Goal: Task Accomplishment & Management: Manage account settings

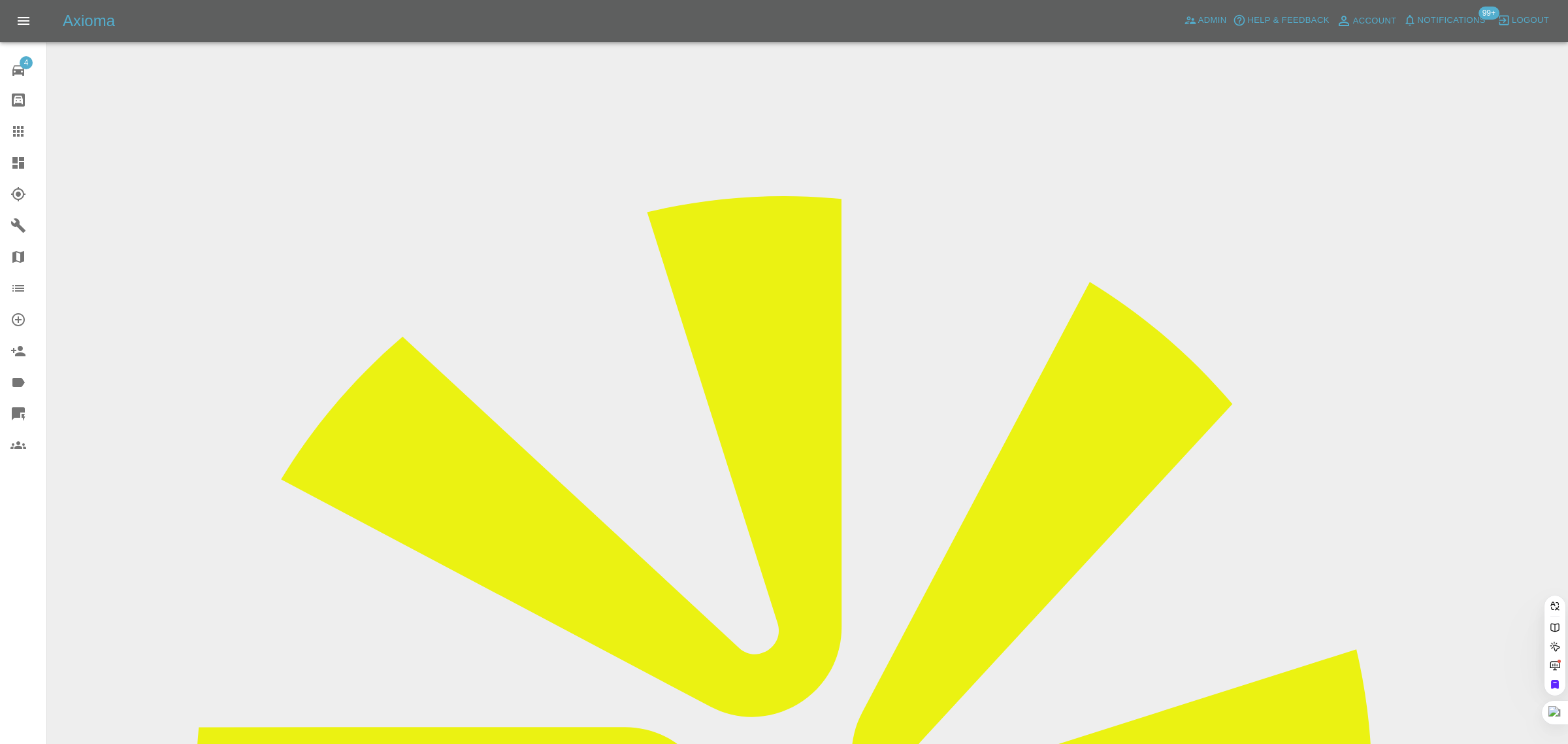
type input "tjashton.ta@googlemail.com"
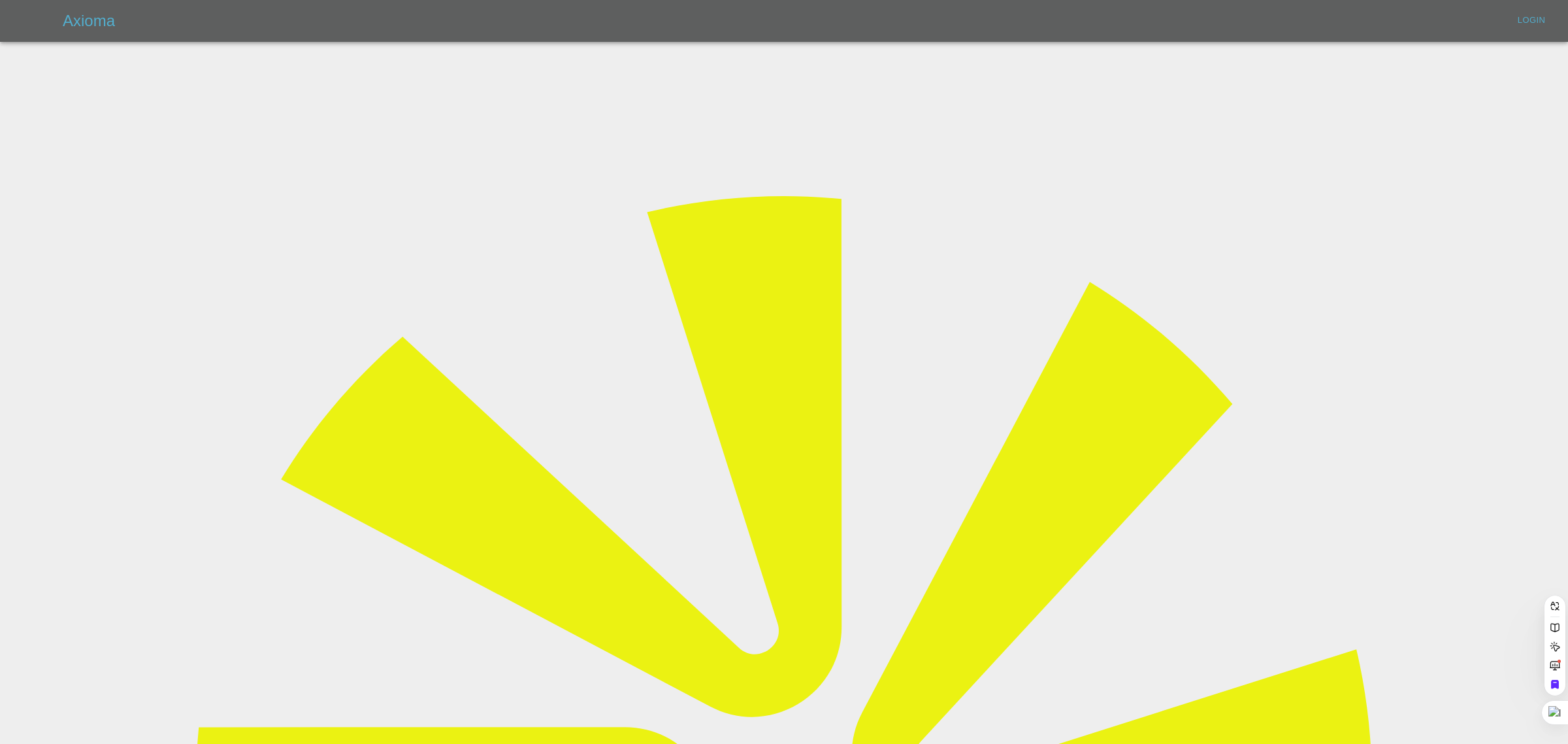
type input "bookkeeping@fifoaccounting.com"
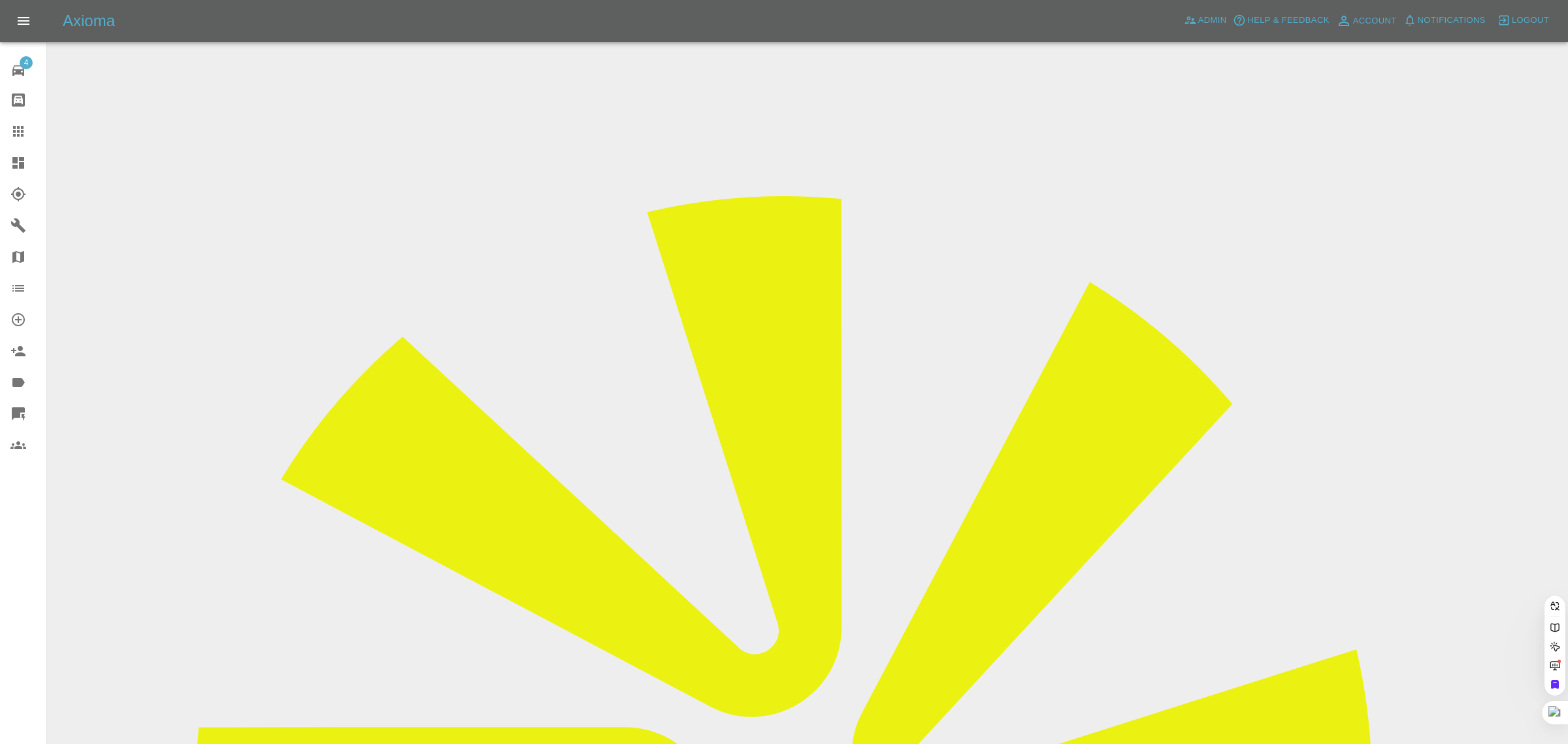
paste input "tjashton.ta@googlemail.com"
type input "tjashton.ta@googlemail.com"
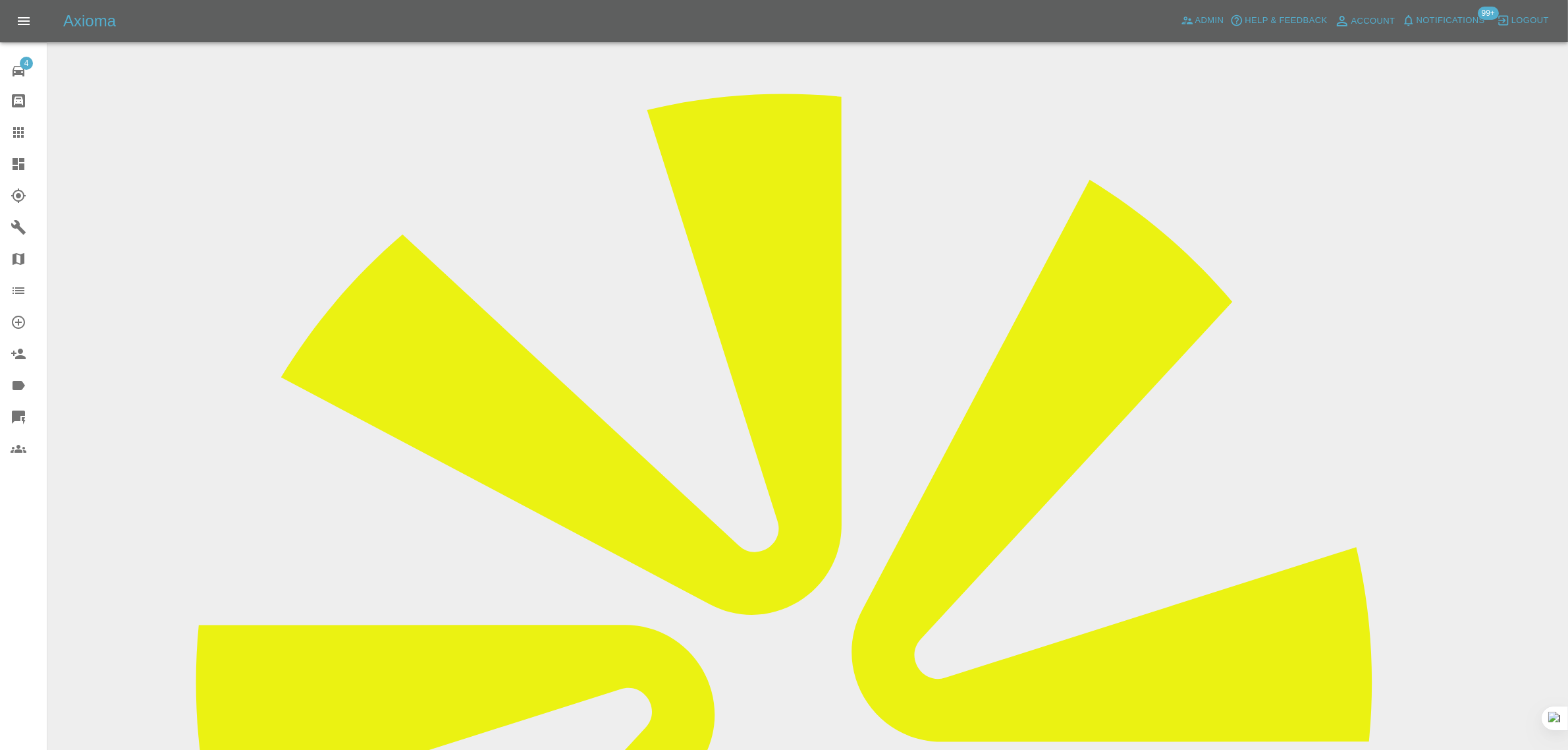
scroll to position [82, 0]
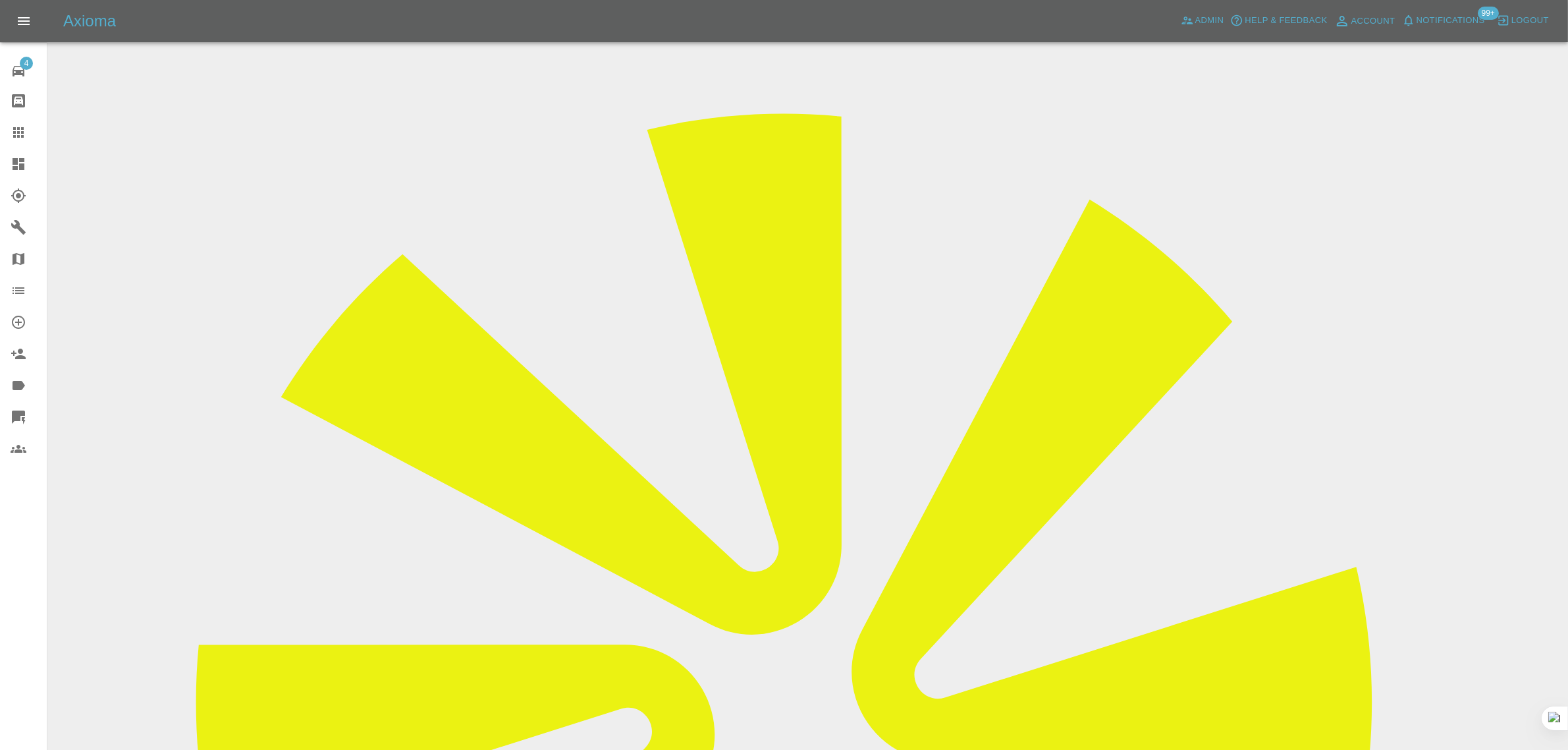
click at [12, 139] on icon at bounding box center [18, 132] width 16 height 16
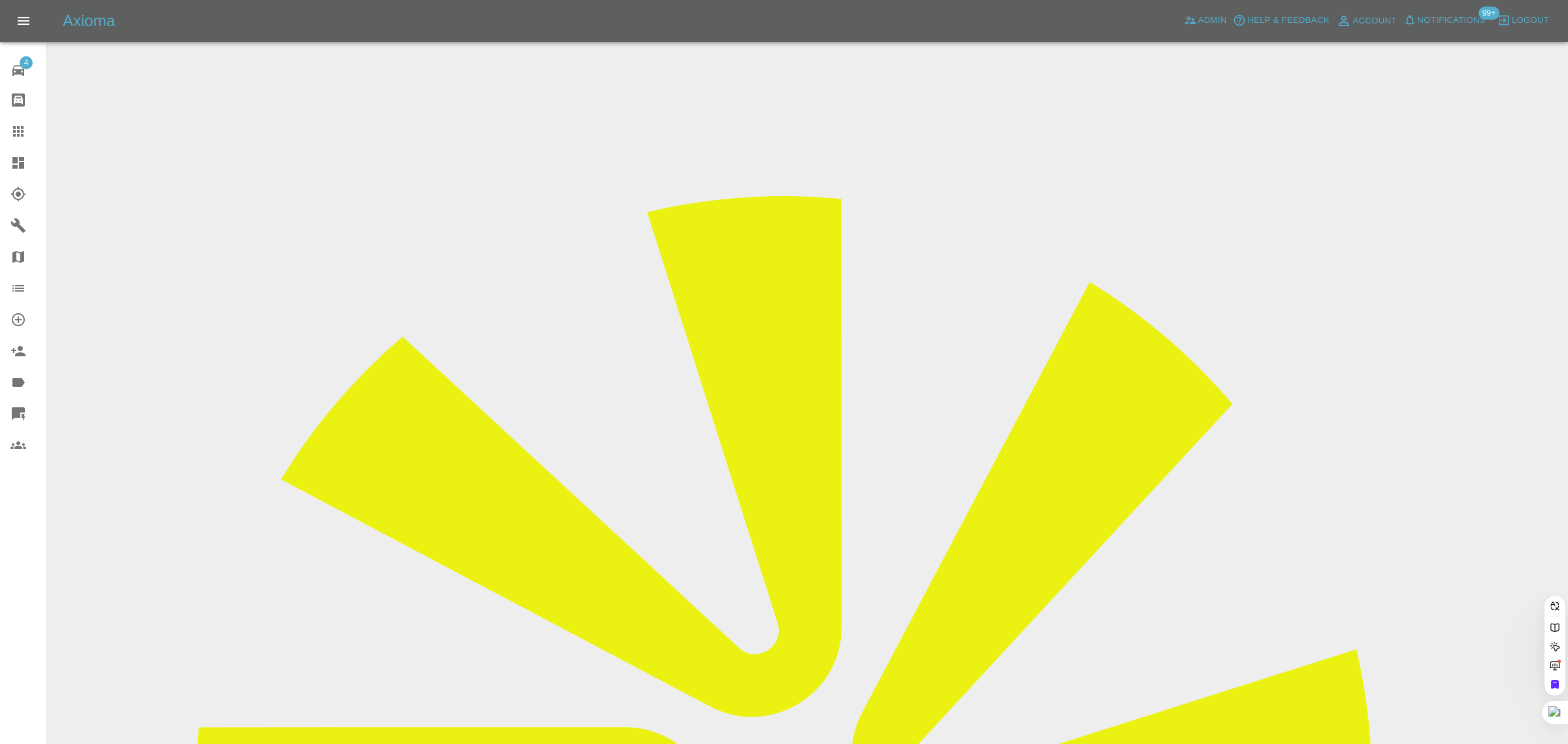
paste input "karennugent023@gmail.com"
type input "karennugent023@gmail.com"
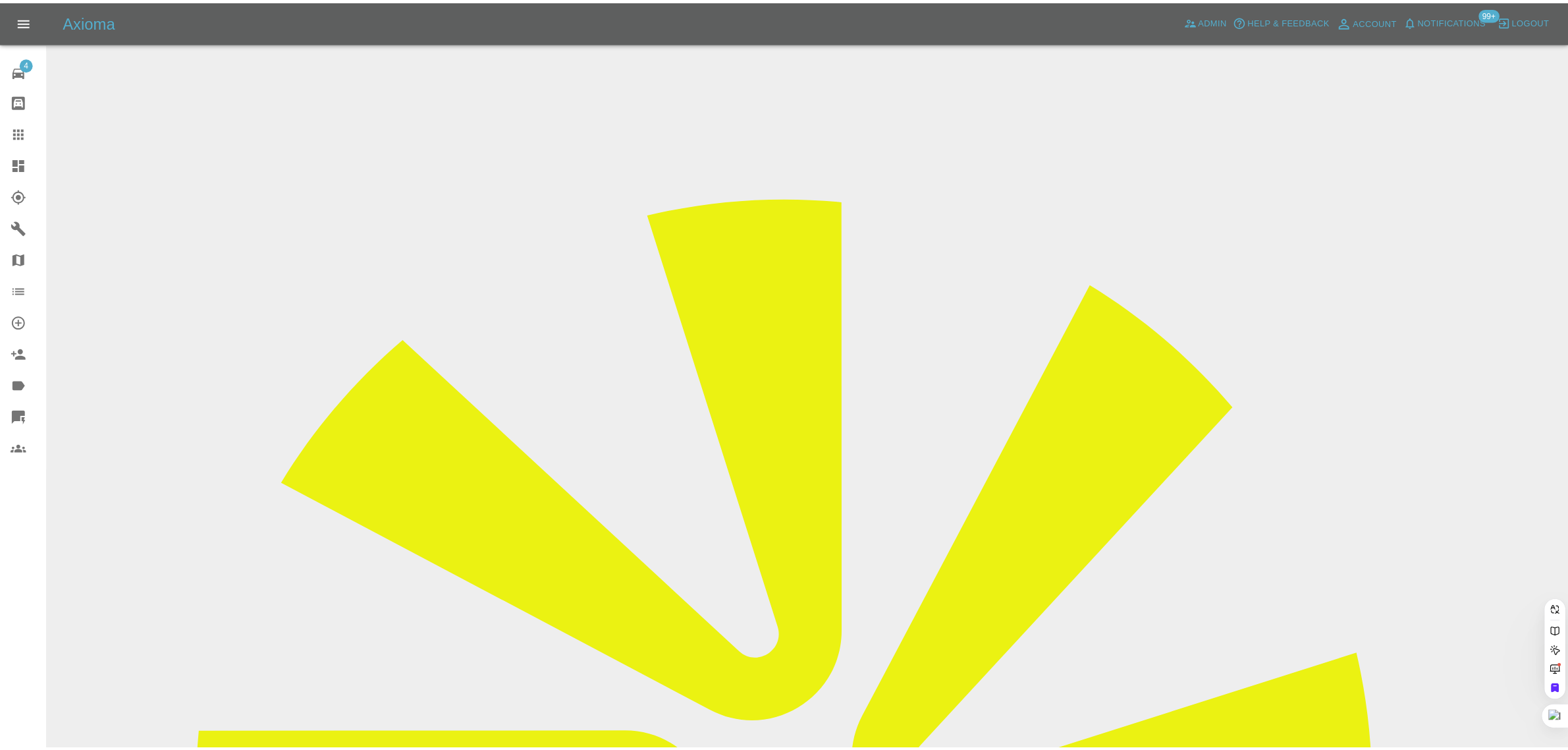
scroll to position [0, 31]
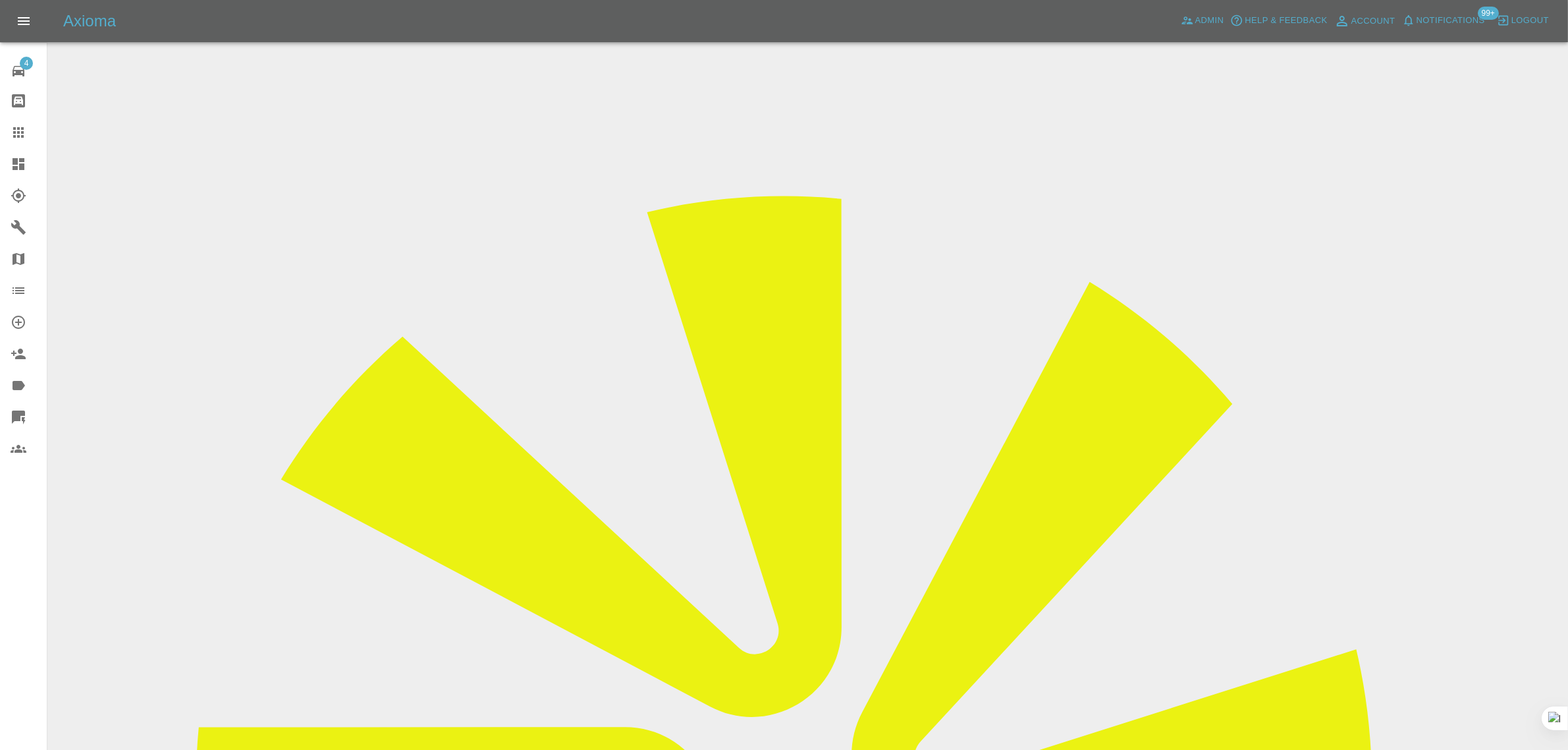
click at [0, 0] on input "Choose images" at bounding box center [0, 0] width 0 height 0
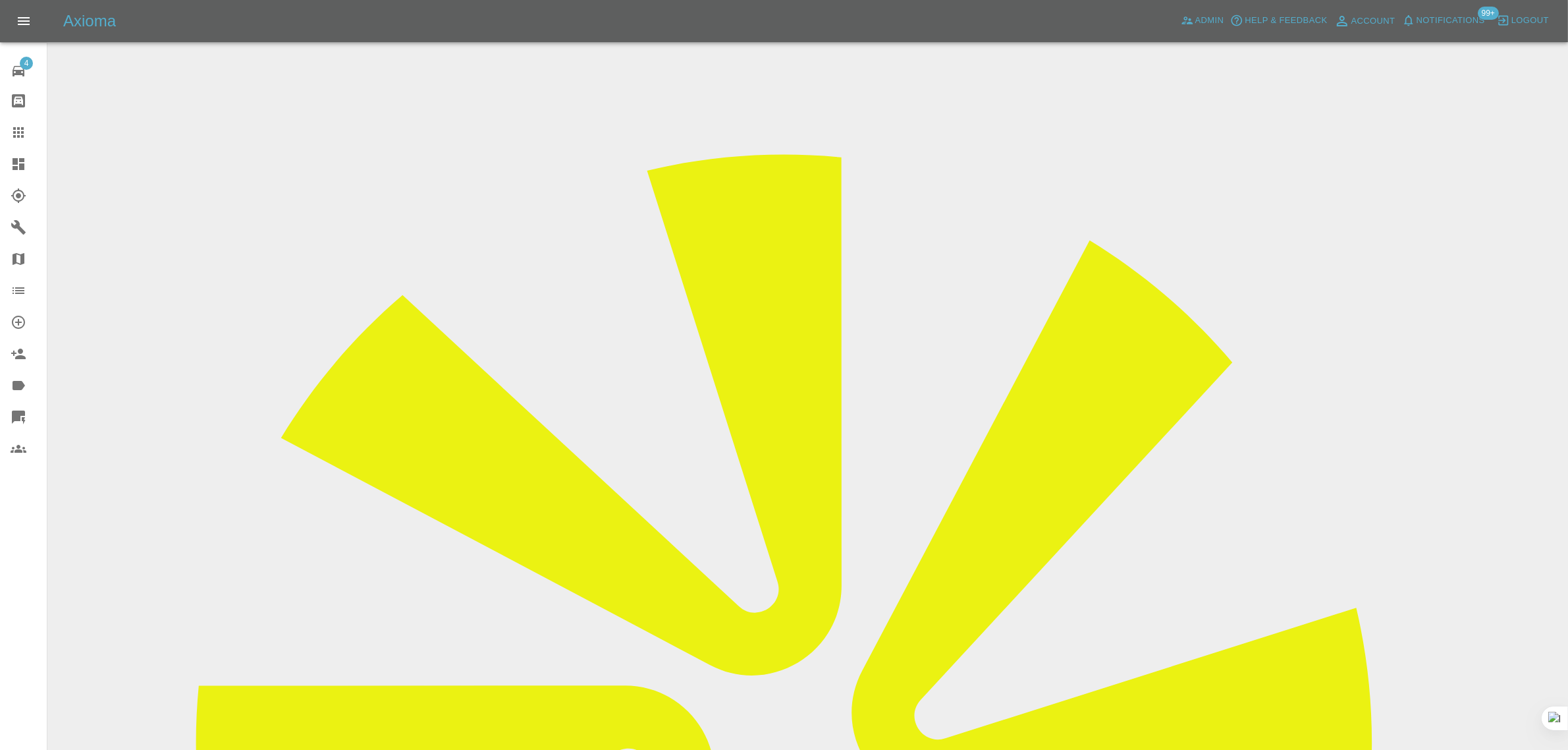
scroll to position [65, 0]
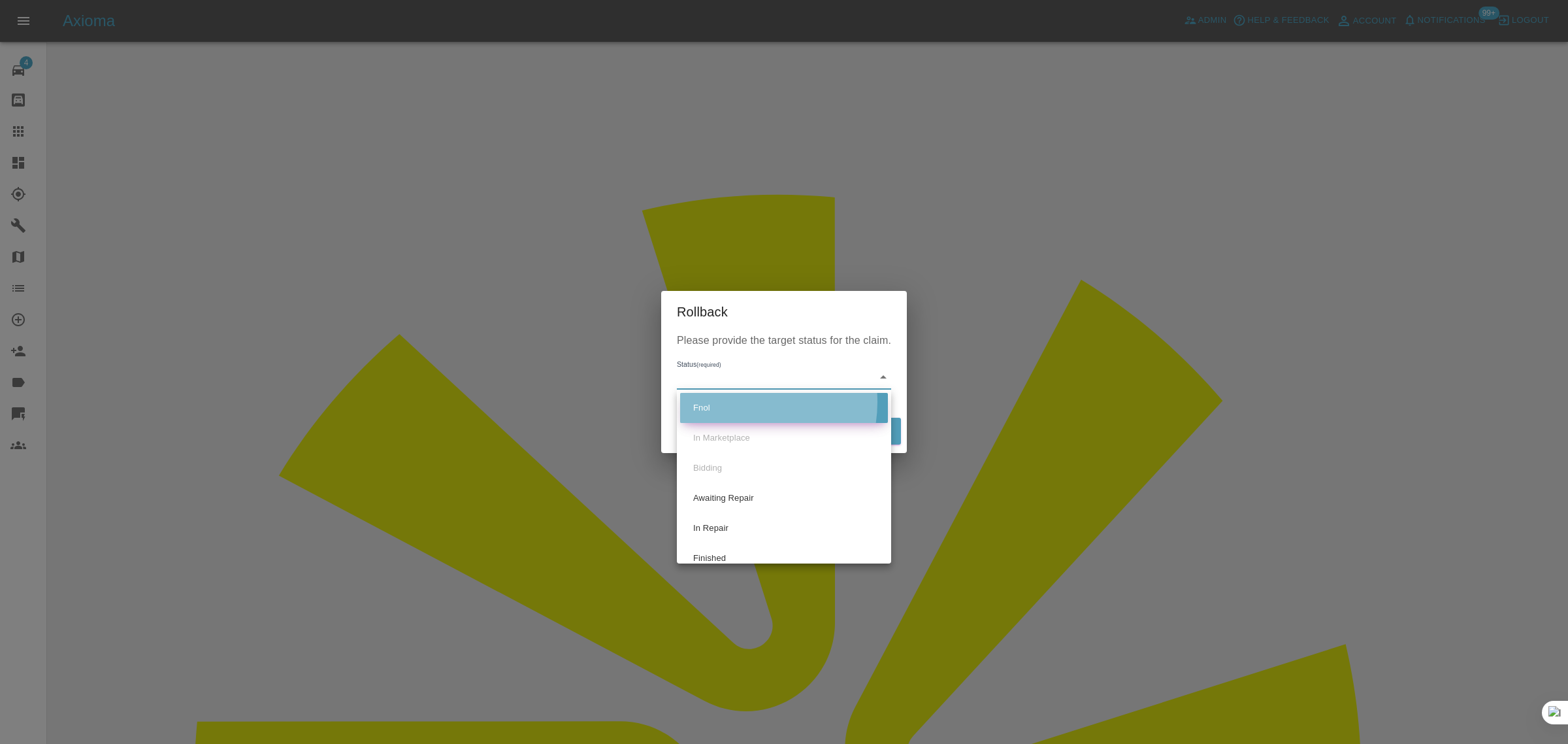
click at [733, 402] on li "Fnol" at bounding box center [784, 407] width 207 height 30
type input "fnol"
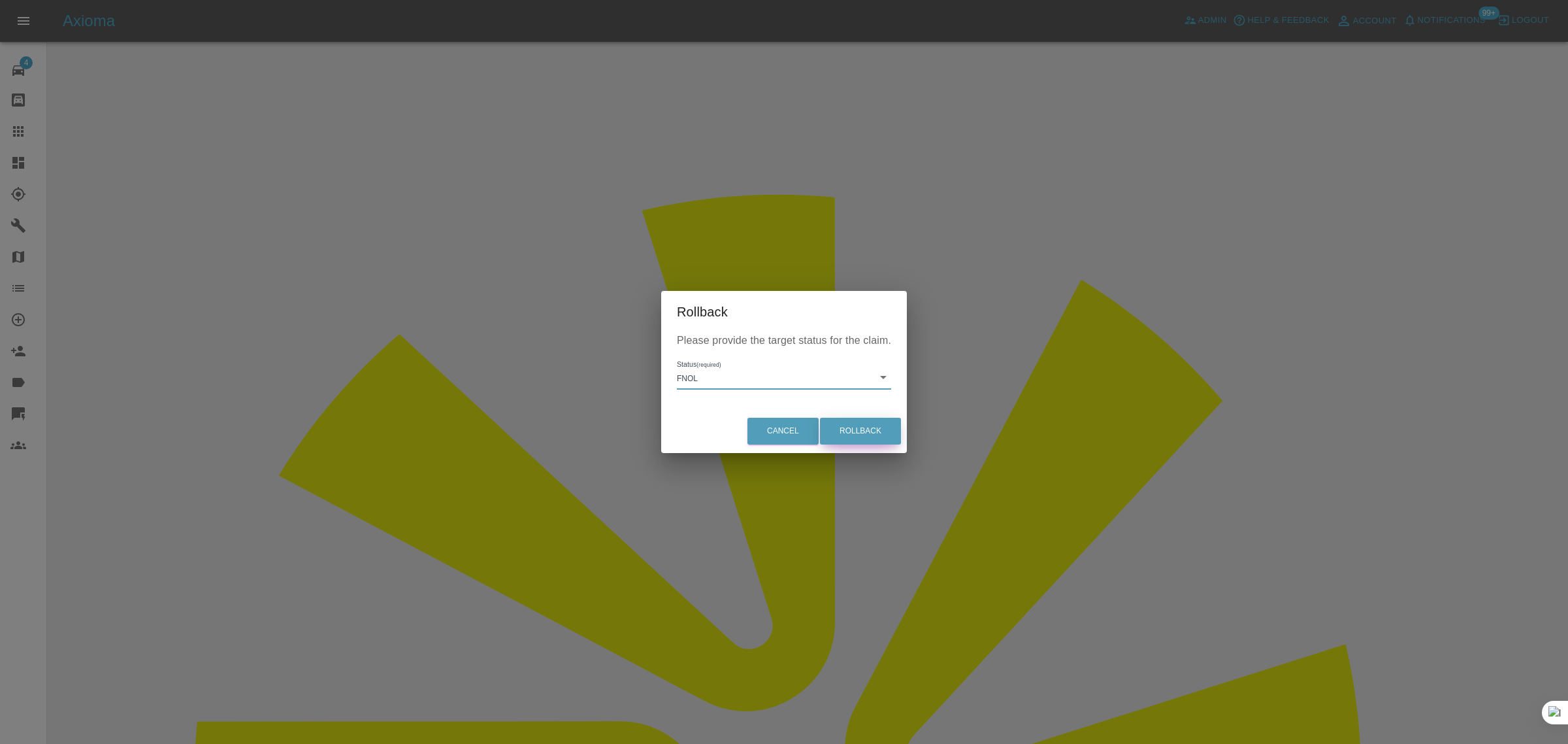
click at [840, 424] on button "Rollback" at bounding box center [860, 430] width 81 height 27
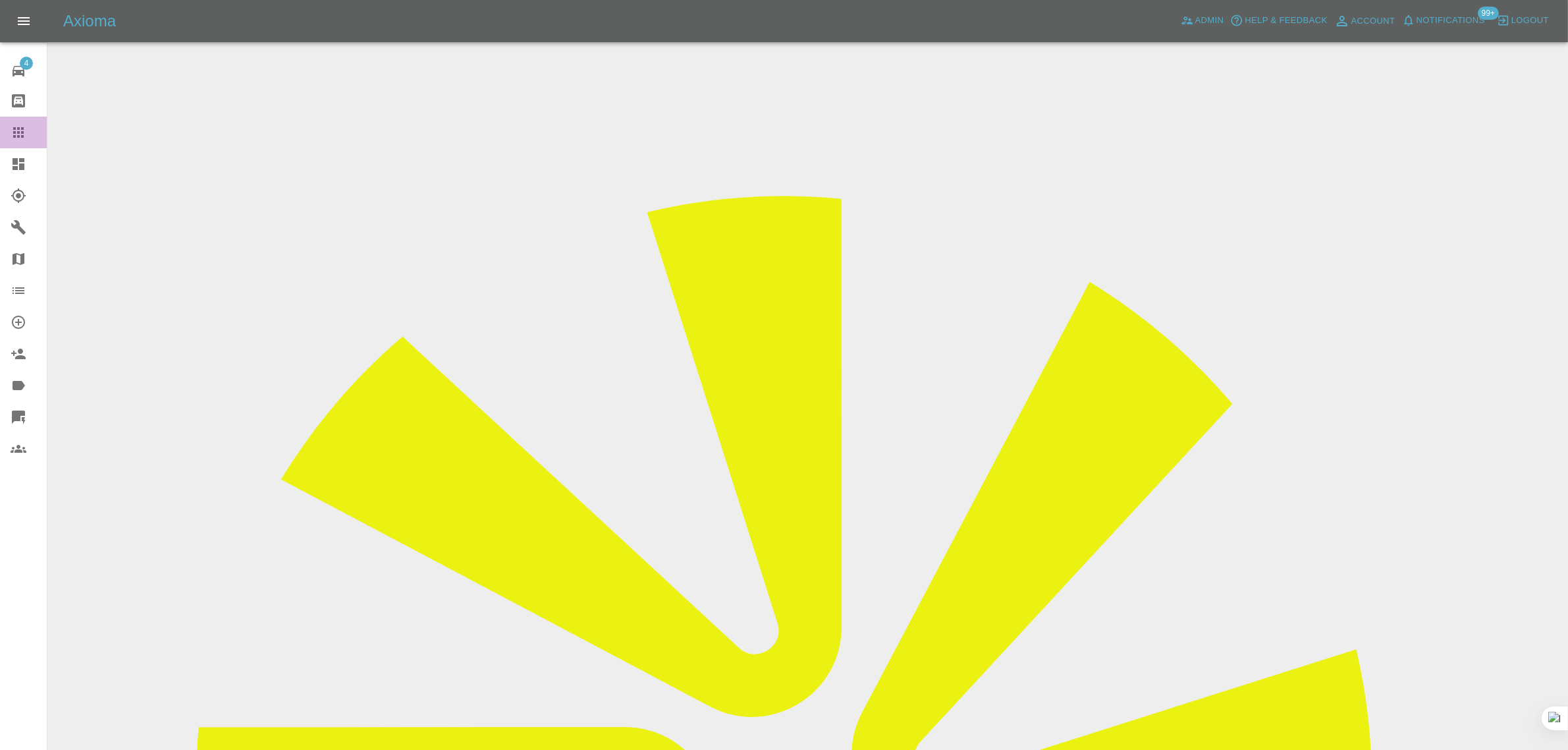
click at [13, 133] on icon at bounding box center [18, 132] width 11 height 11
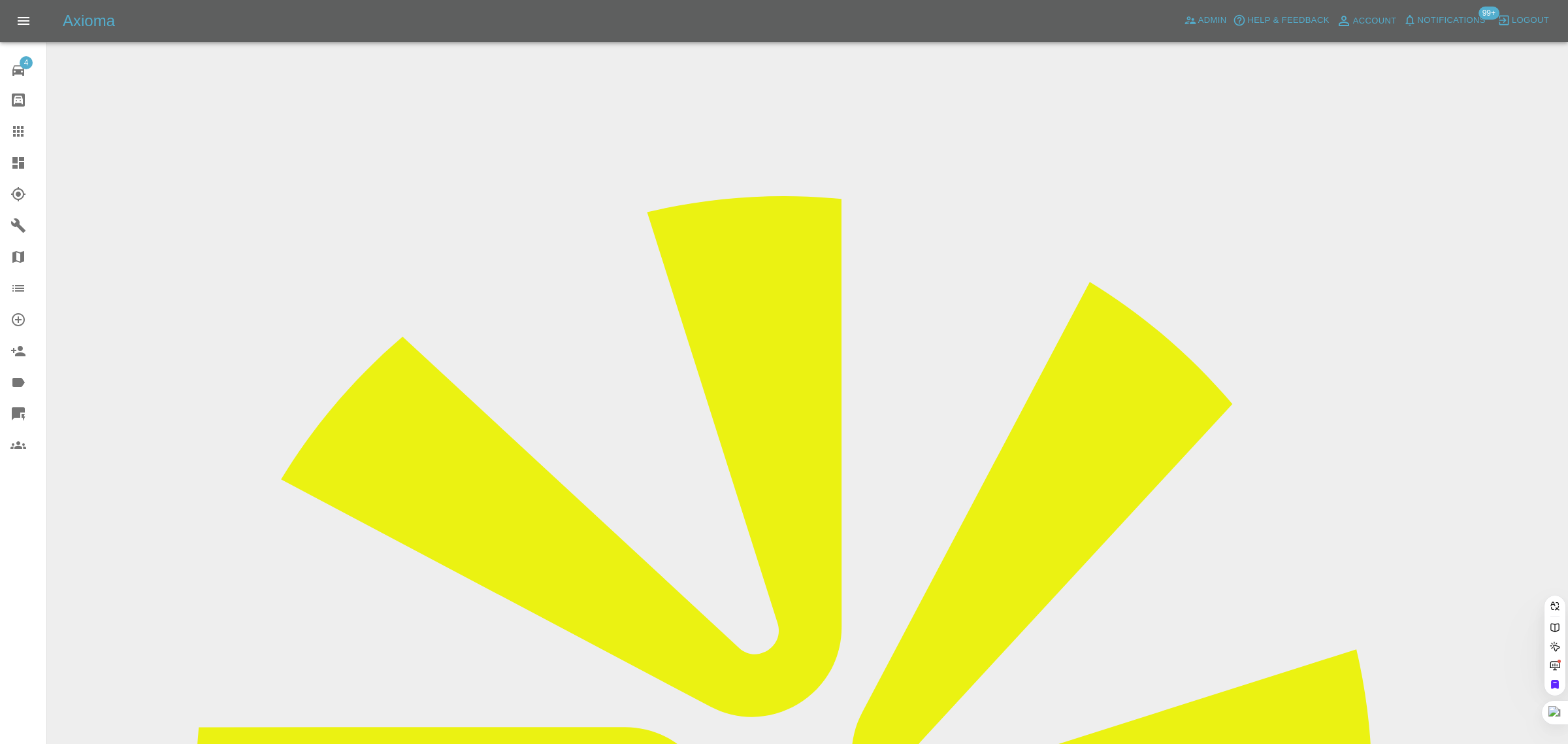
paste input "denny.mason34@yahoo.co.uk"
type input "denny.mason34@yahoo.co.uk"
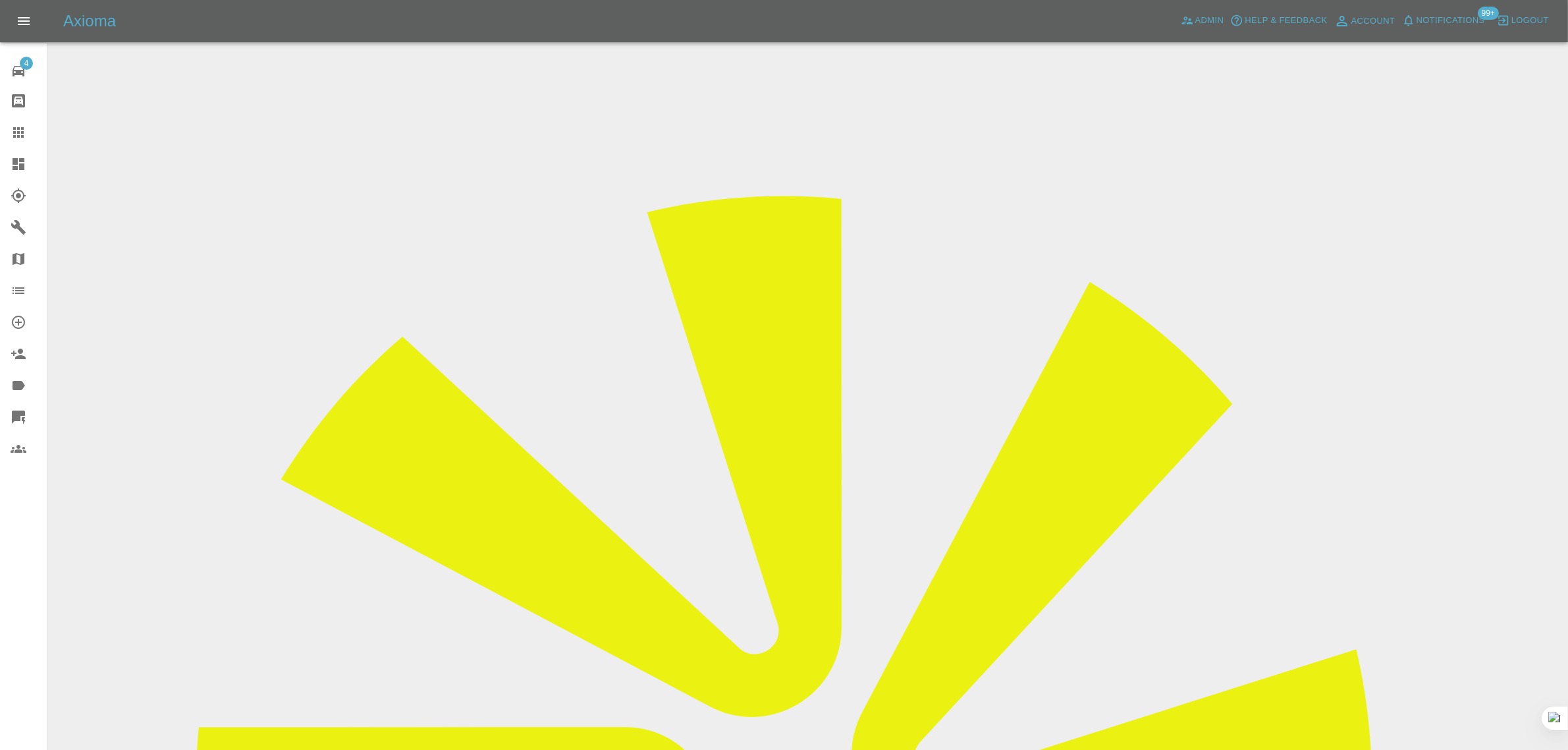
click at [27, 136] on div at bounding box center [29, 132] width 37 height 16
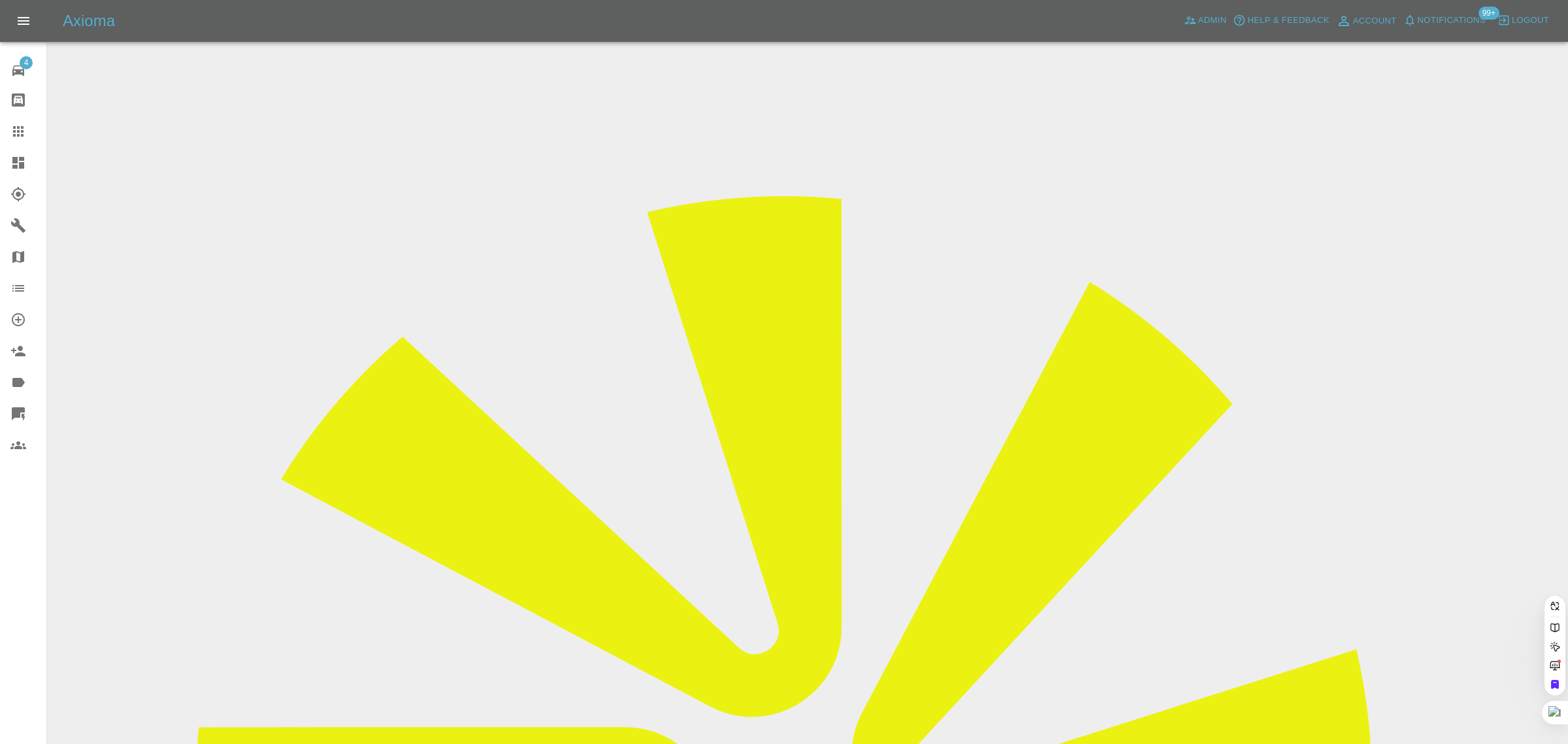
paste input "pam.clifford@hotmail.co.uk"
type input "pam.clifford@hotmail.co.u"
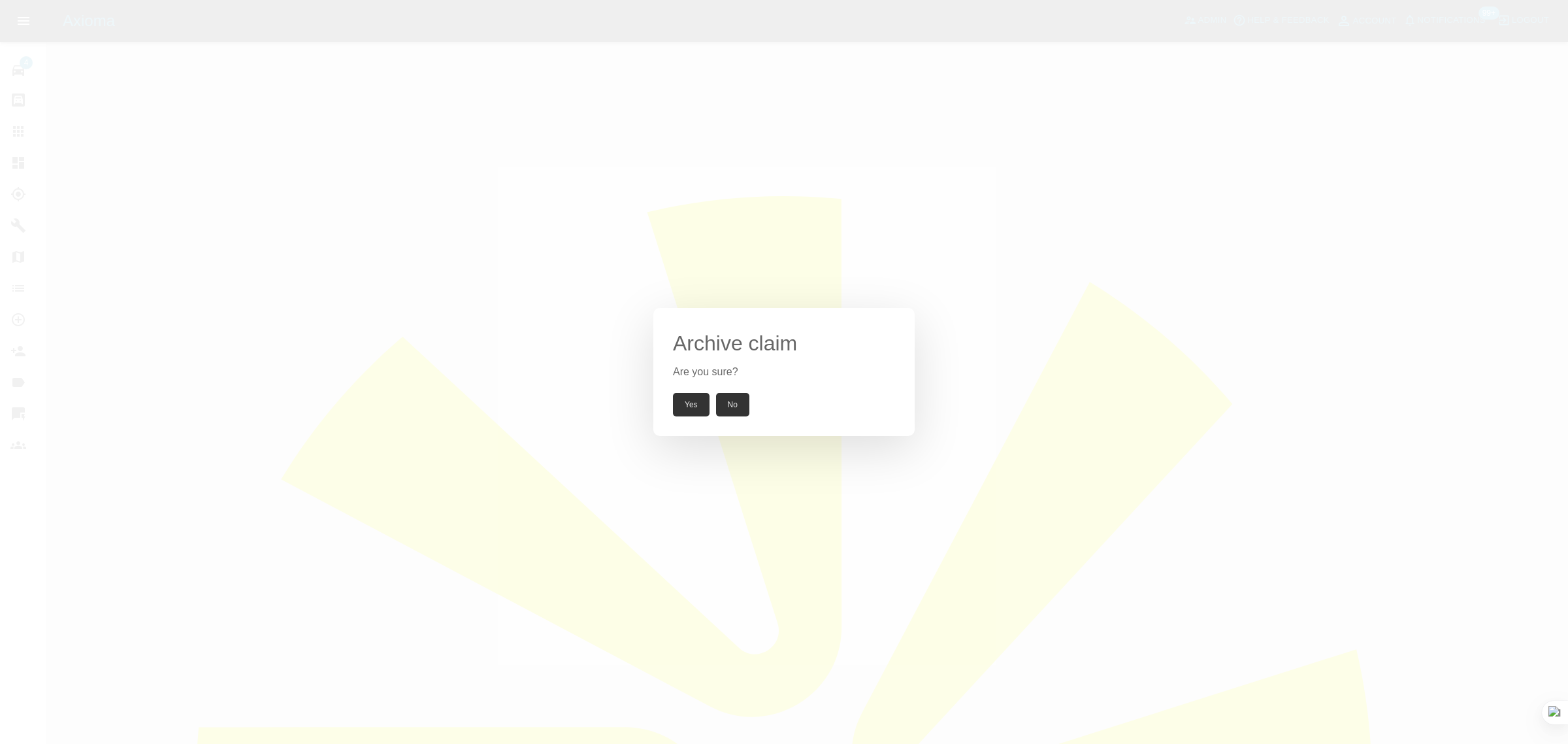
click at [677, 407] on button "Yes" at bounding box center [691, 404] width 36 height 24
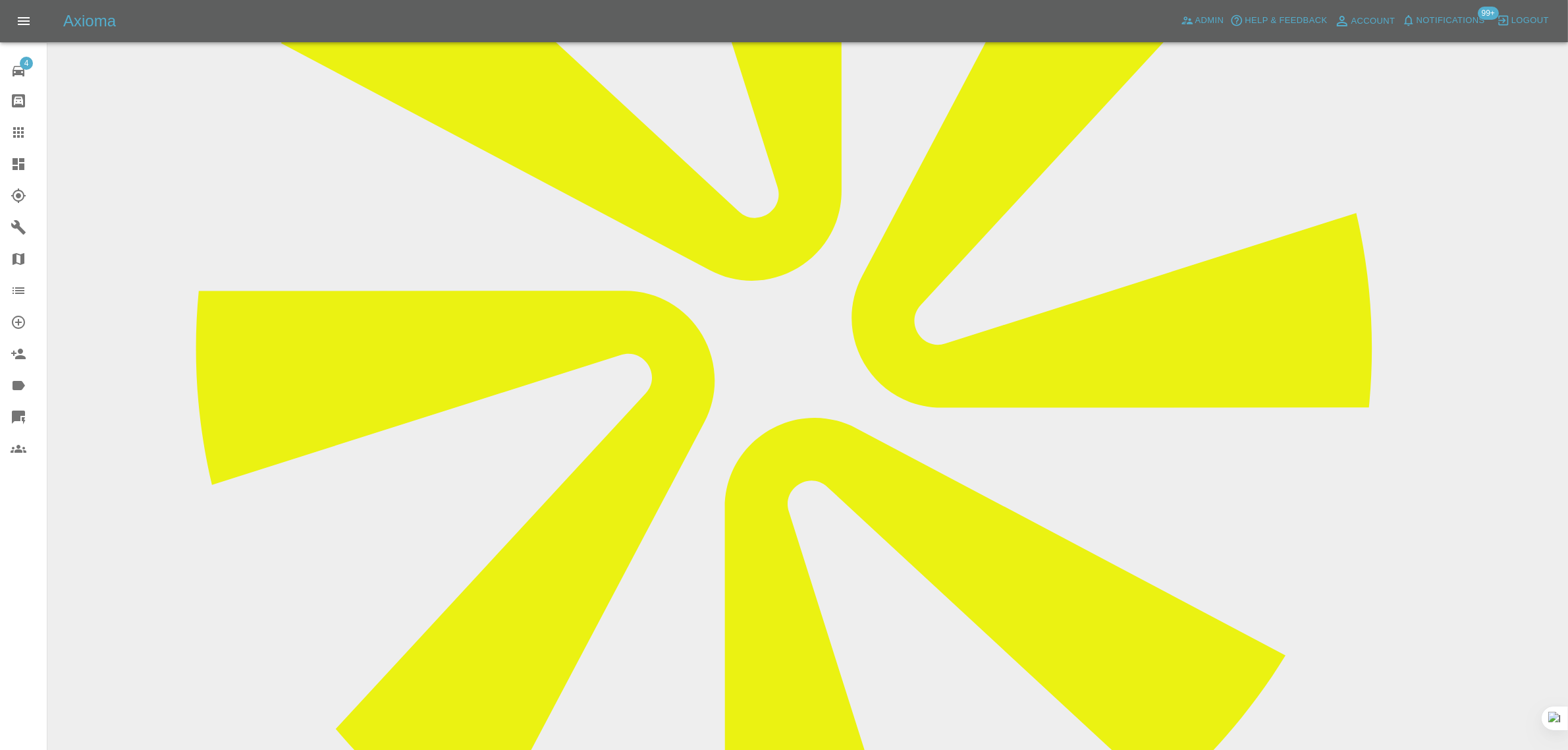
scroll to position [436, 0]
paste textarea "Thank you but no. Pam Clifford Sent from my iPhone"
type textarea "Thank you but no. Pam Clifford Sent from my iPhone"
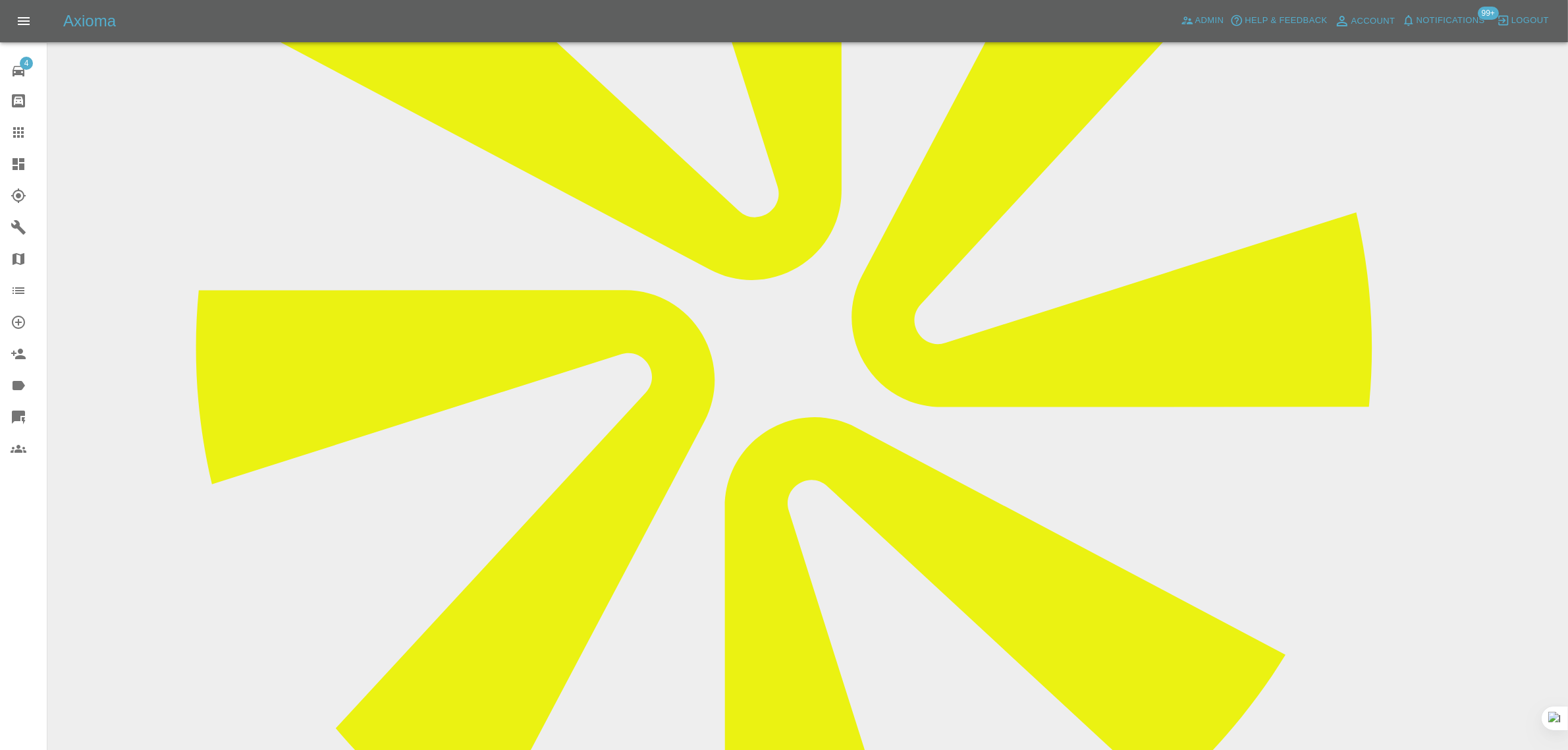
click at [23, 127] on icon at bounding box center [18, 132] width 11 height 11
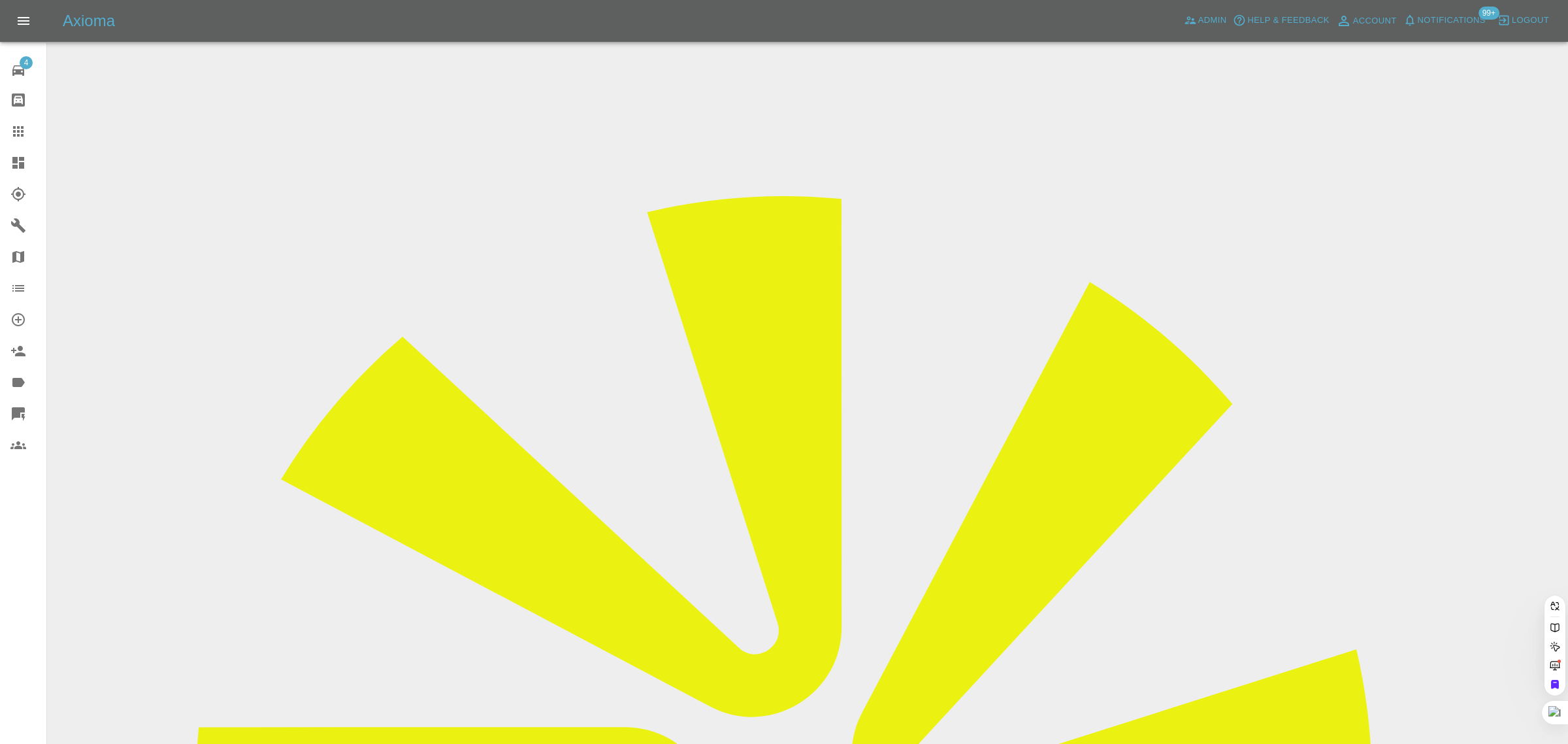
paste input "chrispalmer39@googlemail.com"
type input "chrispalmer39@googlemail.com"
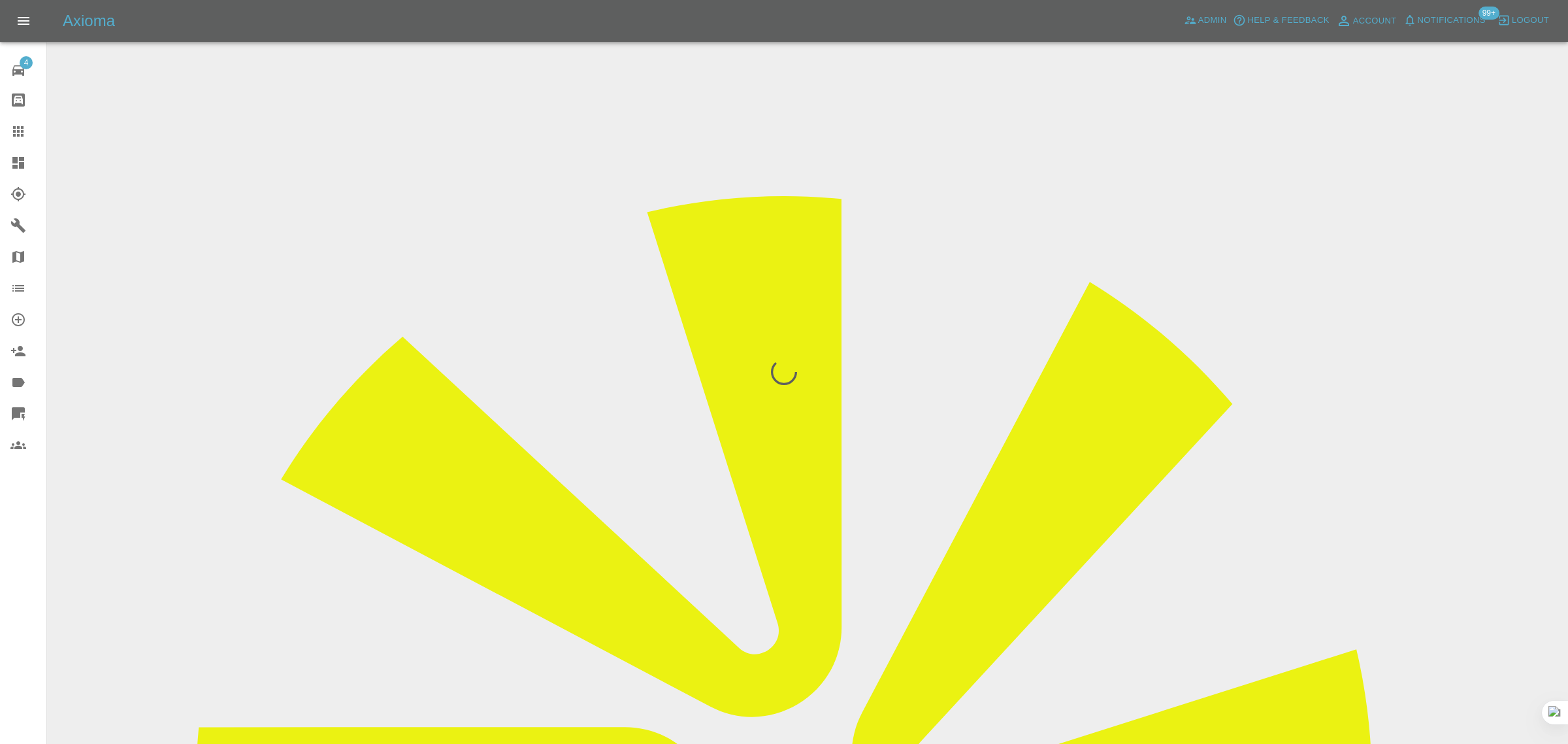
click at [10, 546] on div "4 Repair home Bodyshop home Claims Dashboard Explorer Garages Map Organization …" at bounding box center [23, 372] width 47 height 744
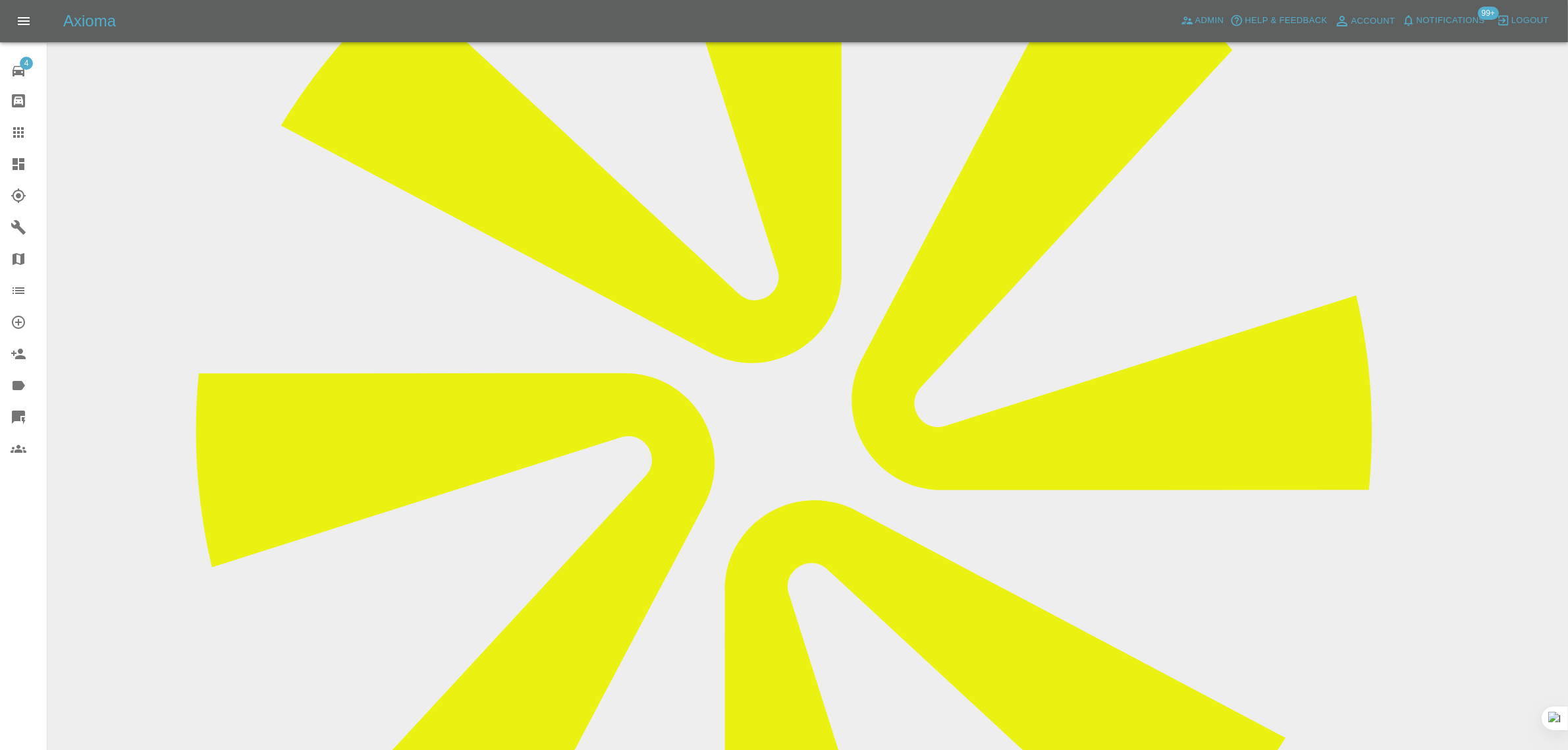
scroll to position [504, 0]
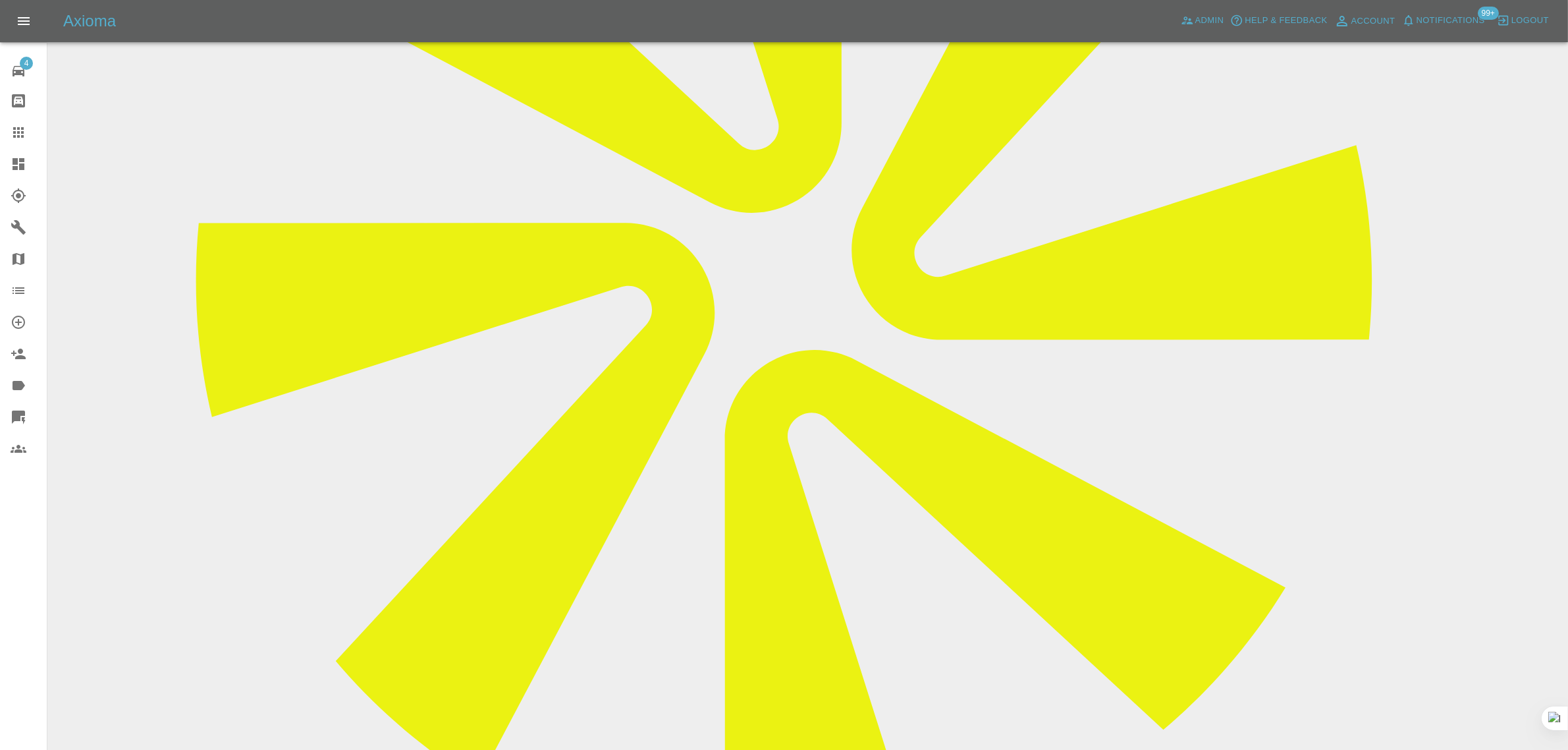
paste textarea "Chris palmer.... 07740 964564"
type textarea "Chris palmer.... 07740 964564"
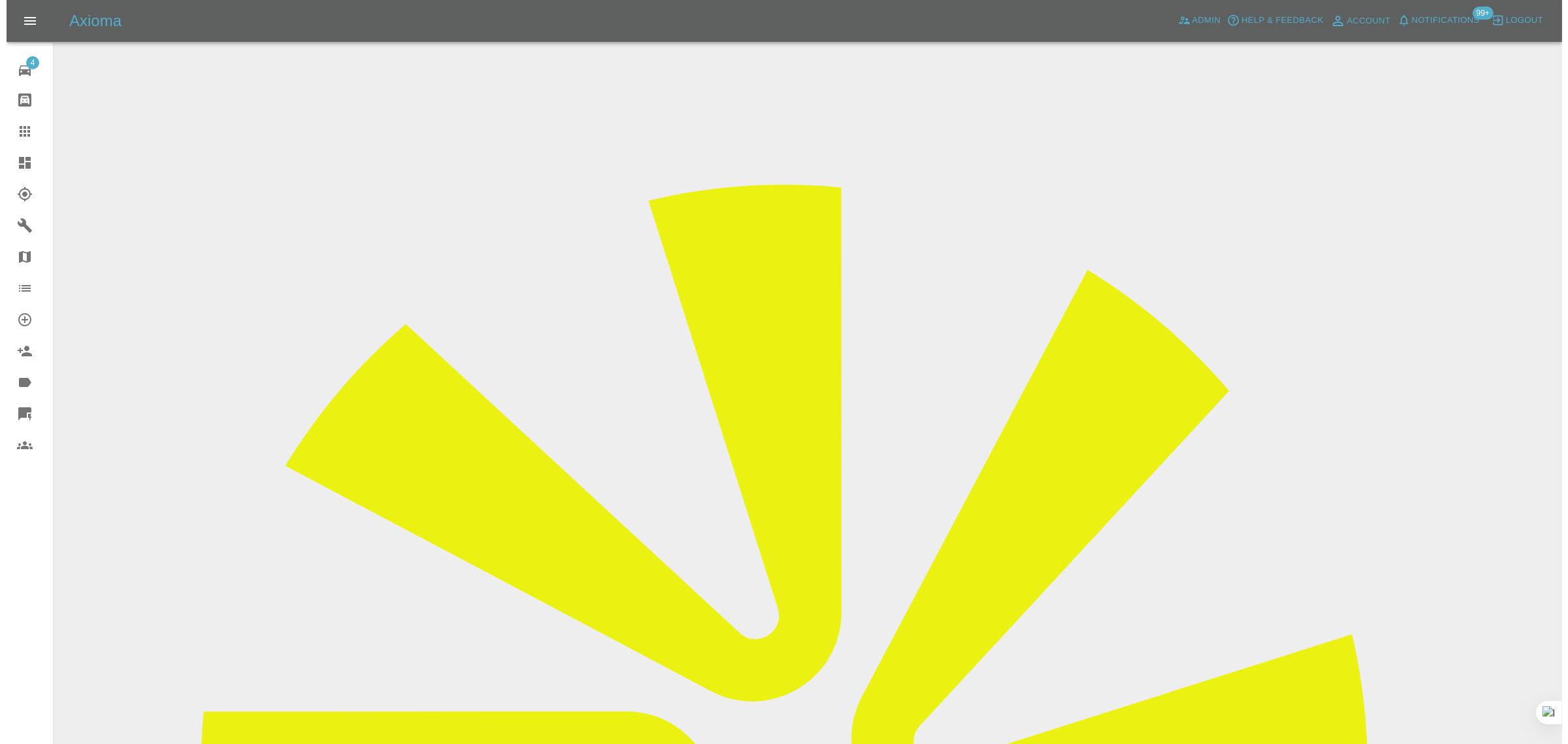
scroll to position [0, 0]
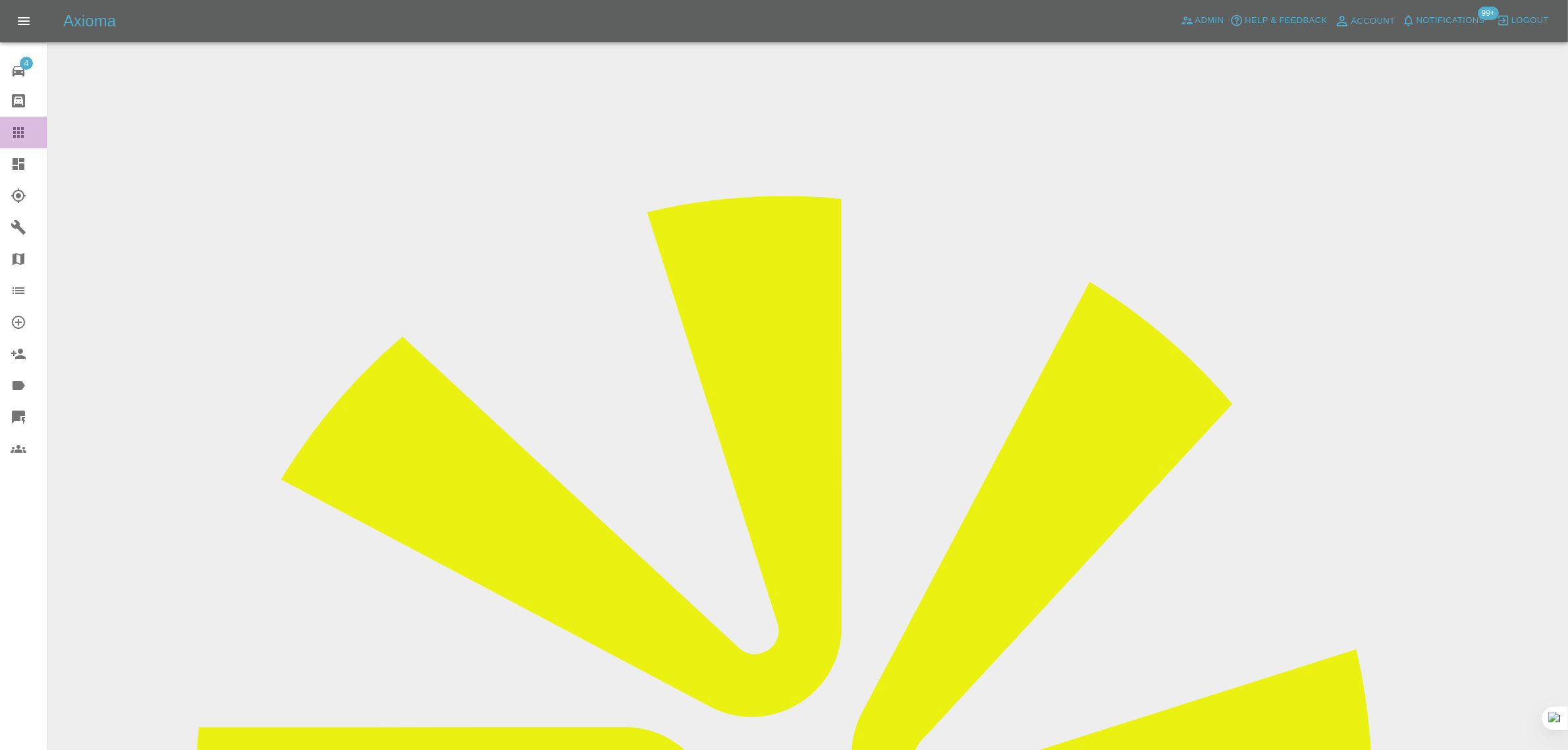
click at [24, 126] on icon at bounding box center [18, 132] width 16 height 16
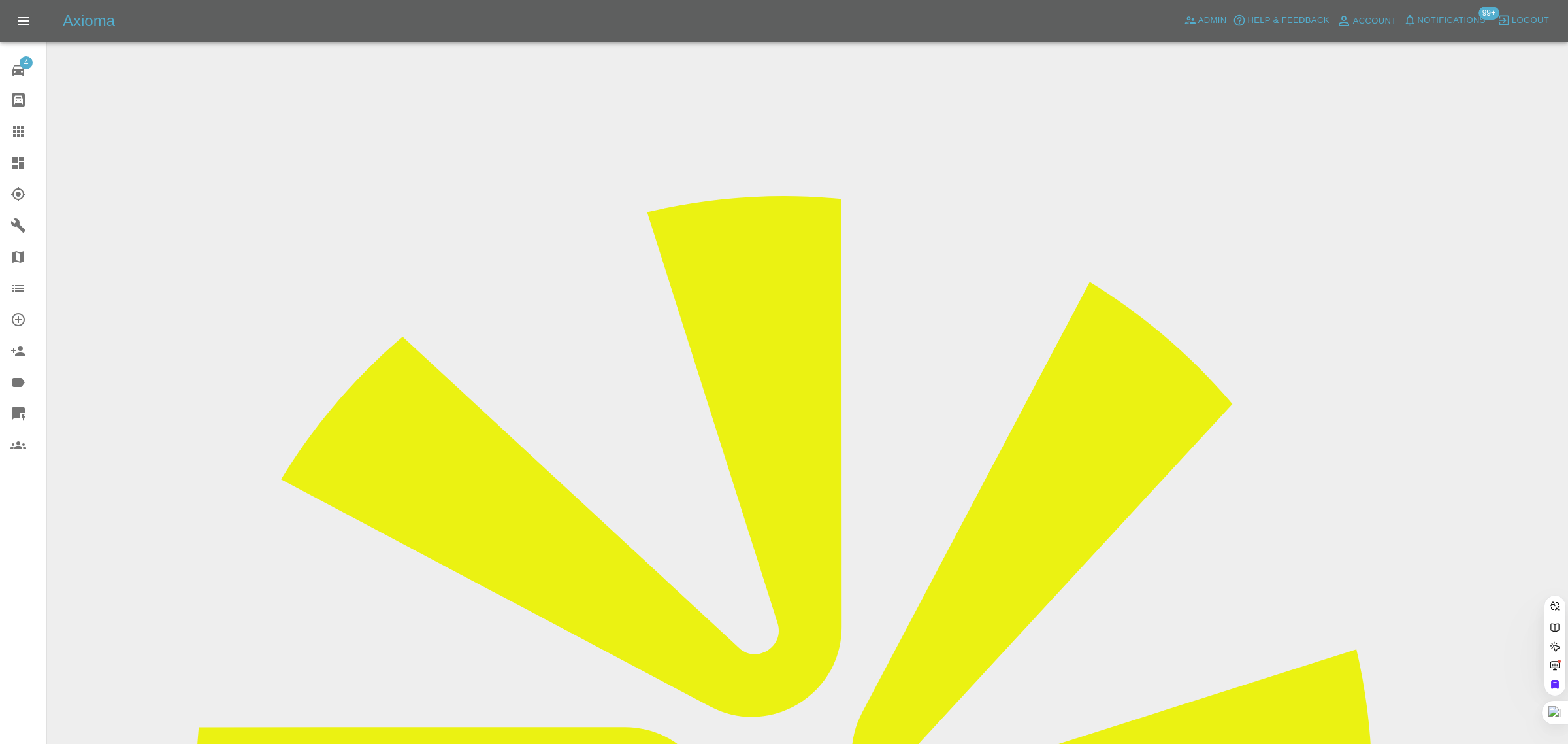
paste input "mike.gibbard@me.com"
type input "mike.gibbard@me.co"
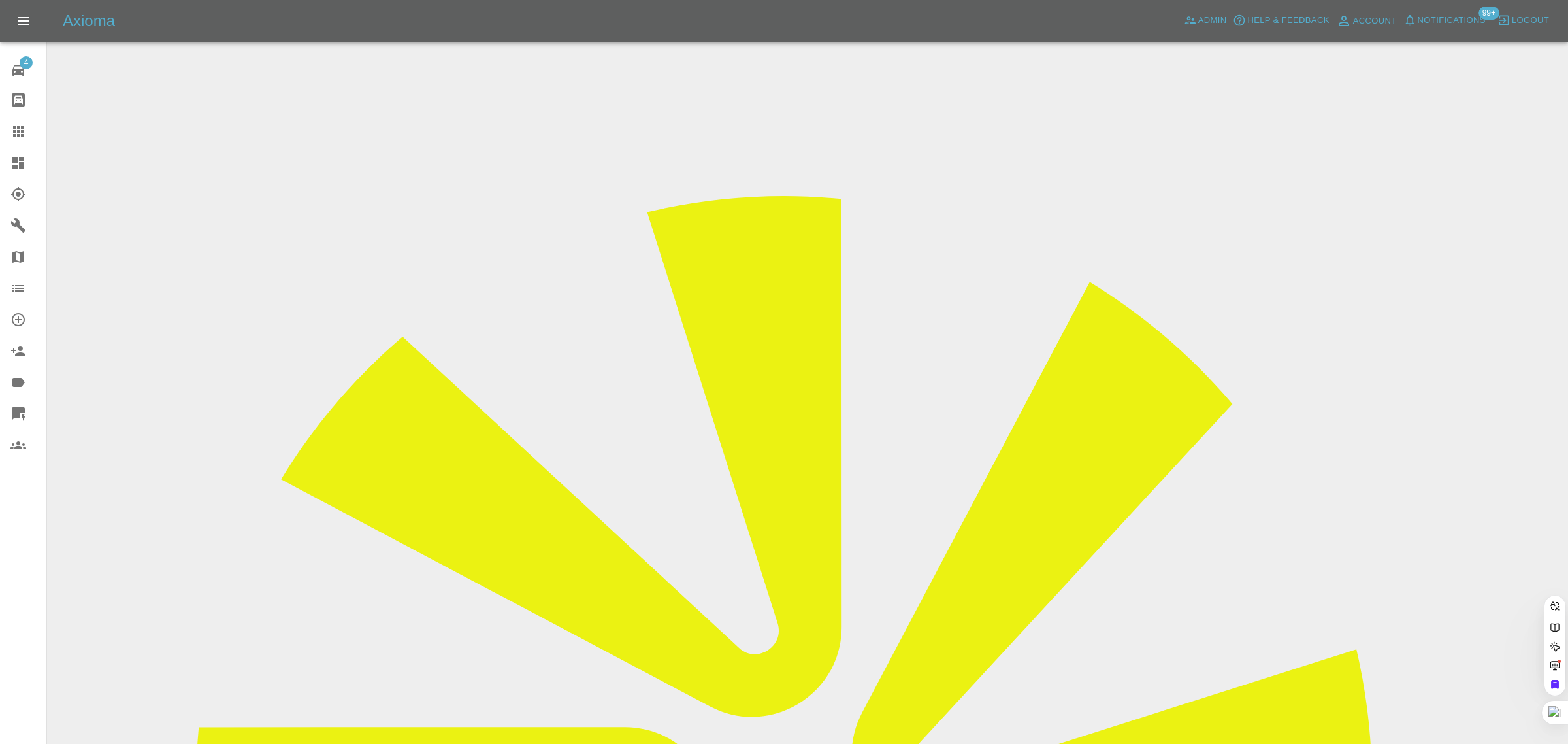
paste input "mike.gibbard@me.com"
type input "mike.gibbard@me.co"
click at [44, 551] on div "4 Repair home Bodyshop home Claims Dashboard Explorer Garages Map Organization …" at bounding box center [23, 372] width 47 height 744
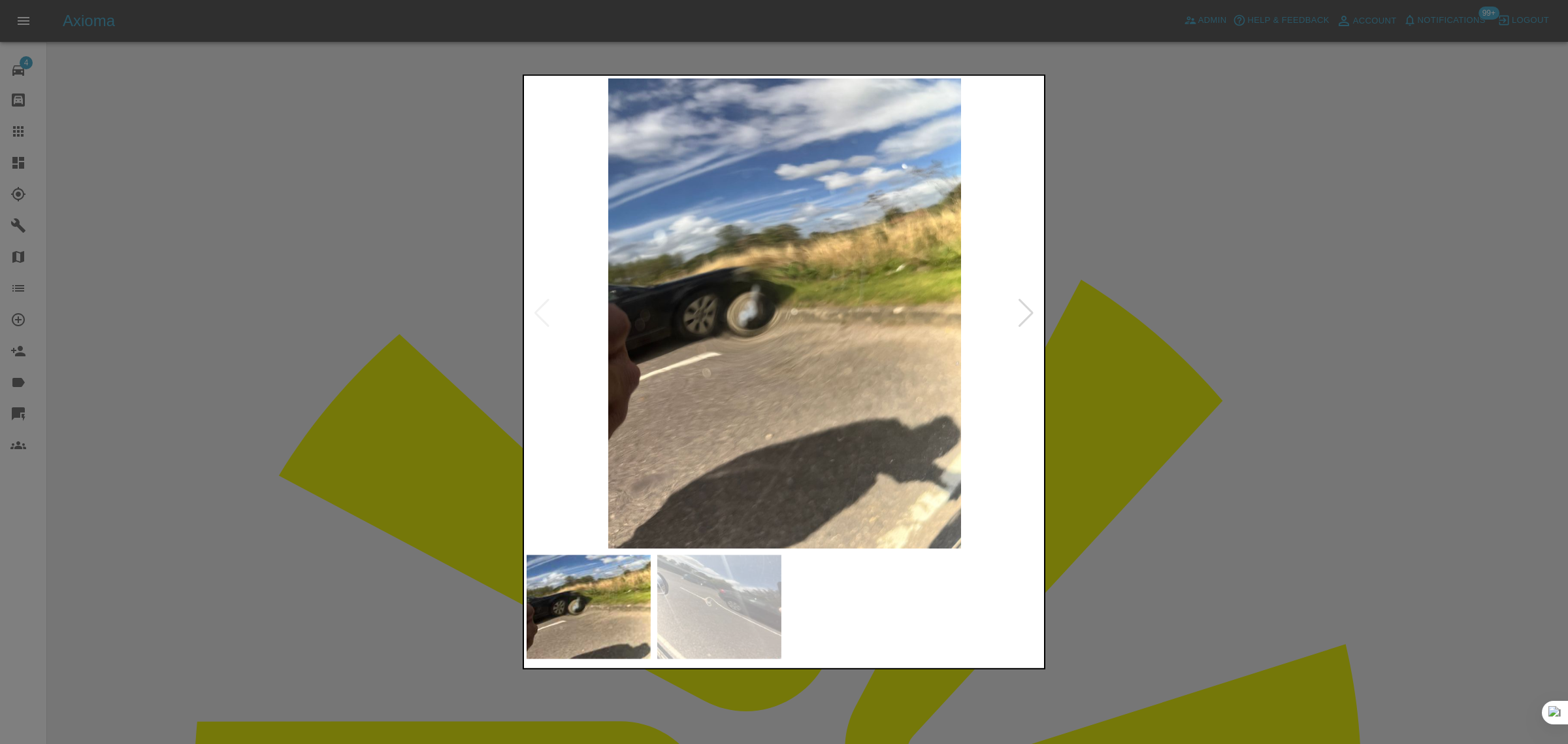
click at [1222, 366] on div at bounding box center [784, 372] width 1568 height 744
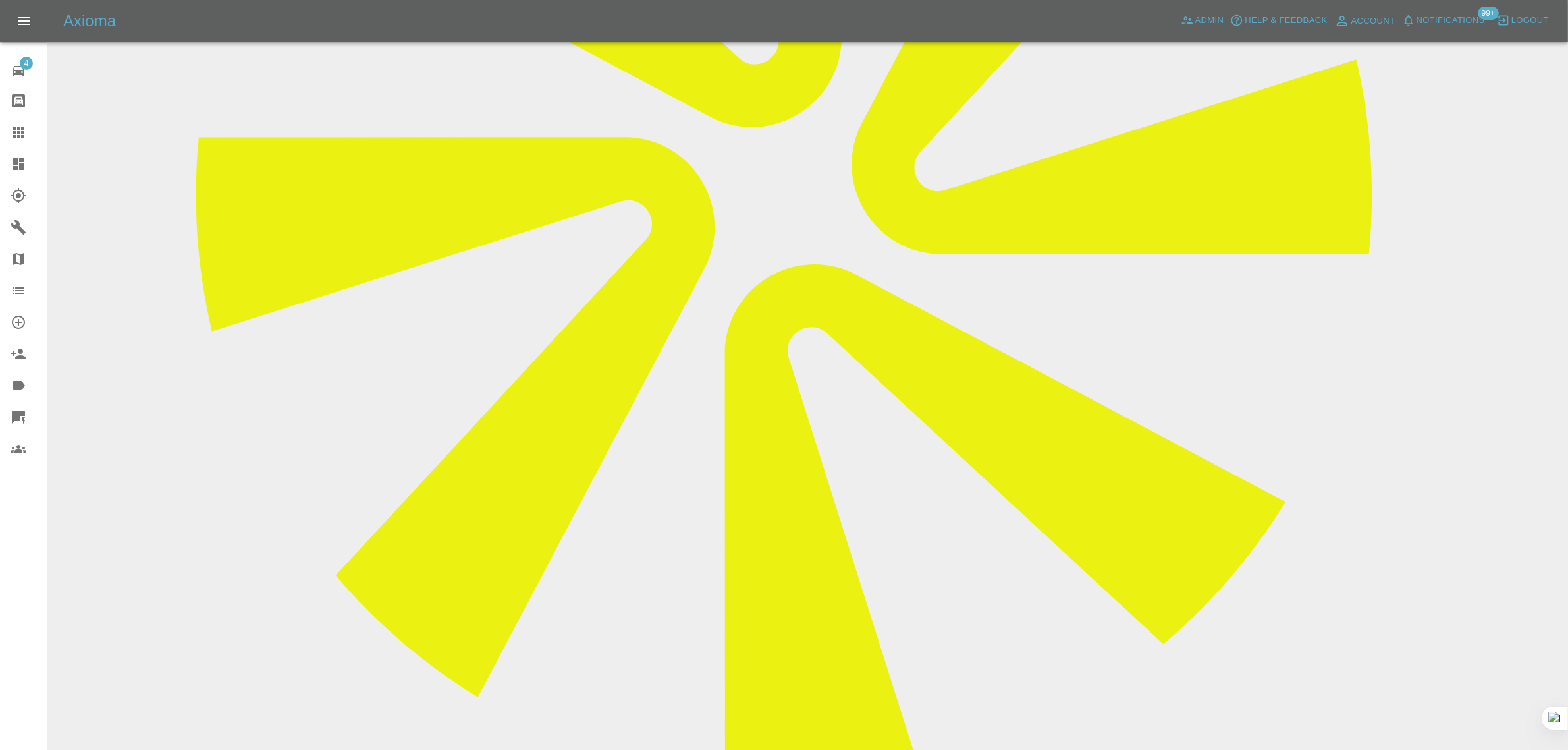
scroll to position [178, 0]
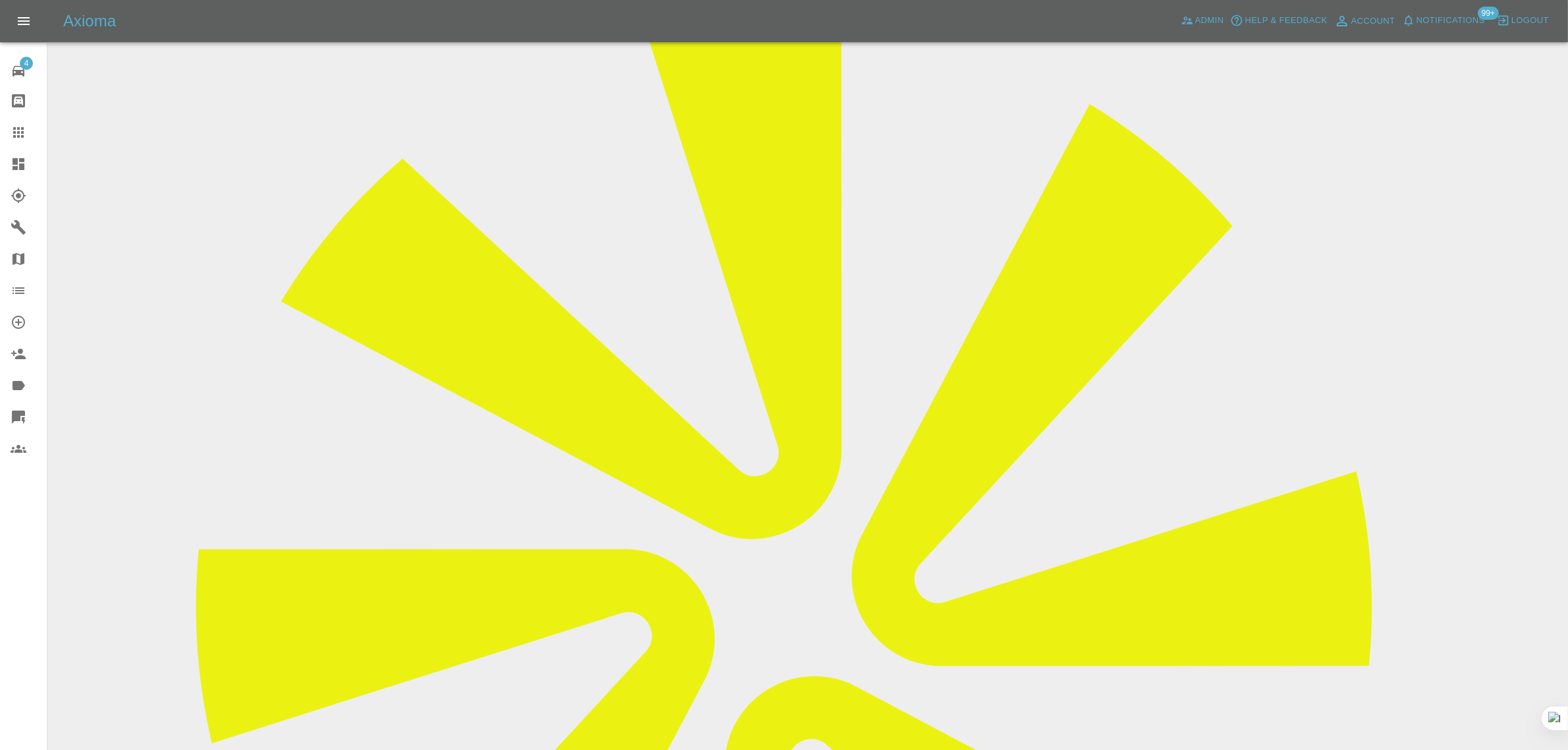
click at [14, 139] on icon at bounding box center [18, 132] width 16 height 16
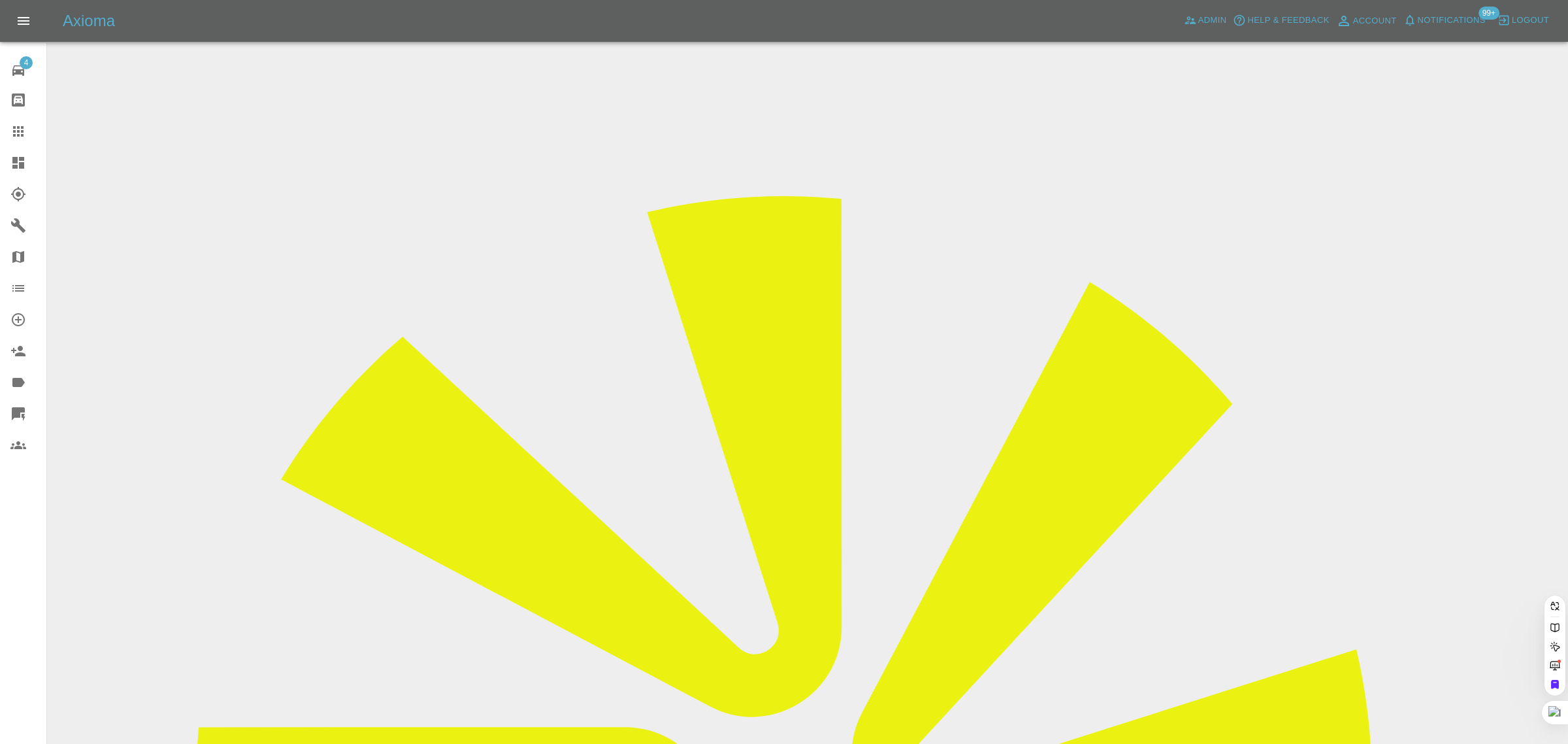
paste input "john.paul.ward@protonmail.com"
type input "john.paul.ward@protonmail.com"
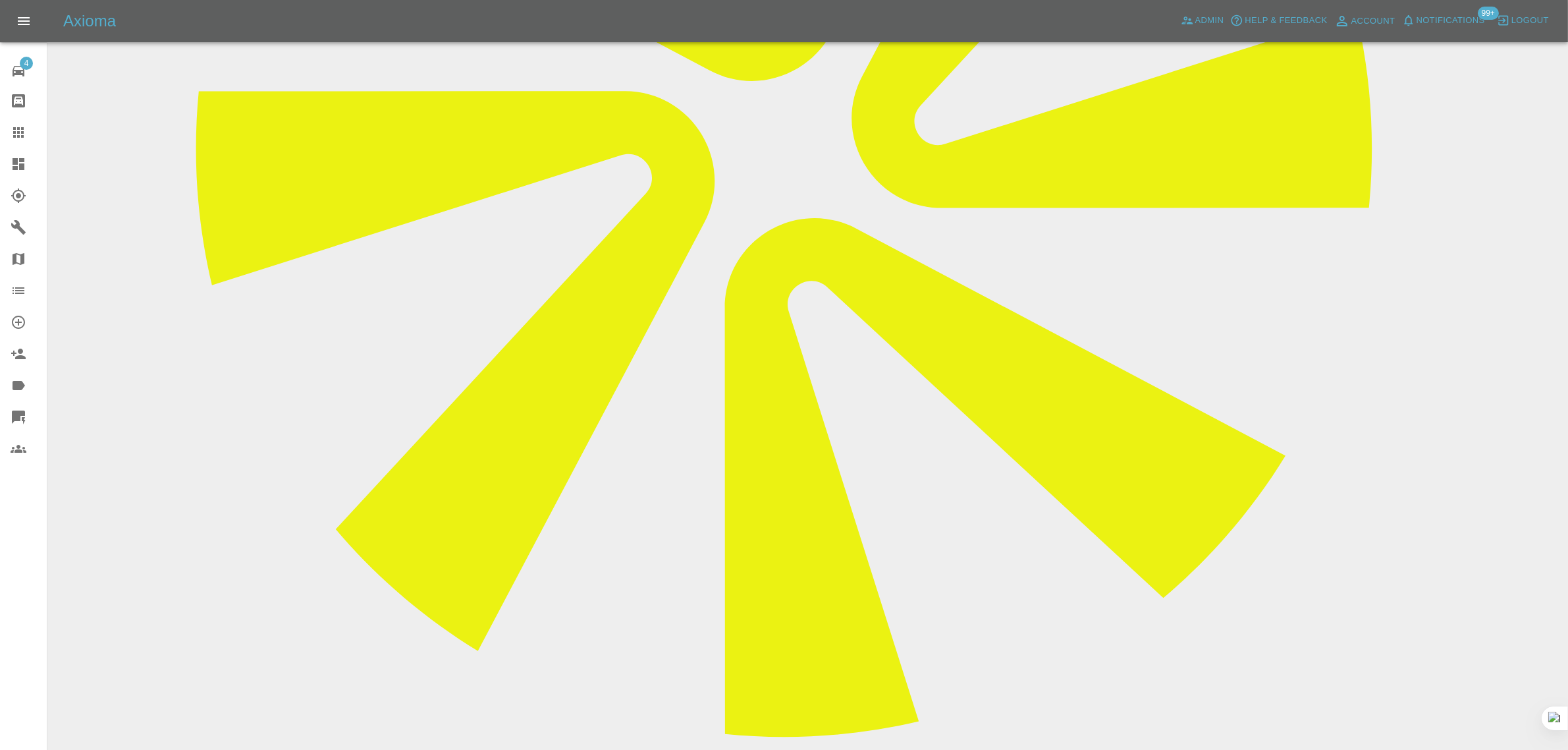
scroll to position [659, 0]
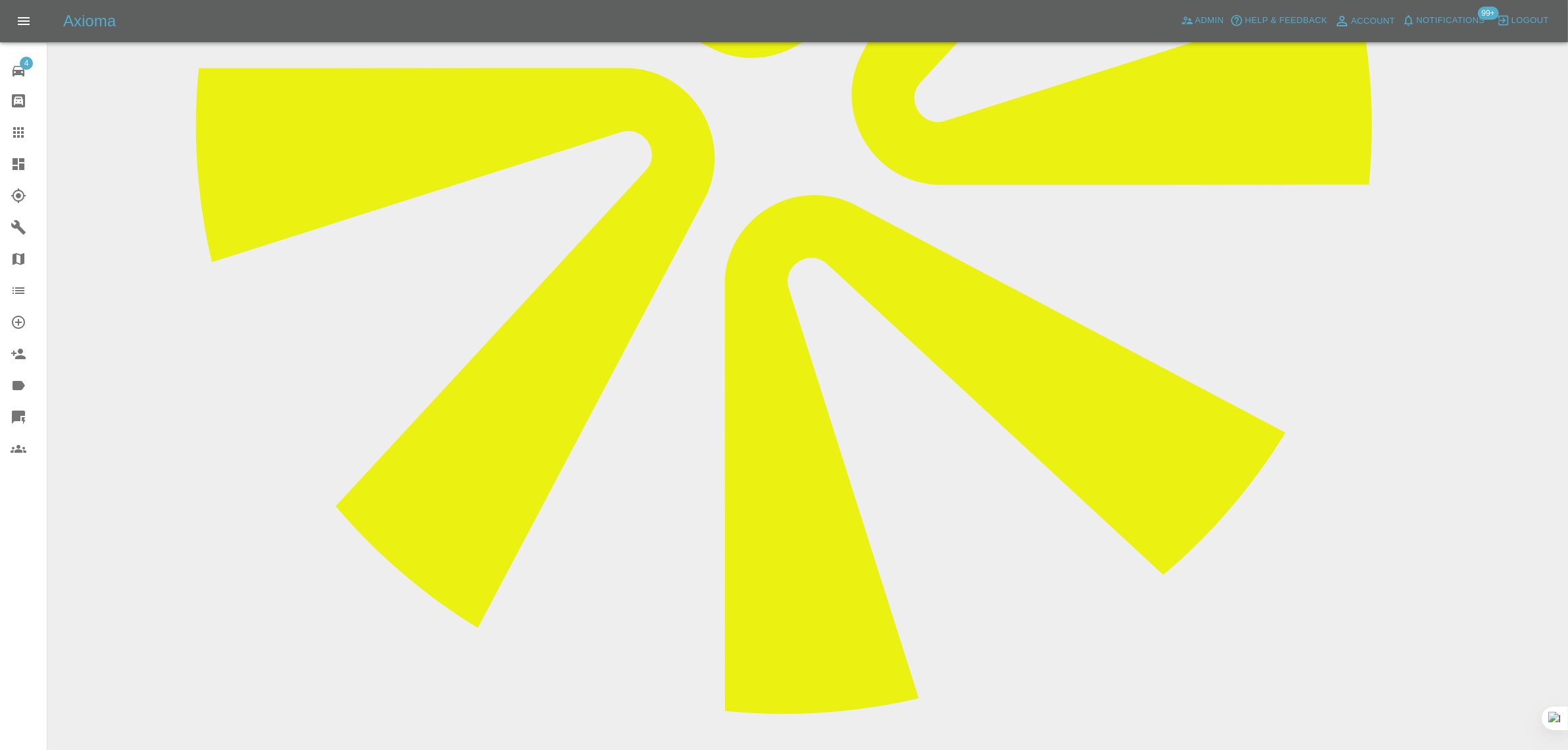
paste textarea "Hi I live in a 2nd floor flat so electricity an issue. Are there any locations …"
type textarea "Hi I live in a 2nd floor flat so electricity an issue. Are there any locations …"
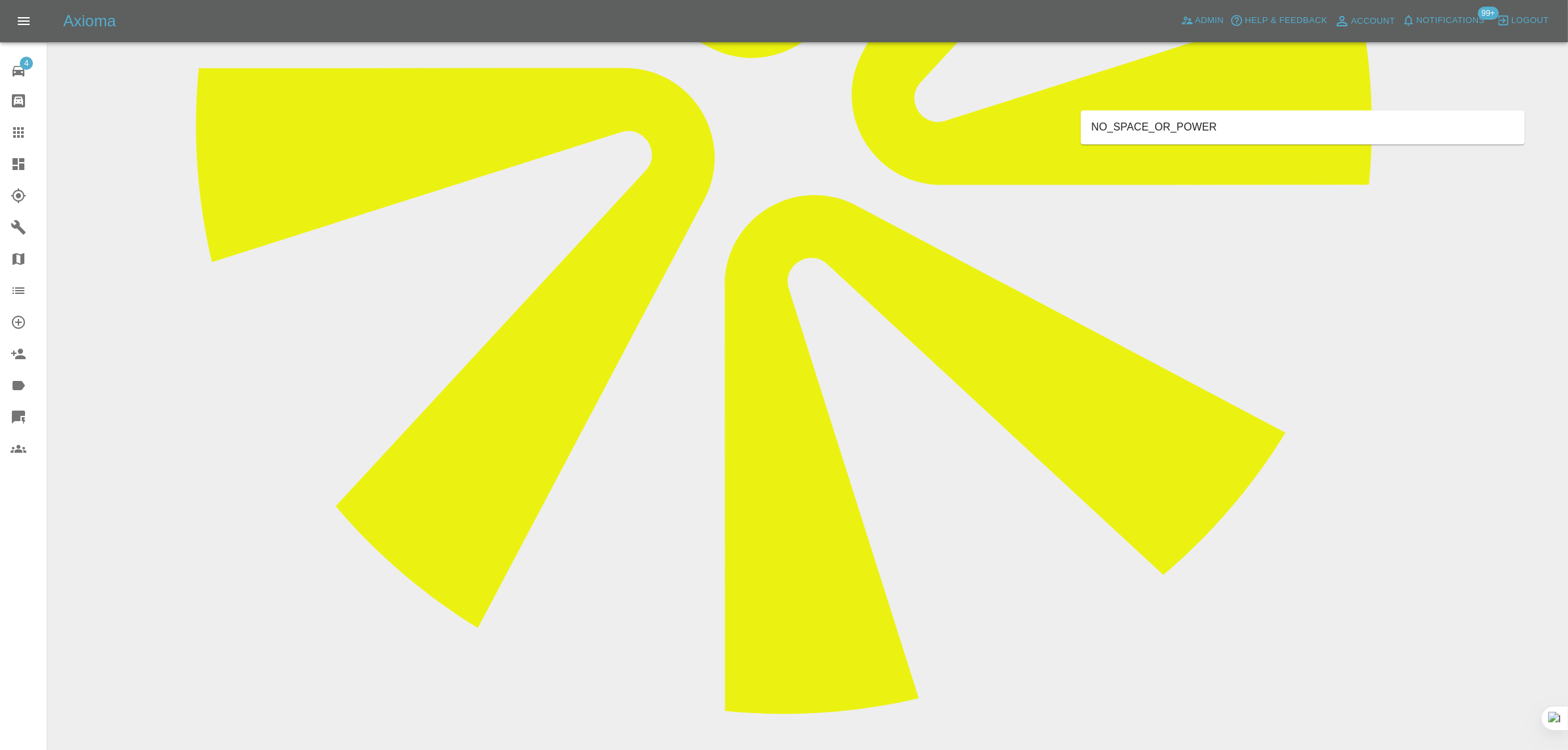
type input "space"
drag, startPoint x: 1210, startPoint y: 126, endPoint x: 1204, endPoint y: 124, distance: 6.3
click at [1210, 126] on li "NO_SPACE_OR_POWER" at bounding box center [1303, 128] width 444 height 24
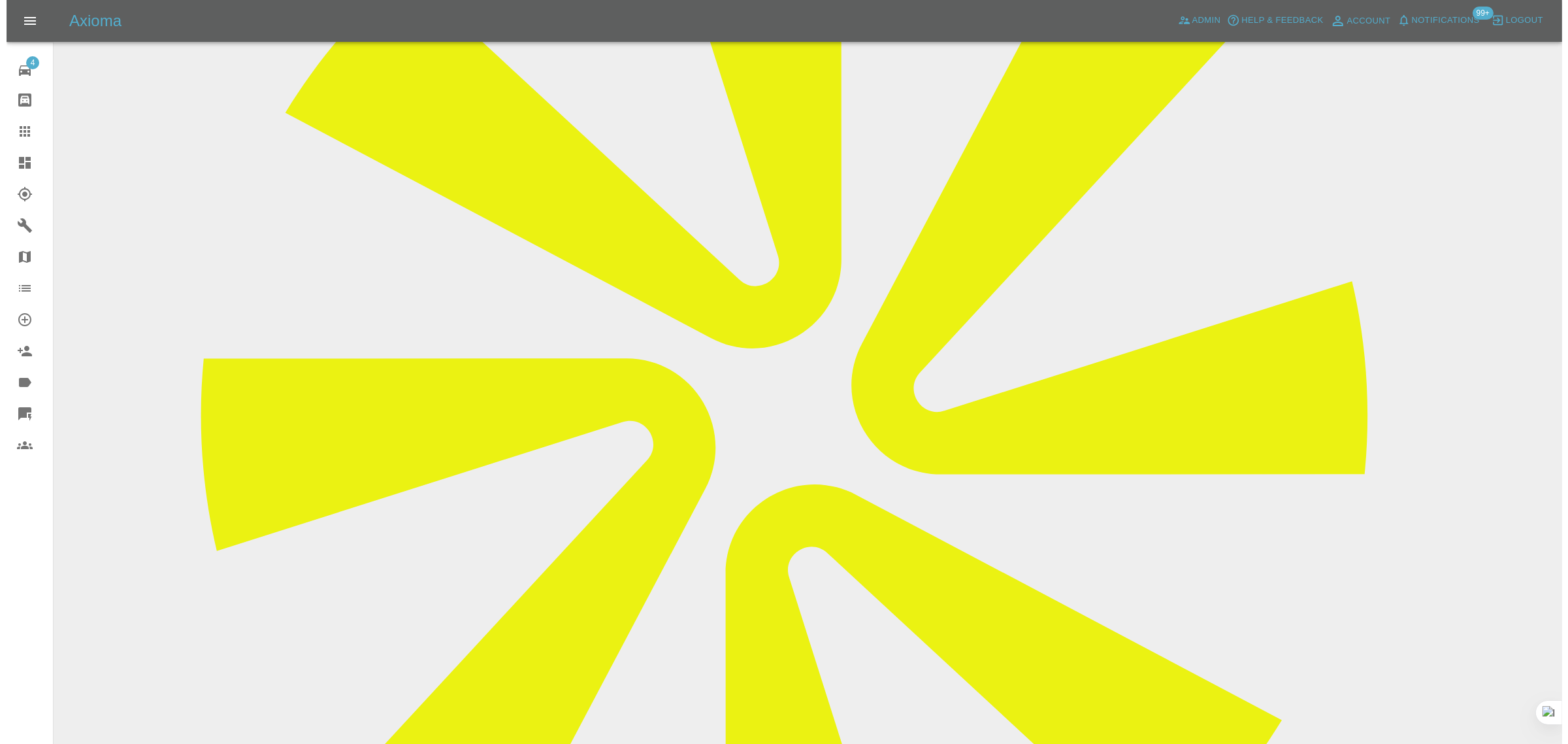
scroll to position [0, 0]
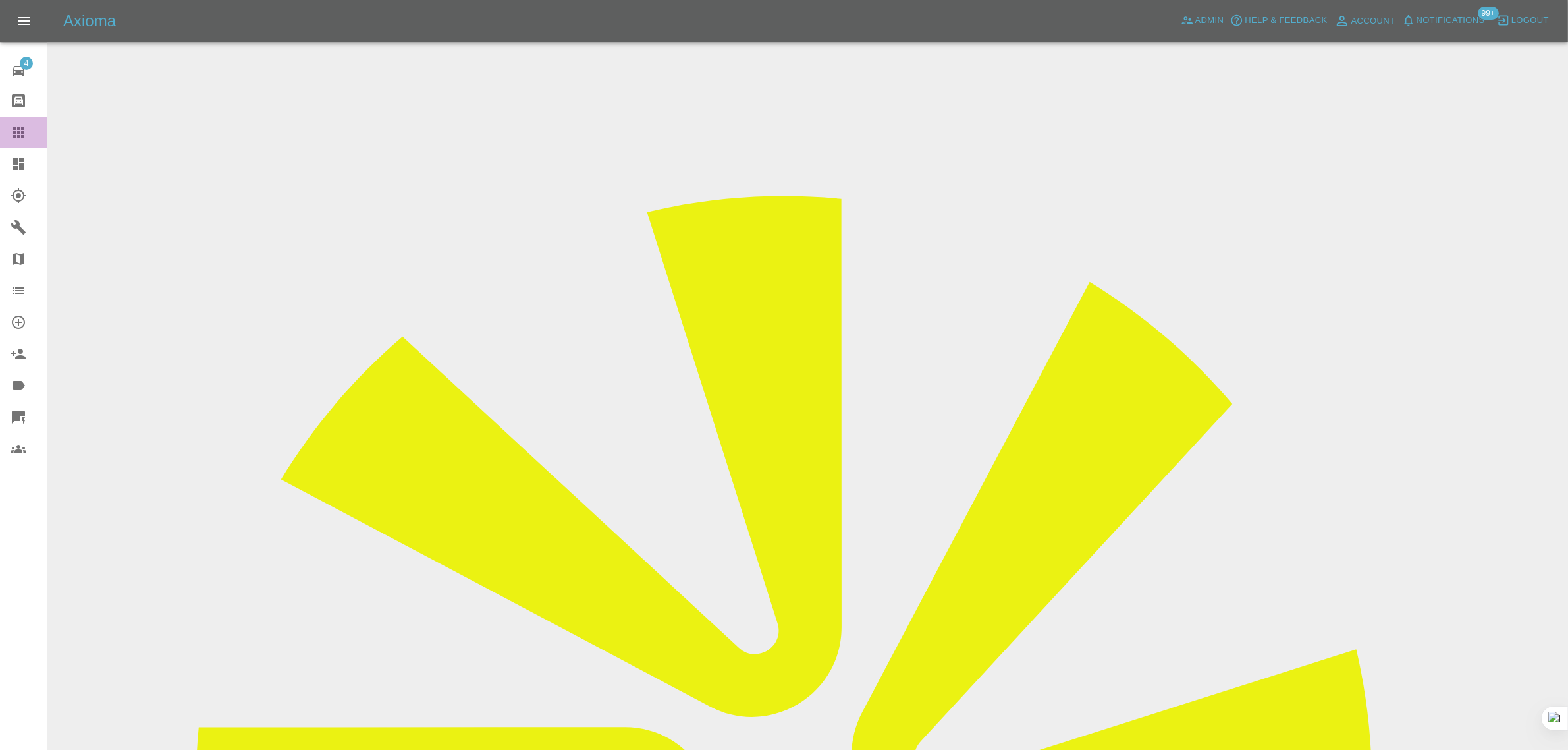
click at [27, 129] on div at bounding box center [29, 132] width 37 height 16
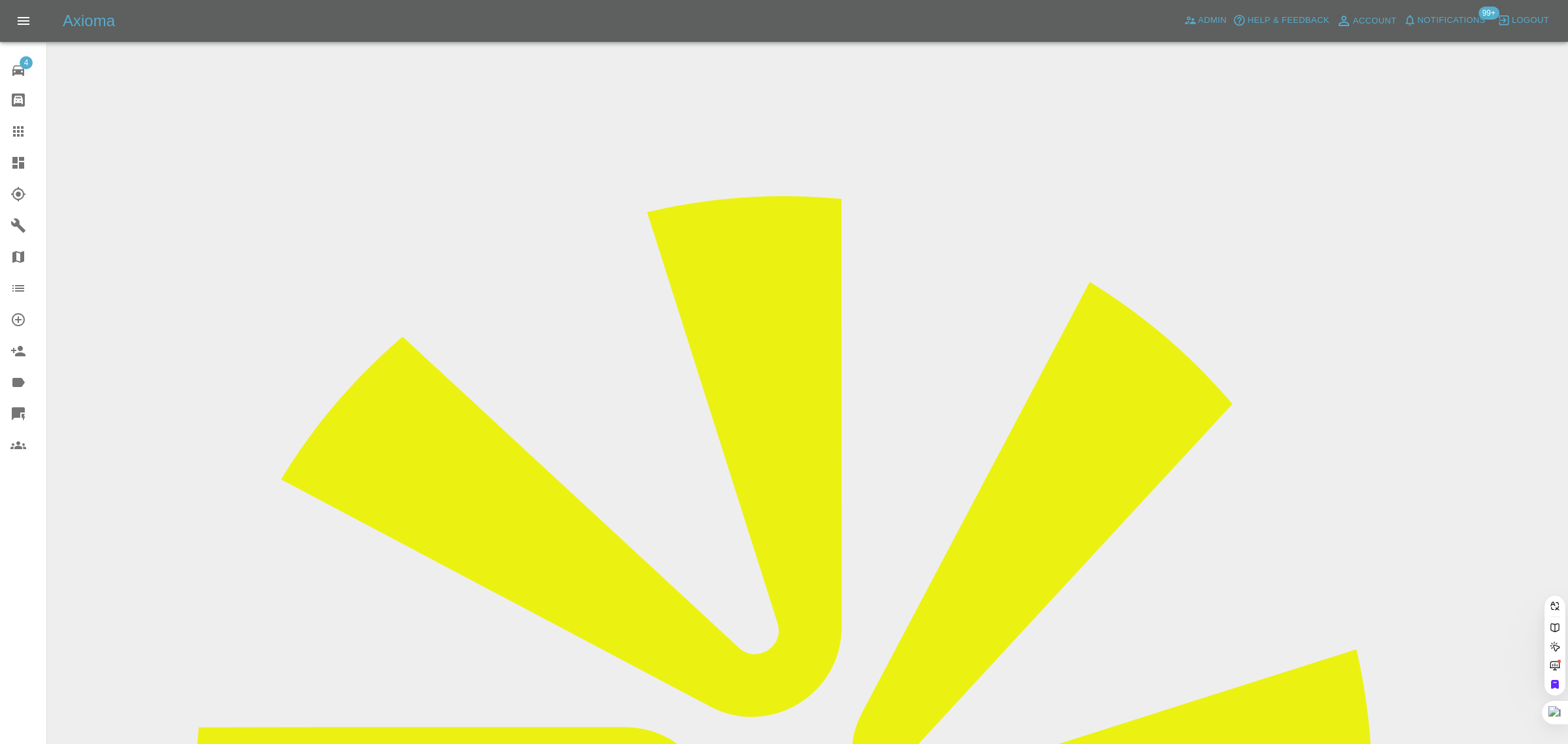
paste input "message.david@icloud.com"
type input "message.david@icloud.com"
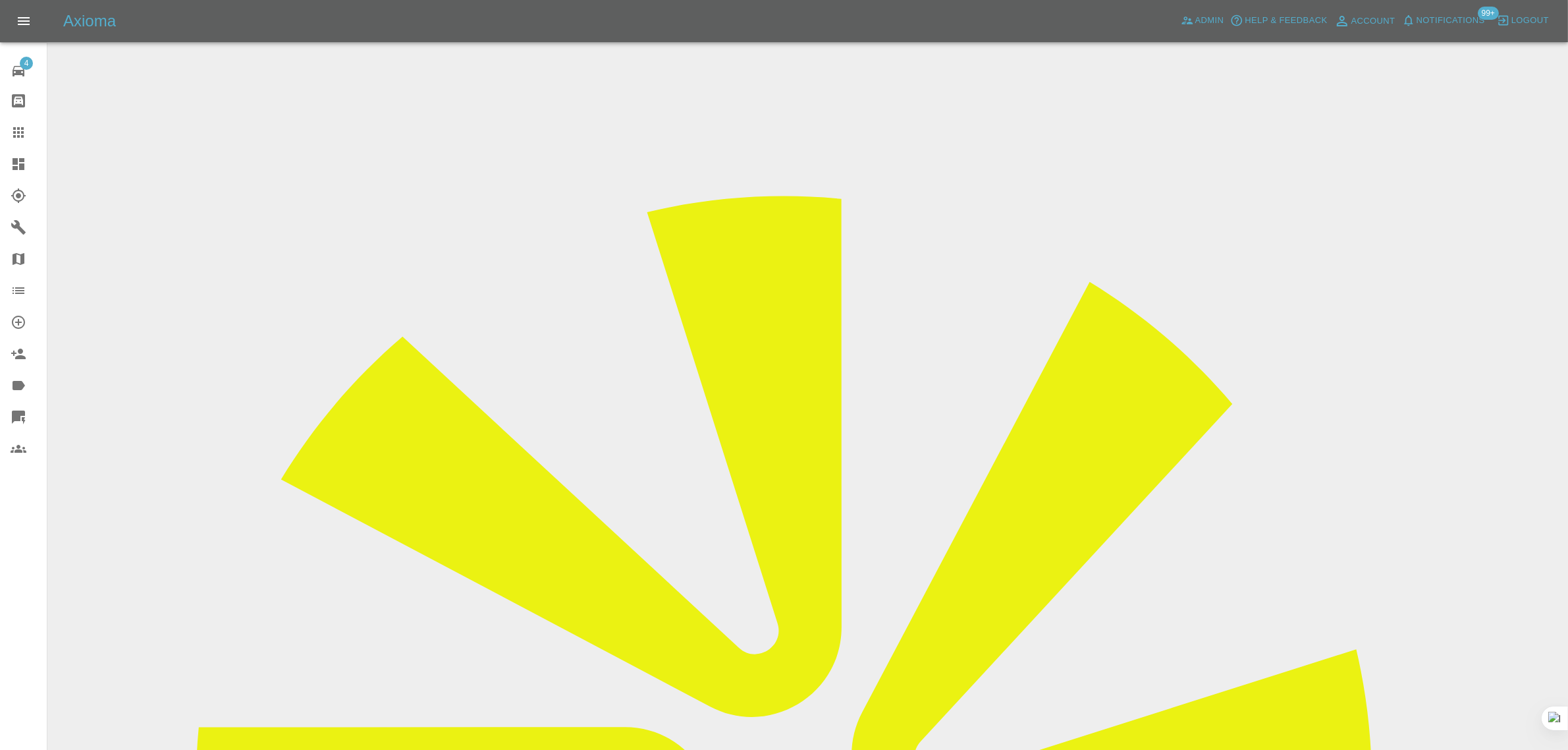
click at [22, 139] on icon at bounding box center [18, 132] width 16 height 16
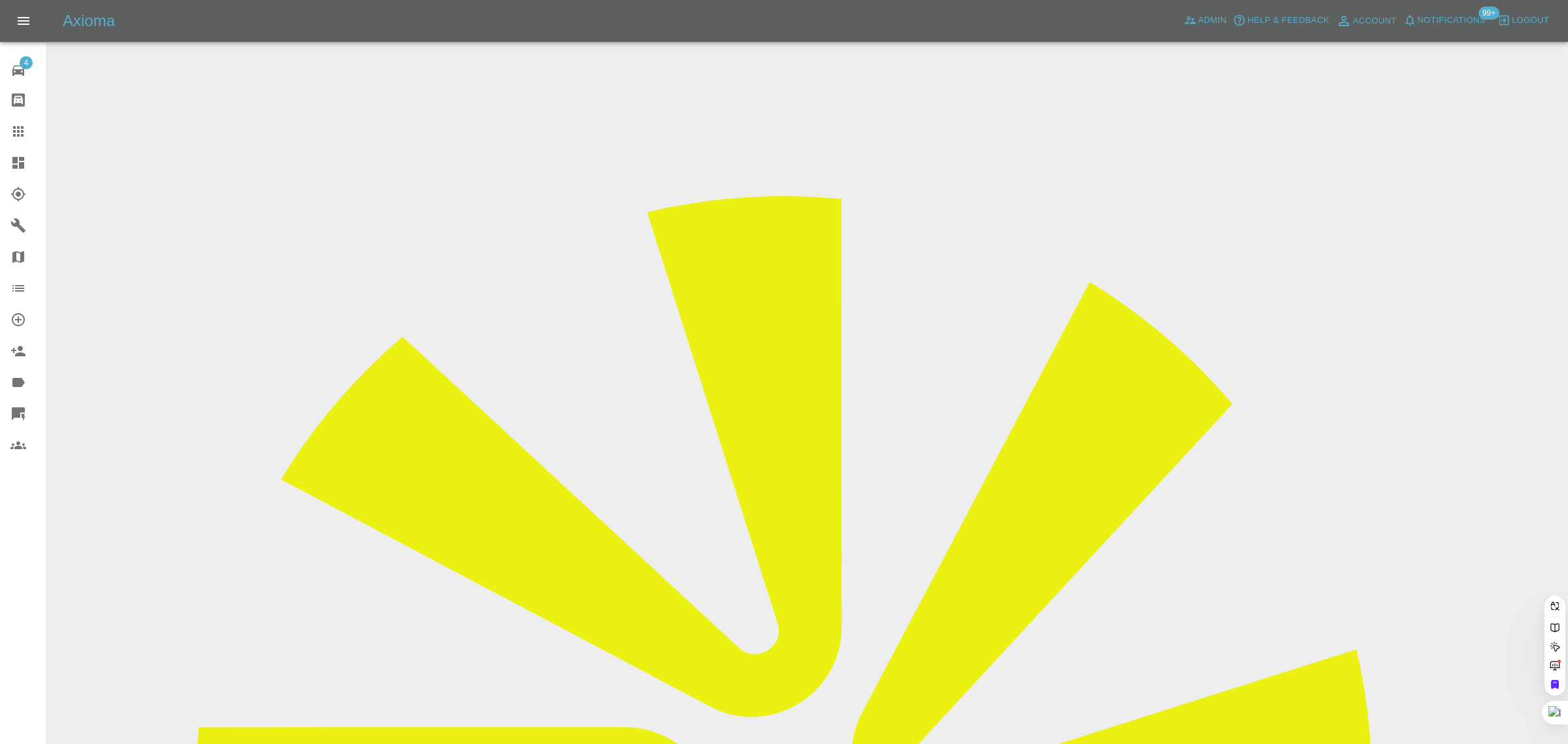
paste input "suelanderyou83@gmail.com"
type input "suelanderyou83@gmail.com"
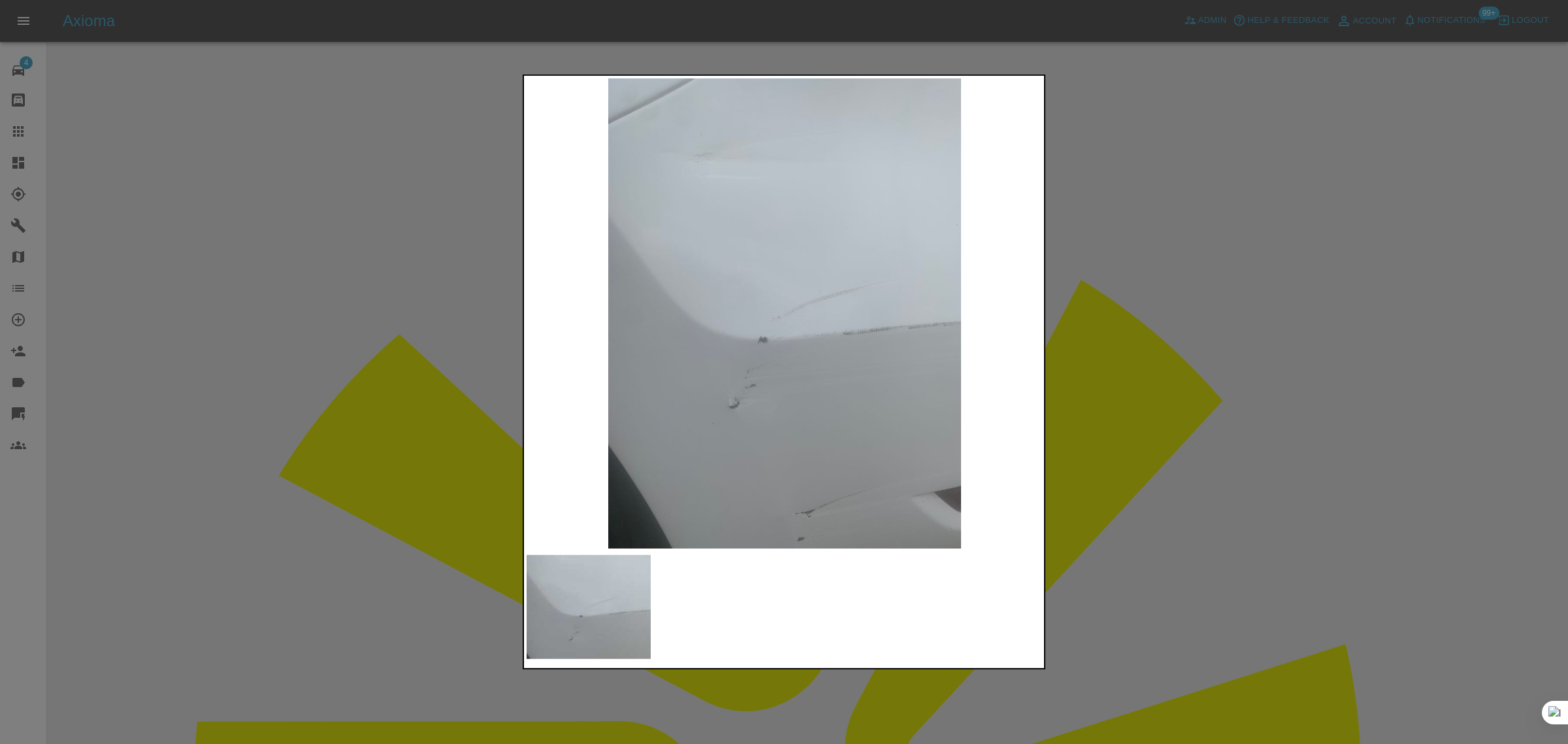
click at [1134, 322] on div at bounding box center [784, 372] width 1568 height 744
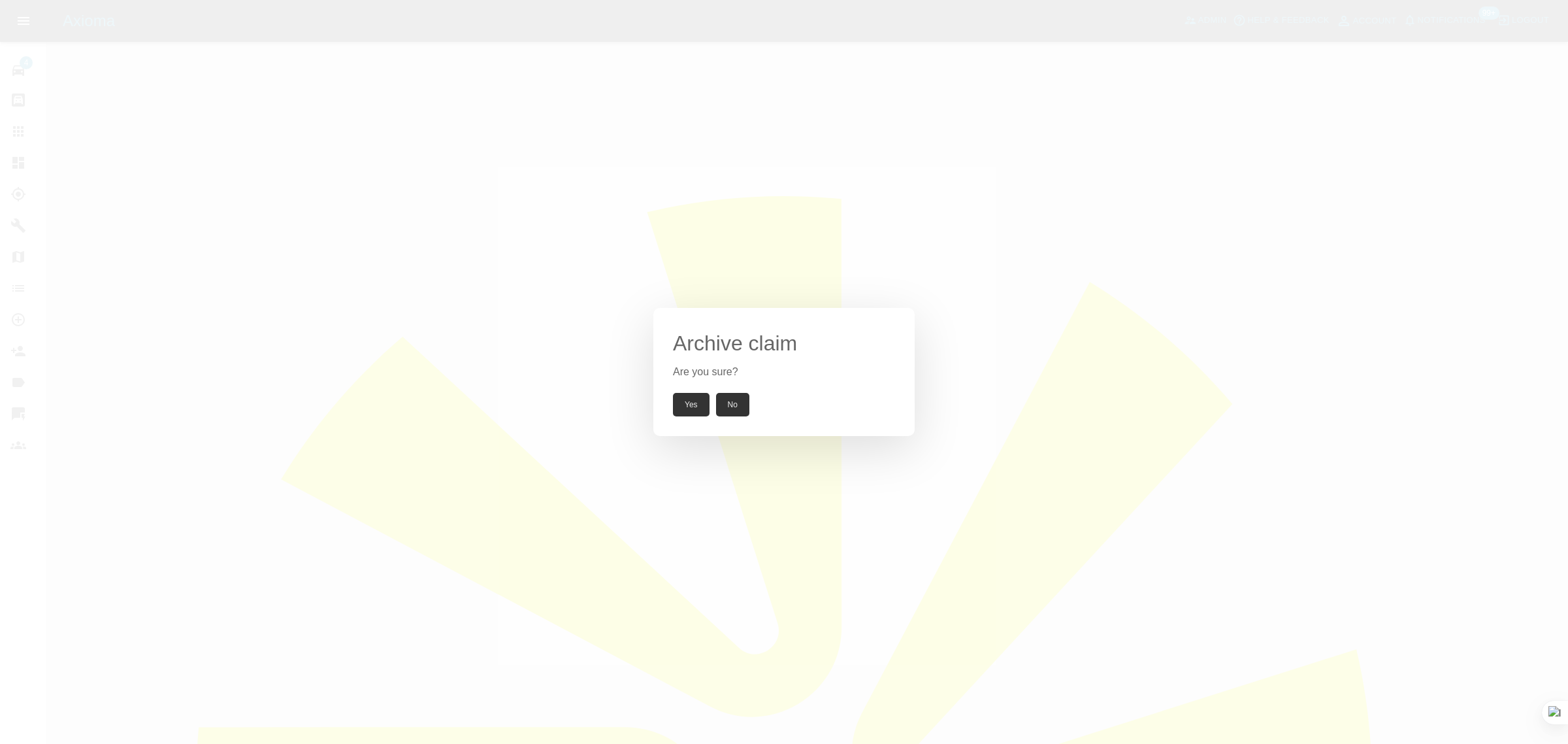
click at [687, 402] on button "Yes" at bounding box center [691, 404] width 36 height 24
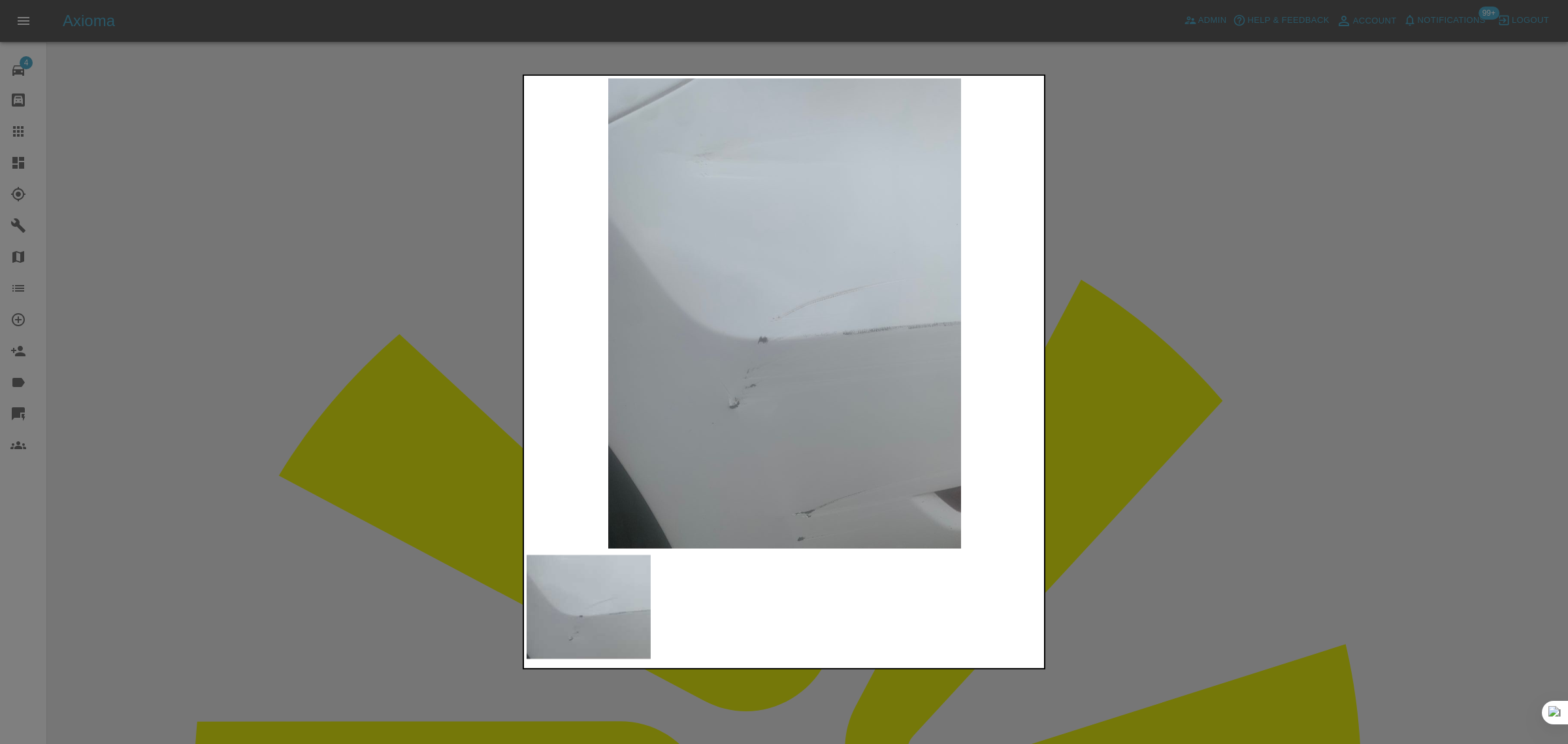
click at [1163, 351] on div at bounding box center [784, 372] width 1568 height 744
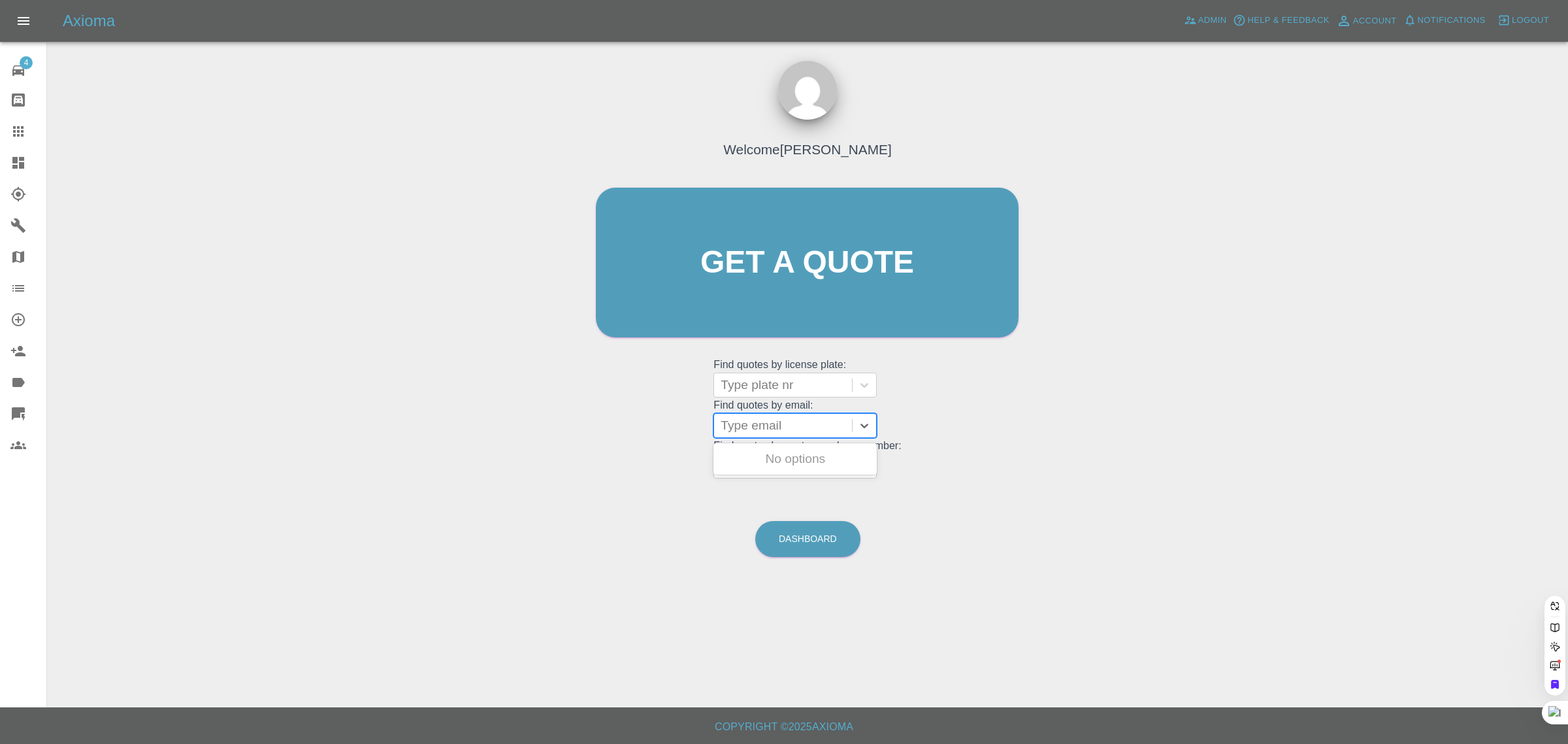
click at [788, 421] on div at bounding box center [783, 425] width 125 height 18
paste input "[EMAIL_ADDRESS][DOMAIN_NAME]"
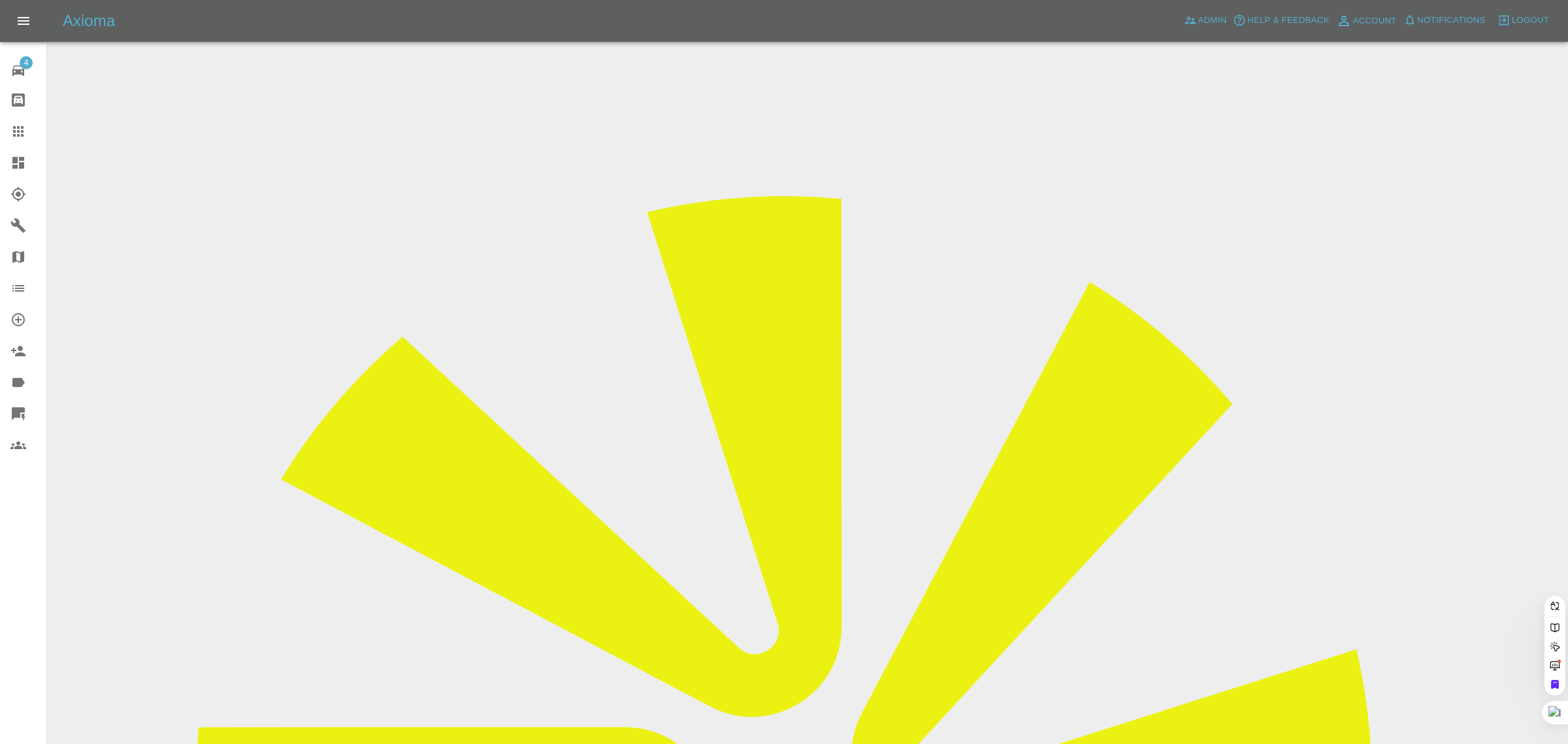
type input "[EMAIL_ADDRESS][DOMAIN_NAME]"
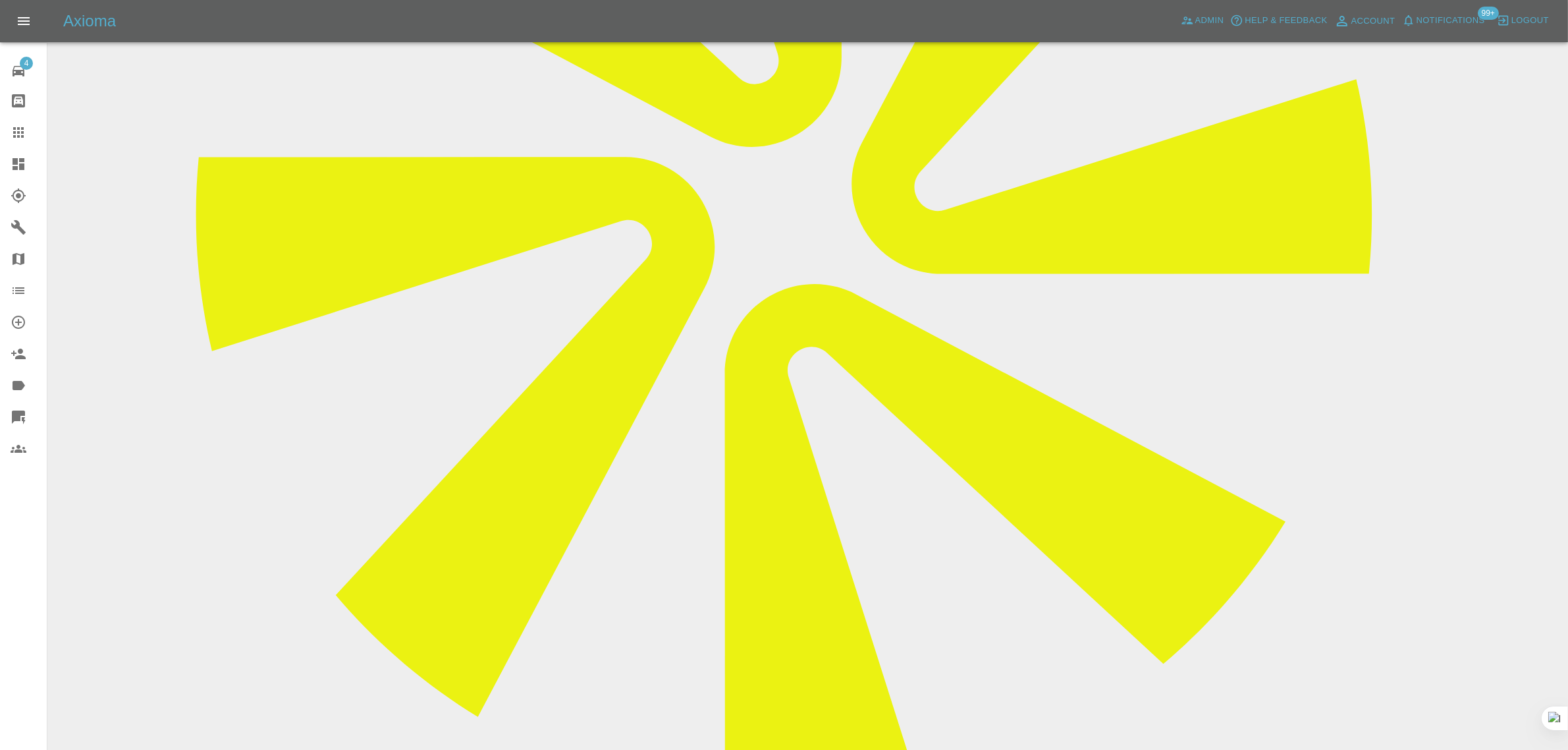
scroll to position [741, 0]
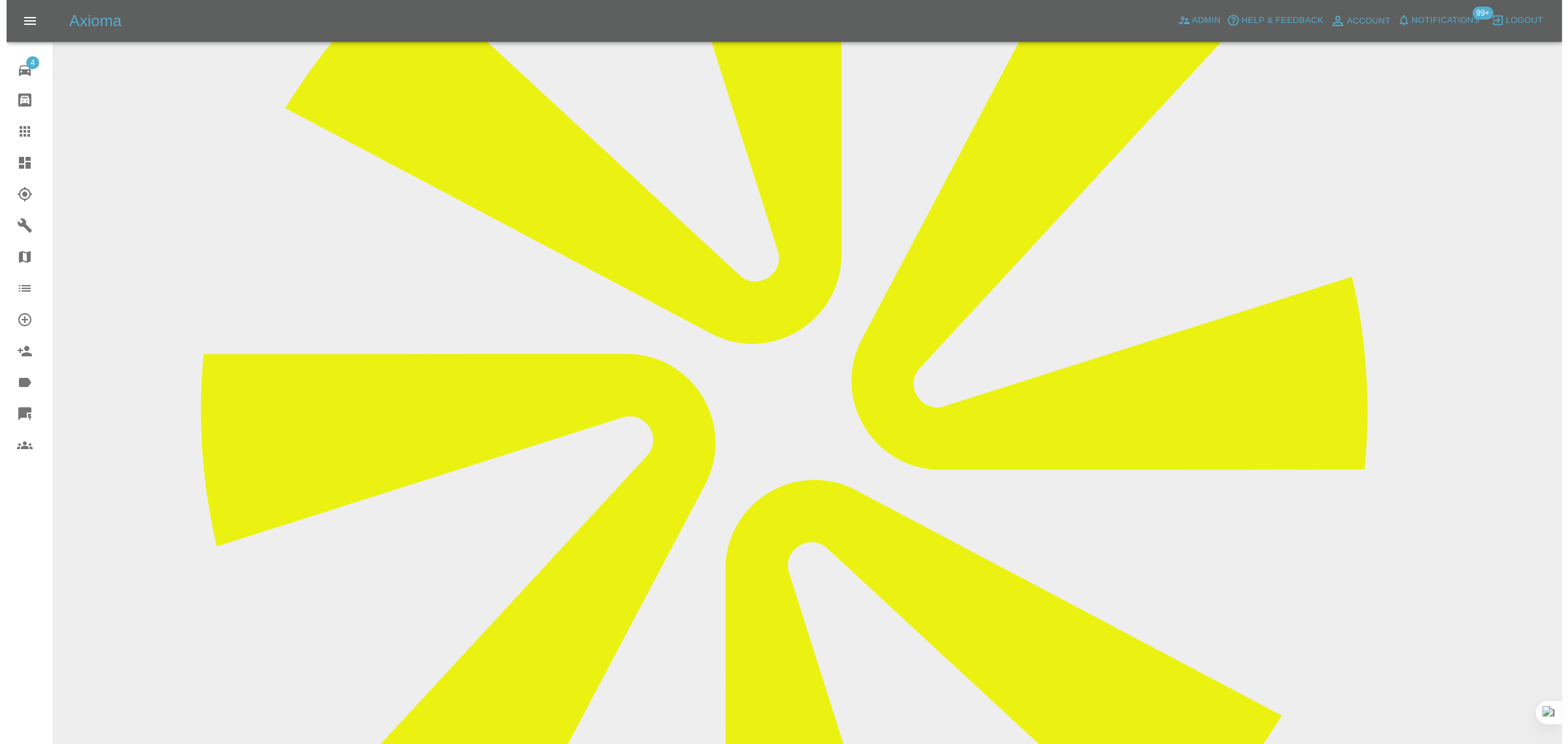
scroll to position [40, 0]
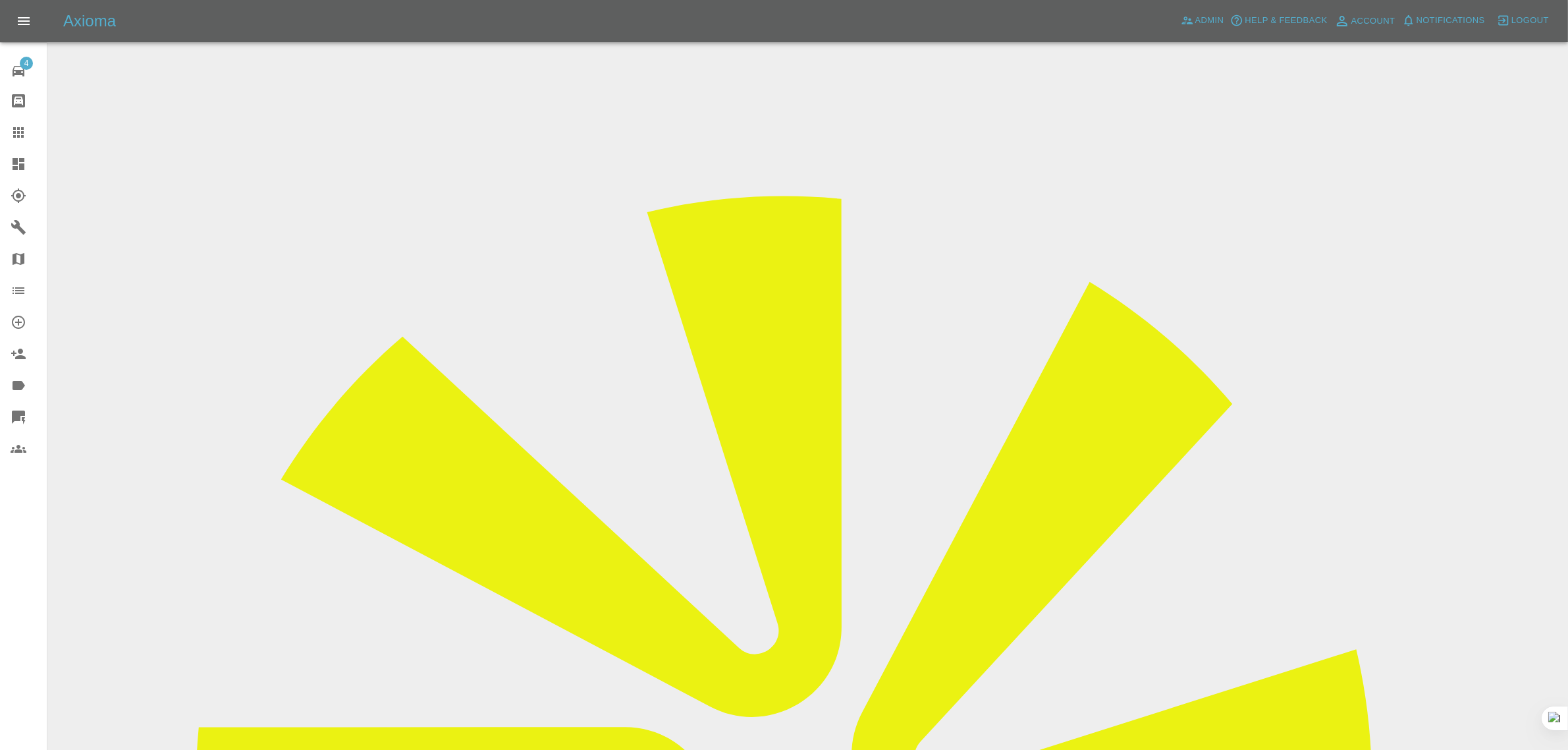
click at [11, 139] on icon at bounding box center [18, 132] width 16 height 16
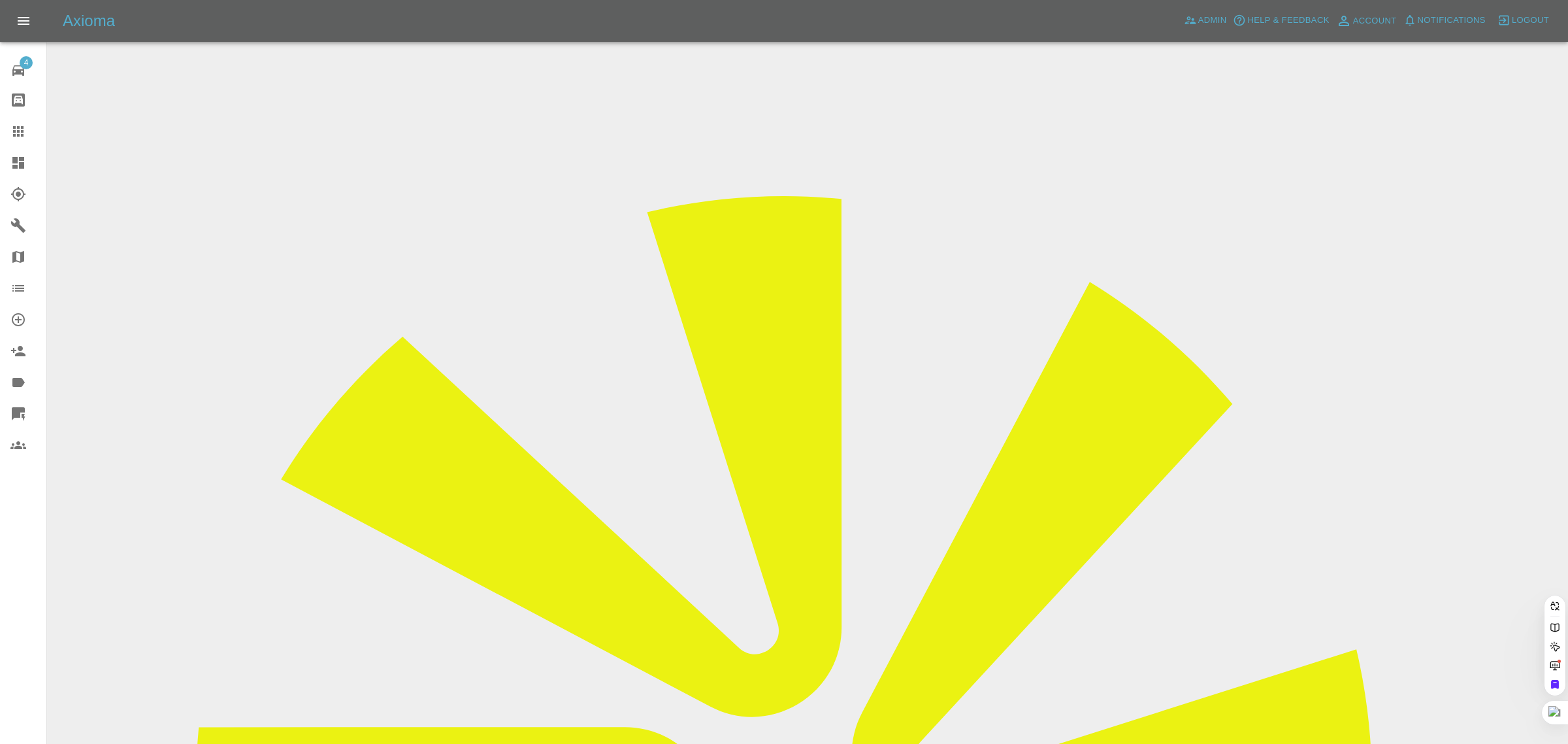
paste input "raj_bradman@yahoo.com"
type input "raj_bradman@yahoo.com"
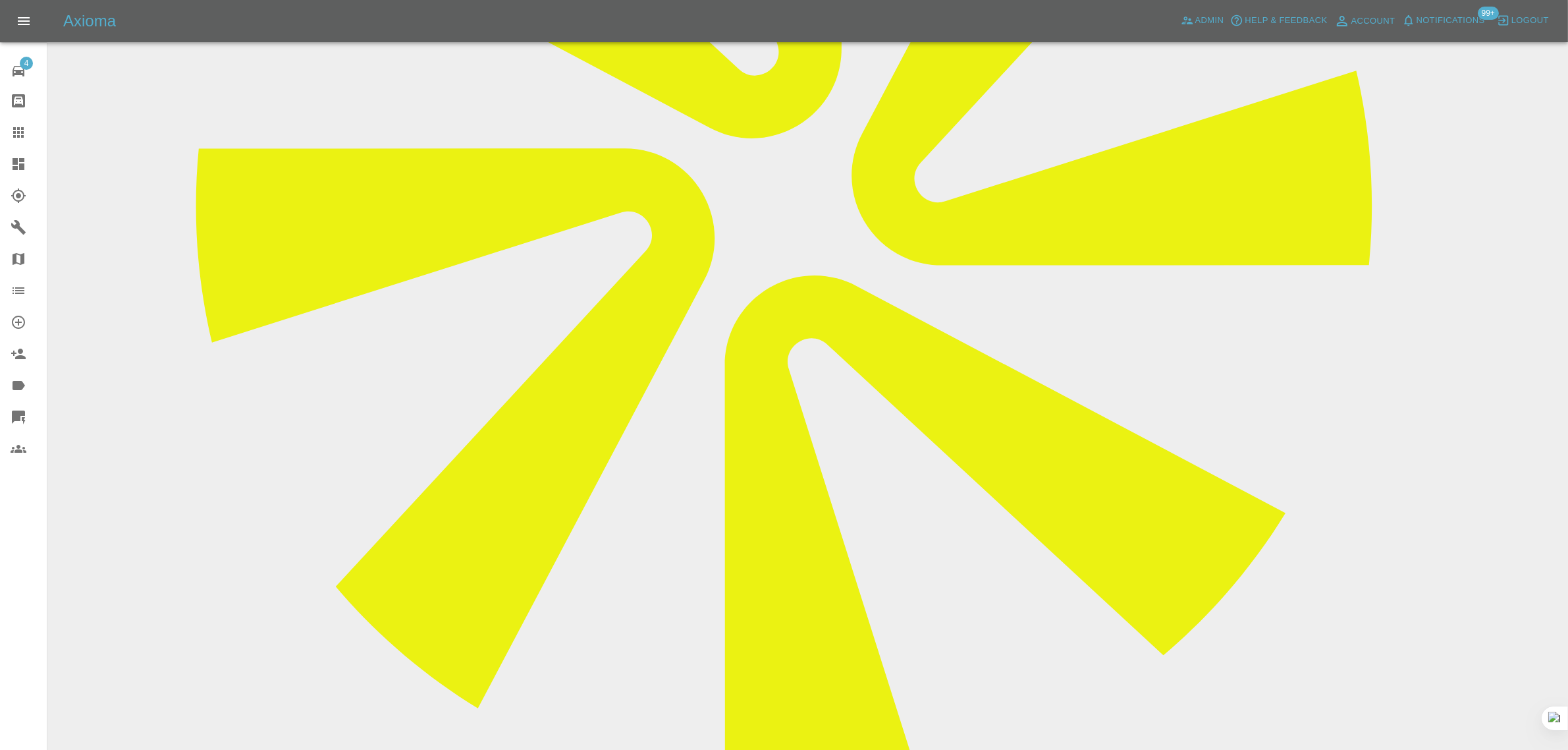
scroll to position [741, 0]
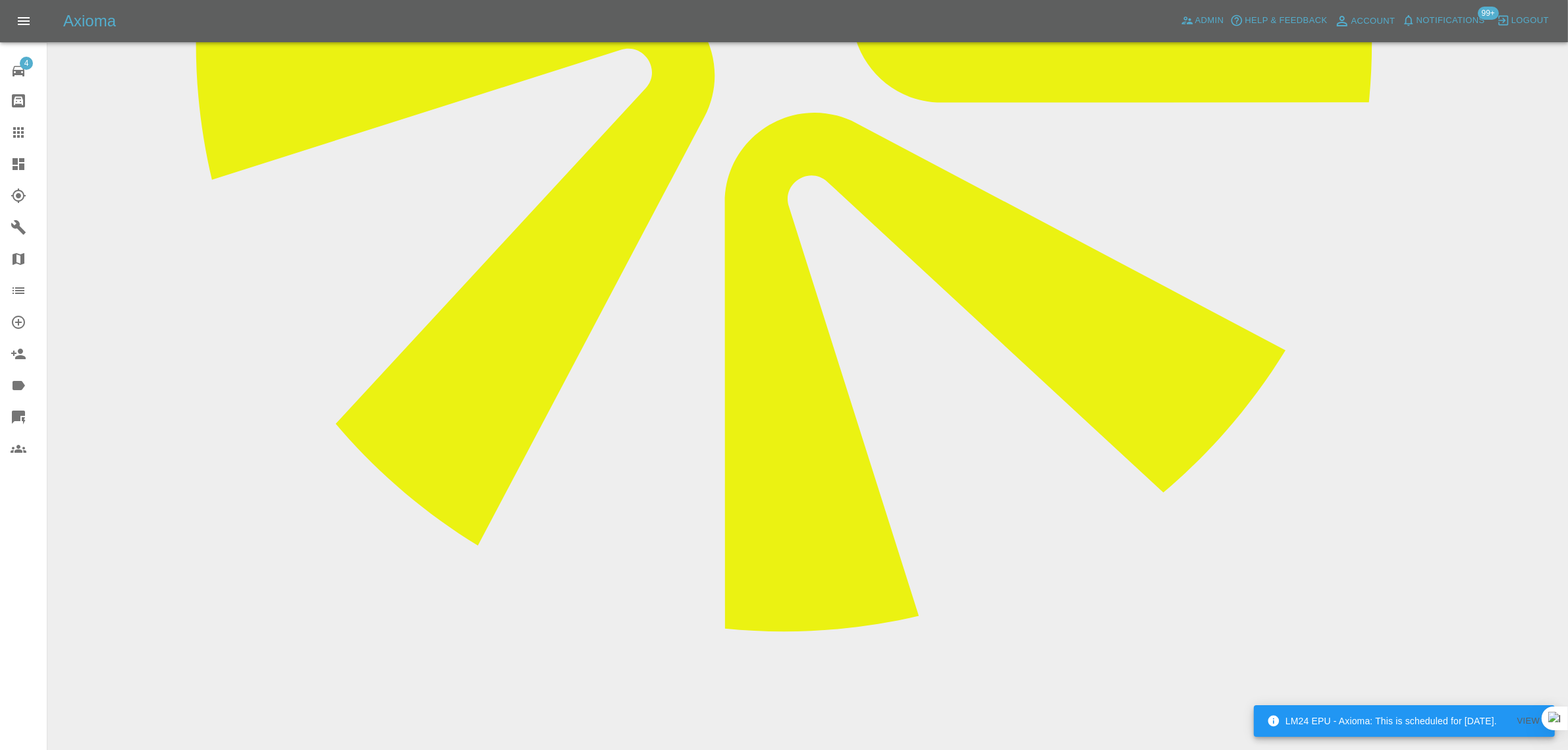
click at [28, 130] on div at bounding box center [29, 132] width 37 height 16
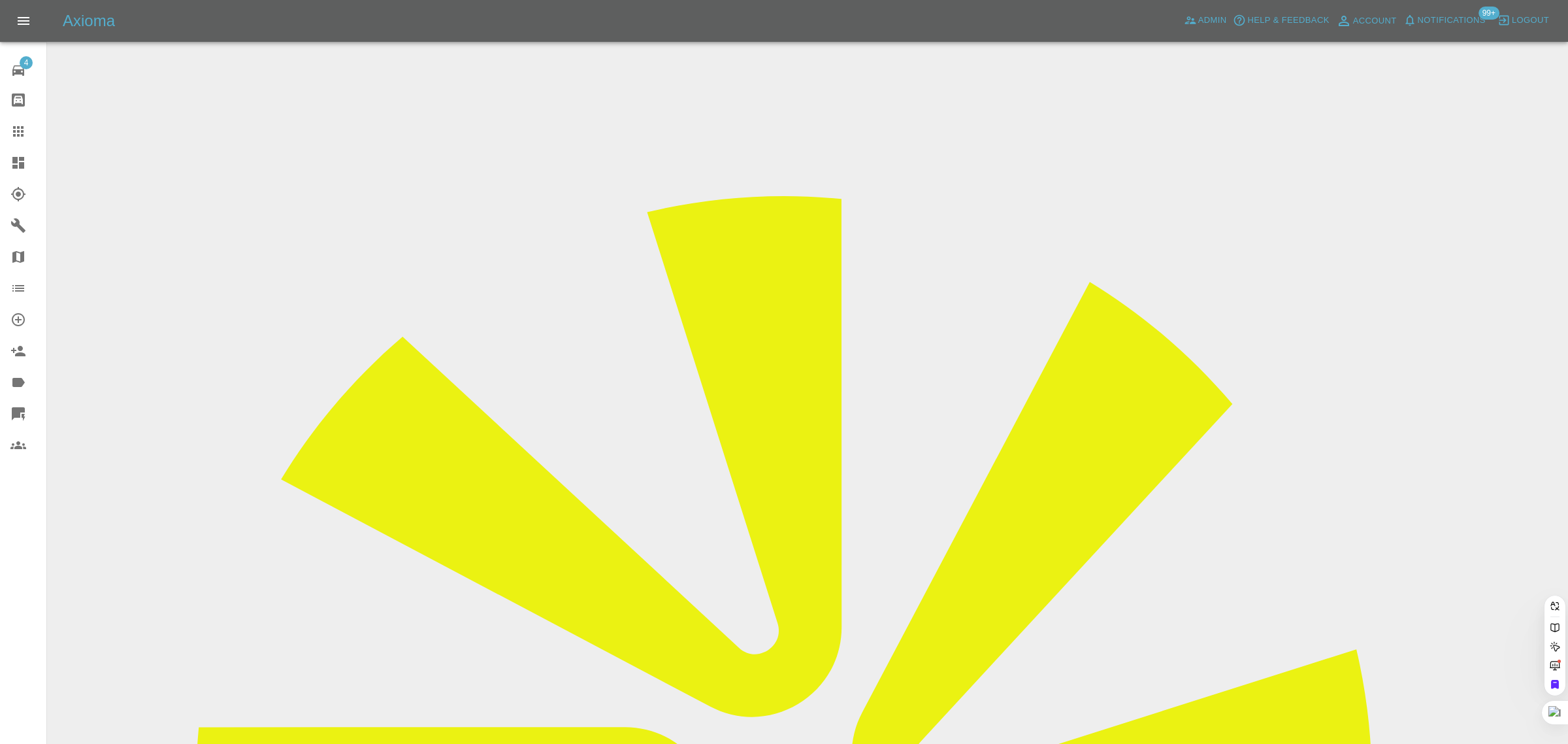
paste input "hamlet66@icloud.com"
type input "hamlet66@icloud.com"
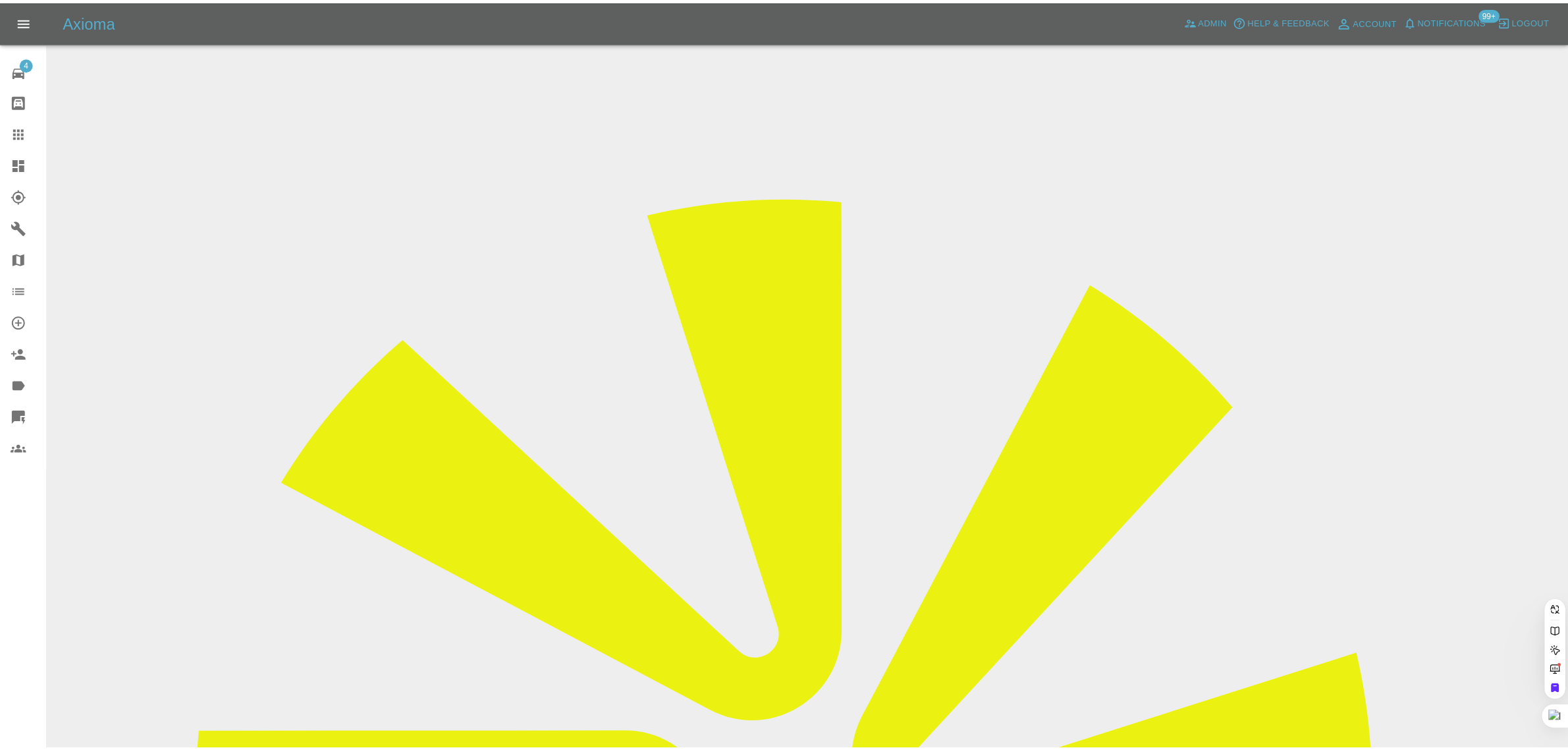
scroll to position [0, 0]
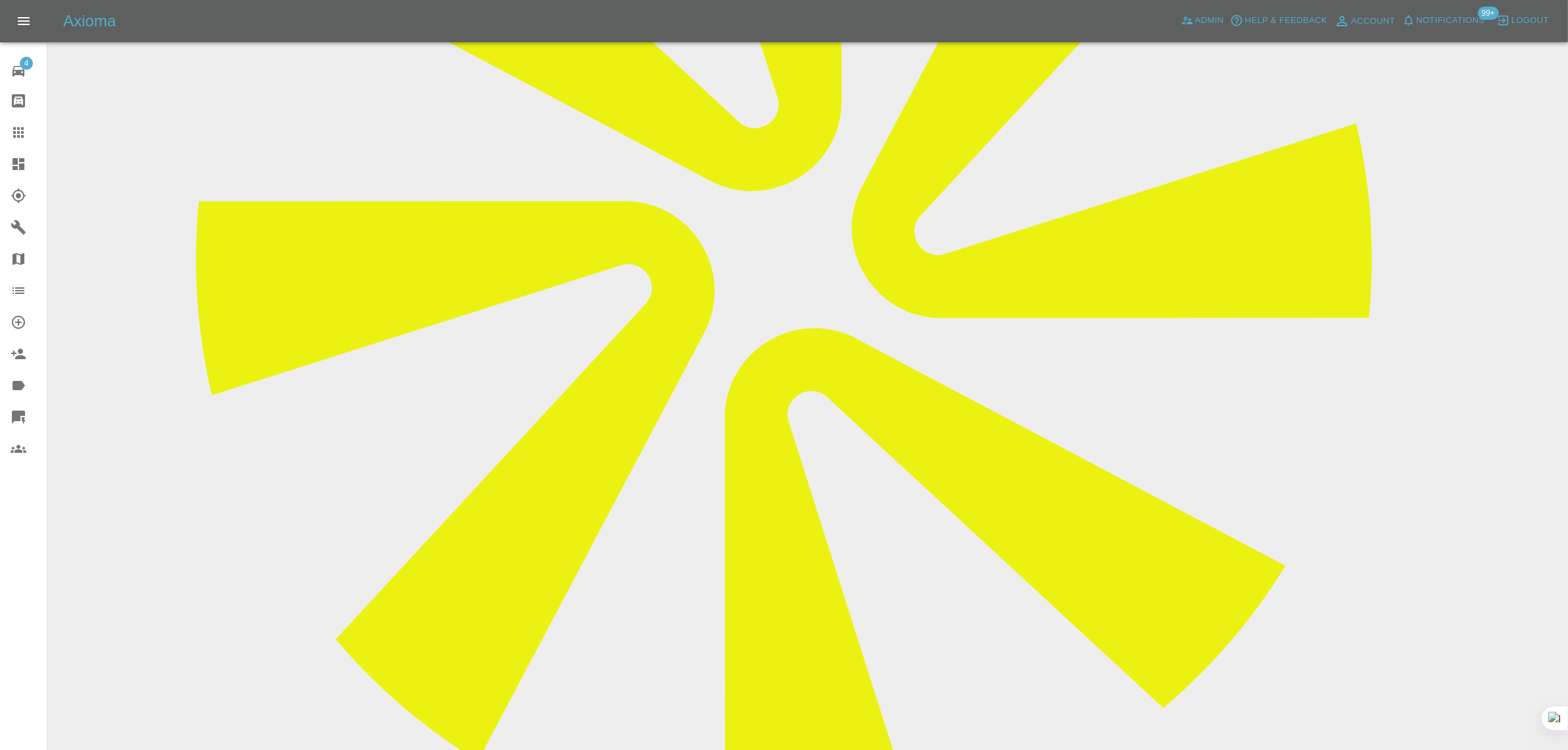
scroll to position [577, 0]
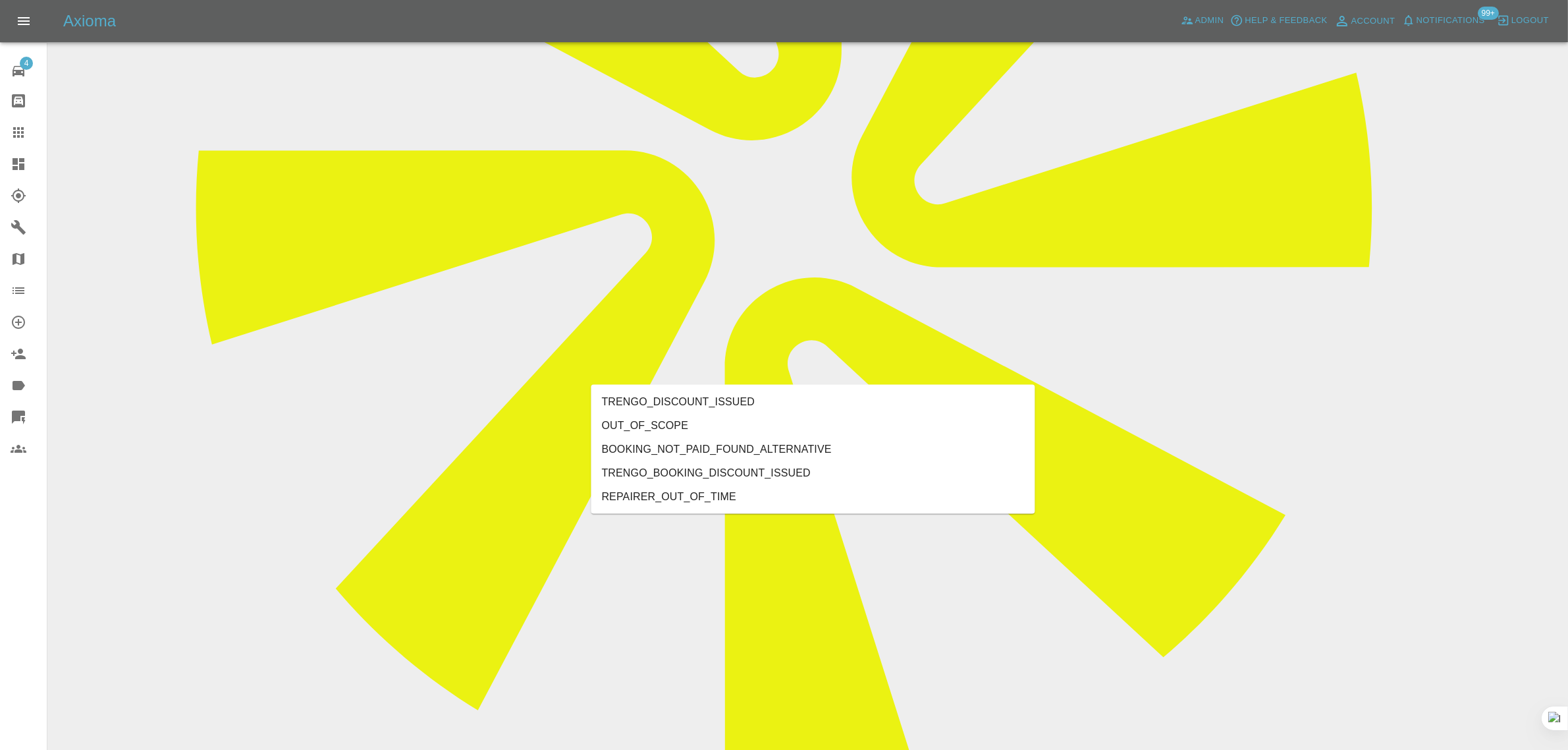
type input "out"
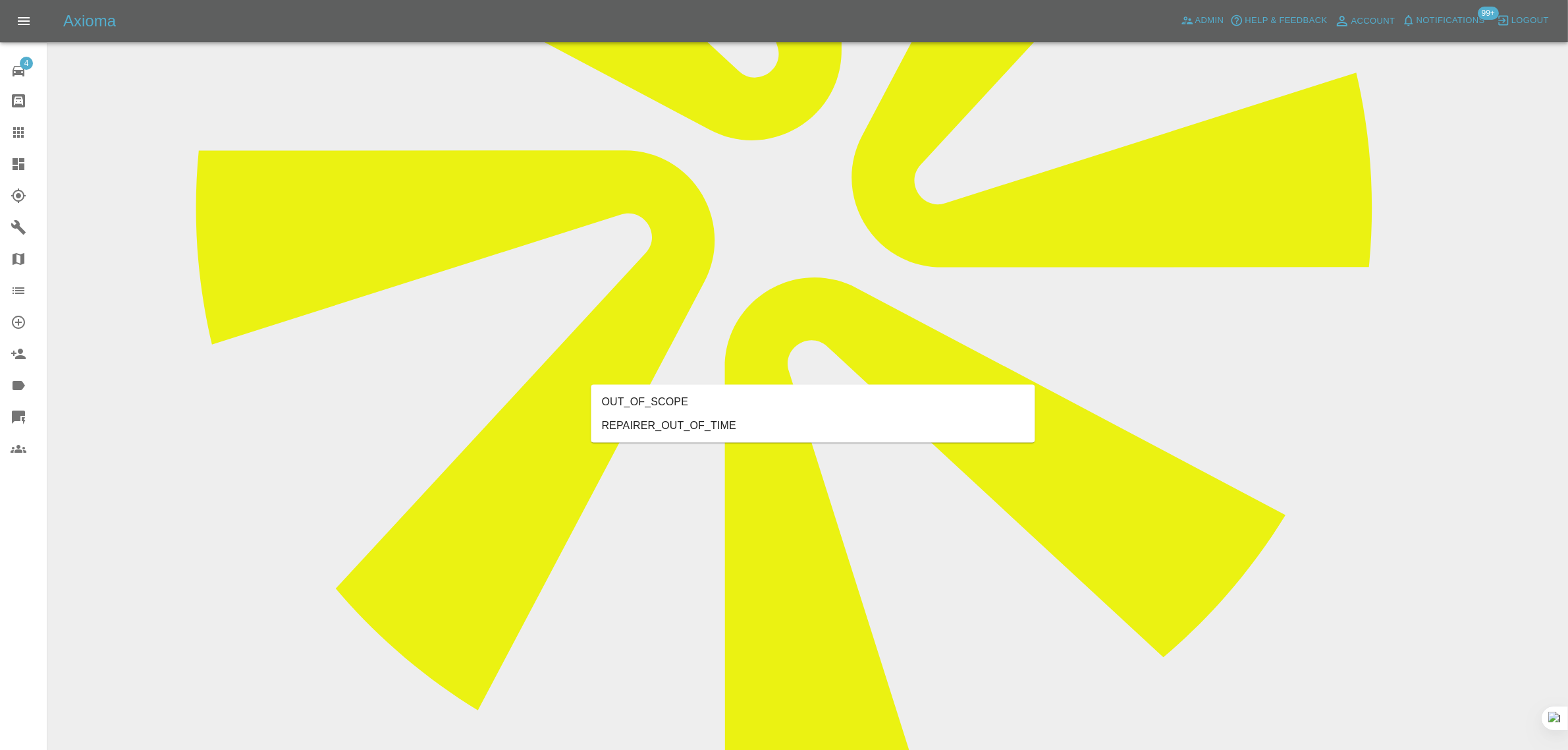
click at [636, 394] on li "OUT_OF_SCOPE" at bounding box center [813, 402] width 444 height 24
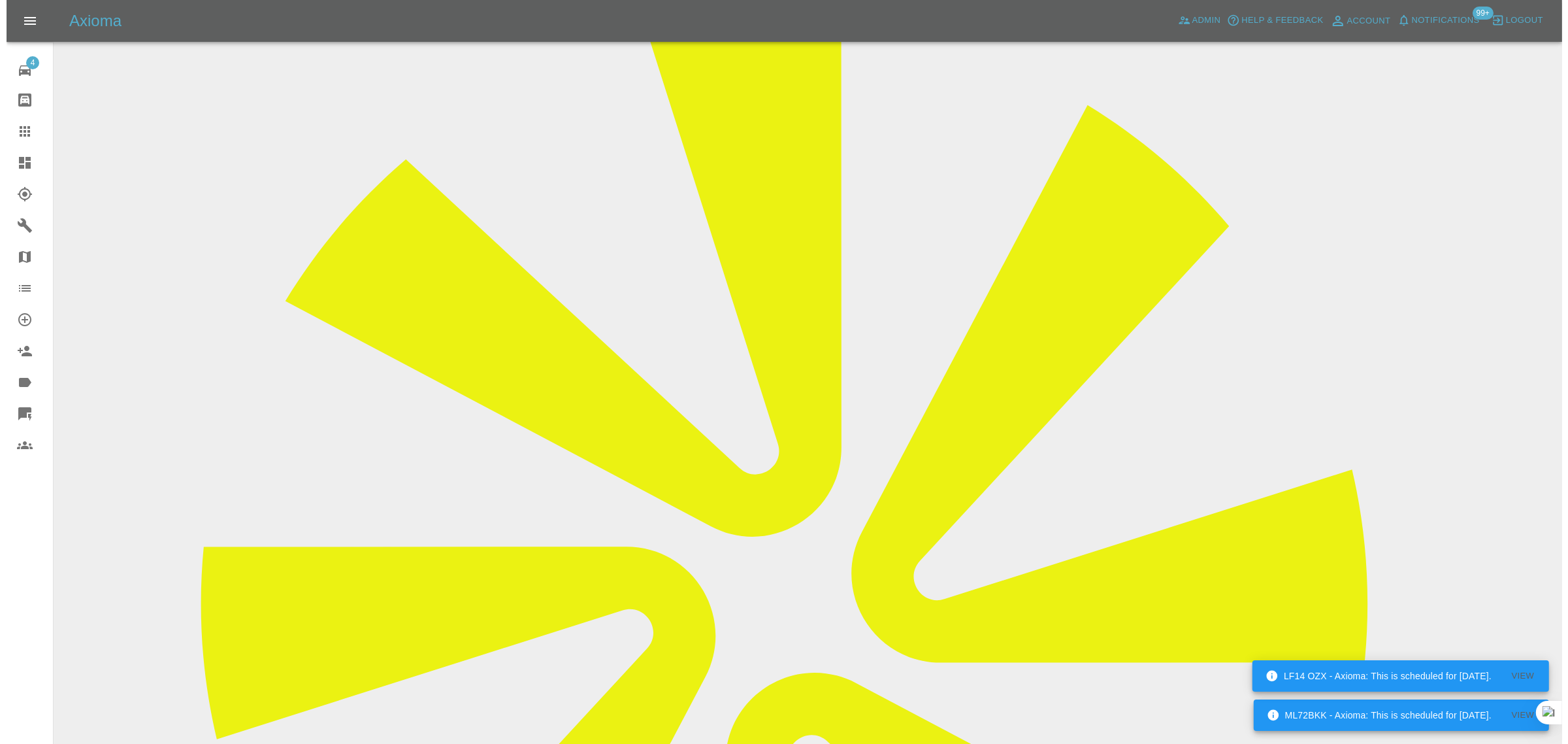
scroll to position [0, 0]
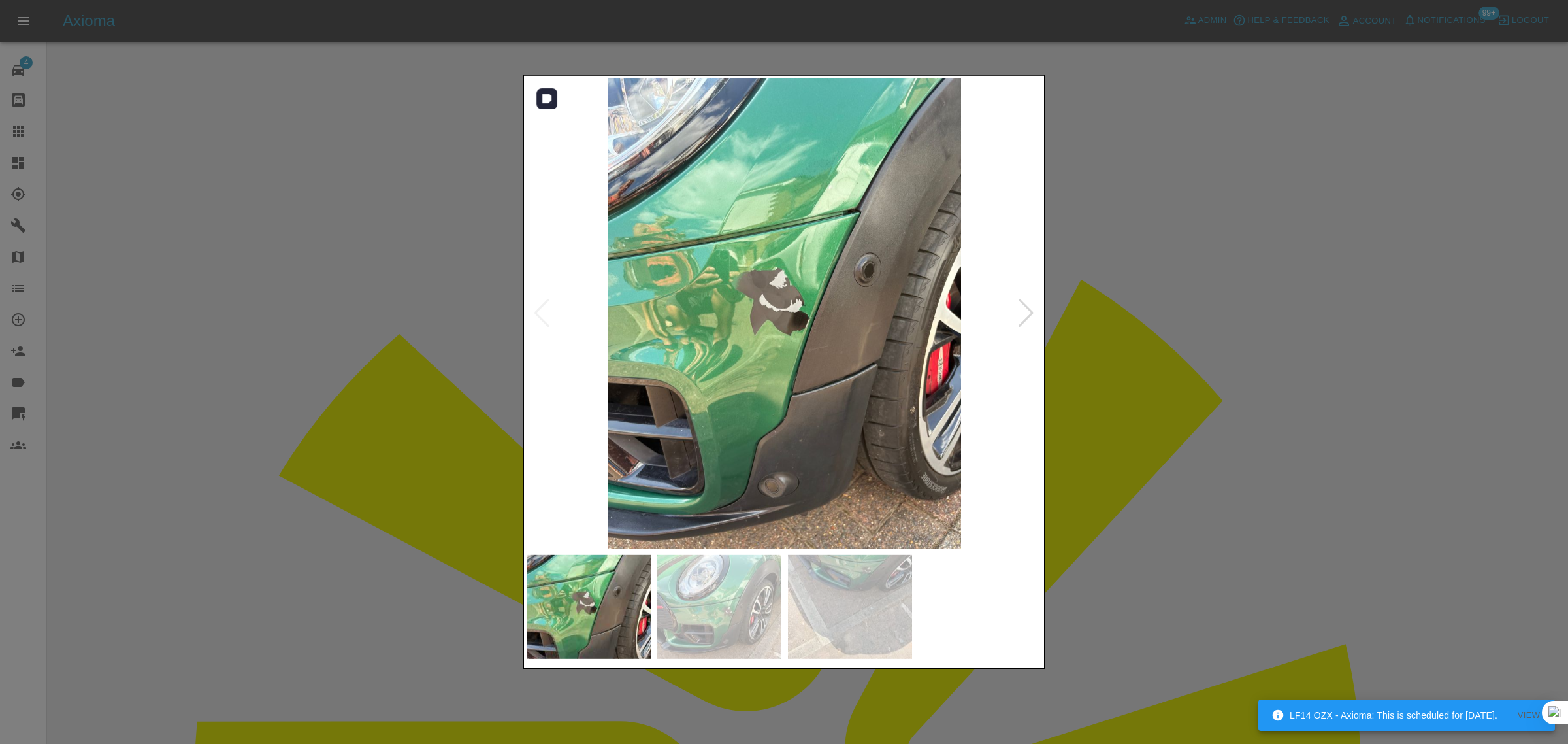
click at [1026, 318] on div at bounding box center [1025, 313] width 17 height 29
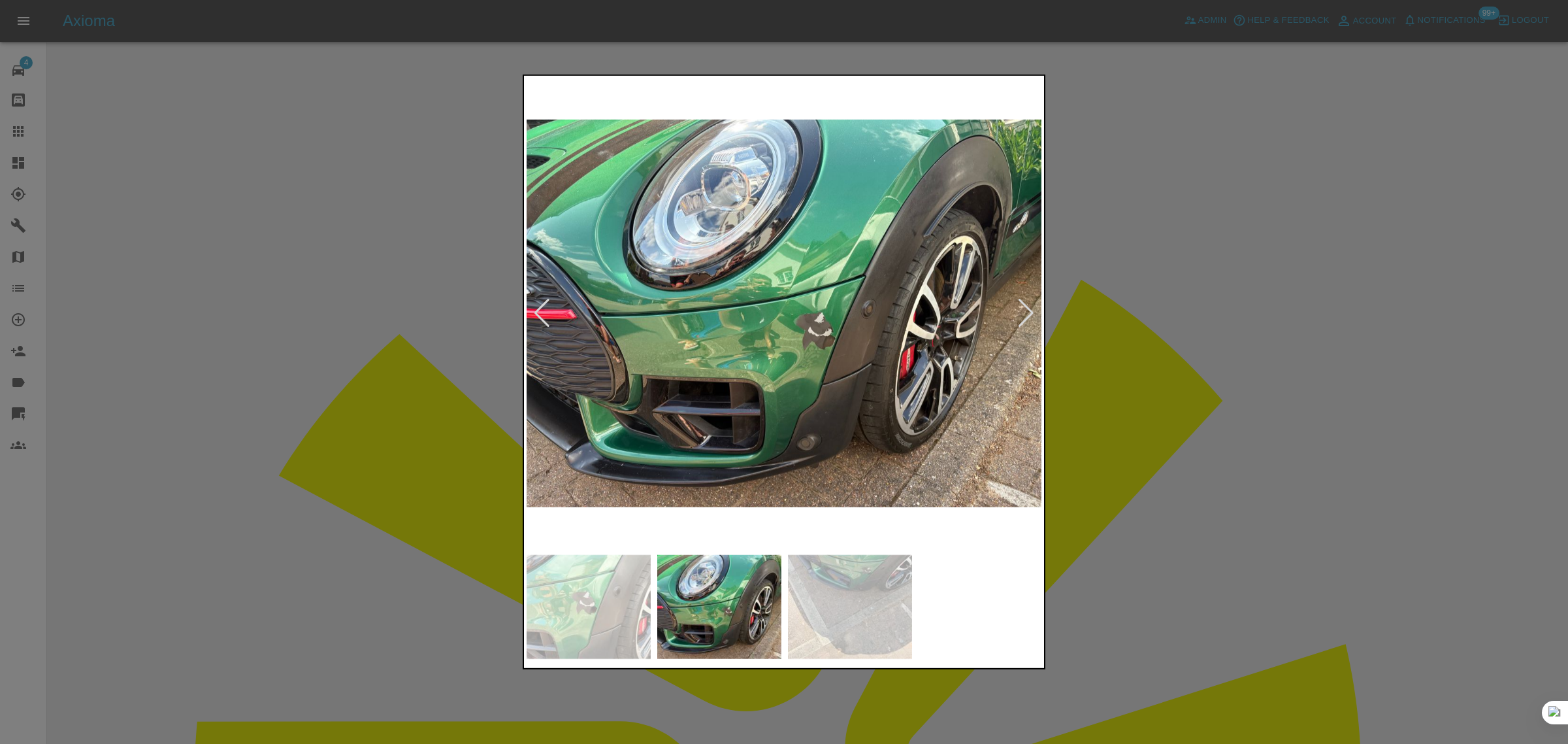
click at [1024, 318] on div at bounding box center [1025, 313] width 17 height 29
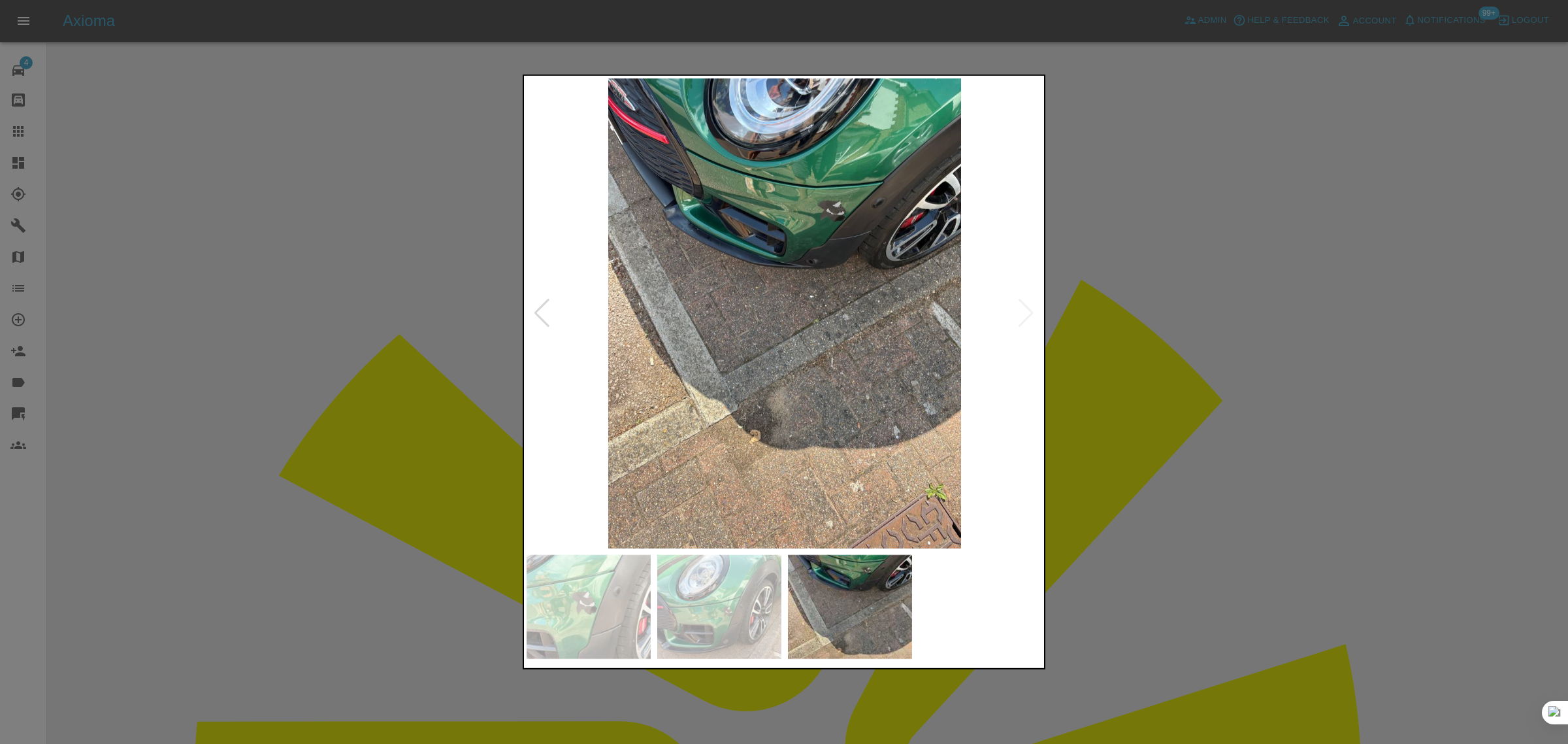
click at [1118, 319] on div at bounding box center [784, 372] width 1568 height 744
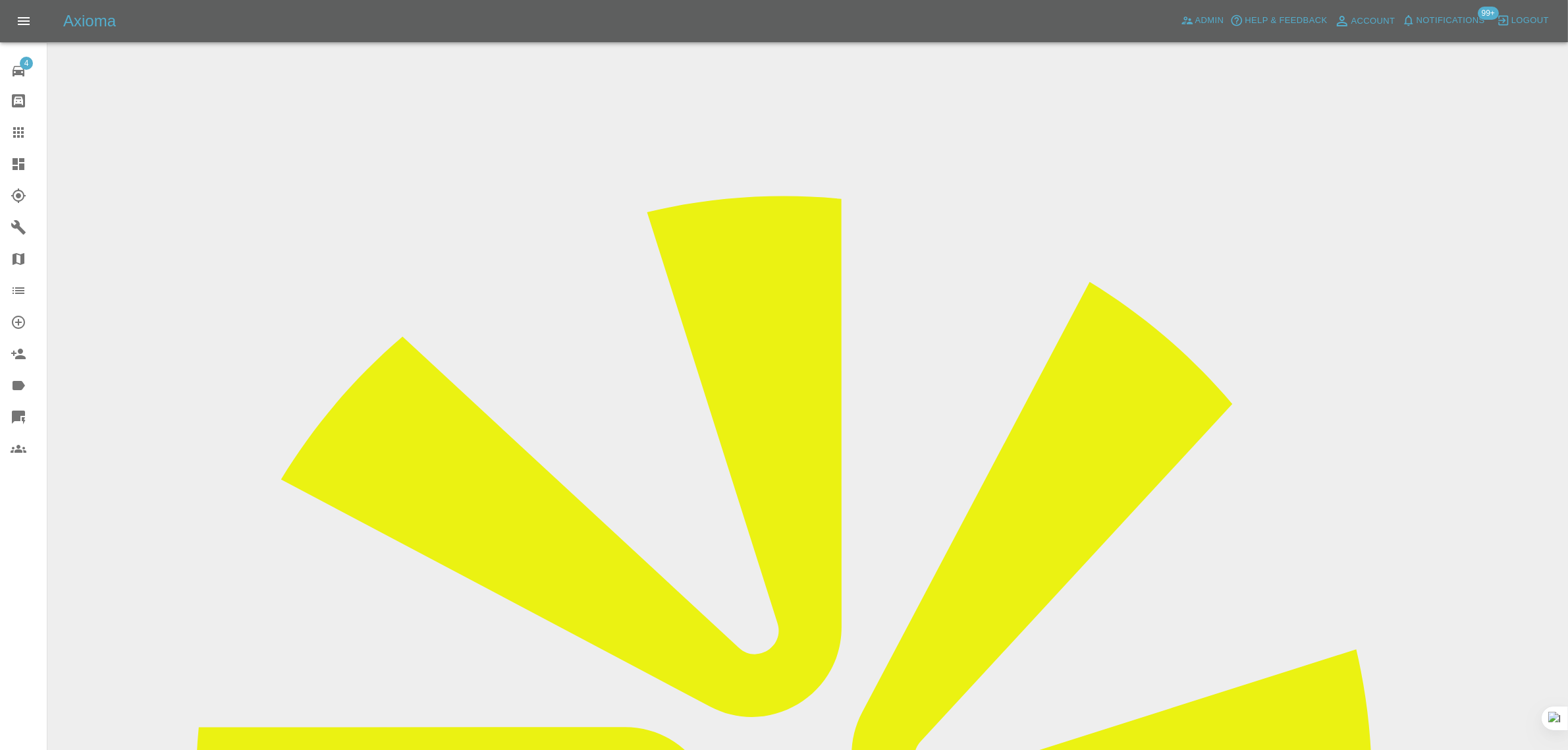
click at [24, 135] on icon at bounding box center [18, 132] width 16 height 16
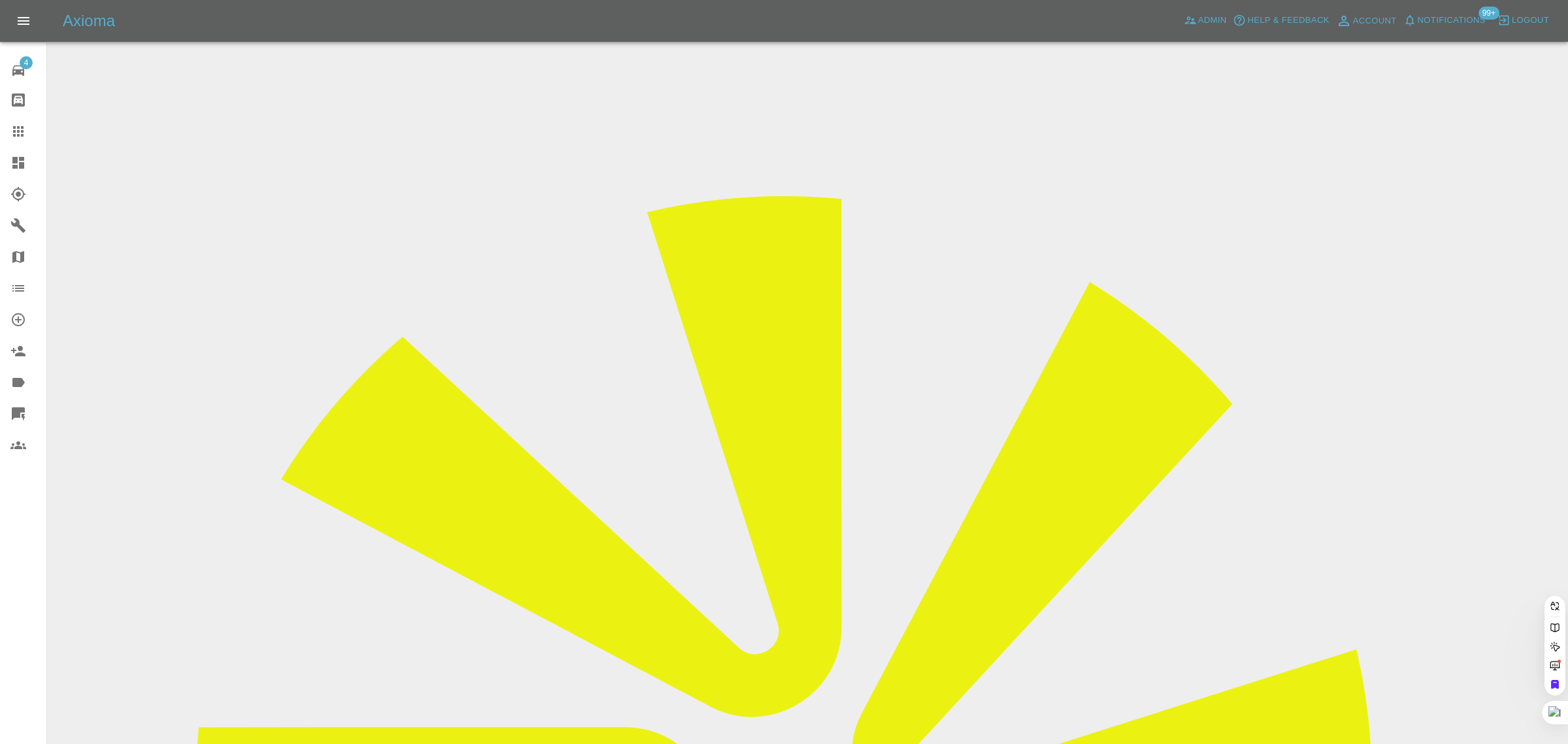
paste input "wotaboutme29@gmail.com"
type input "wotaboutme29@gmail.com"
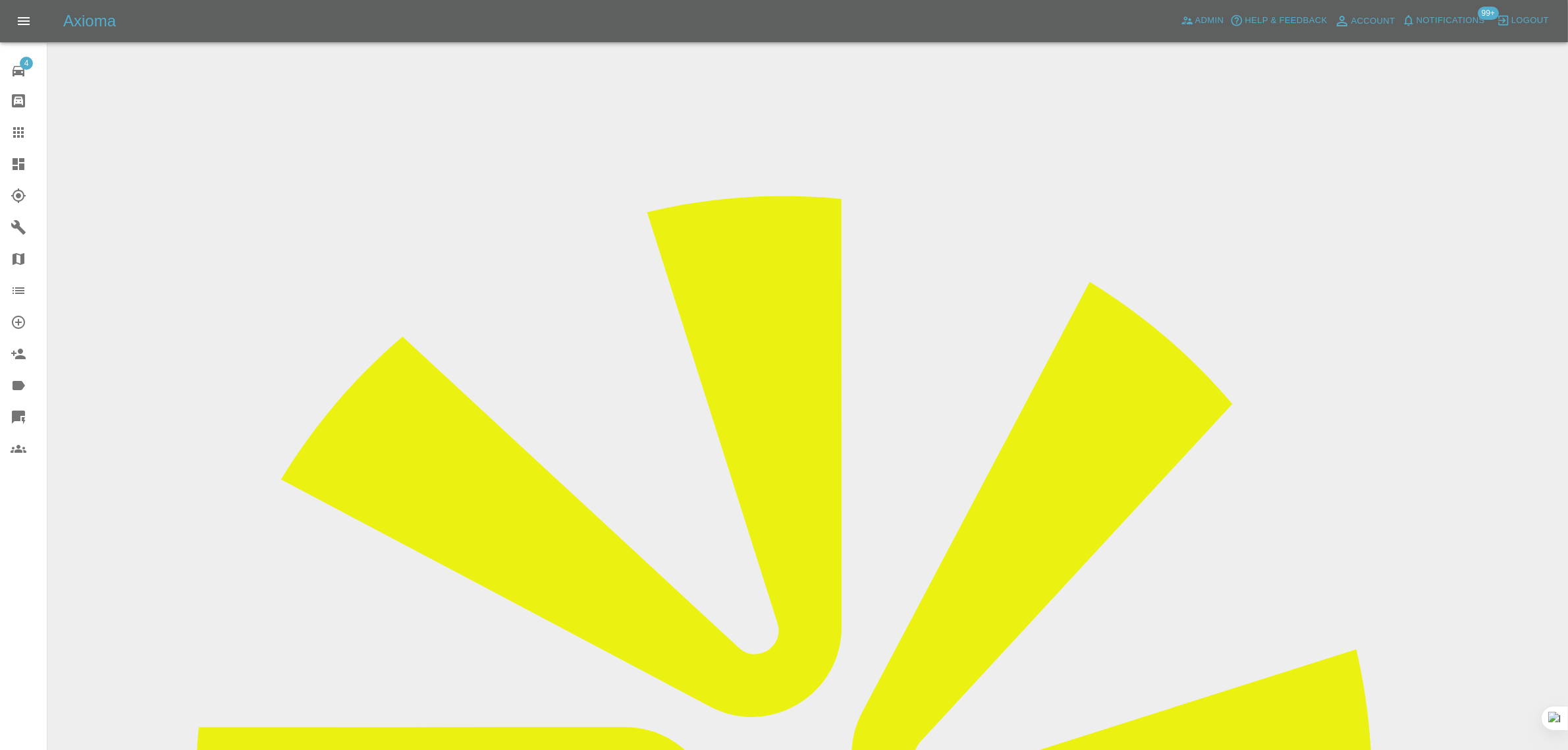
drag, startPoint x: 1239, startPoint y: 201, endPoint x: 1285, endPoint y: 208, distance: 46.5
copy tr "Mike Mur"
click at [24, 132] on icon at bounding box center [18, 132] width 16 height 16
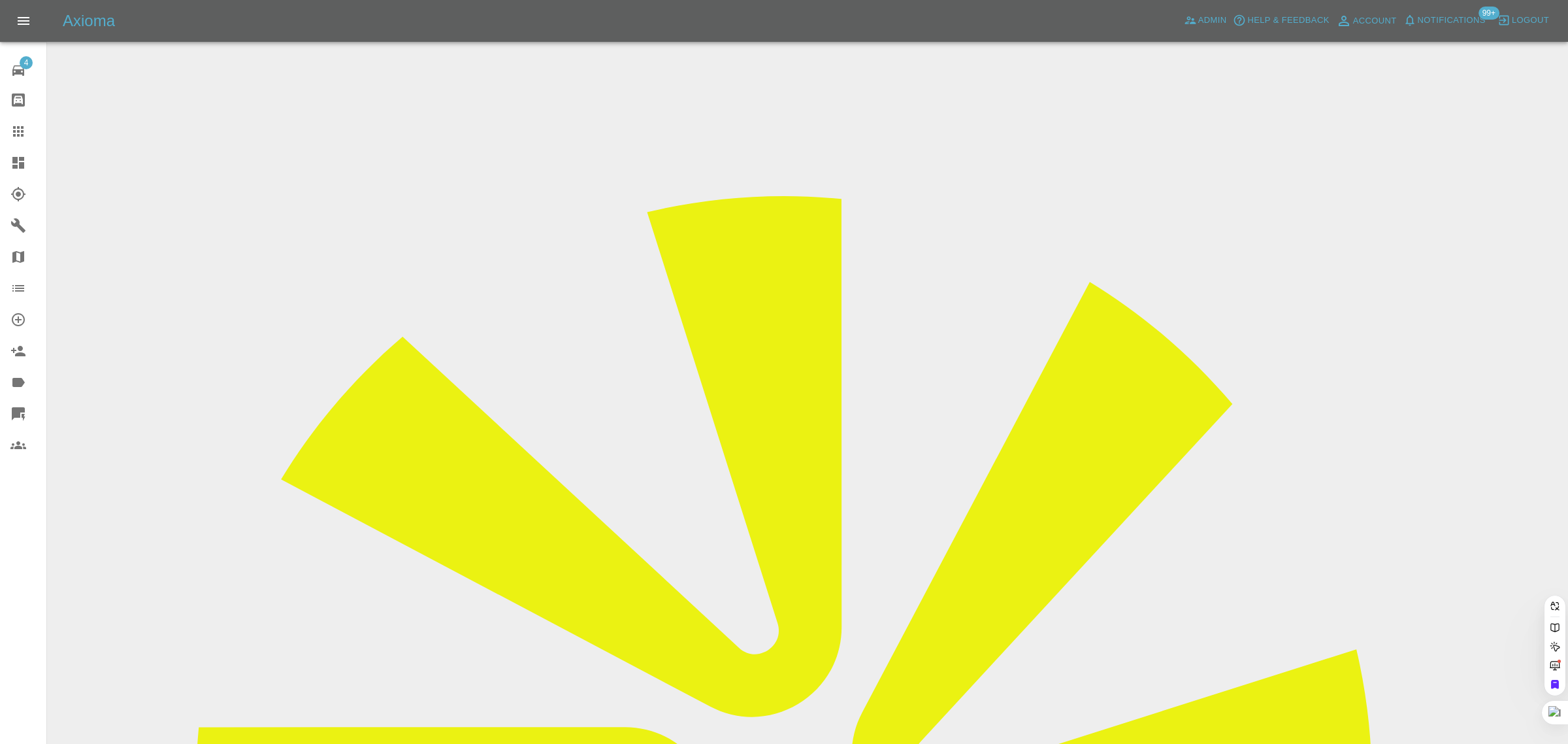
paste input "hamidaasmat@yahoo.co.uk"
type input "hamidaasmat@yahoo.co.uk"
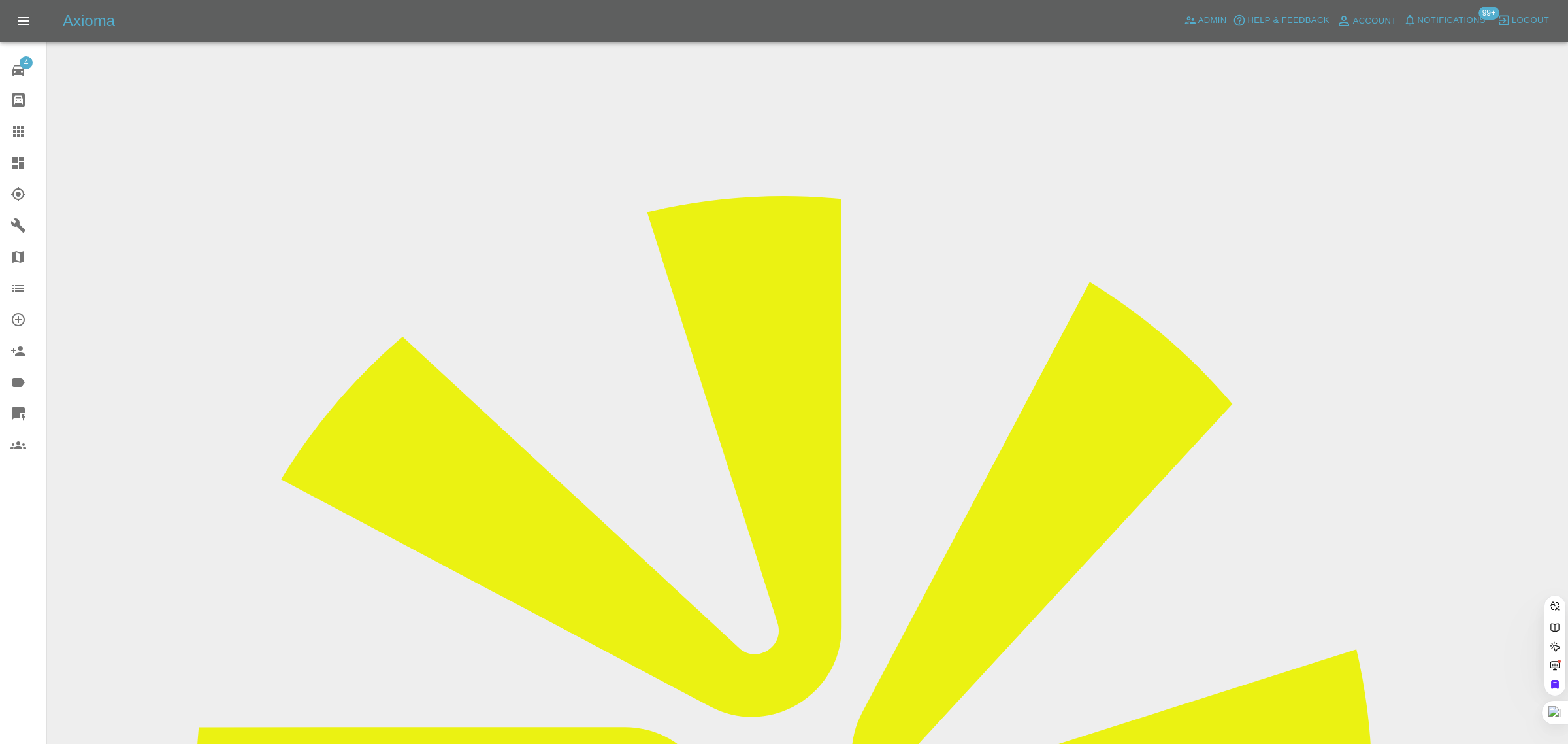
scroll to position [0, 0]
paste input "hamidaasmat@yahoo.co.uk"
type input "hamidaasmat@yahoo.co.u"
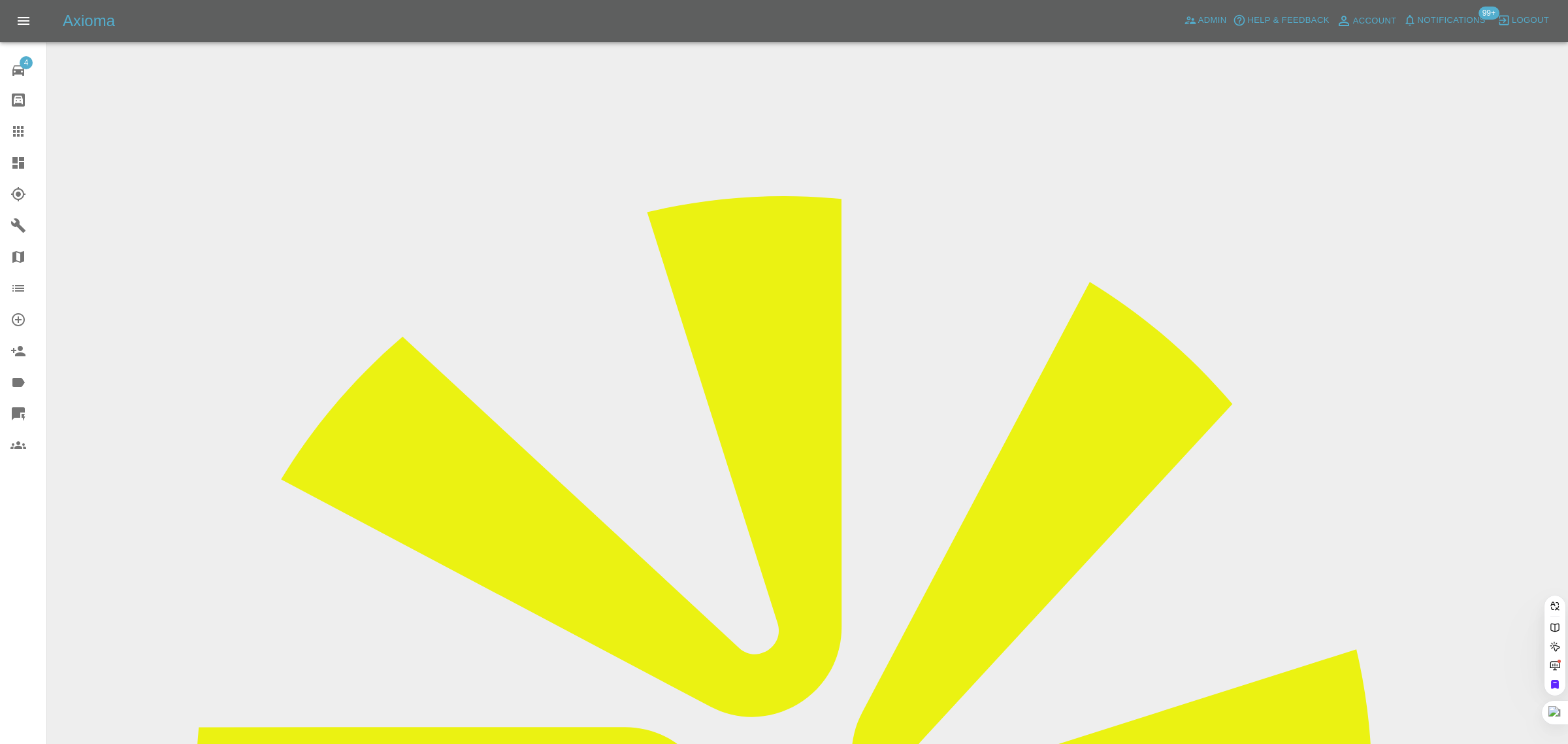
scroll to position [0, 18]
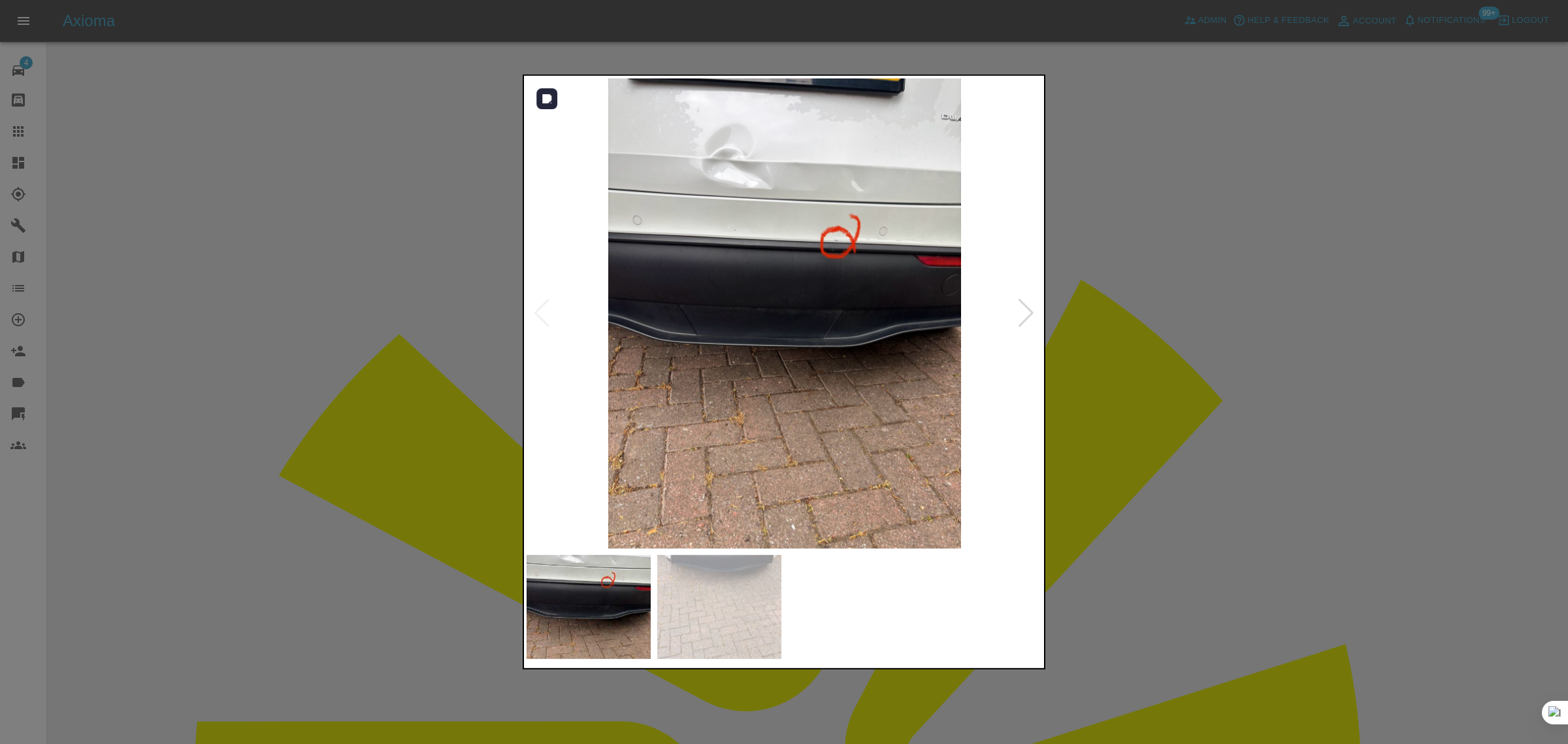
click at [1023, 315] on div at bounding box center [1025, 313] width 17 height 29
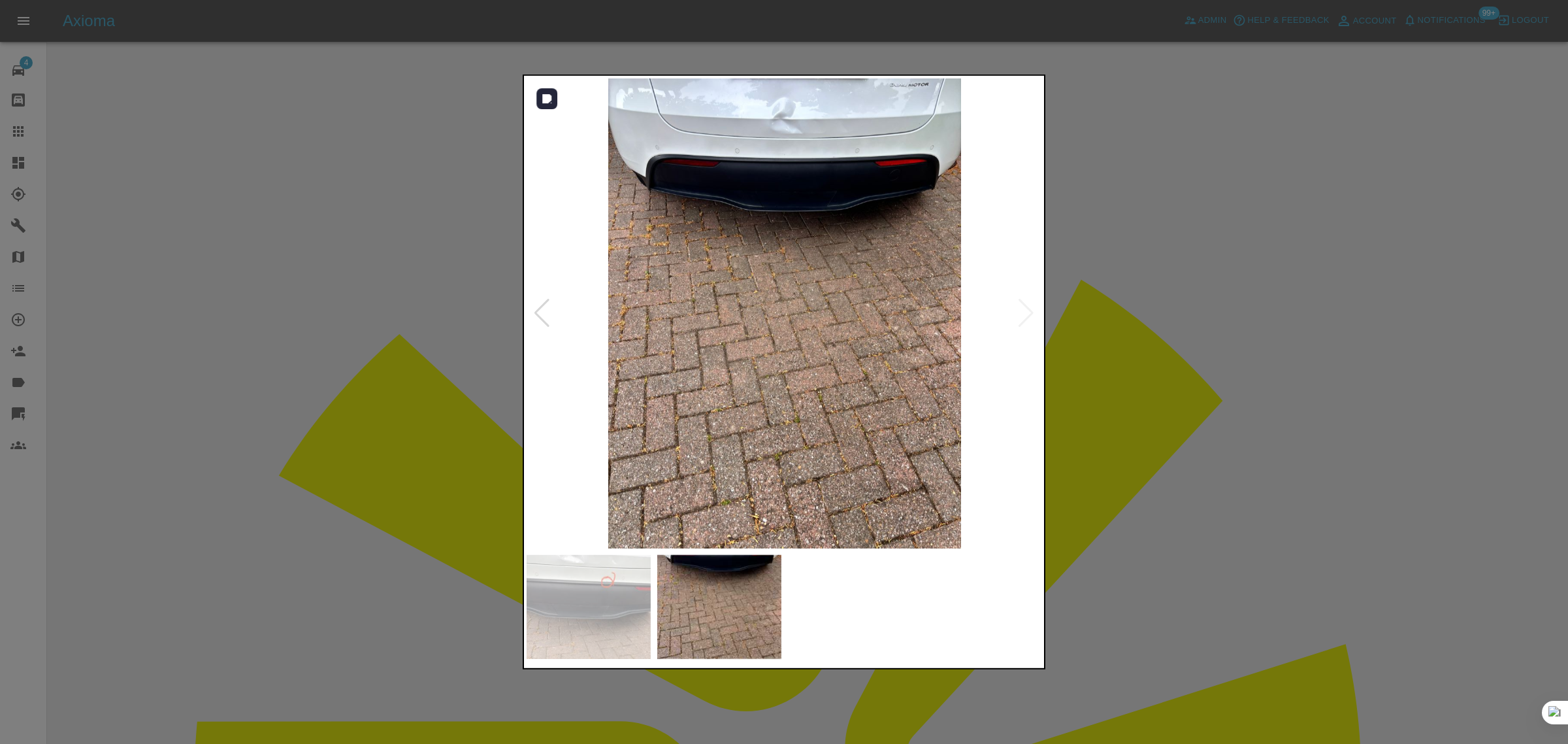
click at [1023, 315] on img at bounding box center [784, 313] width 516 height 470
click at [1190, 310] on div at bounding box center [784, 372] width 1568 height 744
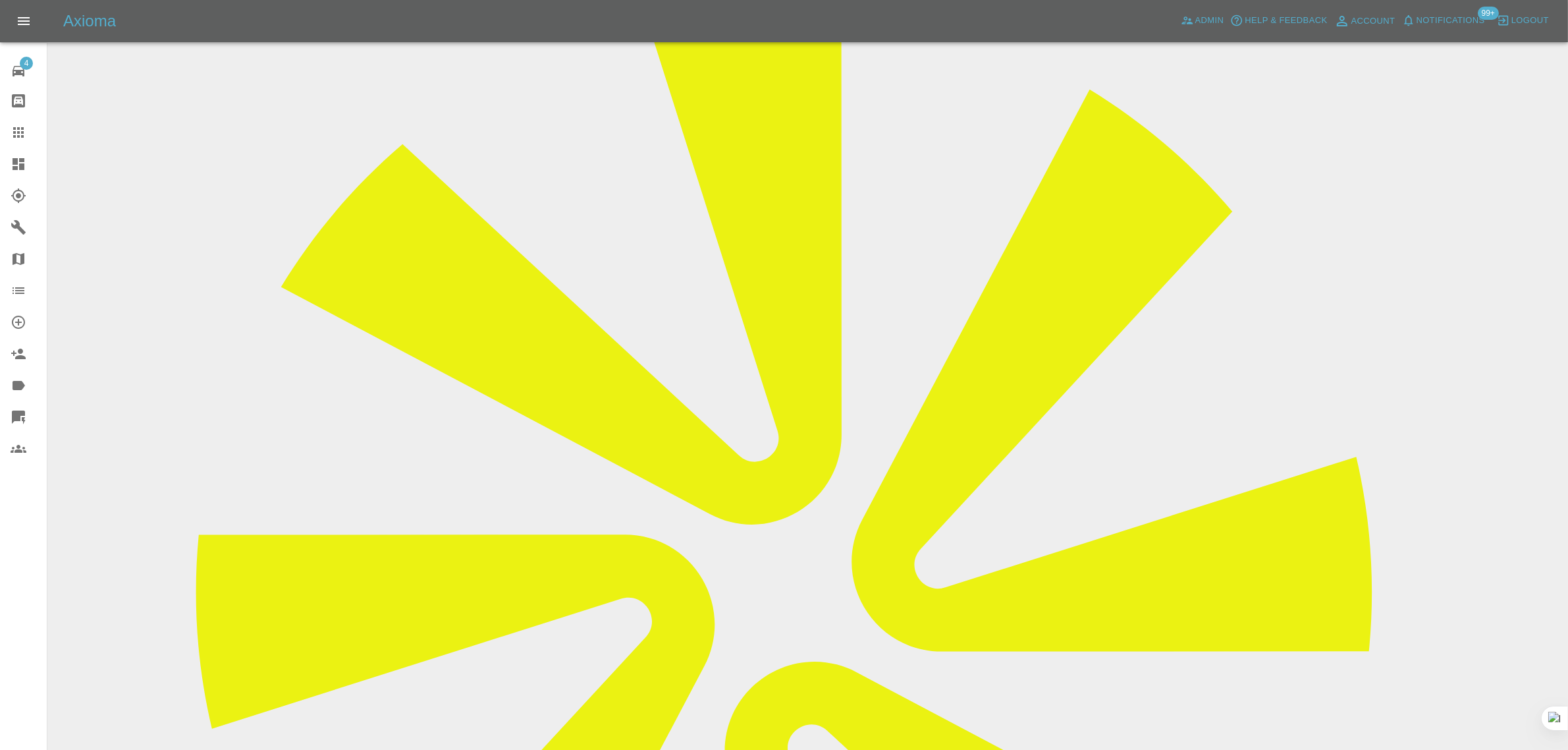
scroll to position [164, 0]
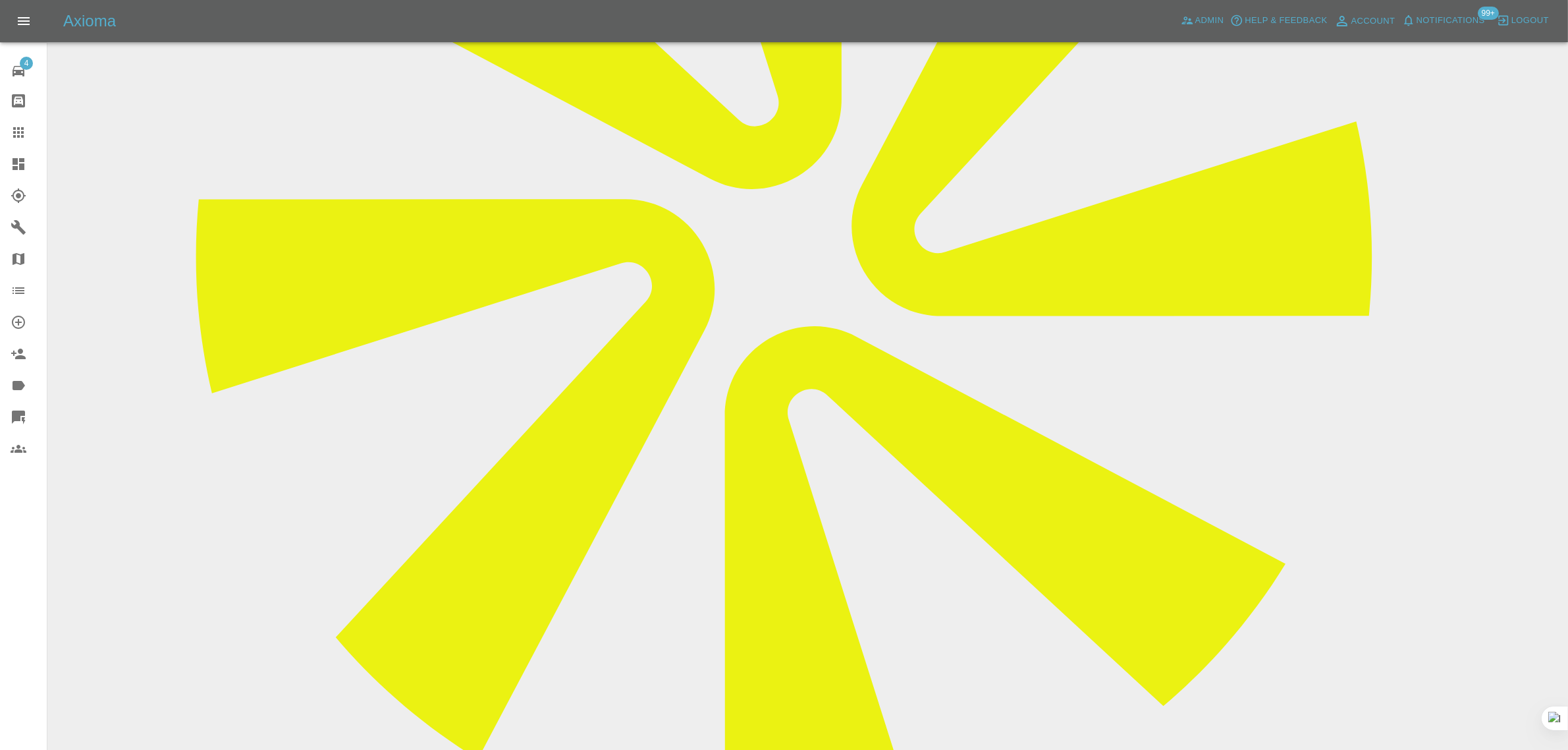
scroll to position [709, 0]
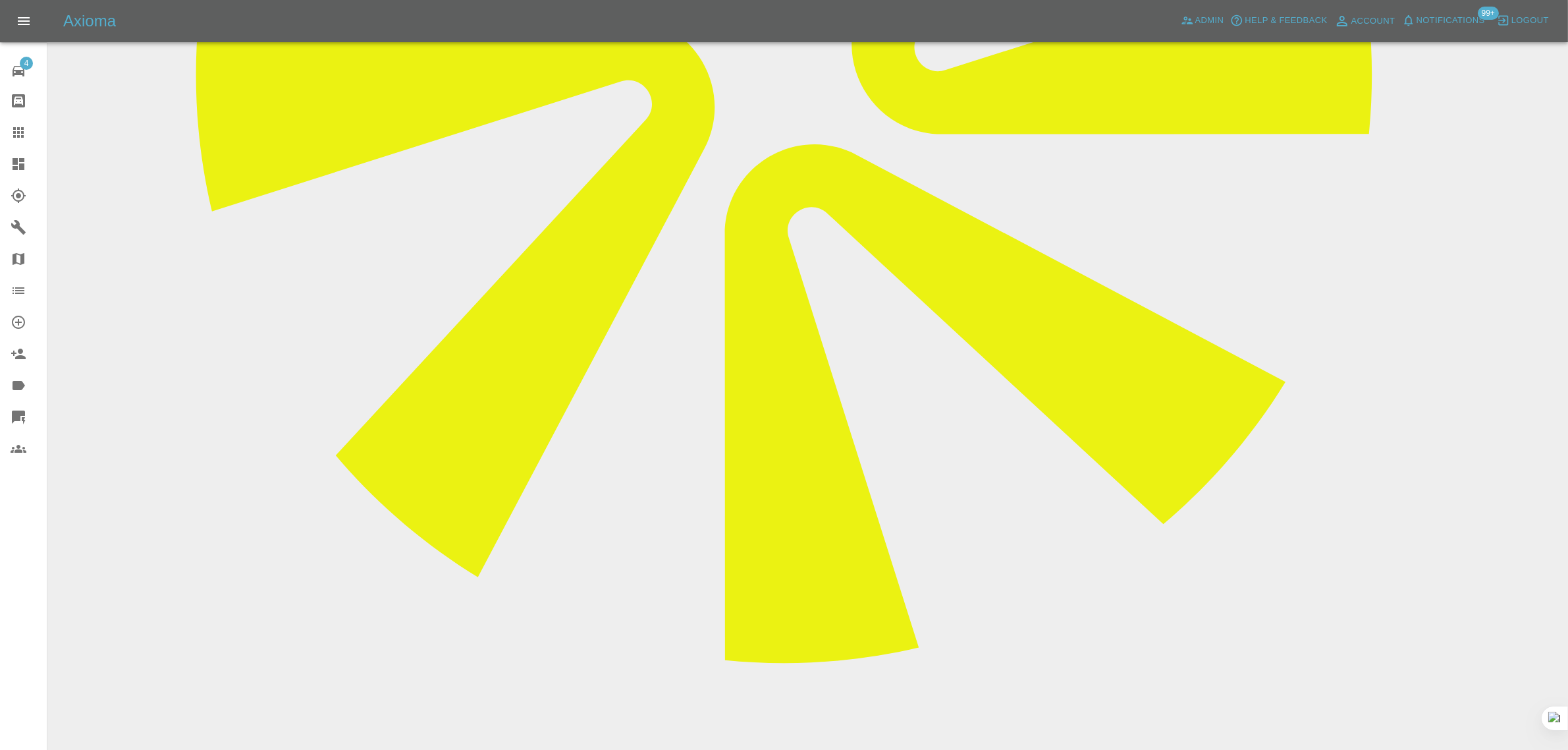
click at [21, 132] on icon at bounding box center [18, 132] width 11 height 11
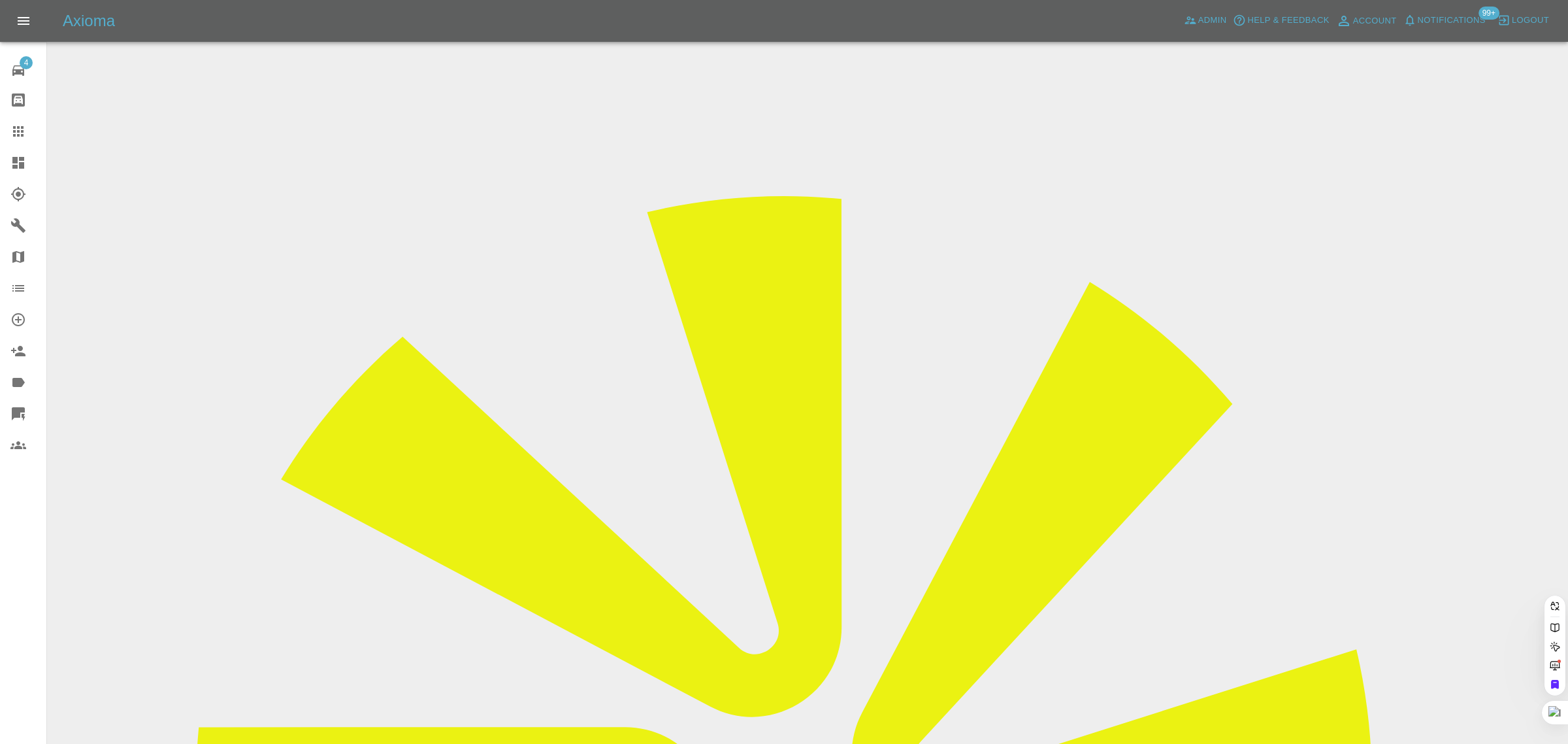
paste input "EStotzel@Johnsonsfleet.co.uk"
type input "EStotzel@Johnsonsfleet.co.uk"
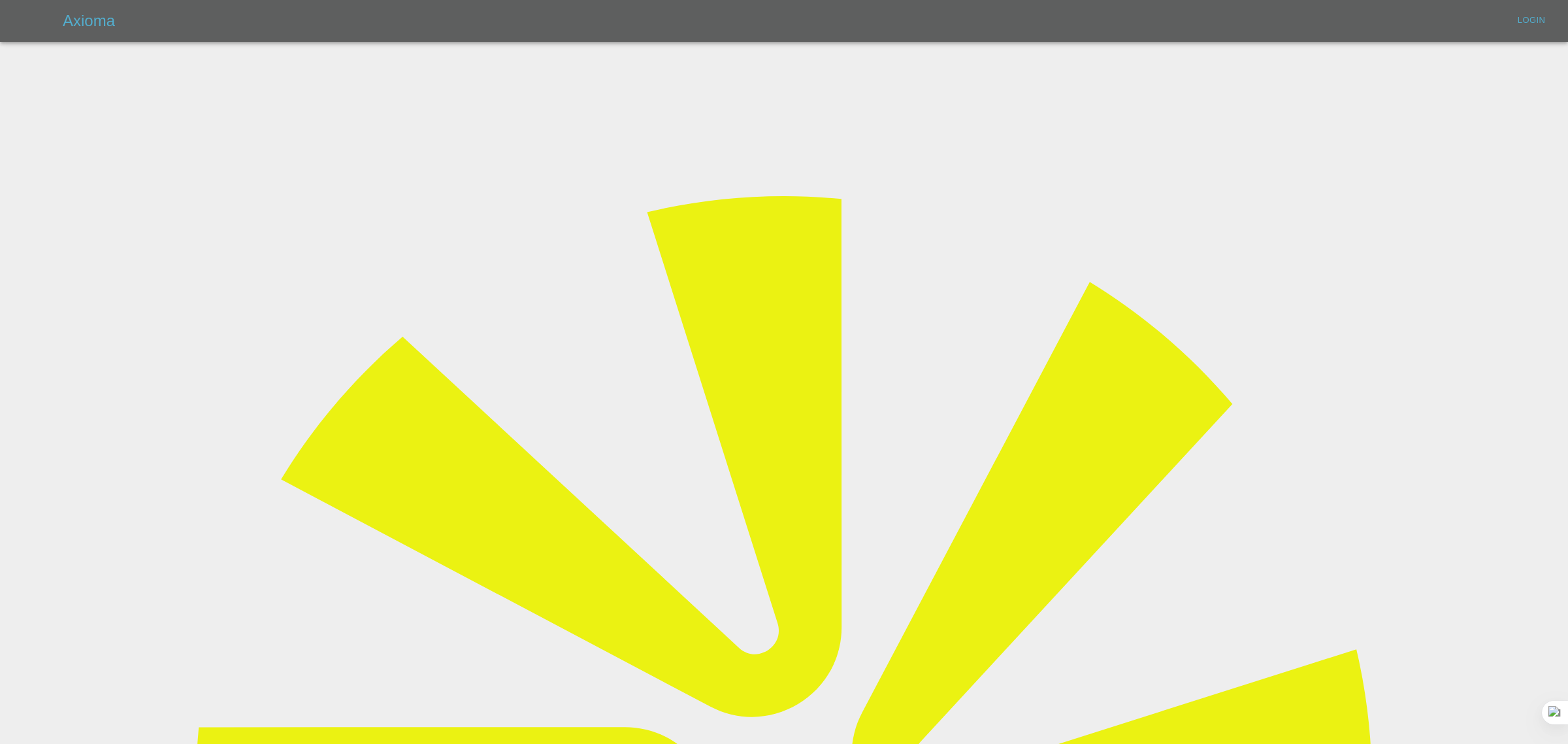
type input "[EMAIL_ADDRESS][DOMAIN_NAME]"
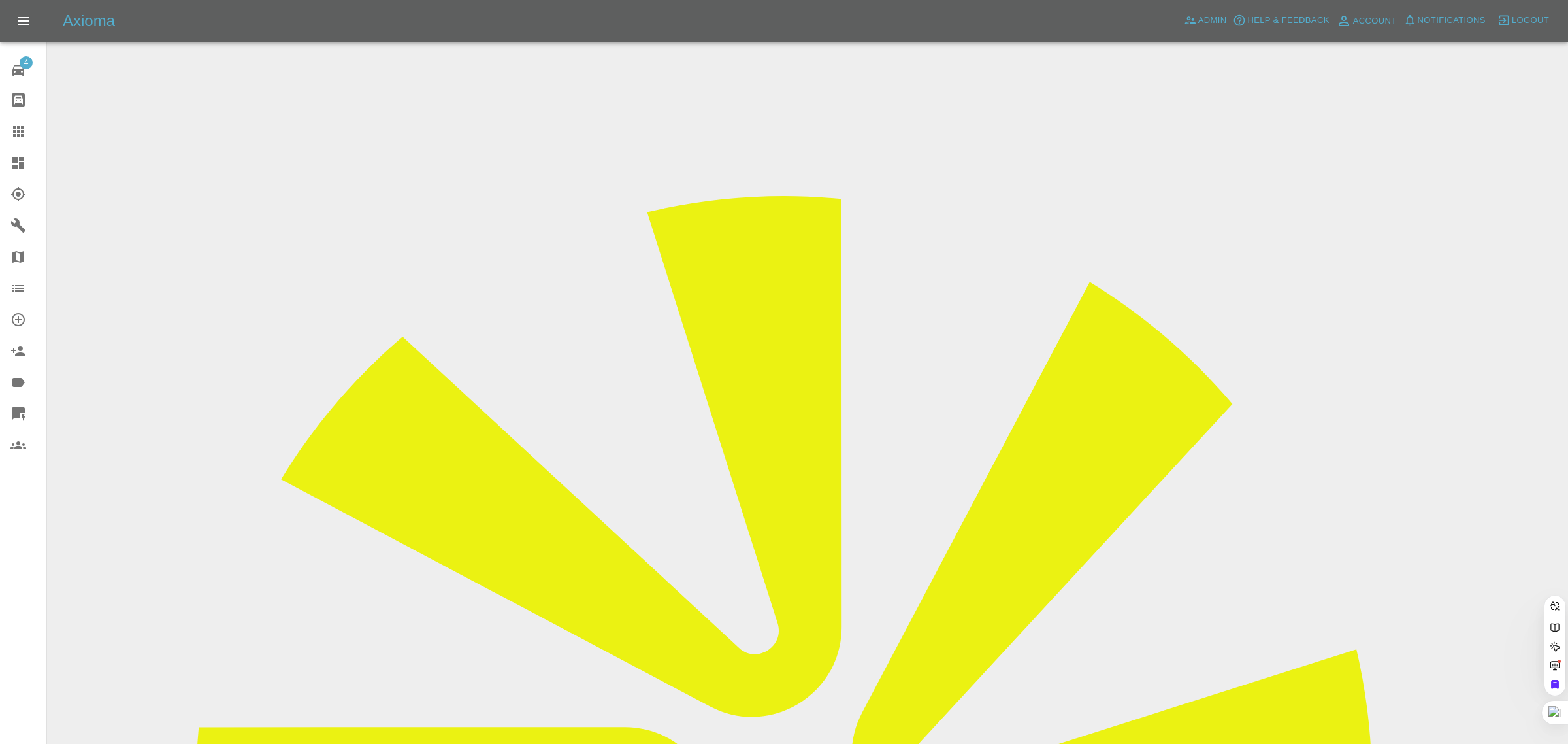
paste input "EStotzel@Johnsonsfleet.co.uk"
type input "EStotzel@Johnsonsfleet.co.uk"
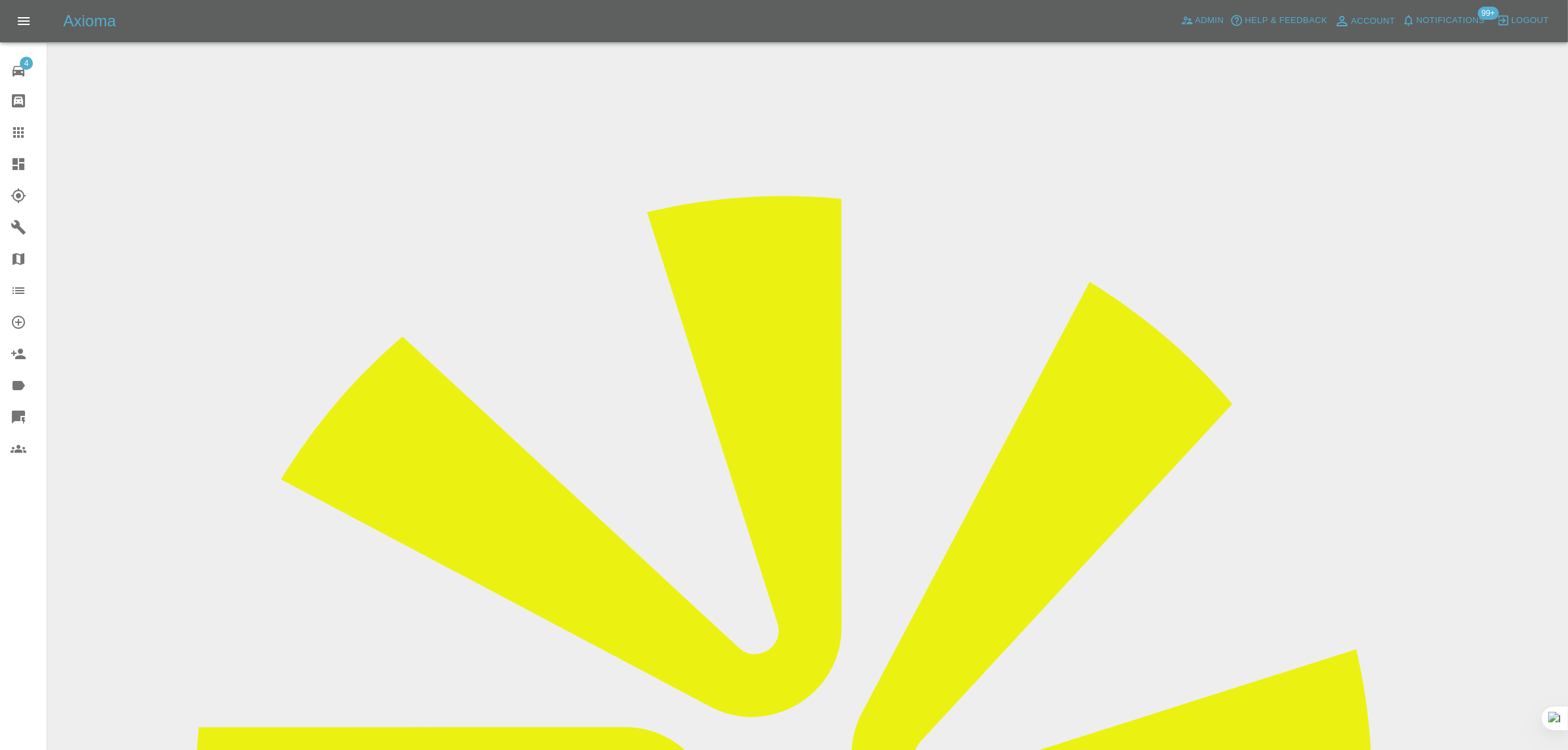
drag, startPoint x: 363, startPoint y: 613, endPoint x: 309, endPoint y: 612, distance: 54.0
paste input "20 0TB"
type input "G20 0TB"
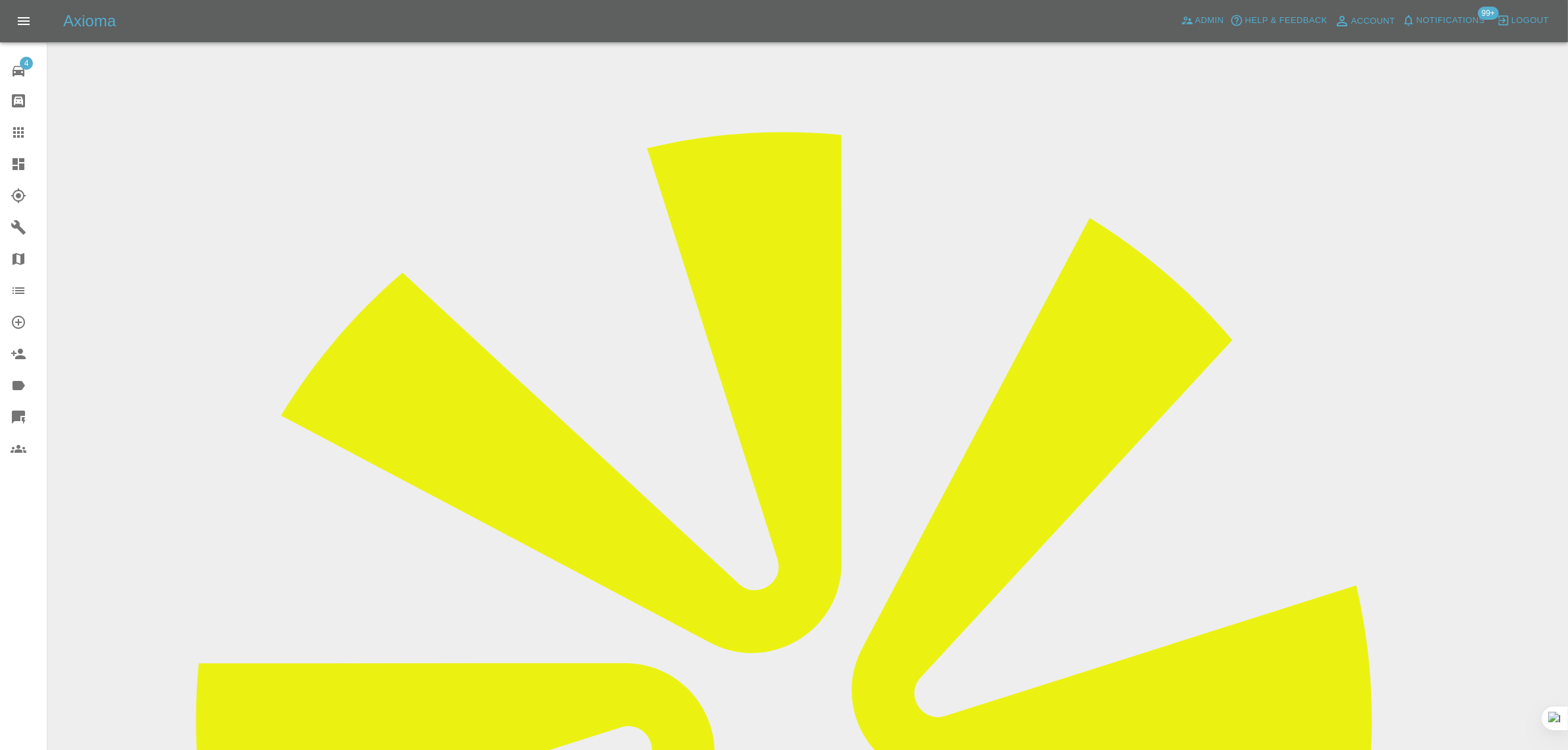
scroll to position [65, 0]
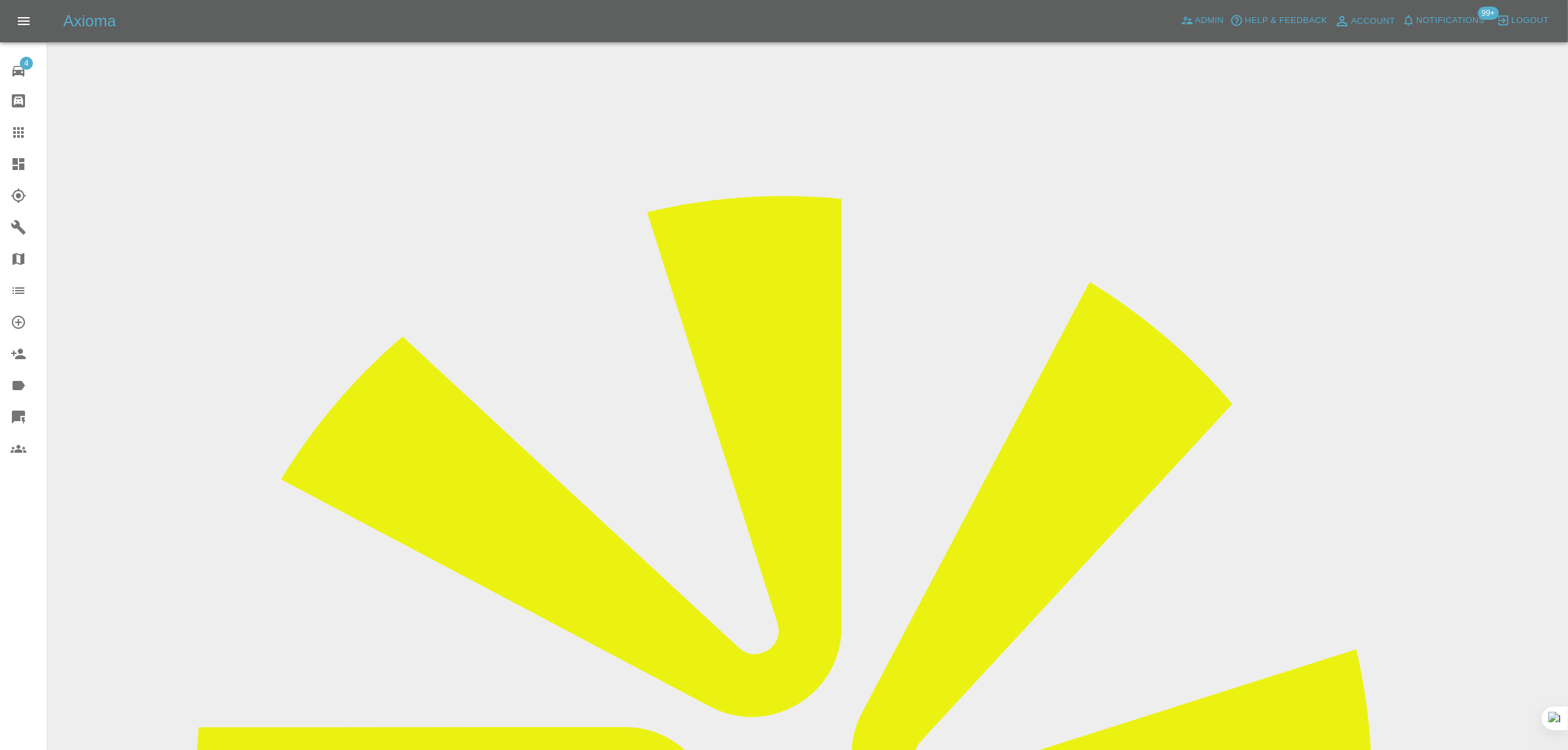
drag, startPoint x: 1224, startPoint y: 208, endPoint x: 1367, endPoint y: 203, distance: 143.1
drag, startPoint x: 1209, startPoint y: 202, endPoint x: 888, endPoint y: 17, distance: 370.5
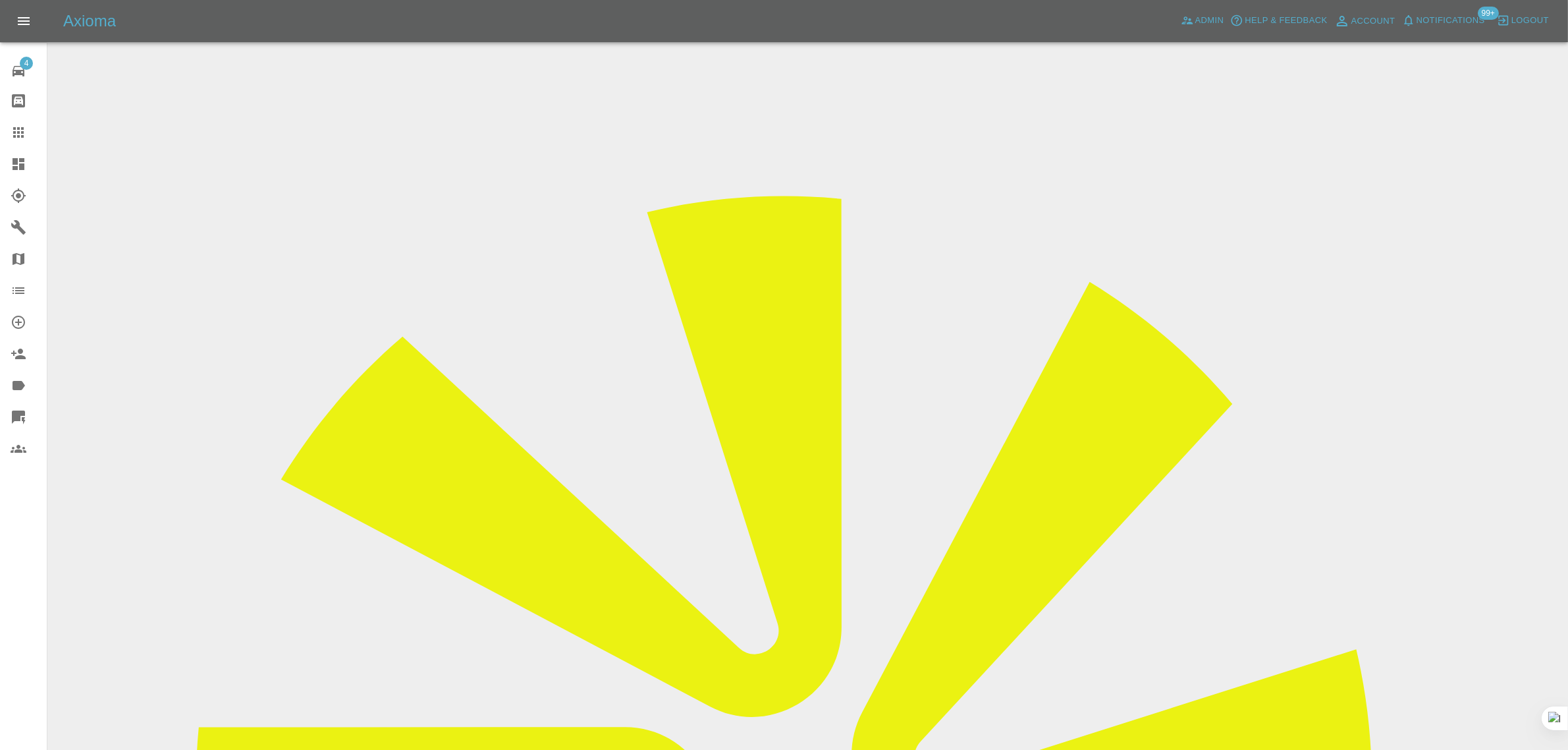
copy tr "Axioma - Awaiting More Details"
click at [7, 136] on link "Claims" at bounding box center [23, 133] width 46 height 32
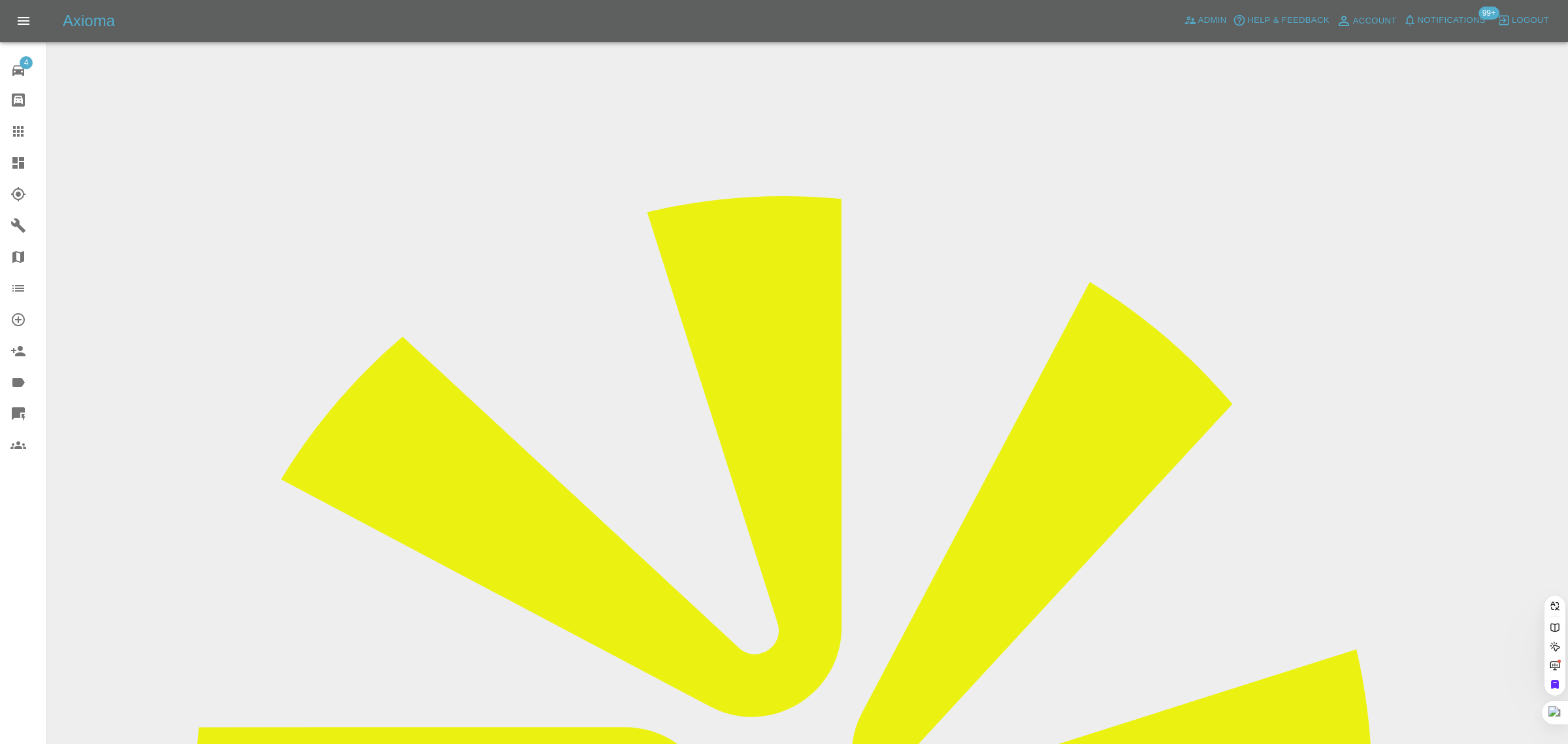
paste input "awelfair@hotmail.com"
type input "awelfair@hotmail.com"
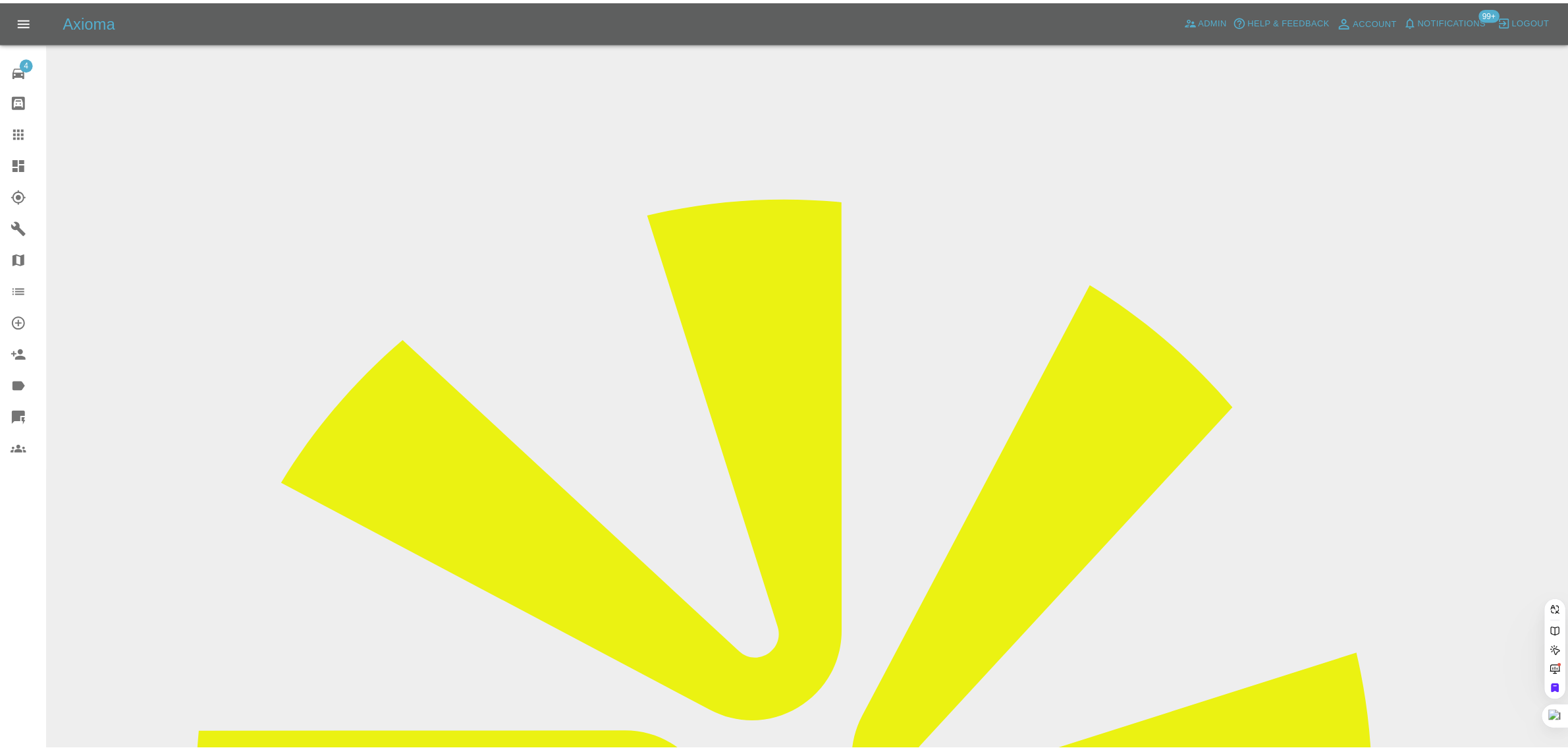
scroll to position [0, 0]
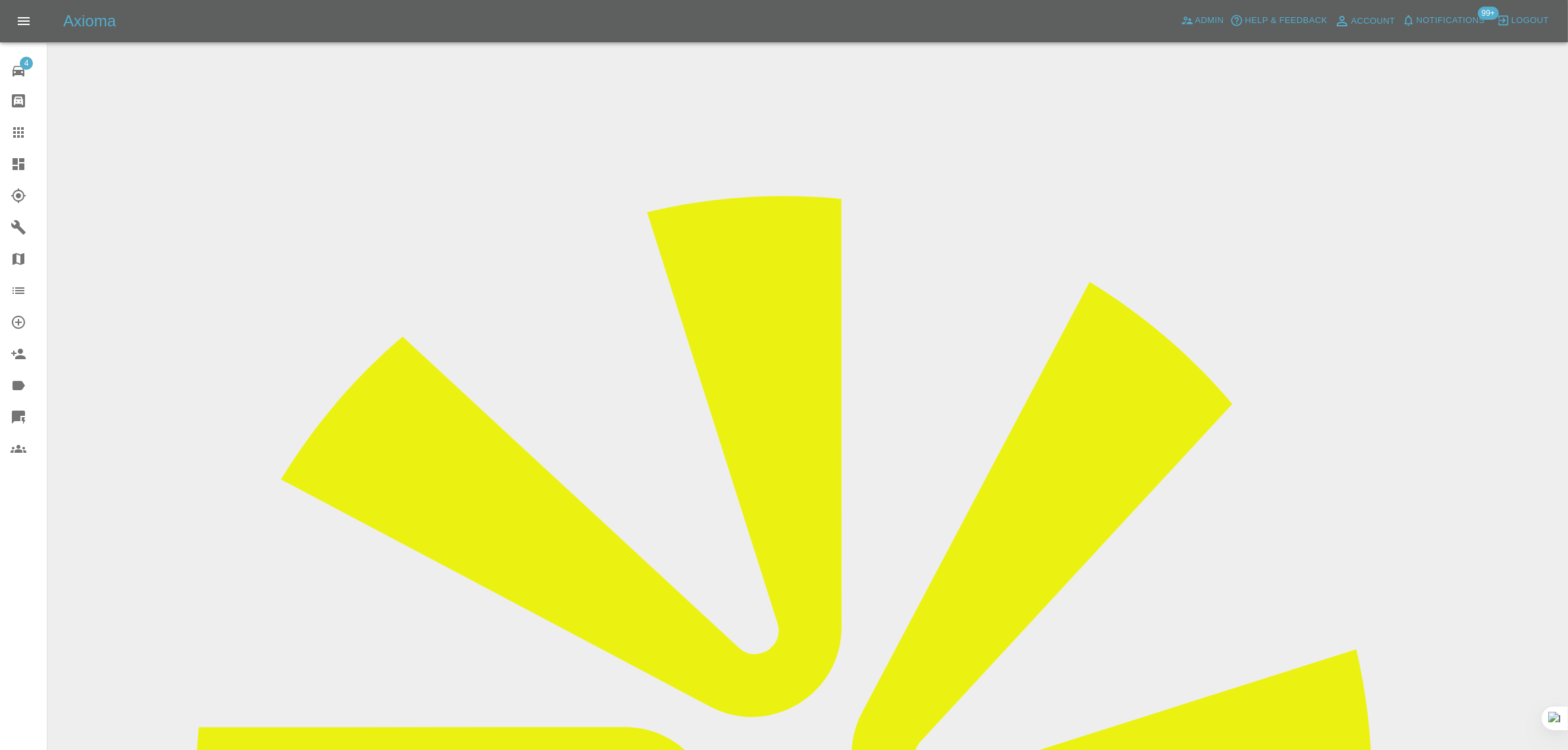
click at [0, 0] on input "Choose images" at bounding box center [0, 0] width 0 height 0
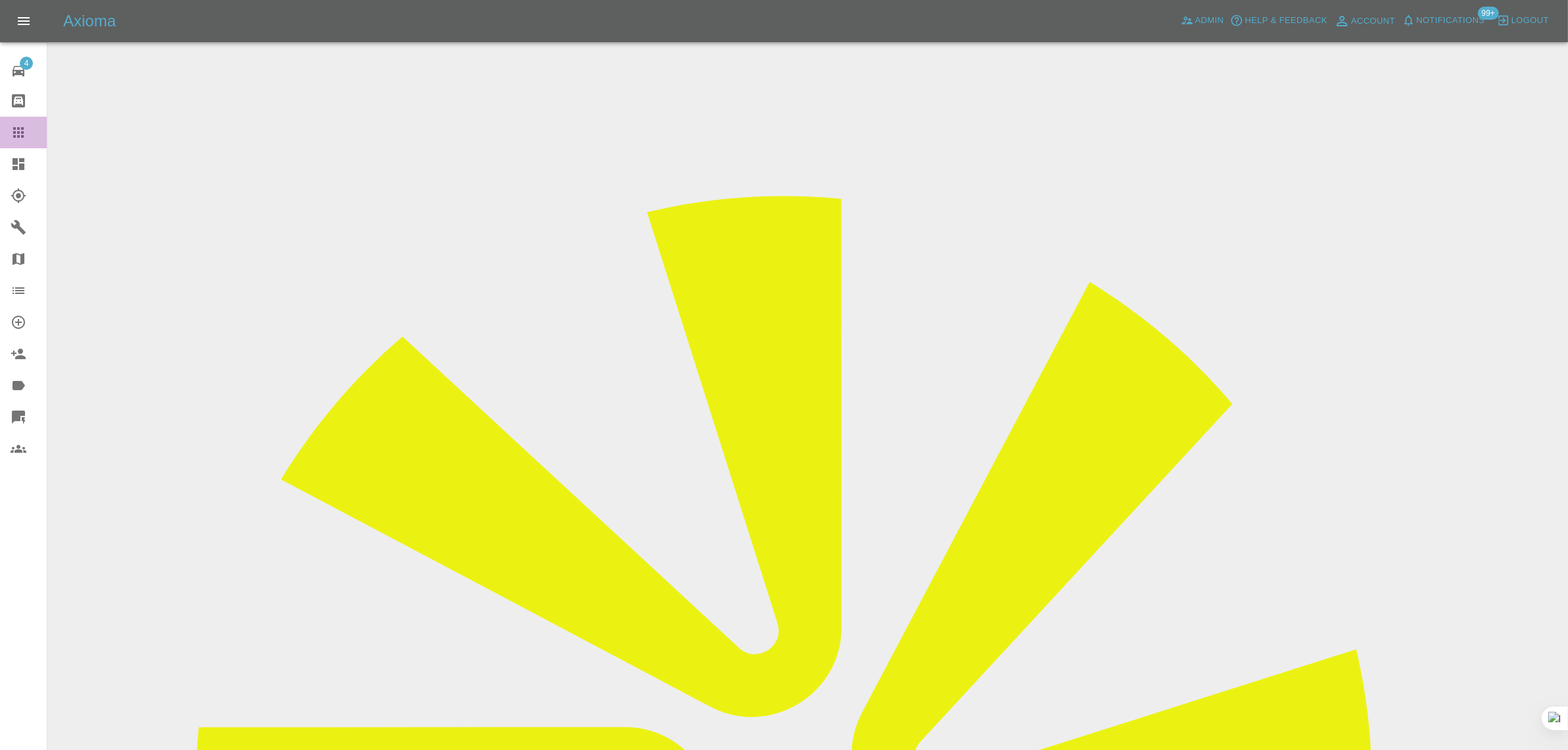
click at [25, 134] on icon at bounding box center [18, 132] width 16 height 16
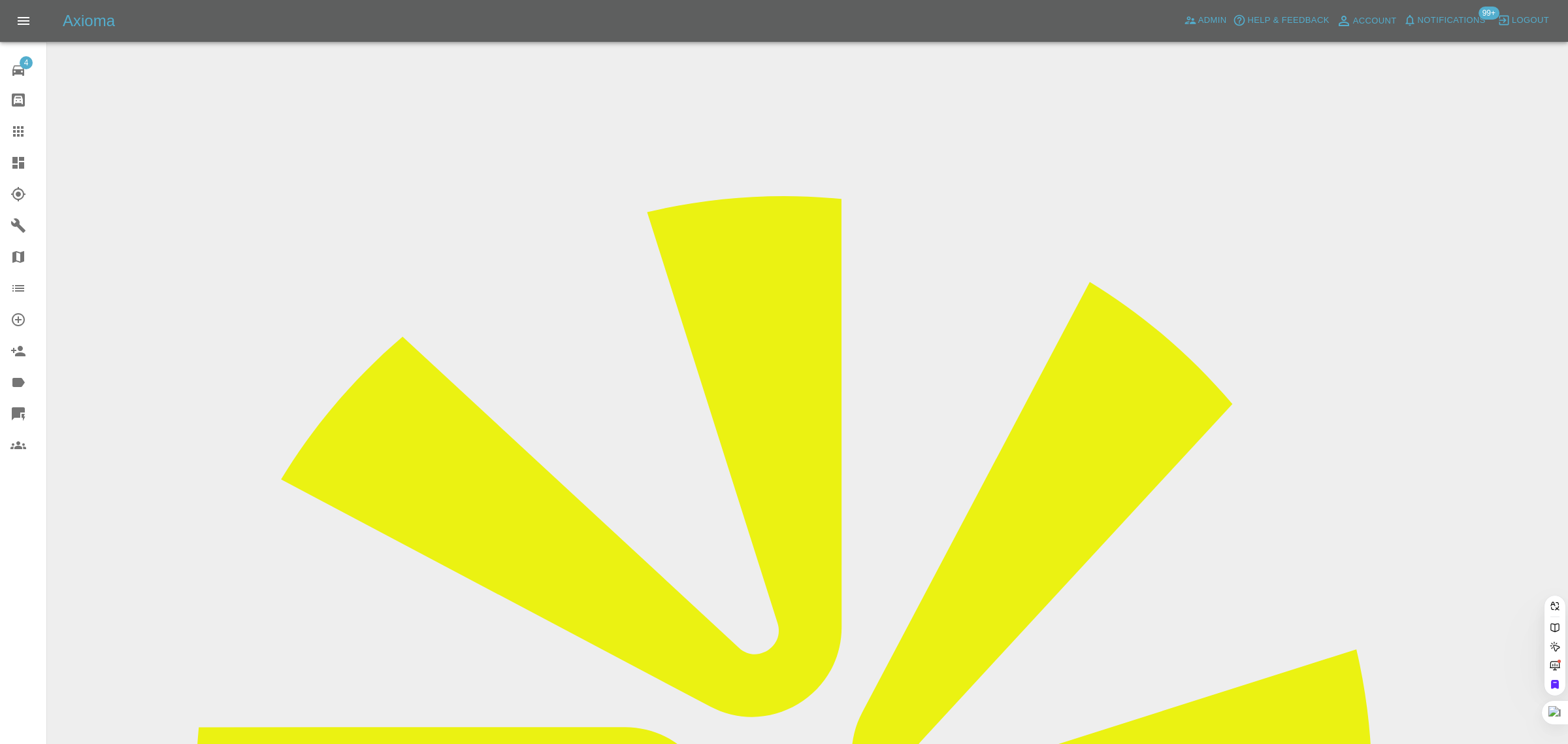
paste input "[EMAIL_ADDRESS][DOMAIN_NAME]"
type input "[EMAIL_ADDRESS][DOMAIN_NAME]"
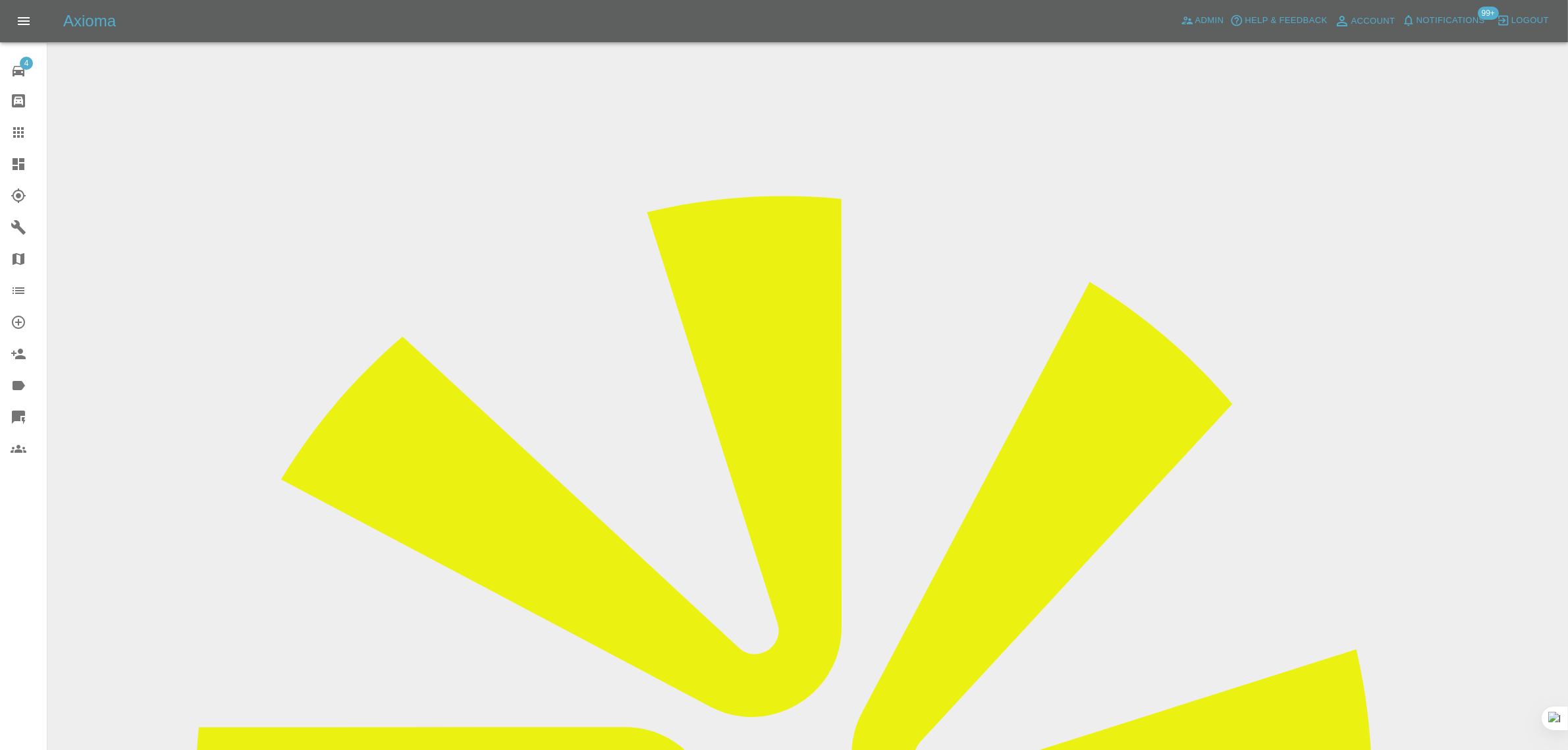
scroll to position [577, 0]
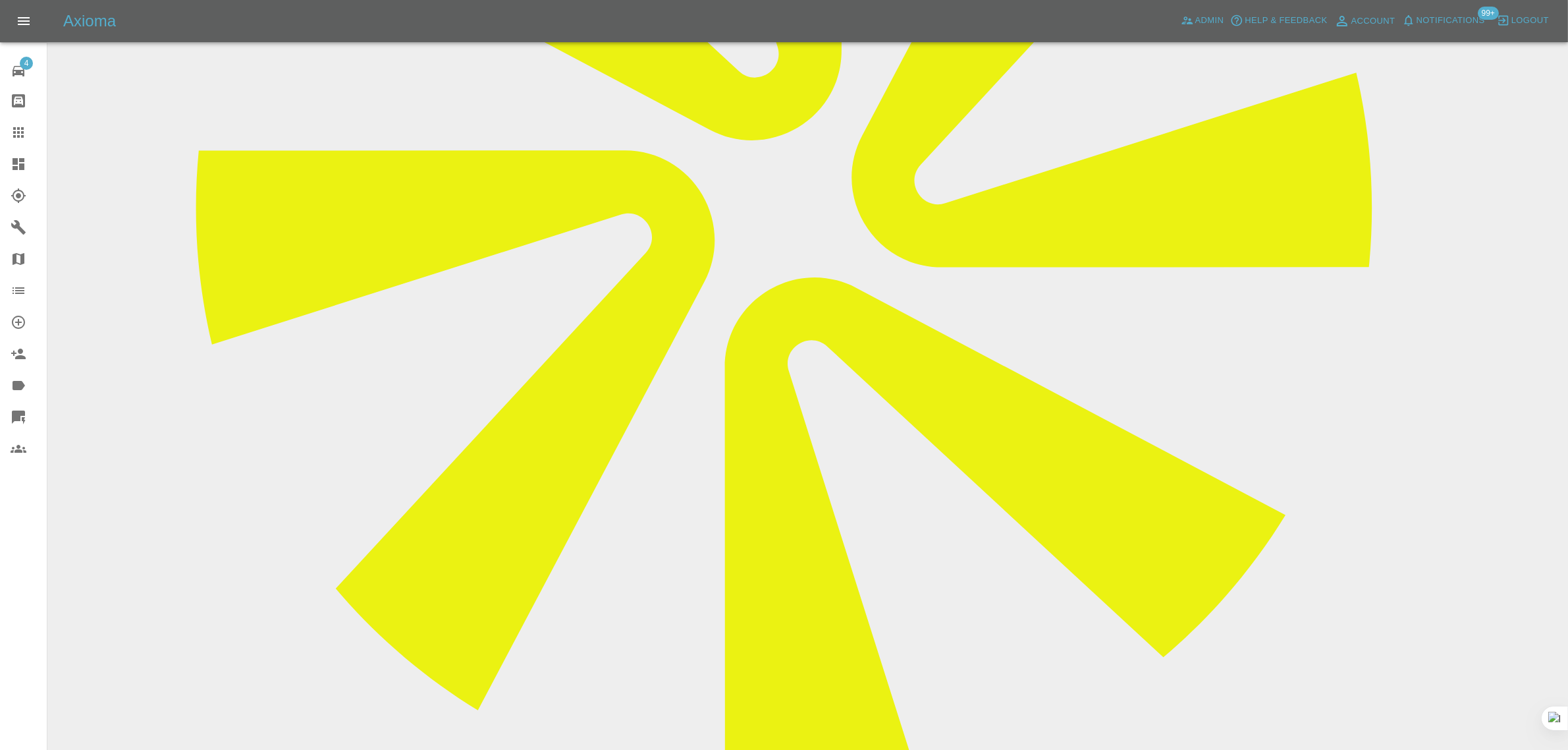
paste textarea "Hello, I have a repairer ([PERSON_NAME]) booked in for [DATE] but have had no c…"
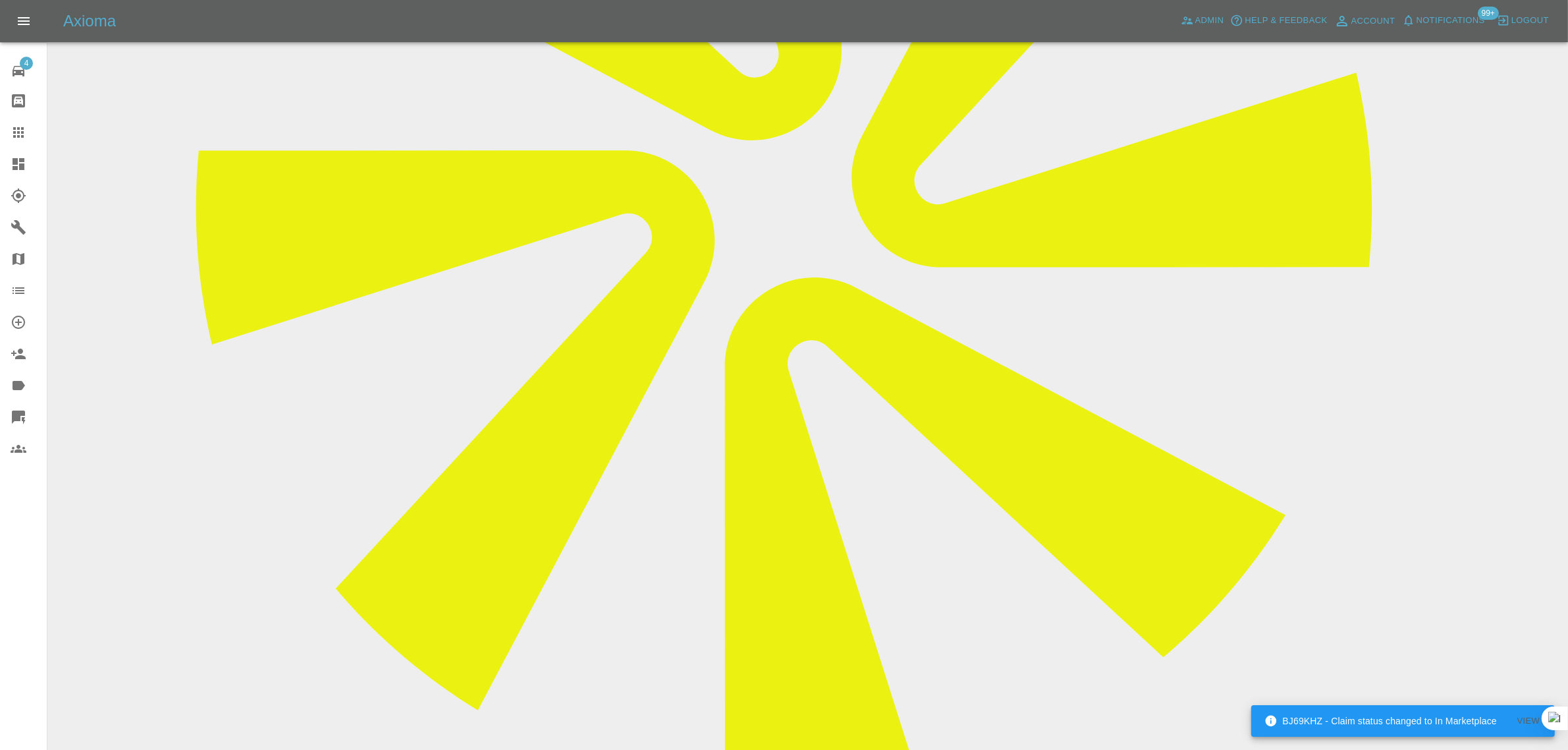
paste textarea "From: krisdpatel@hotmail.co.uk Sent: 2025-09-01 14:33:48.195000+00:00 To: Axiom…"
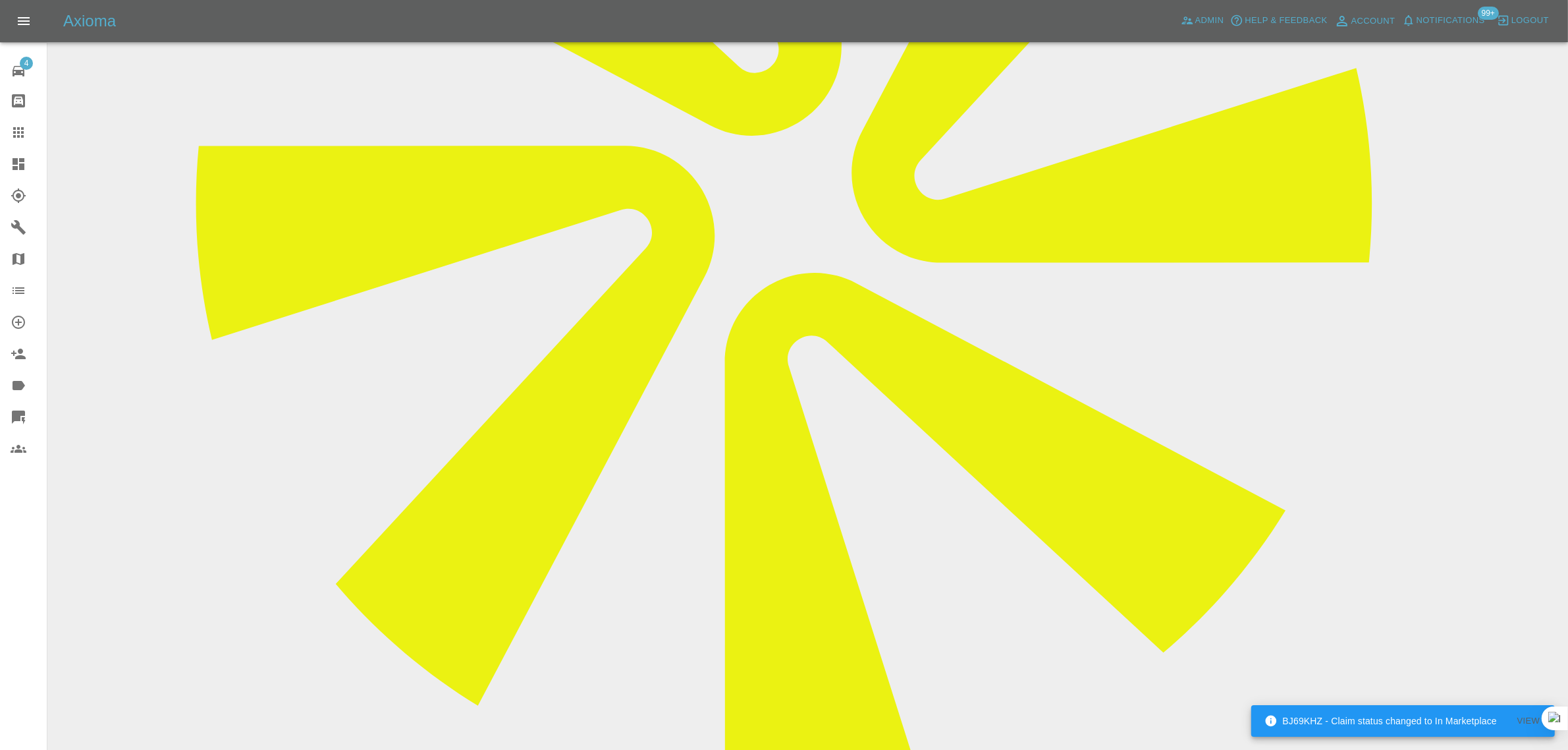
scroll to position [741, 0]
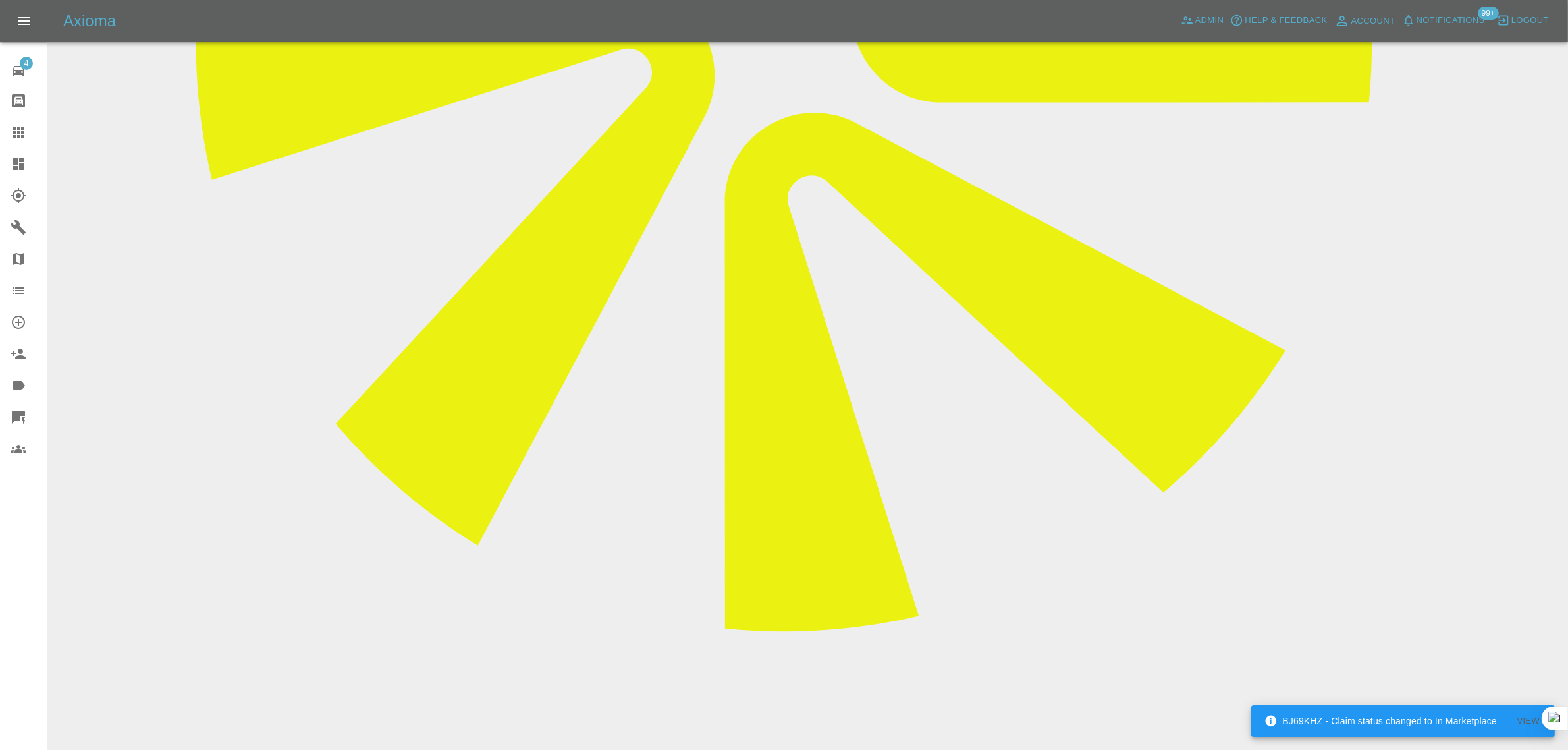
type textarea "From: krisdpatel@hotmail.co.uk Sent: 2025-09-01 14:33:48.195000+00:00 To: Axiom…"
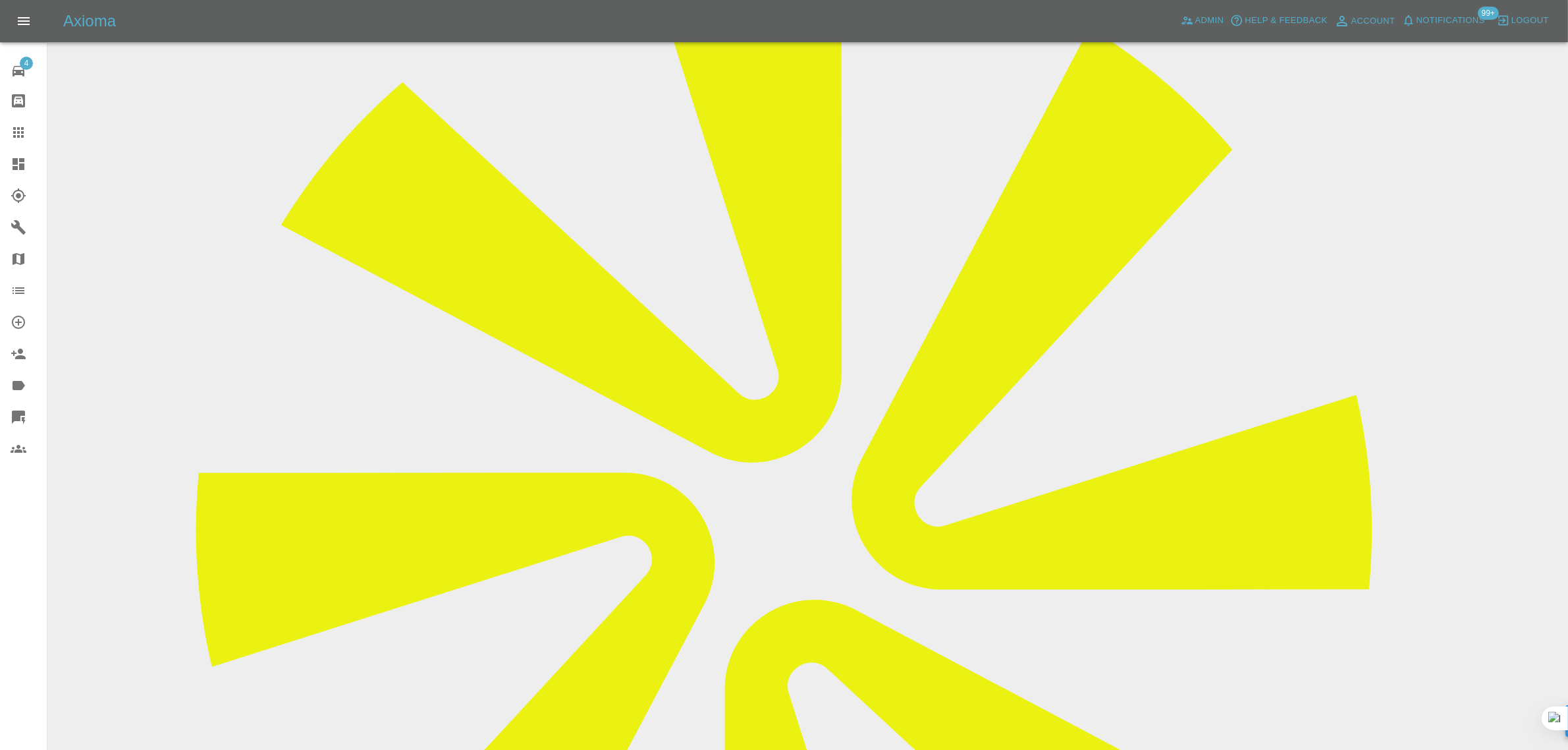
scroll to position [247, 0]
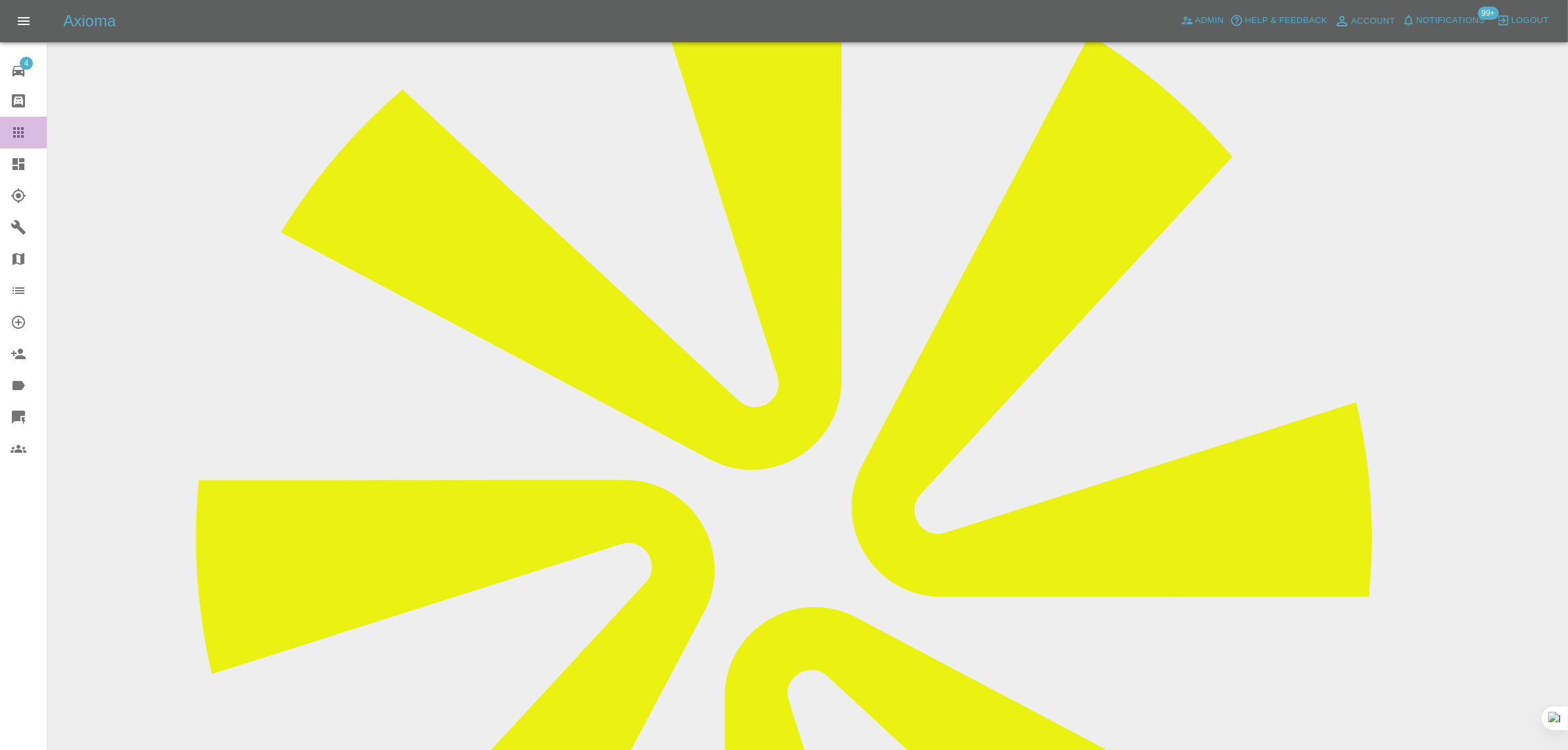
click at [24, 139] on icon at bounding box center [18, 132] width 16 height 16
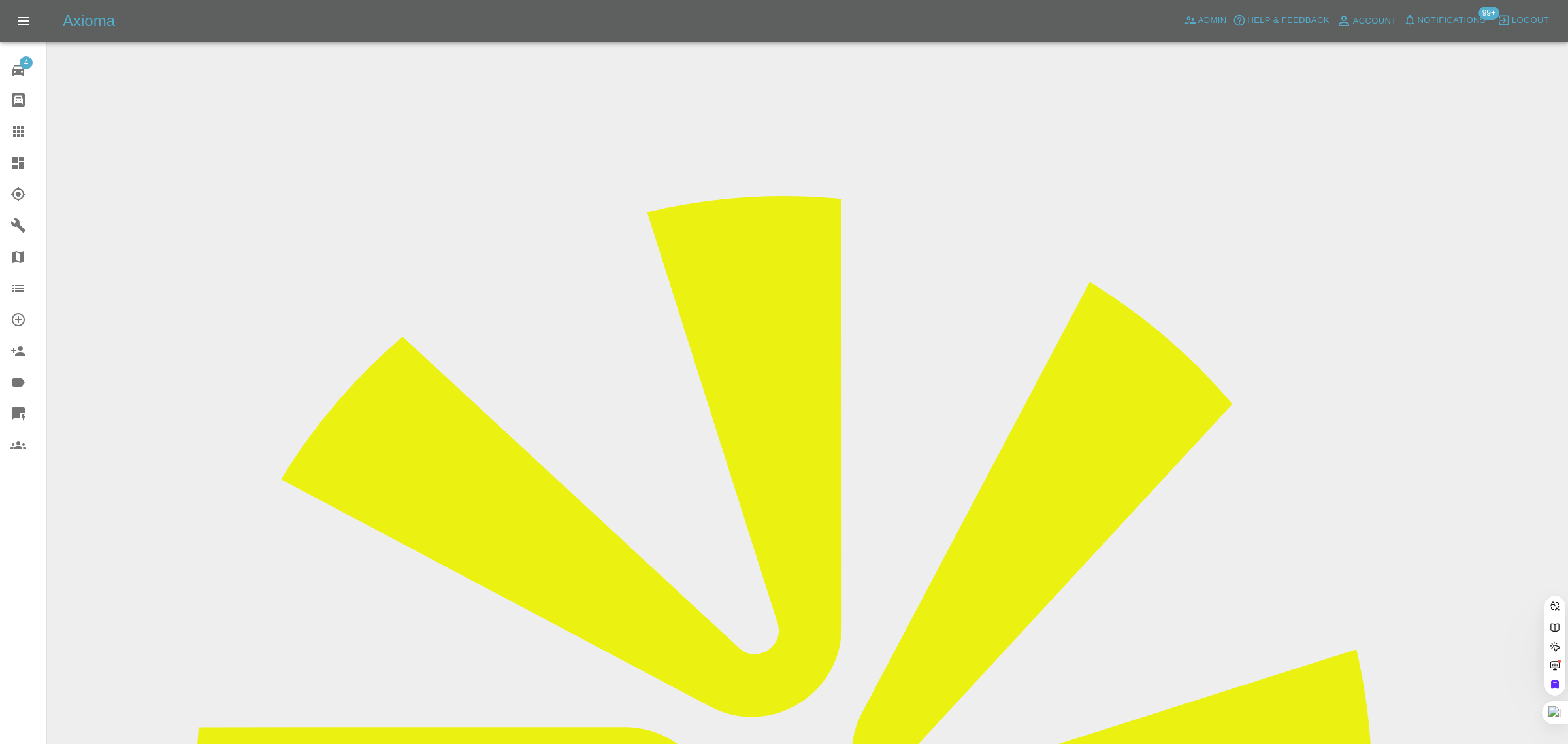
paste input "scafftone@hotmail.co.uk"
type input "scafftone@hotmail.co.uk"
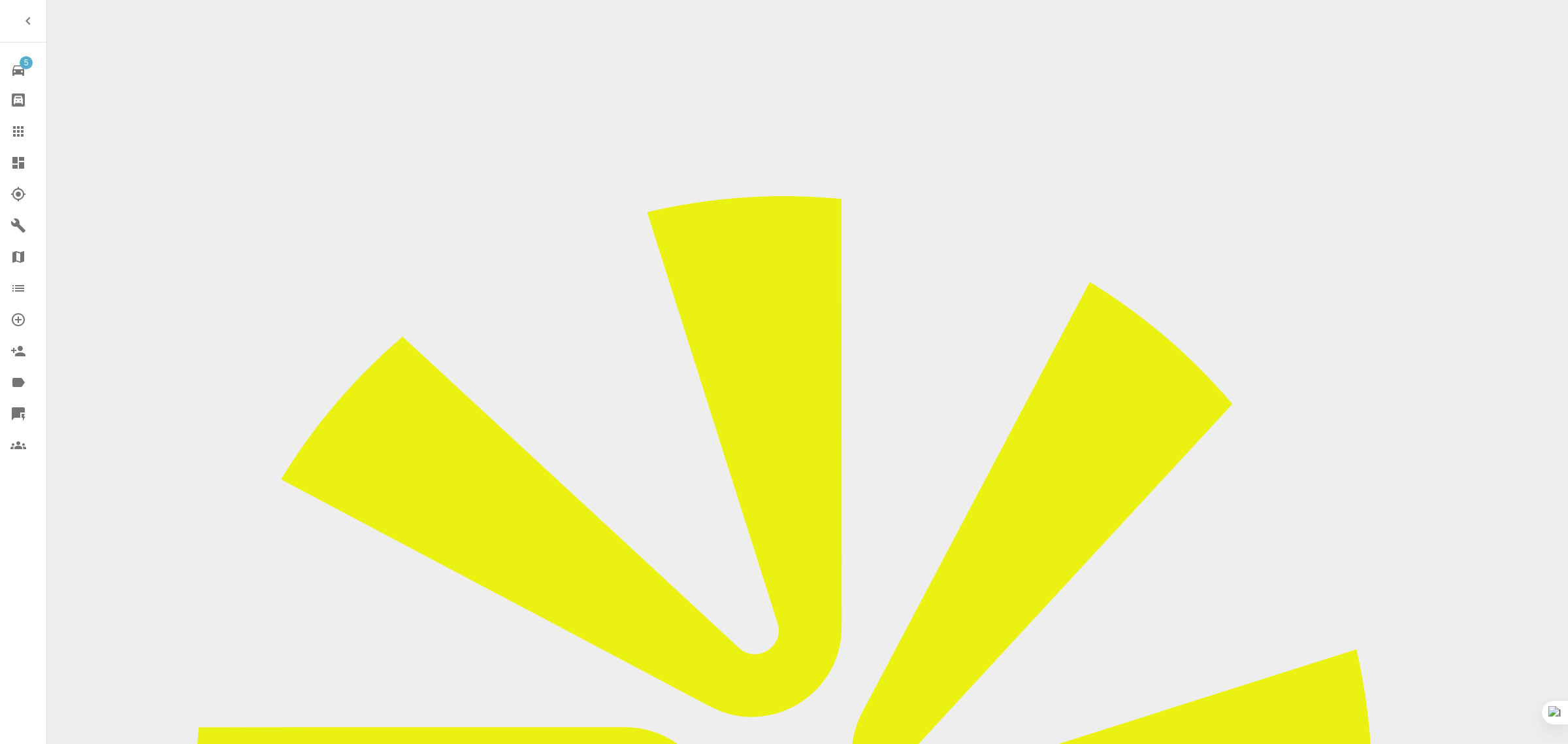
click at [11, 128] on icon at bounding box center [18, 131] width 16 height 16
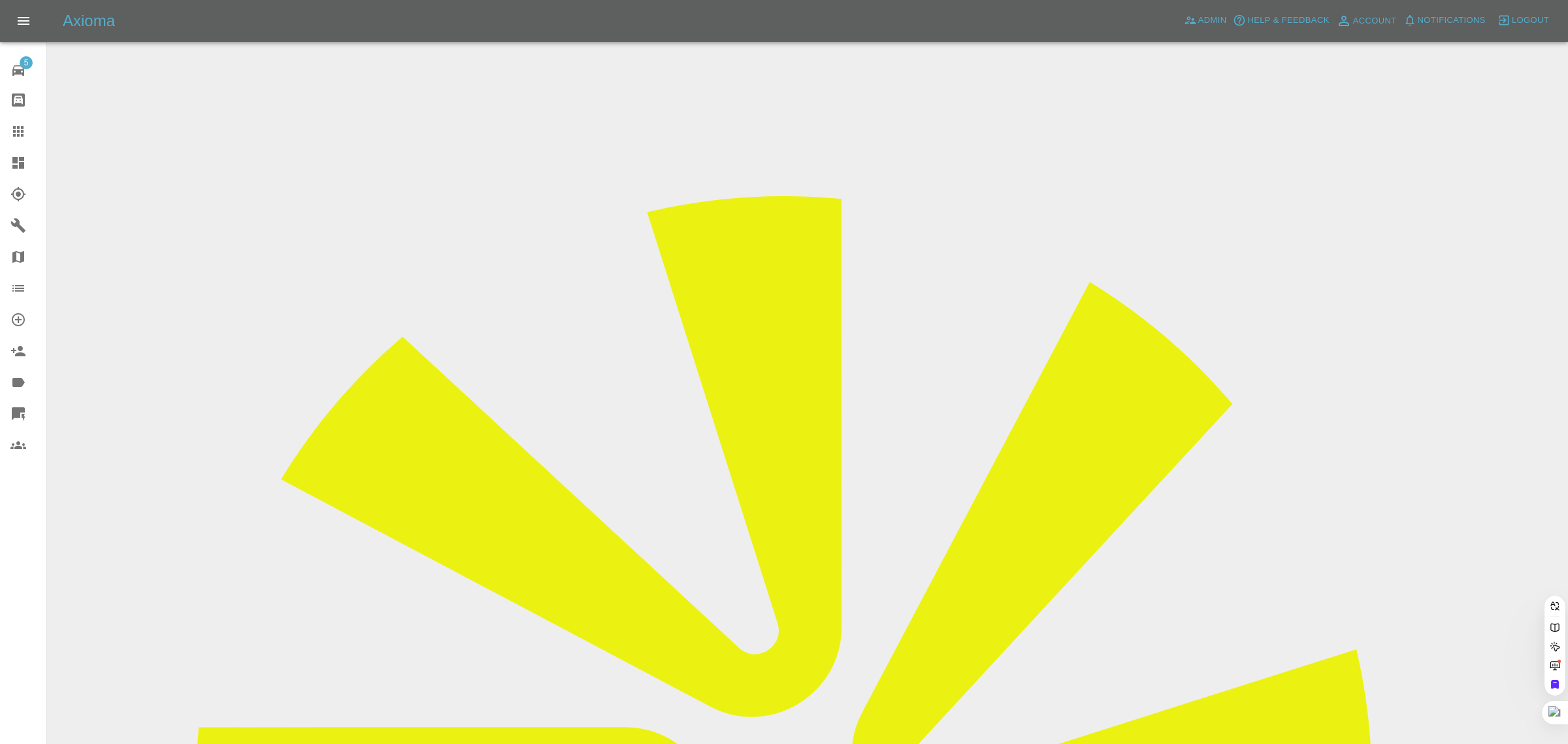
paste input "[EMAIL_ADDRESS][DOMAIN_NAME]"
type input "[EMAIL_ADDRESS][DOMAIN_NAME]"
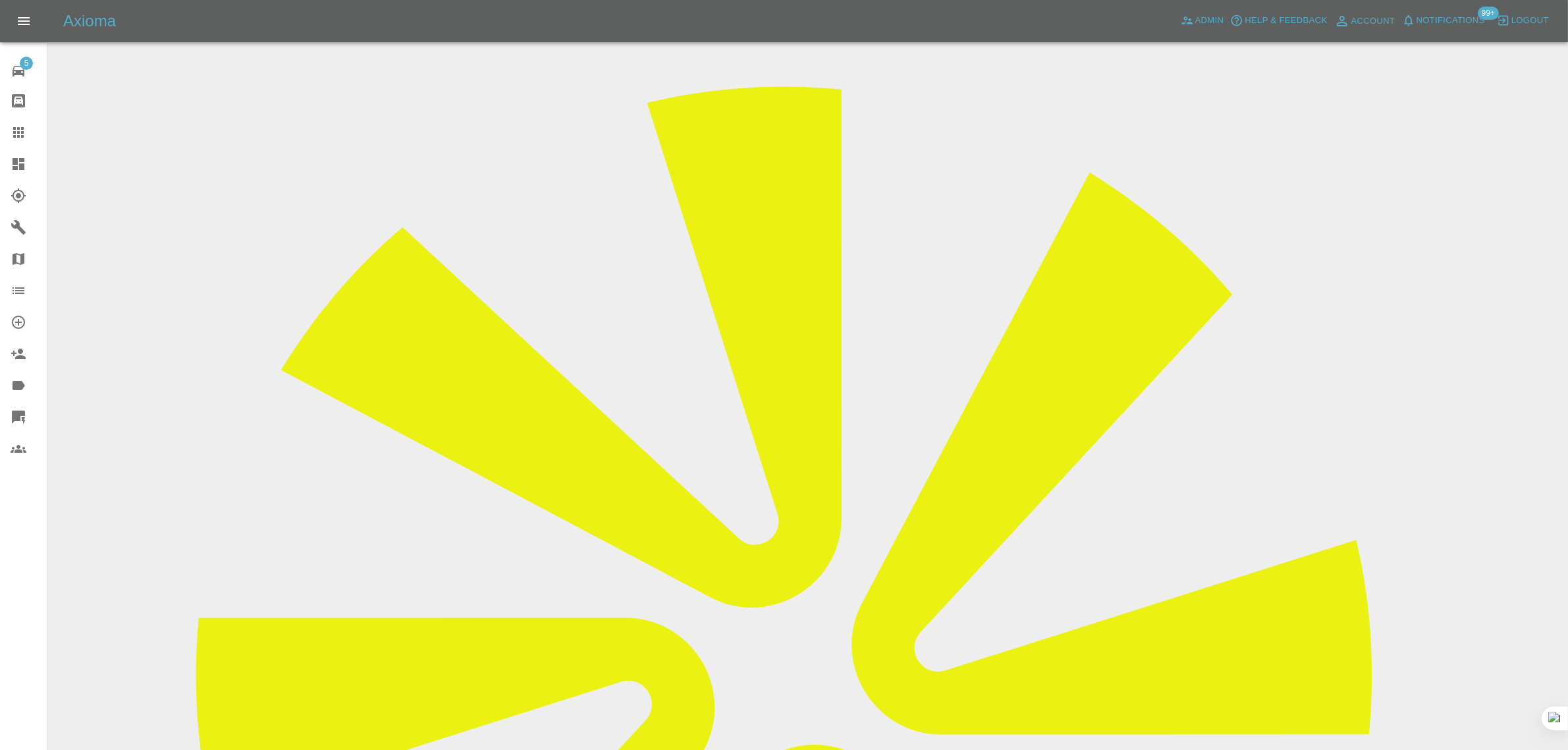
scroll to position [80, 0]
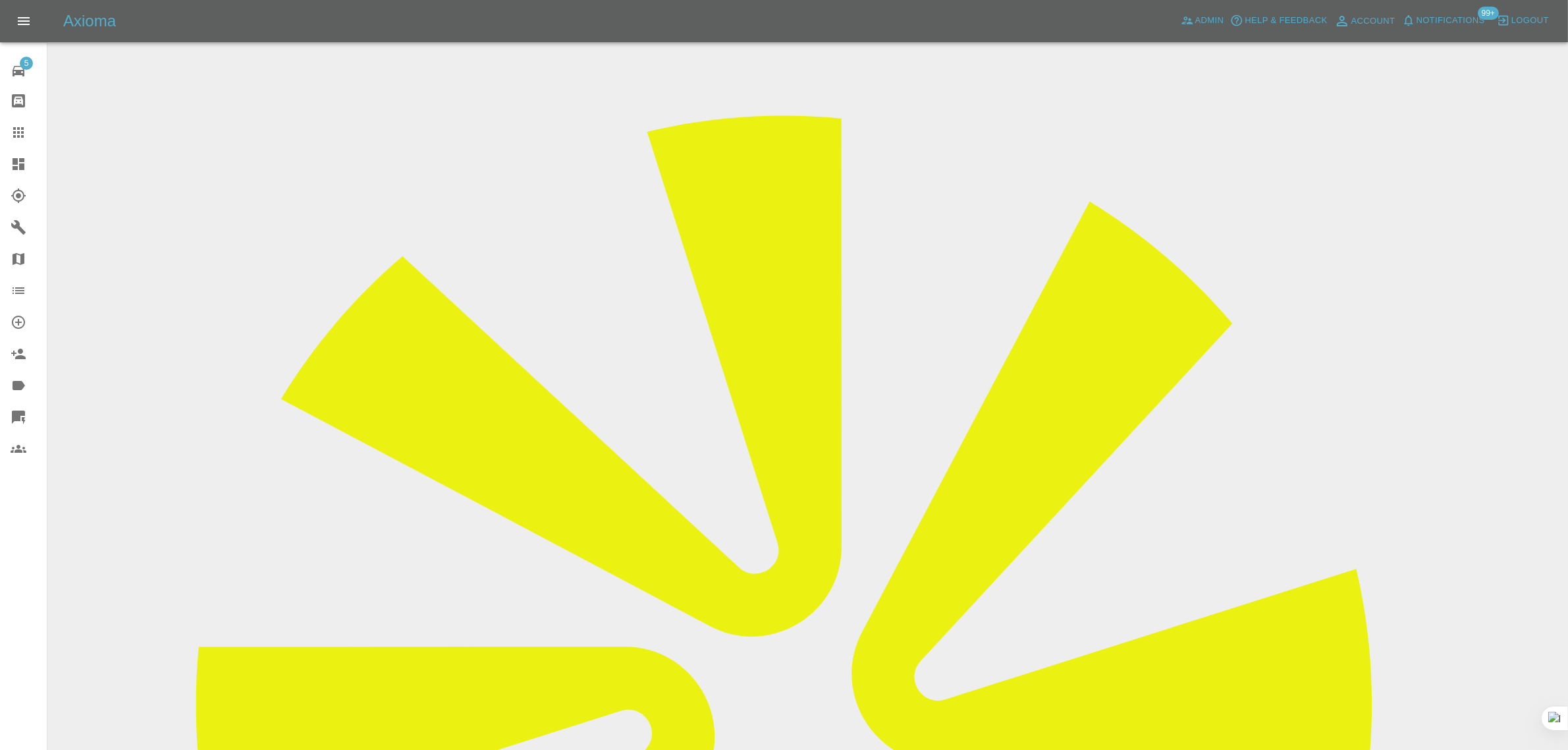
click at [0, 132] on link "Claims" at bounding box center [23, 133] width 46 height 32
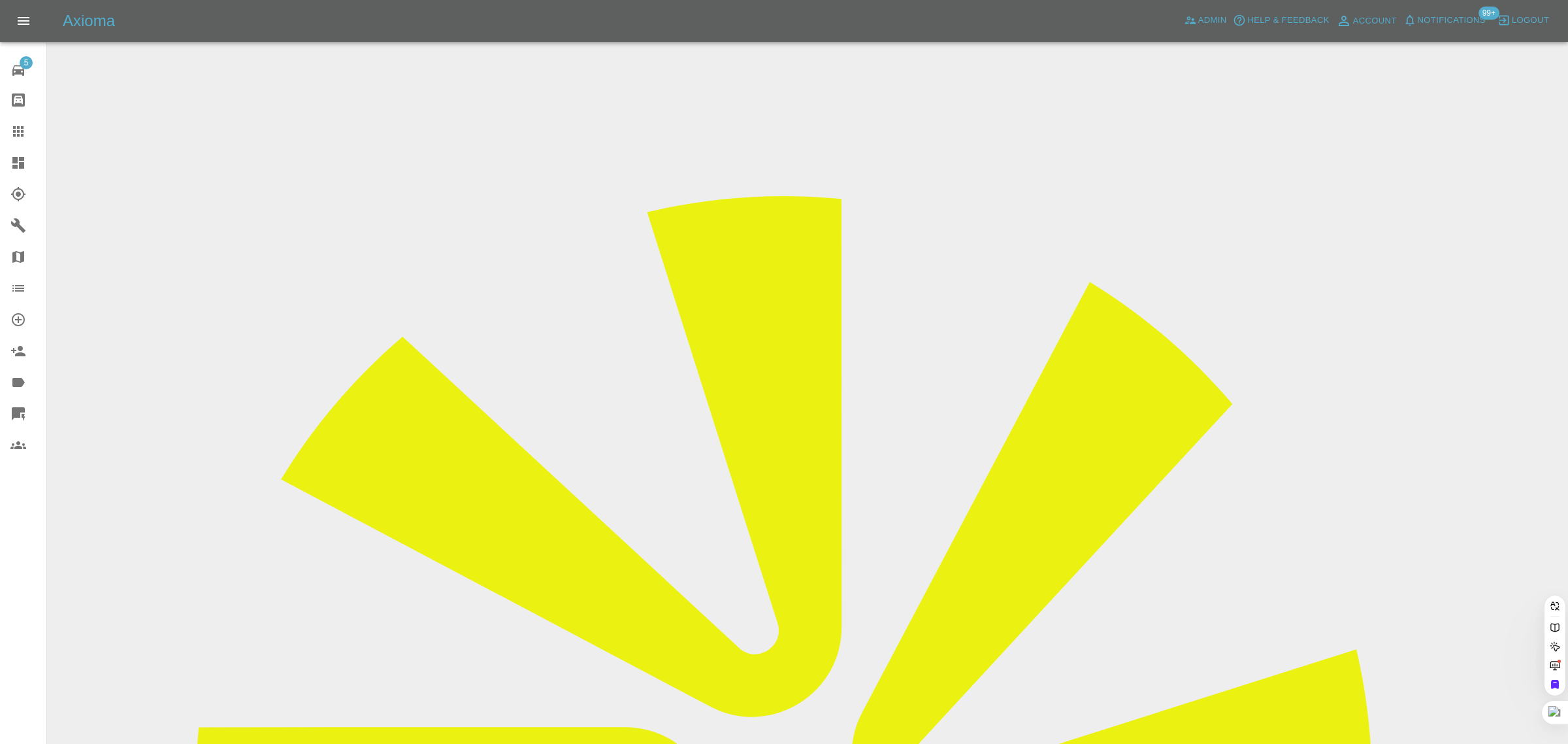
paste input "[EMAIL_ADDRESS][DOMAIN_NAME]"
type input "[EMAIL_ADDRESS][DOMAIN_NAME]"
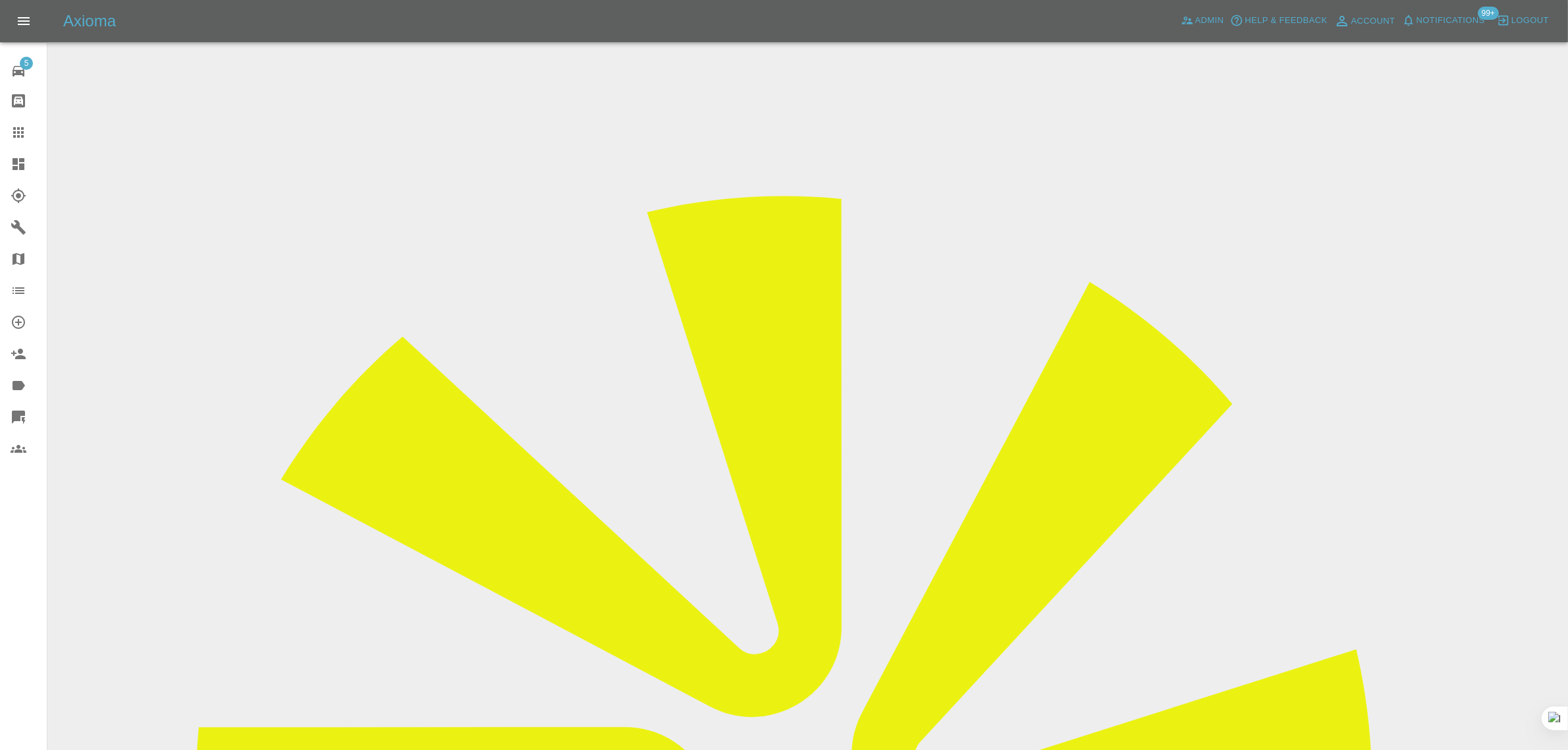
click at [18, 538] on div "5 Repair home Bodyshop home Claims Dashboard Explorer Garages Map Organization …" at bounding box center [23, 375] width 47 height 750
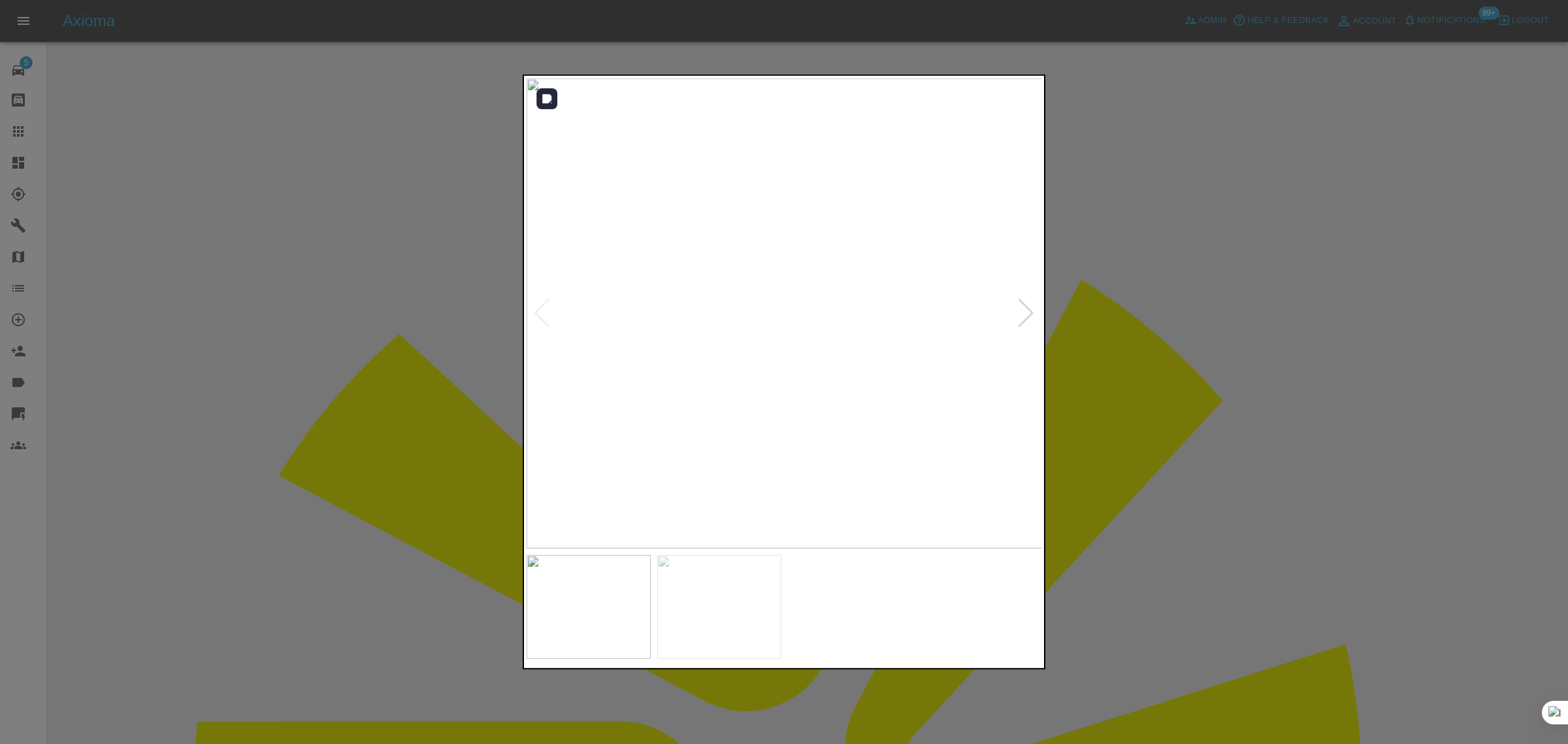
click at [1021, 314] on div at bounding box center [1025, 313] width 17 height 29
click at [1020, 313] on img at bounding box center [784, 313] width 516 height 470
click at [1148, 341] on div at bounding box center [784, 372] width 1568 height 744
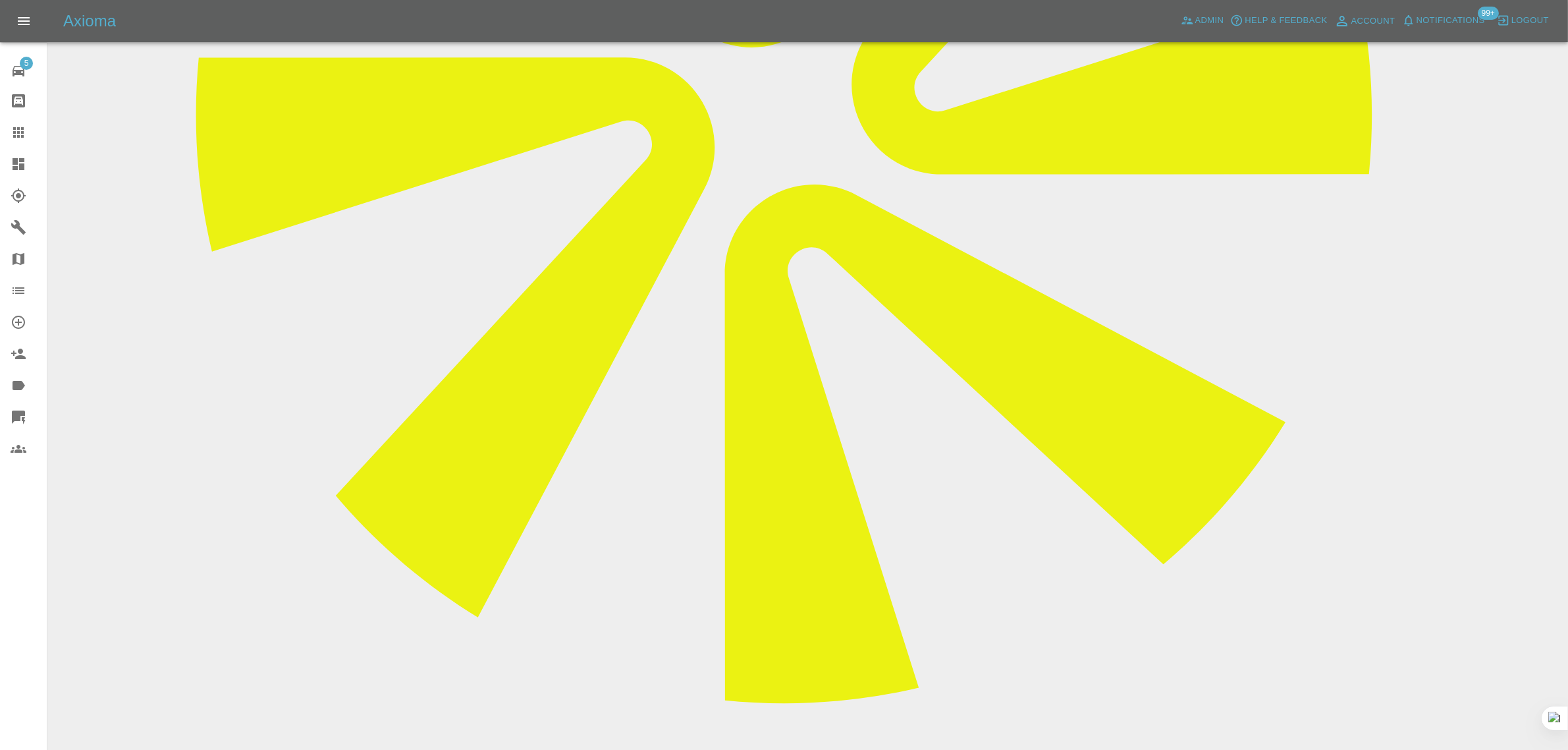
scroll to position [811, 0]
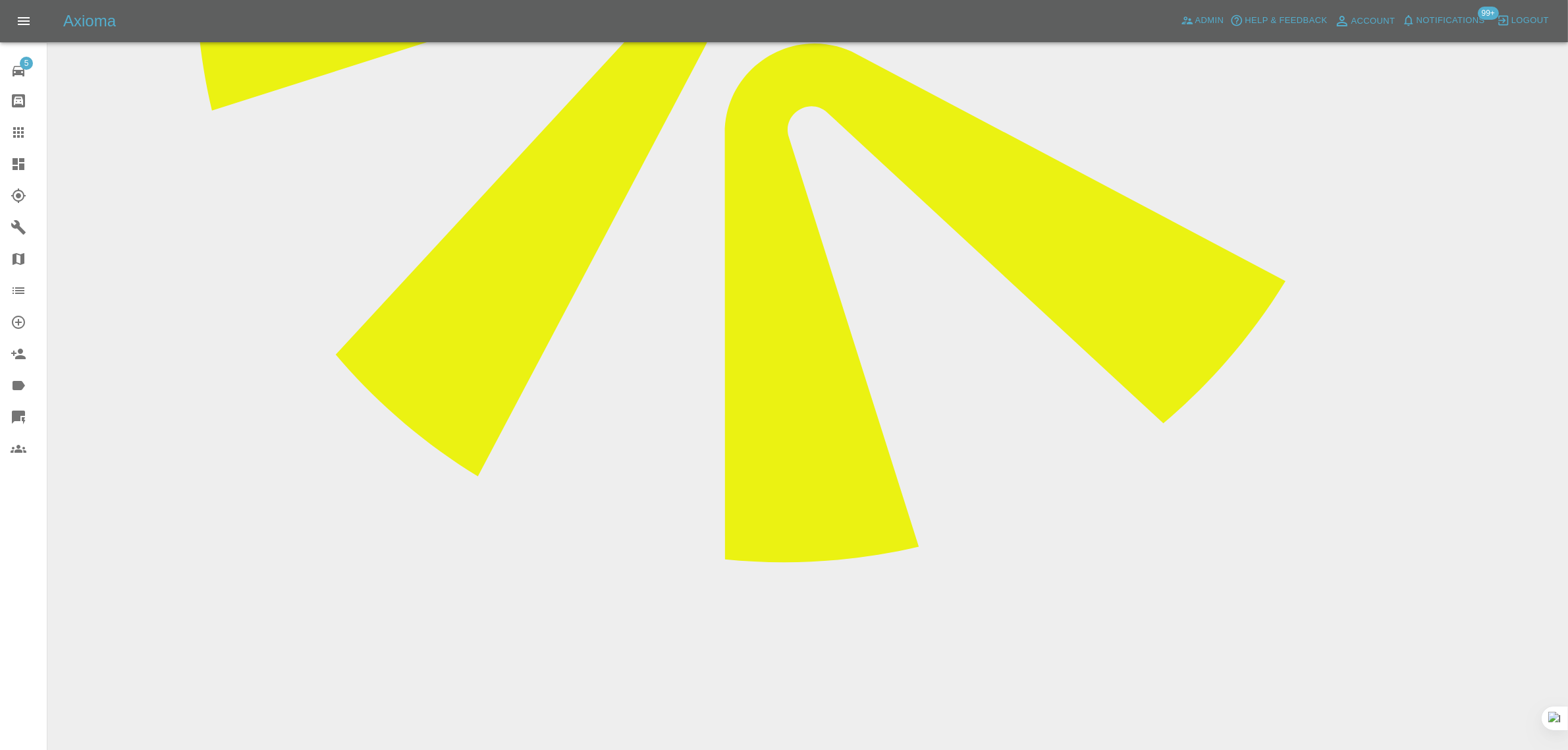
drag, startPoint x: 702, startPoint y: 545, endPoint x: 812, endPoint y: 571, distance: 113.0
copy p "Front Bumper Corner Repair NSR Quarter Panel No Warranty on Rust/Corrosion Repa…"
click at [5, 136] on link "Claims" at bounding box center [23, 133] width 46 height 32
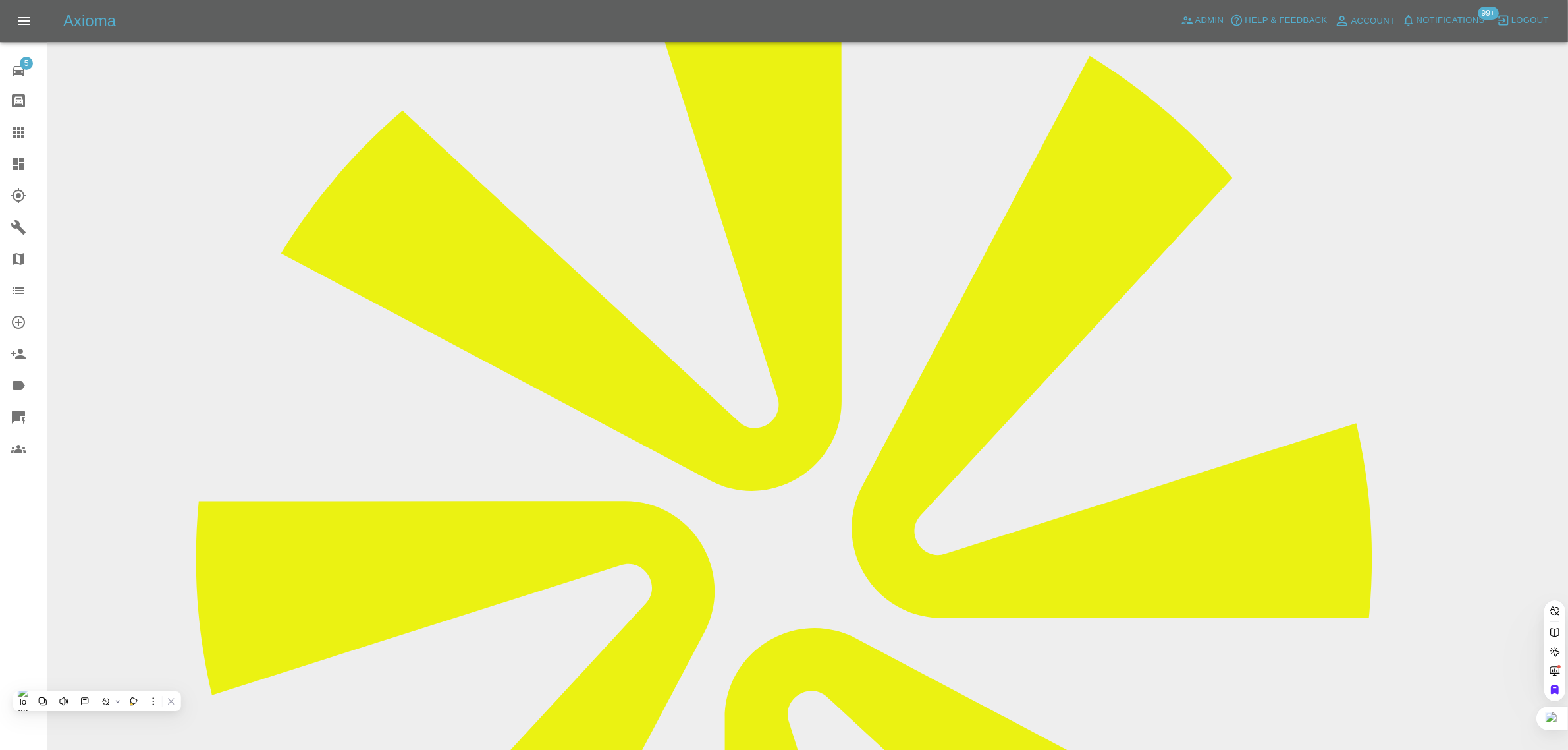
scroll to position [186, 0]
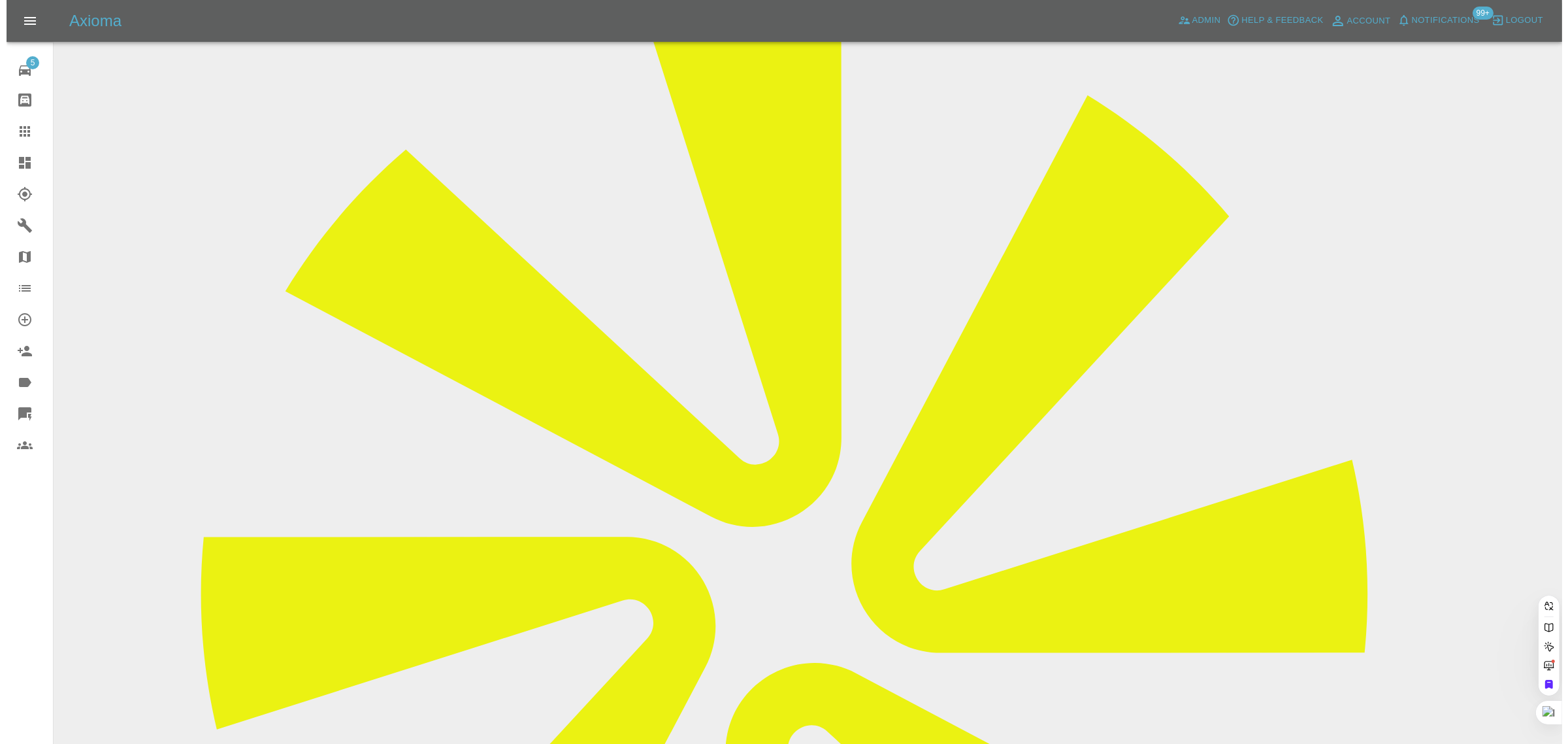
scroll to position [0, 0]
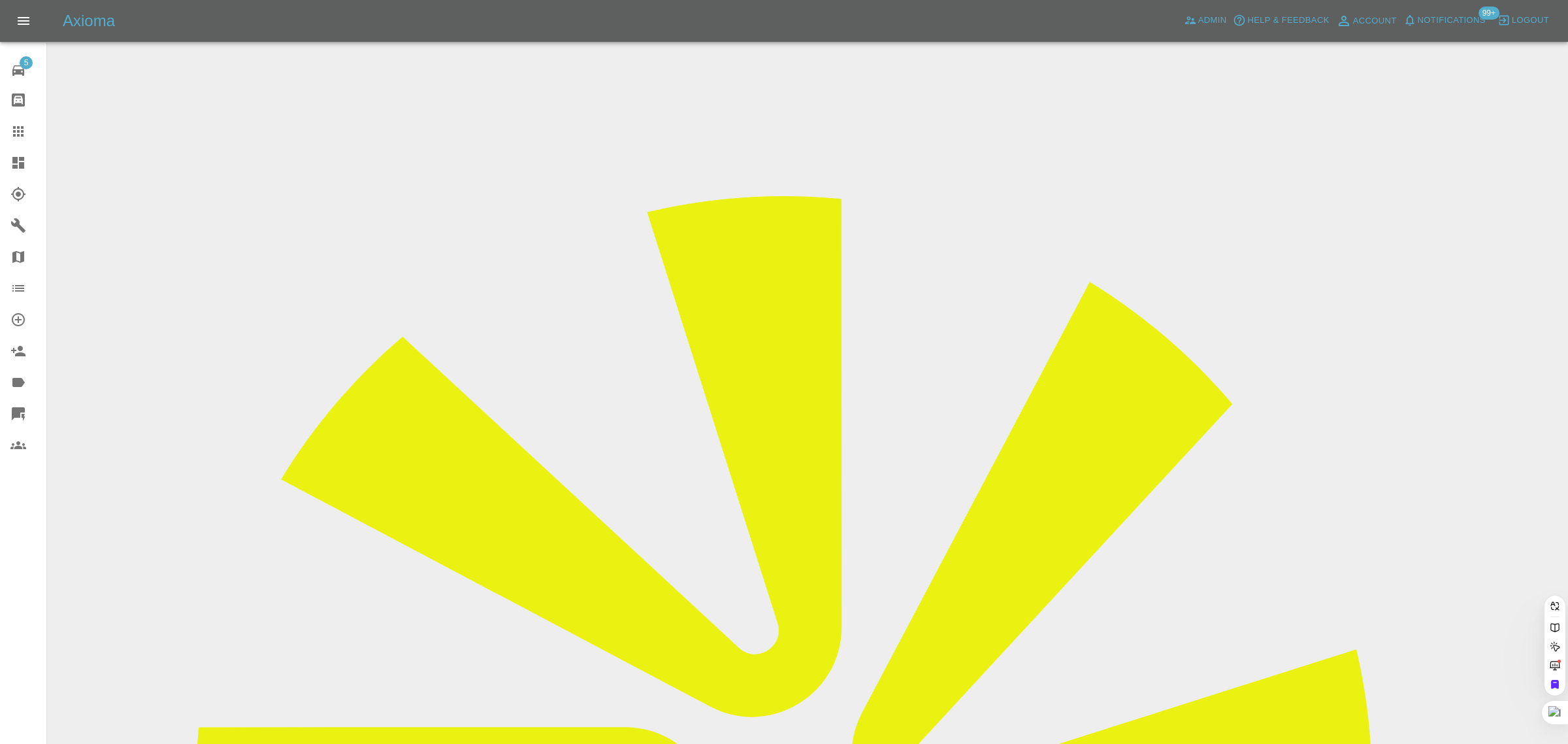
paste input "venkatesh_s@hotmail.co.uk"
type input "venkatesh_s@hotmail.co.u"
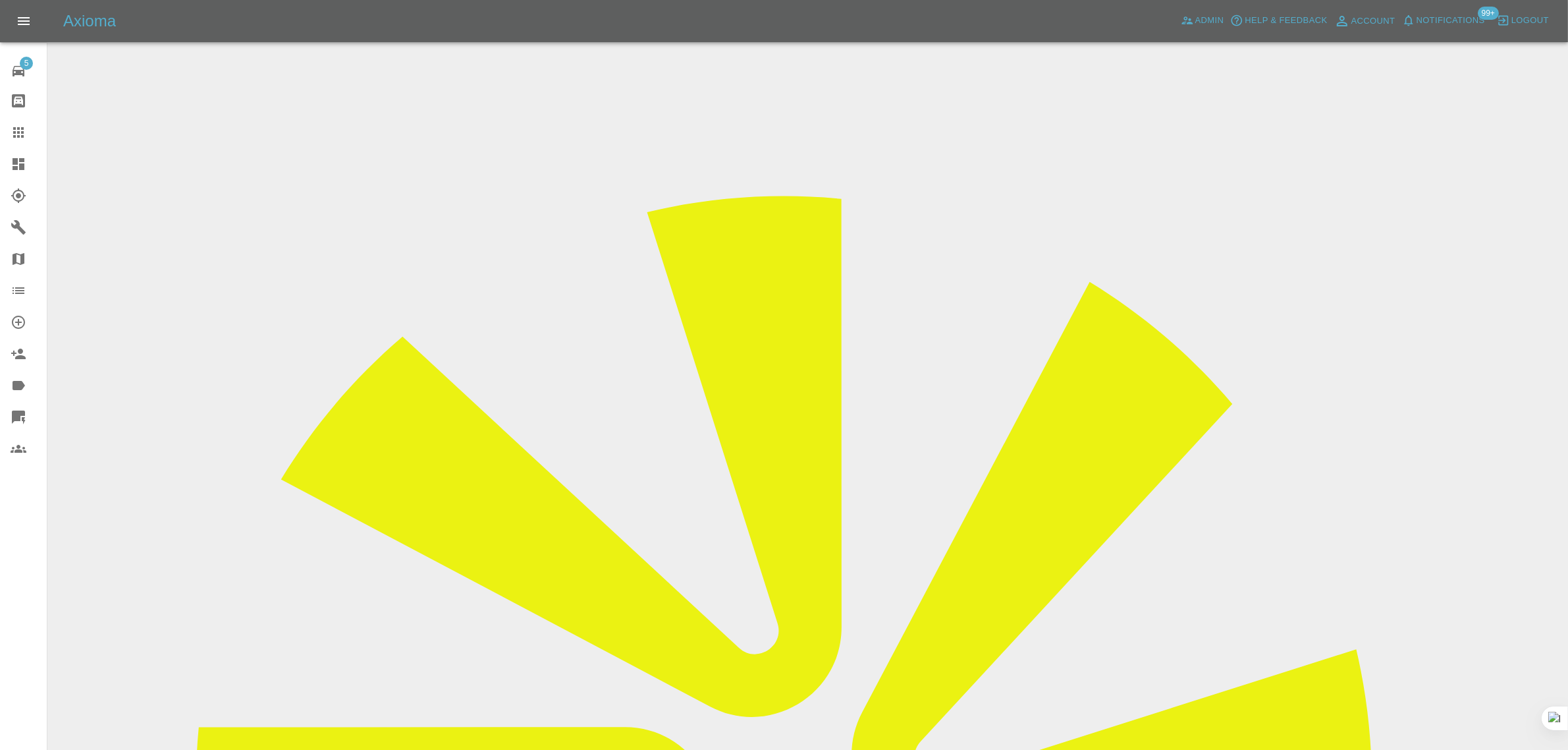
click at [27, 139] on div at bounding box center [29, 132] width 37 height 16
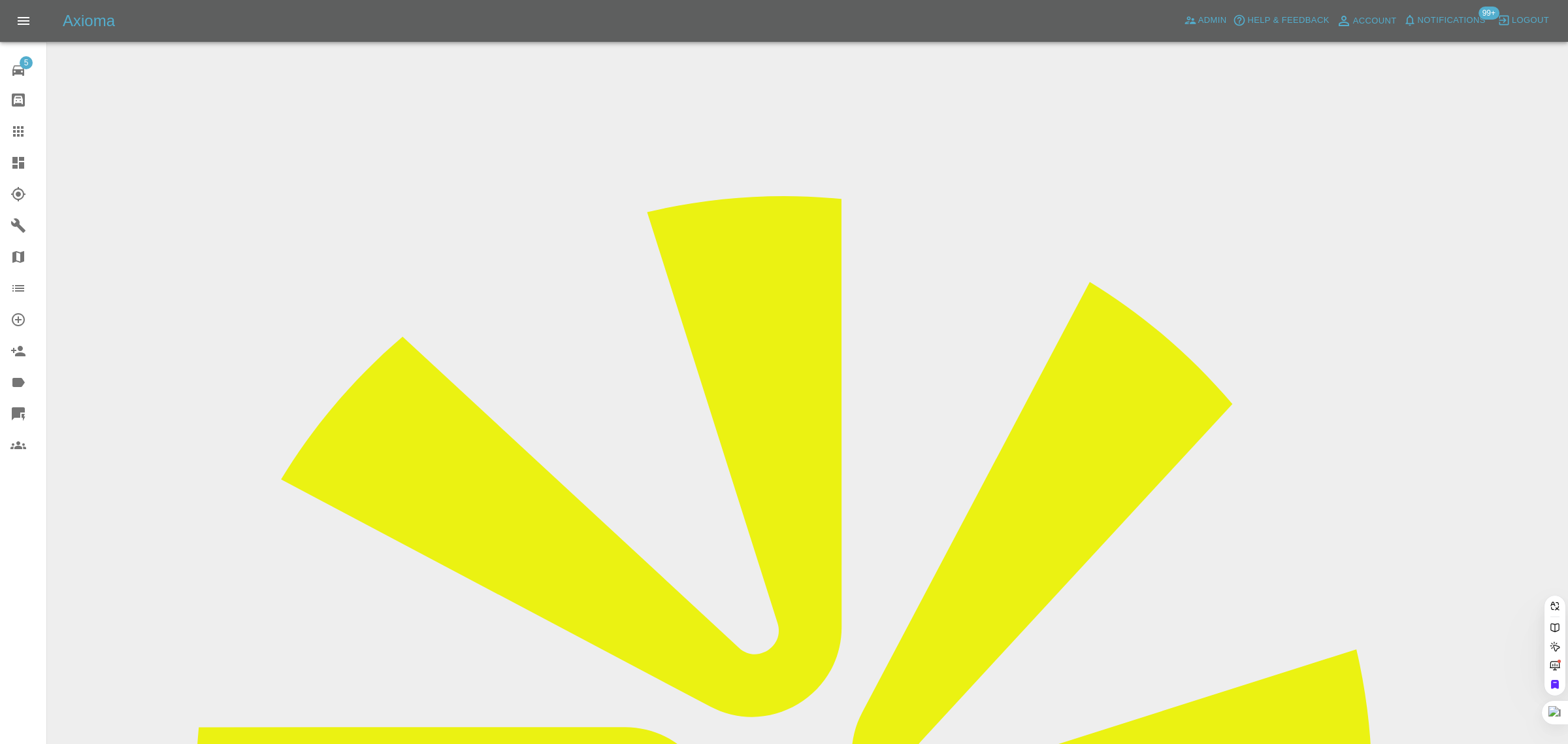
paste input "bhaktadad@hotmail.com"
type input "bhaktadad@hotmail.com"
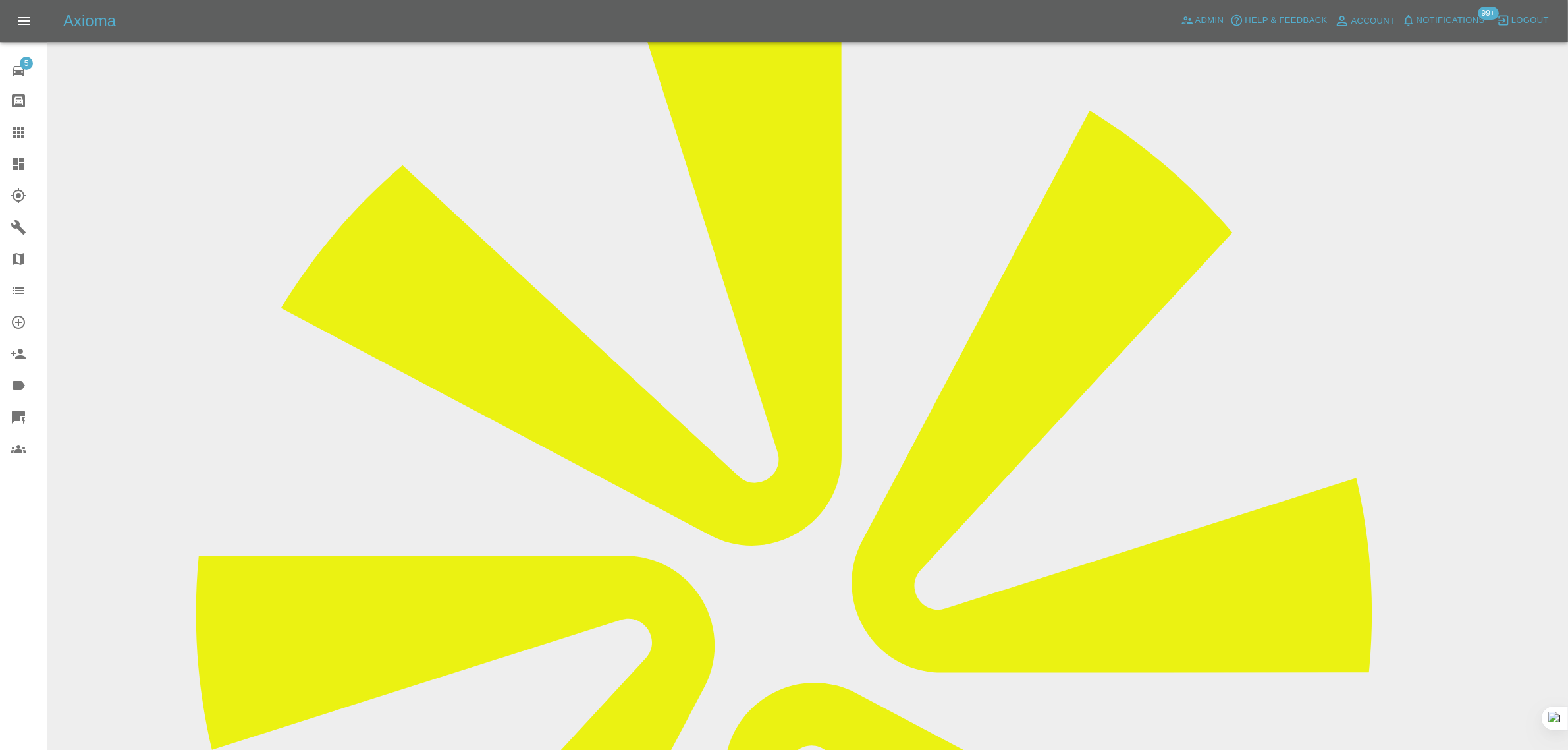
scroll to position [164, 0]
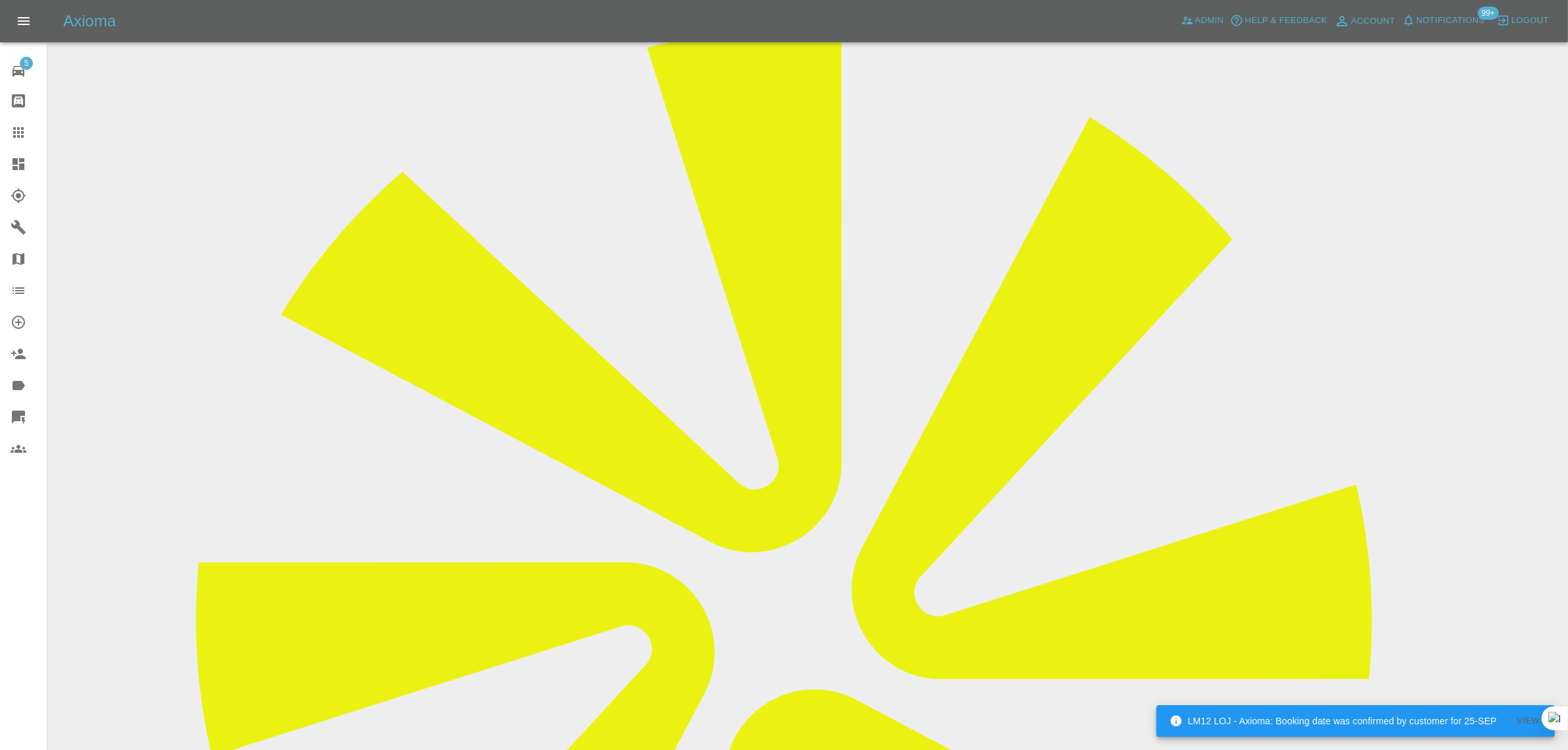
click at [27, 130] on div at bounding box center [29, 132] width 37 height 16
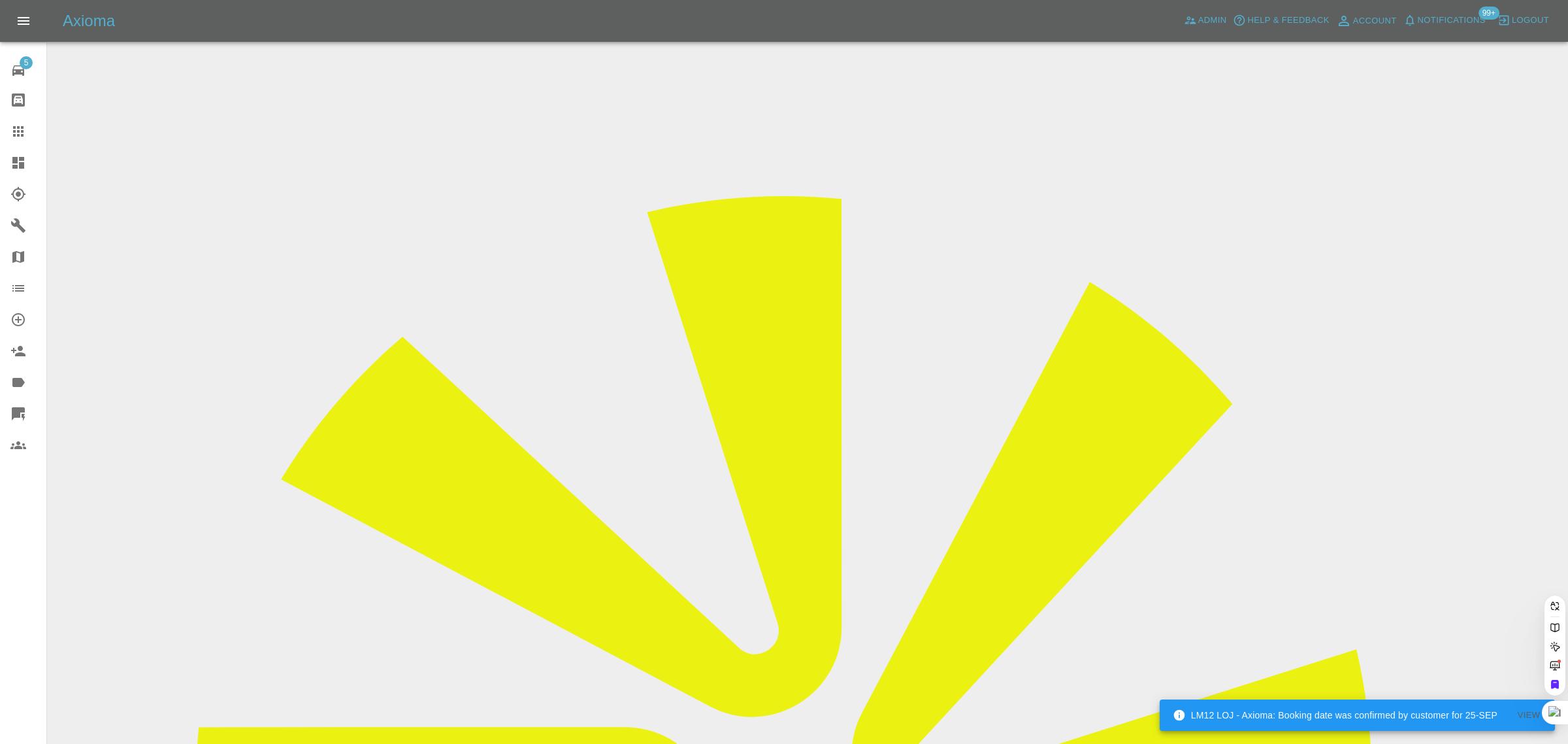
paste input "paullitherland678@gmail.com"
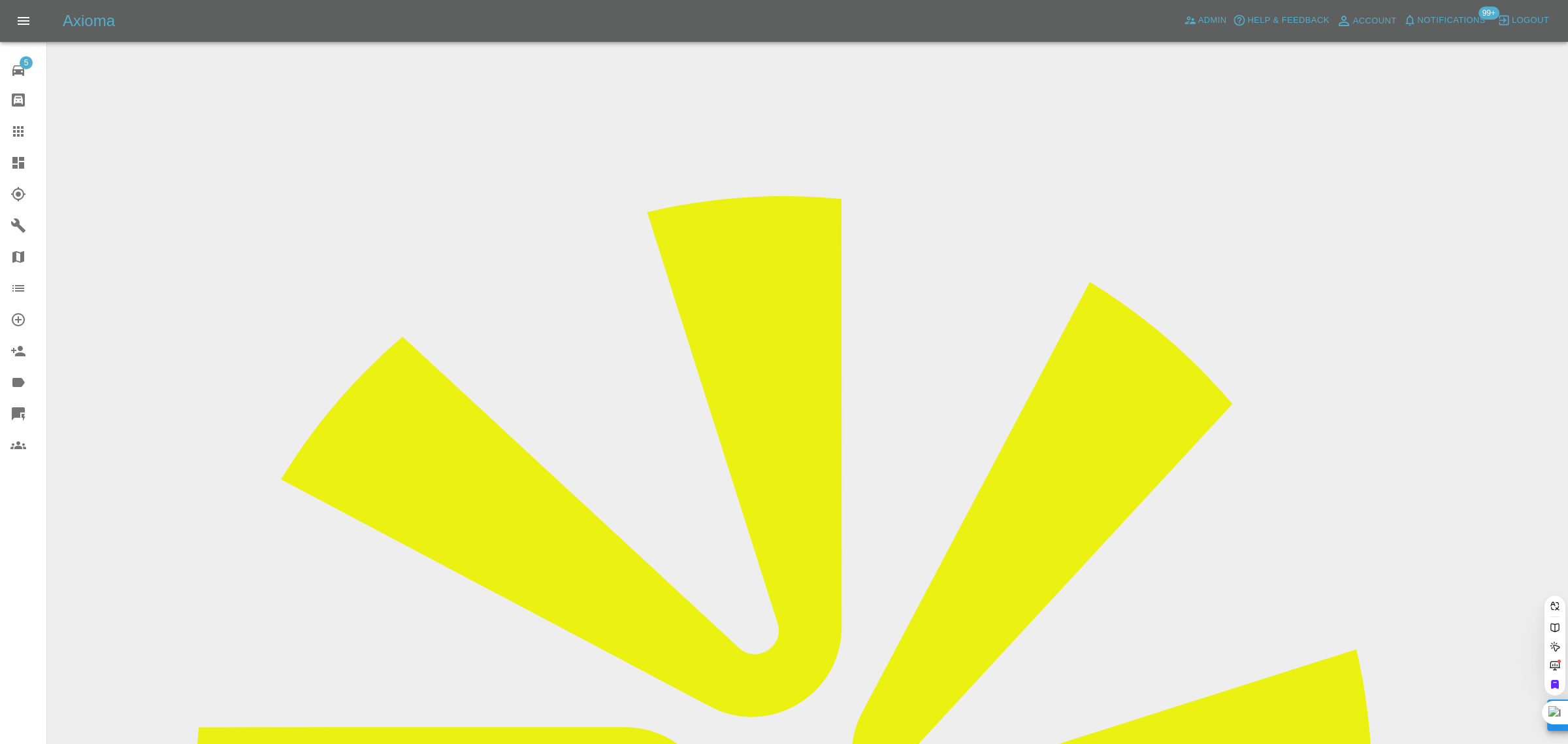
type input "paullitherland678@gmail.com"
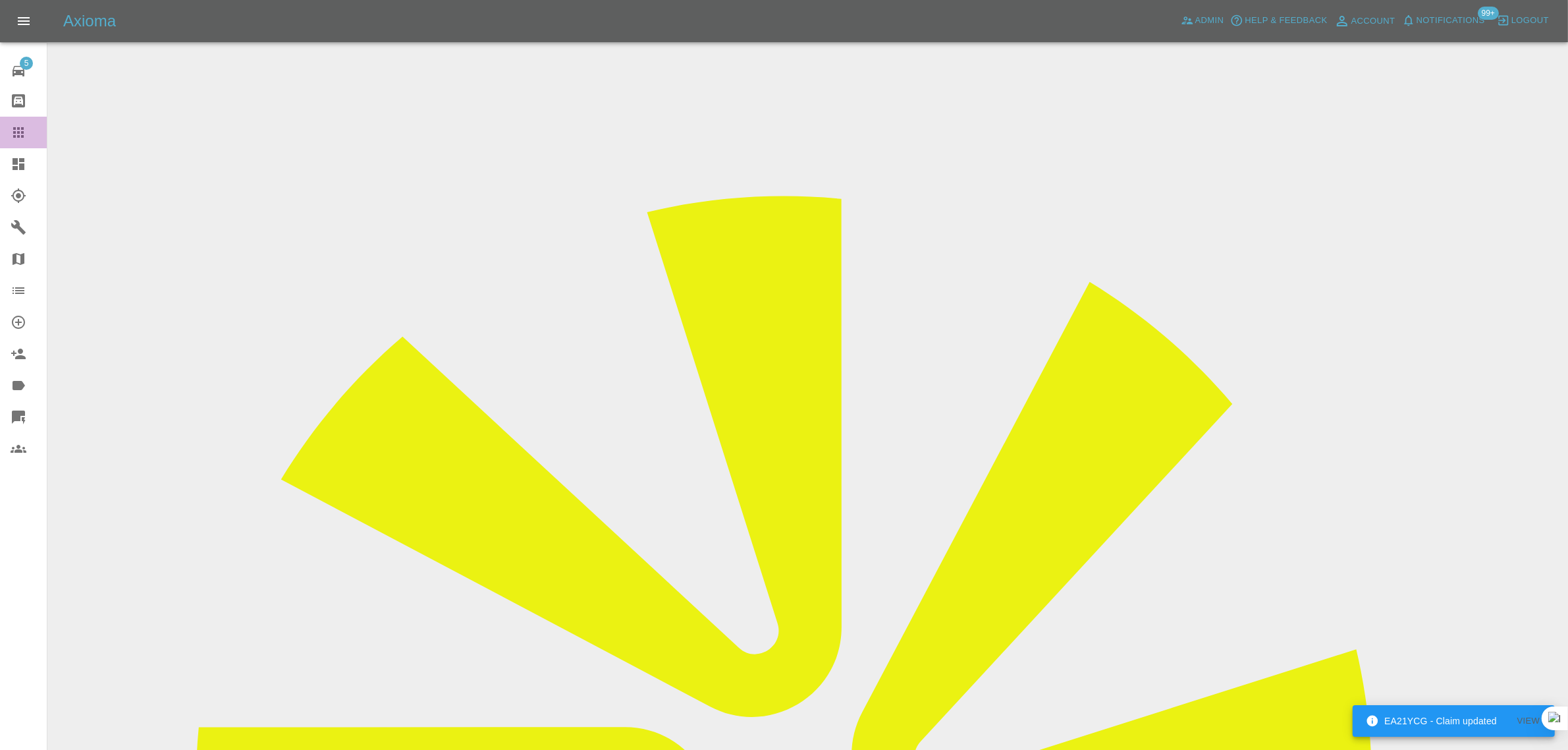
click at [34, 129] on div at bounding box center [29, 132] width 37 height 16
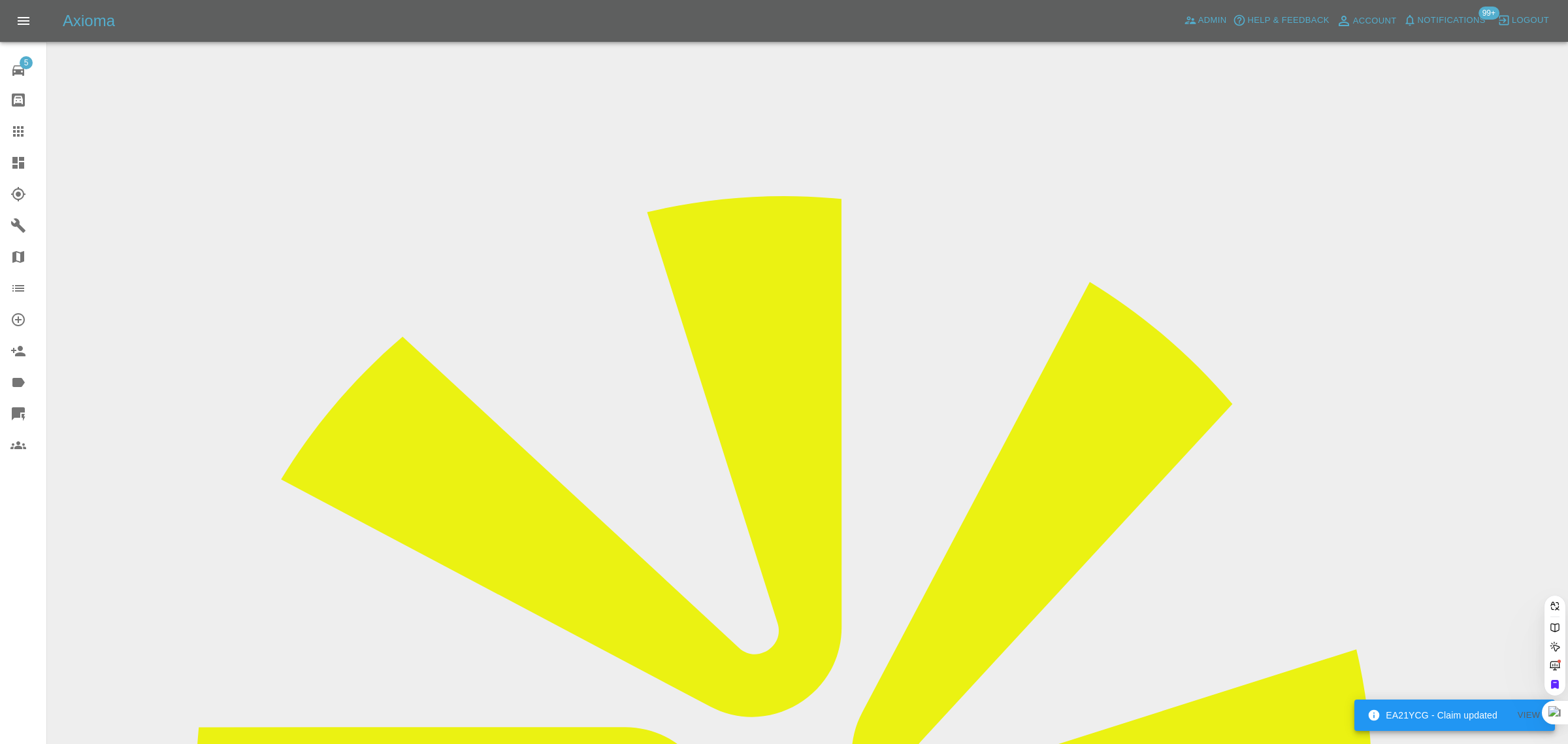
paste input "louie7911@icloud.com"
type input "louie7911@icloud.com"
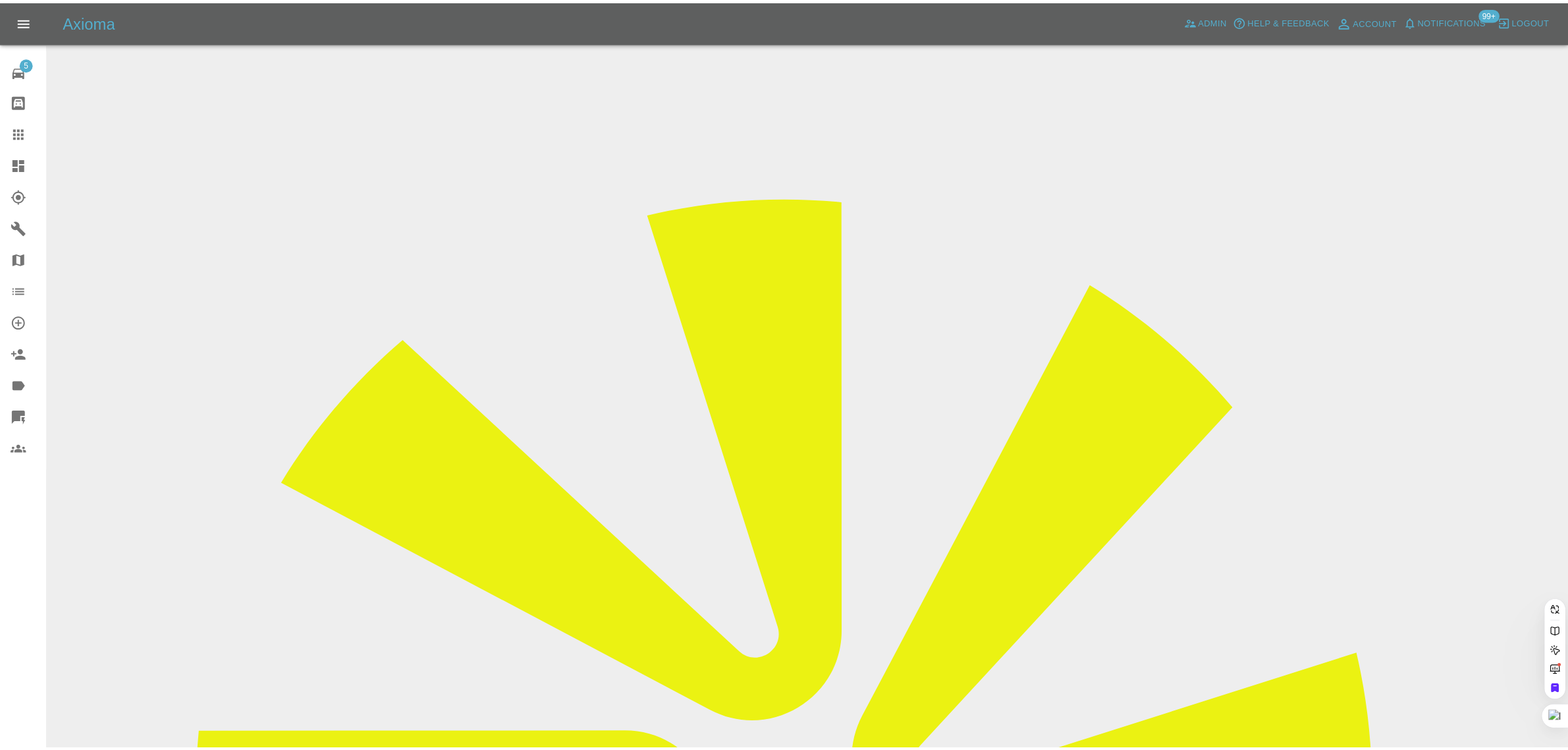
scroll to position [0, 0]
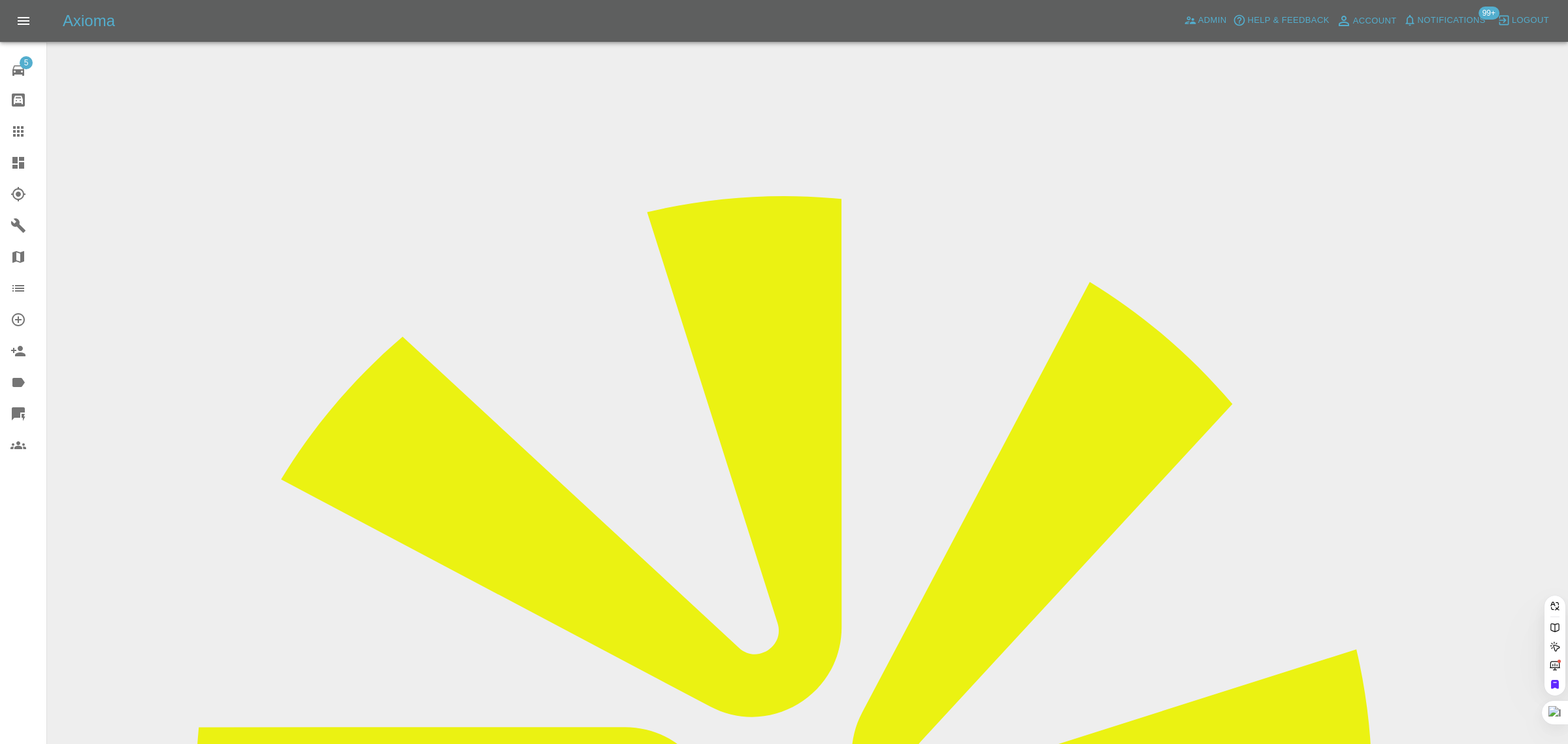
click at [13, 570] on div "5 Repair home Bodyshop home Claims Dashboard Explorer Garages Map Organization …" at bounding box center [23, 372] width 47 height 744
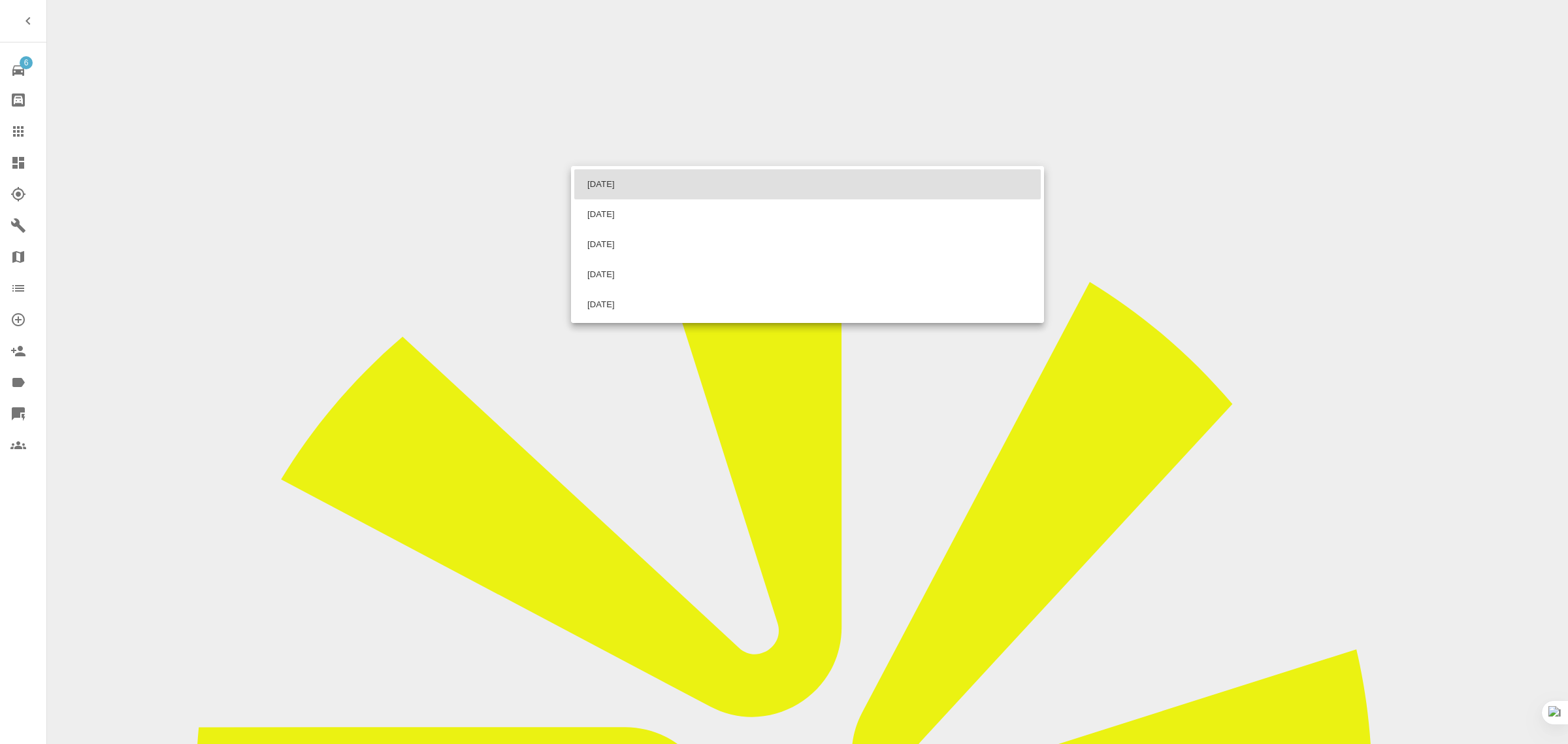
click at [1279, 226] on div at bounding box center [784, 372] width 1568 height 744
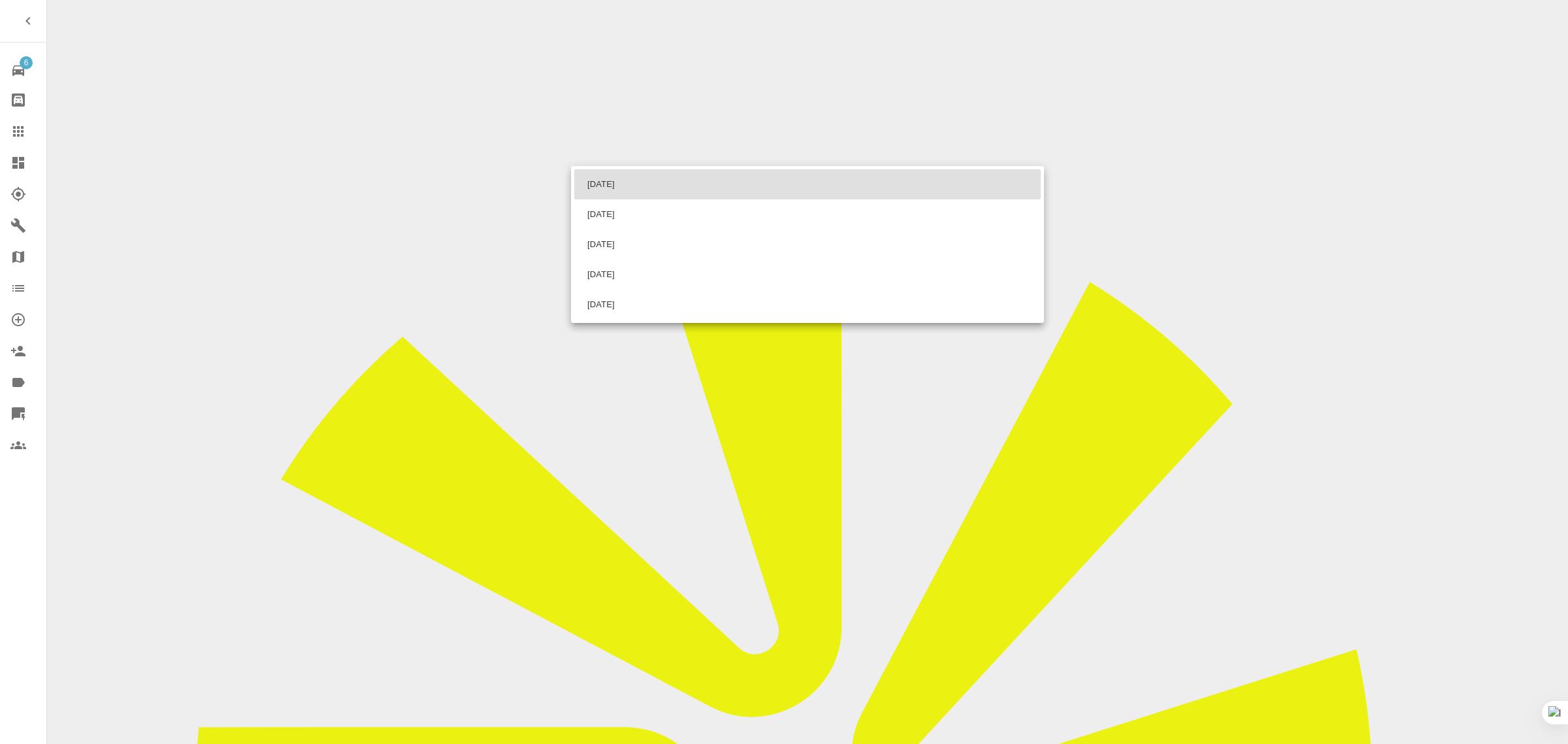
click at [1228, 236] on div at bounding box center [784, 372] width 1568 height 744
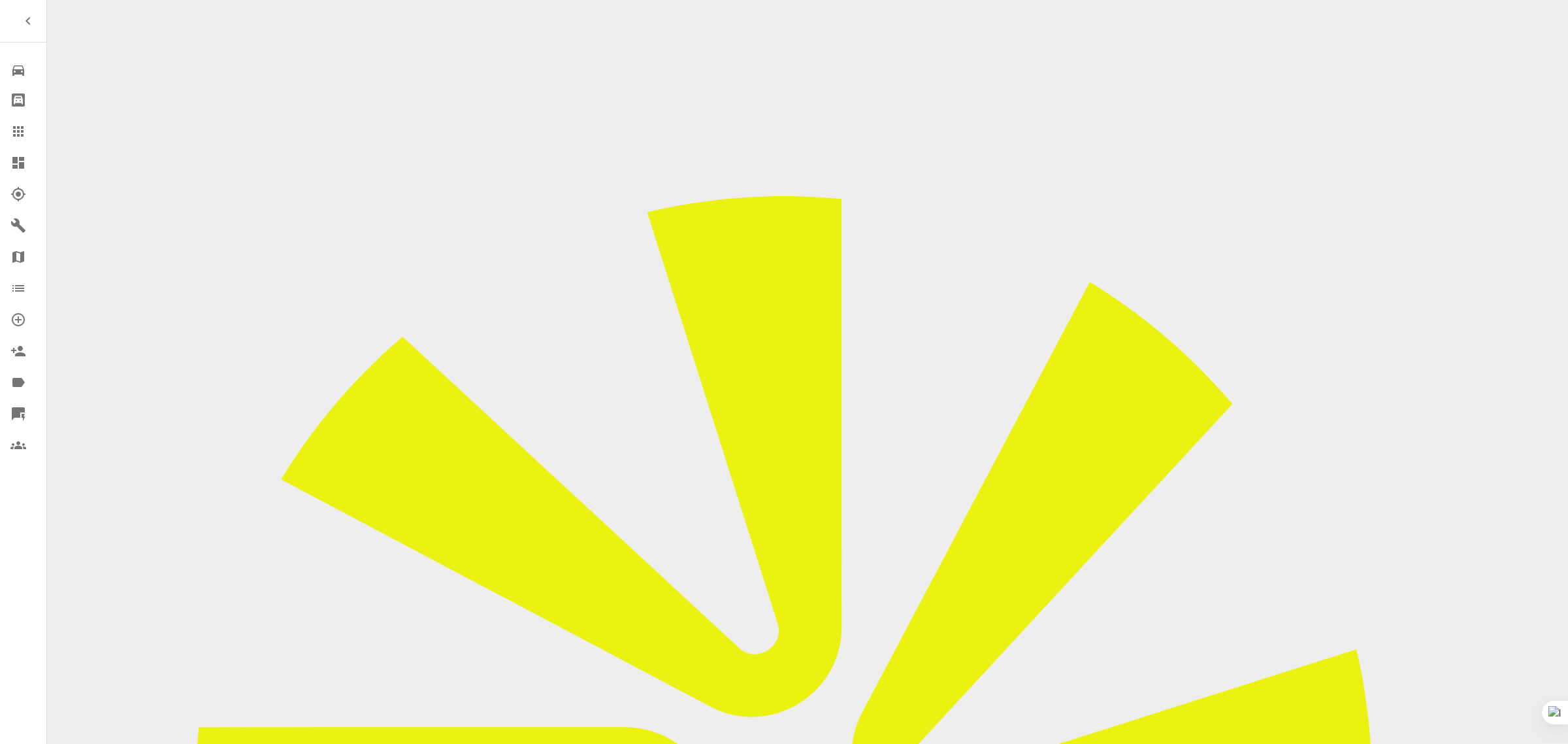
click at [16, 124] on icon at bounding box center [18, 131] width 16 height 16
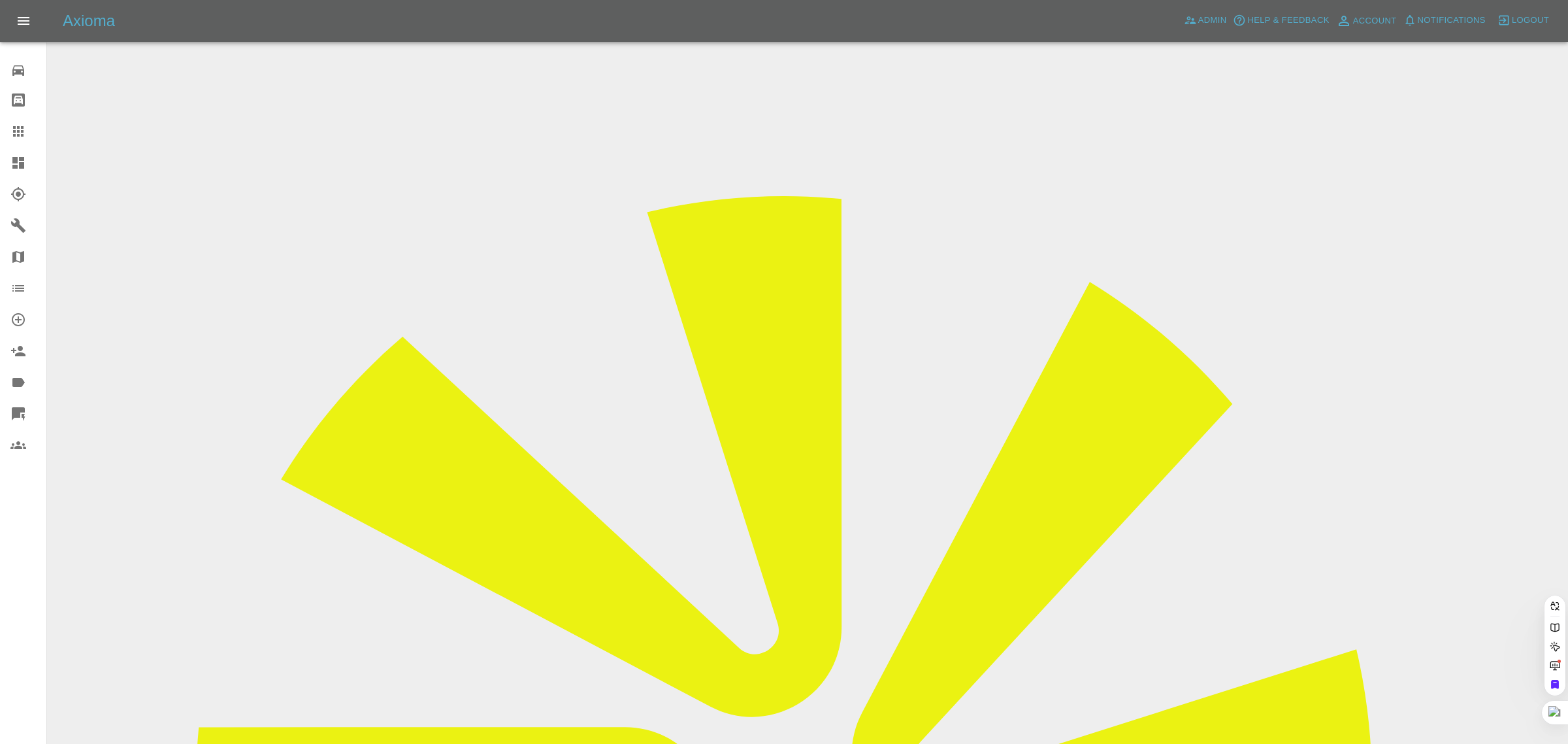
paste input "[PERSON_NAME][EMAIL_ADDRESS][DOMAIN_NAME]"
type input "[PERSON_NAME][EMAIL_ADDRESS][DOMAIN_NAME]"
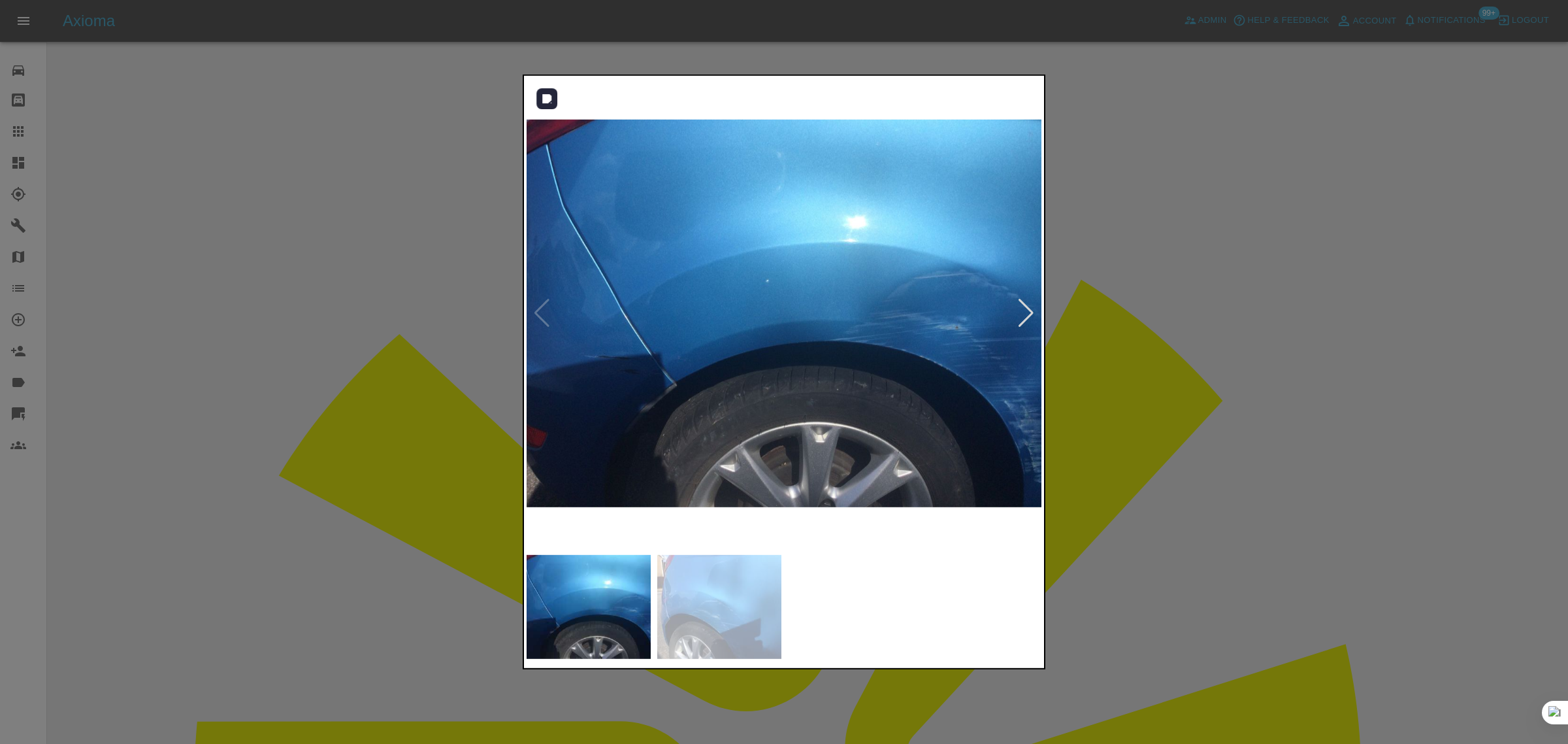
click at [1013, 320] on img at bounding box center [784, 313] width 516 height 470
click at [1023, 318] on div at bounding box center [1025, 313] width 17 height 29
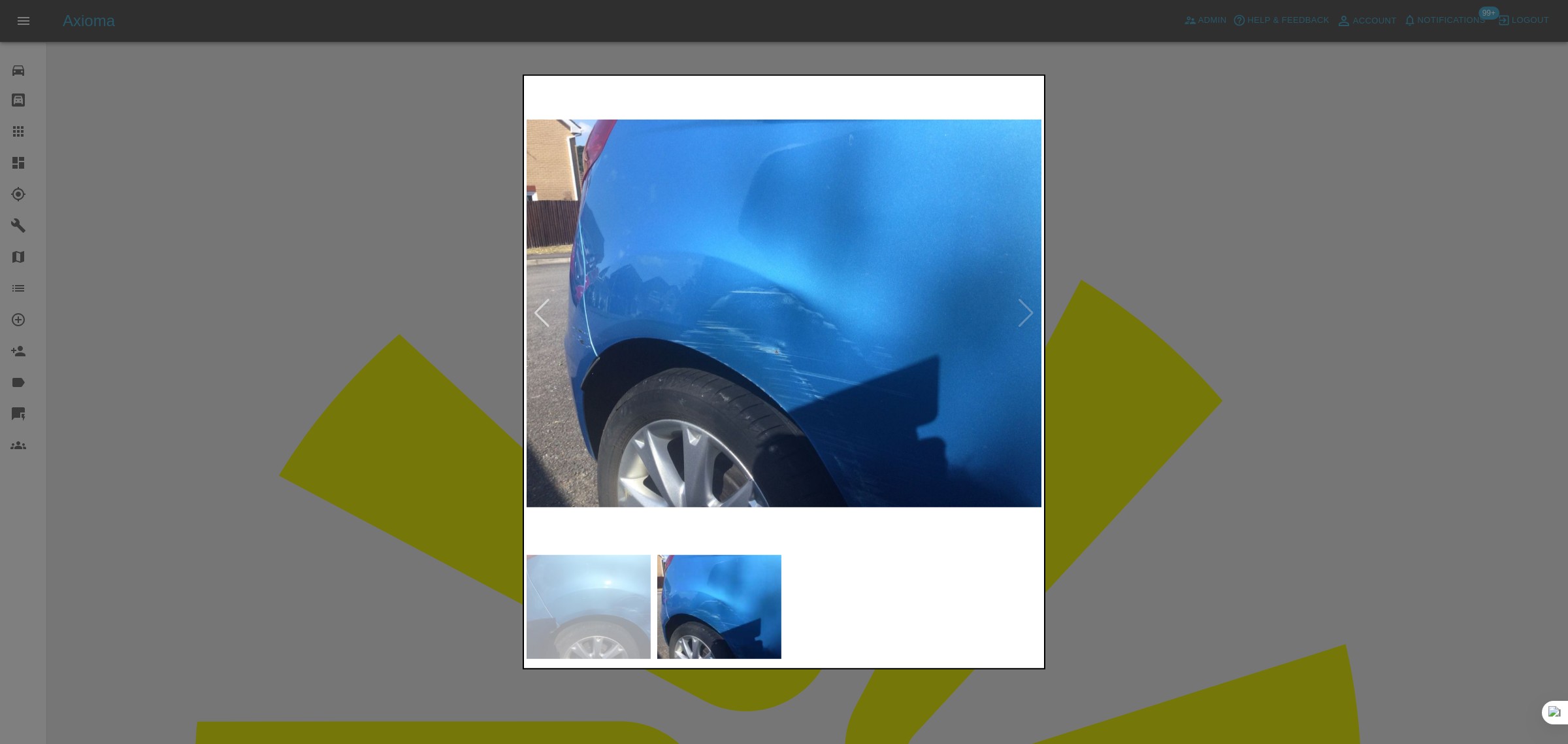
click at [1146, 319] on div at bounding box center [784, 372] width 1568 height 744
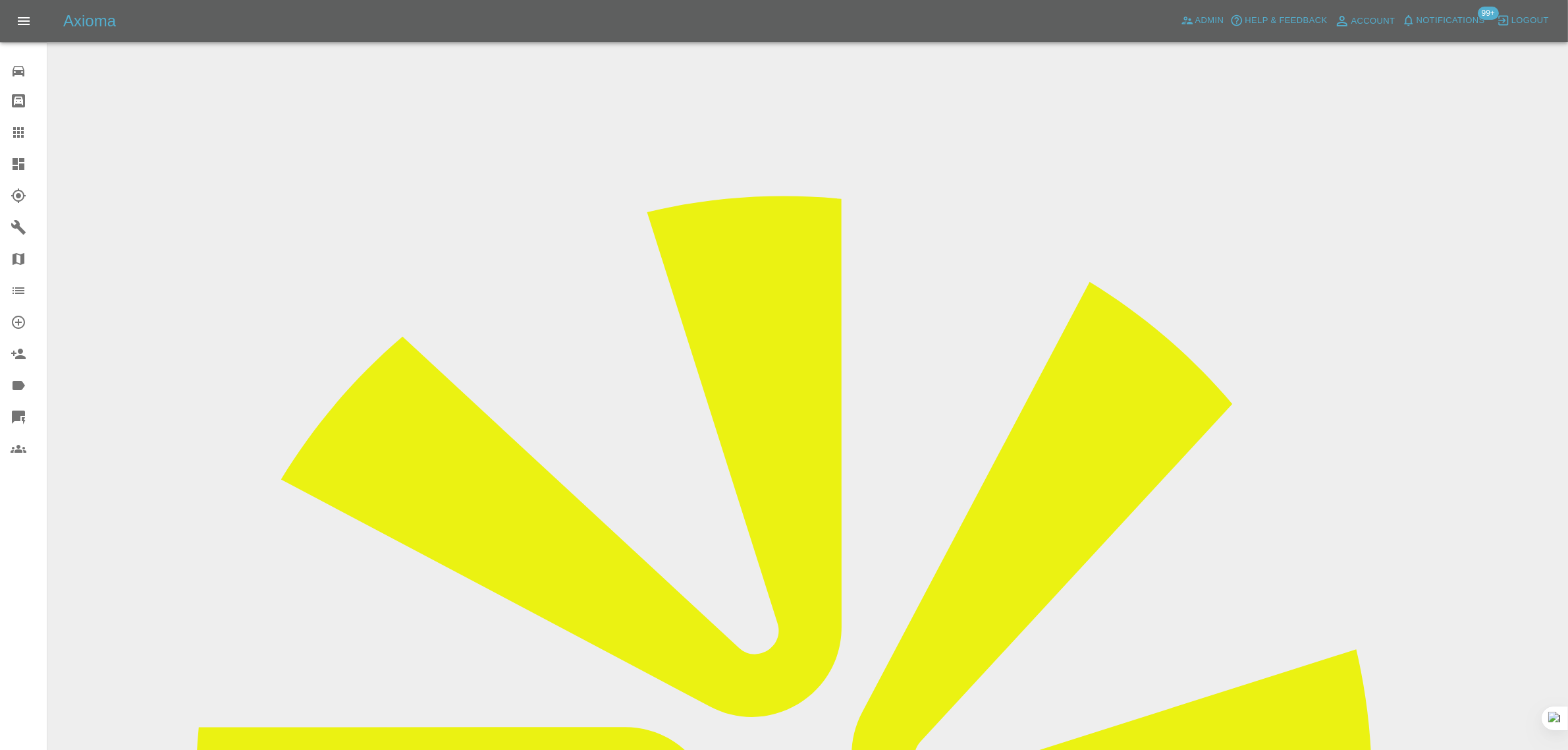
click at [0, 0] on input "Choose images" at bounding box center [0, 0] width 0 height 0
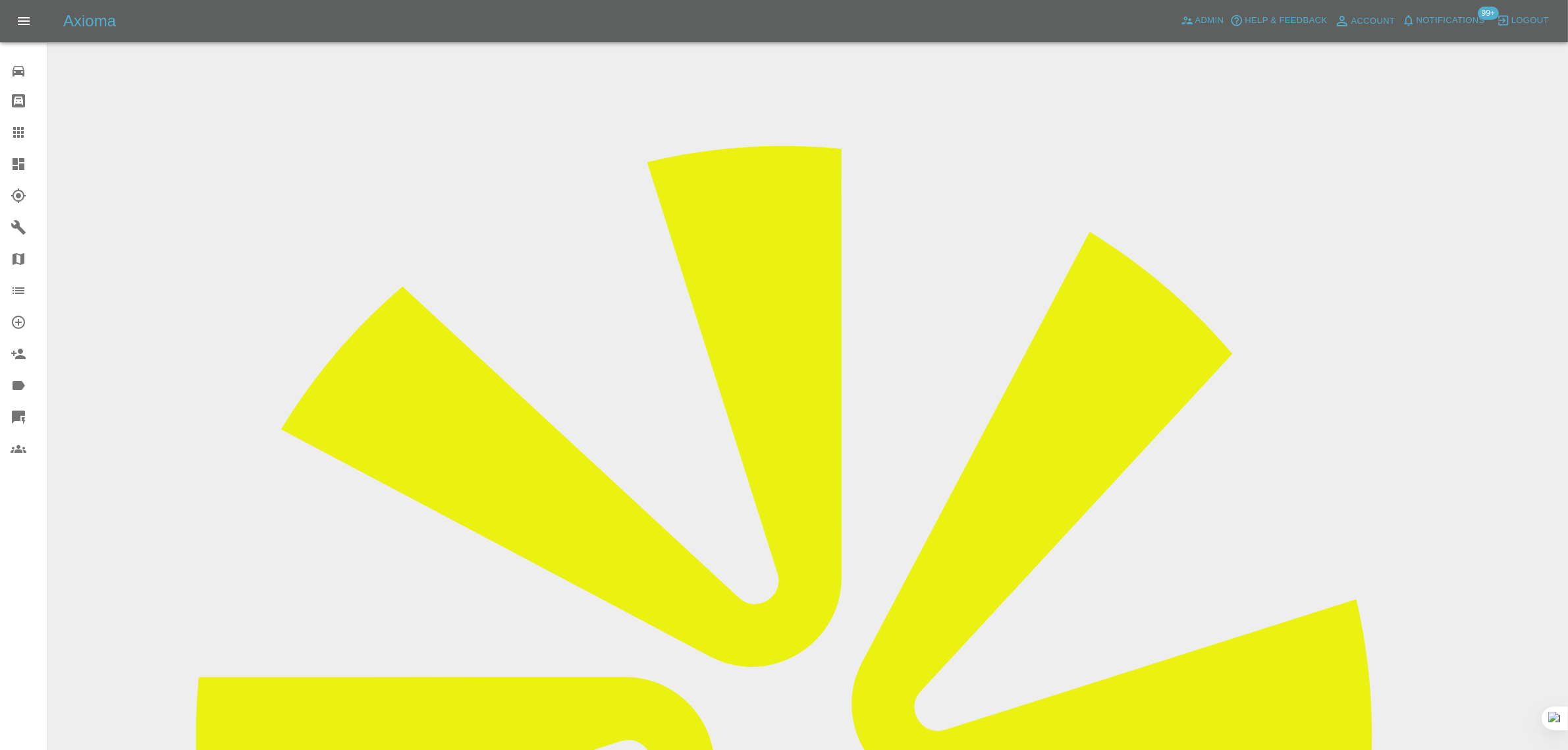
scroll to position [65, 0]
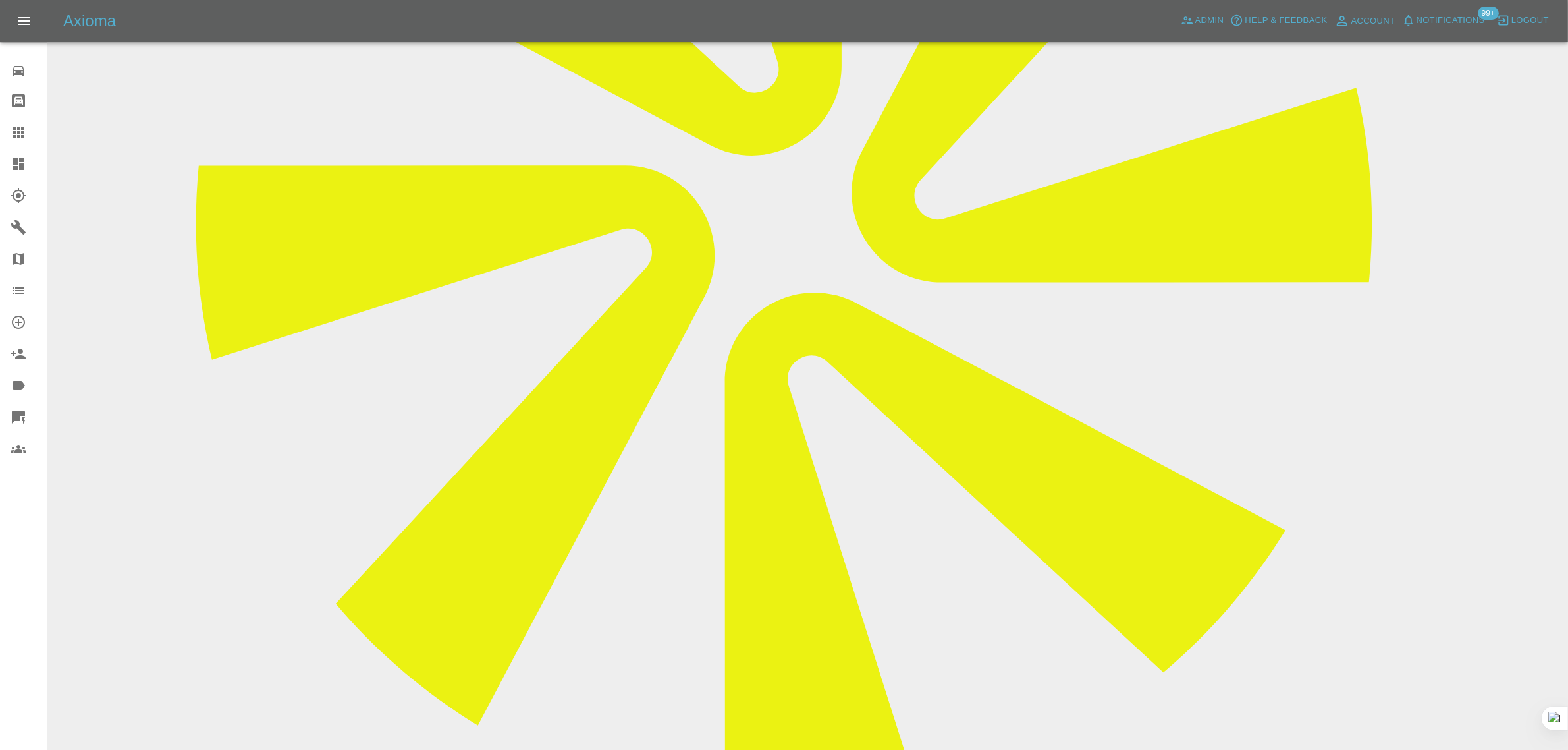
scroll to position [577, 0]
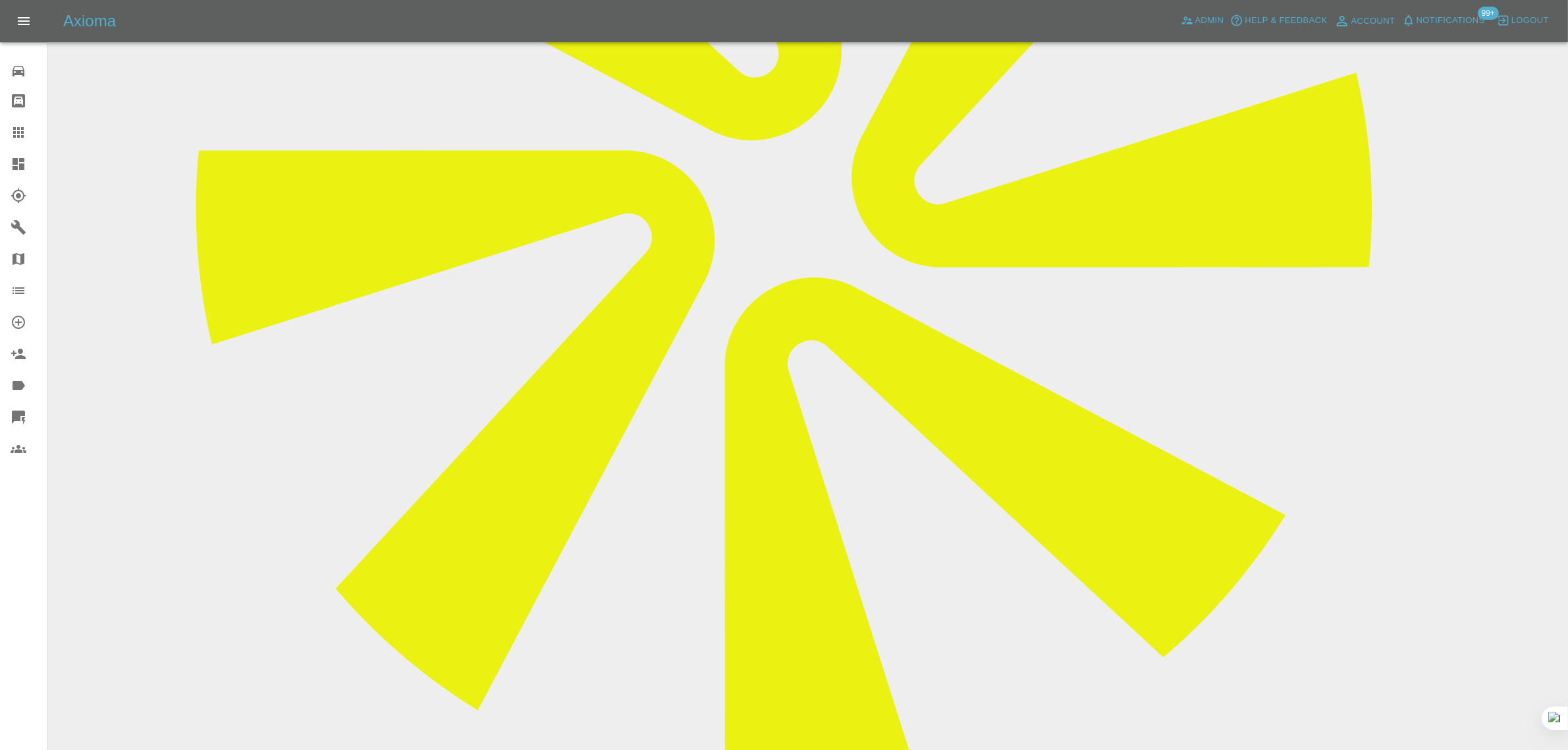
type textarea "new images added"
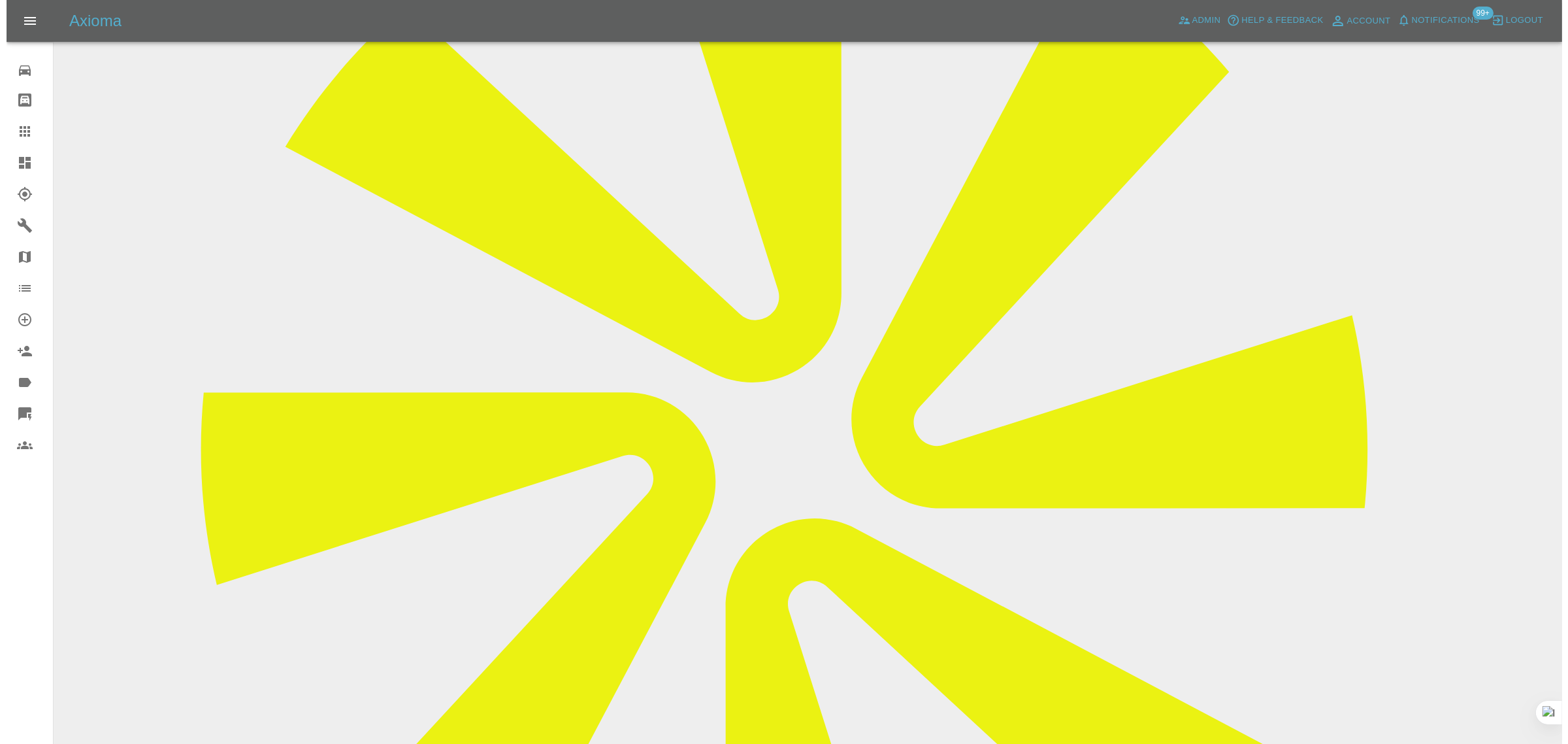
scroll to position [0, 0]
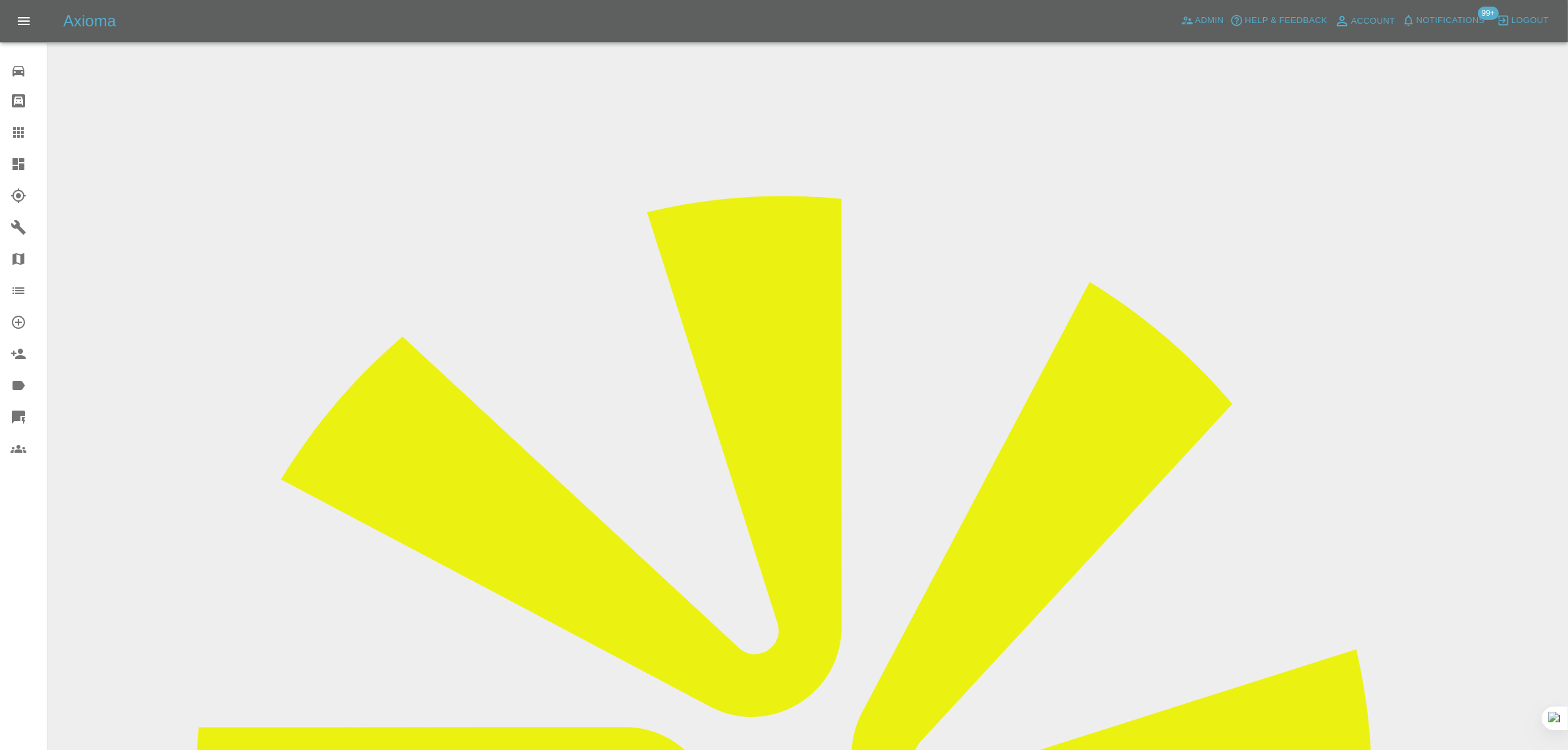
click at [33, 129] on div at bounding box center [29, 132] width 37 height 16
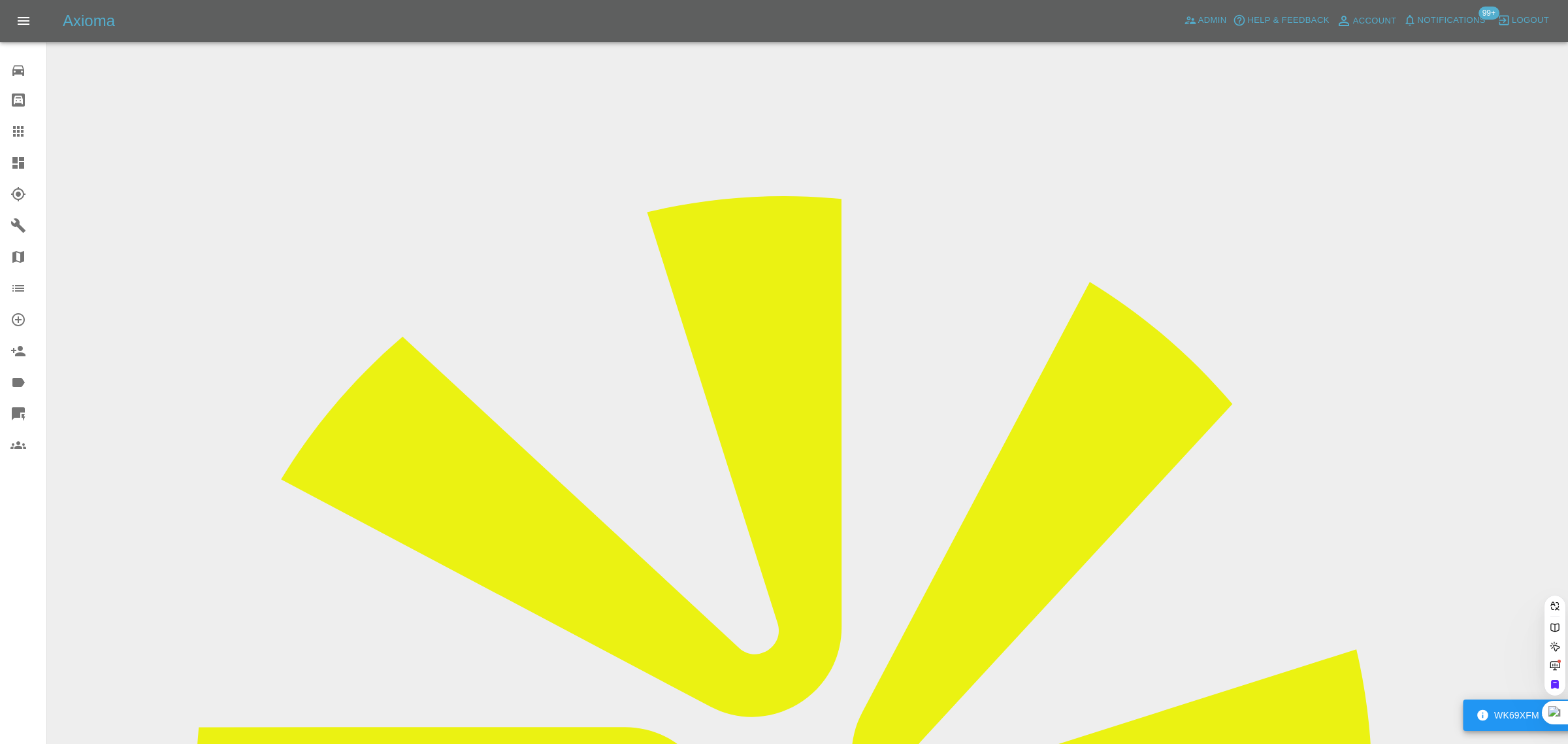
paste input "[EMAIL_ADDRESS][DOMAIN_NAME]"
type input "[EMAIL_ADDRESS][DOMAIN_NAME]"
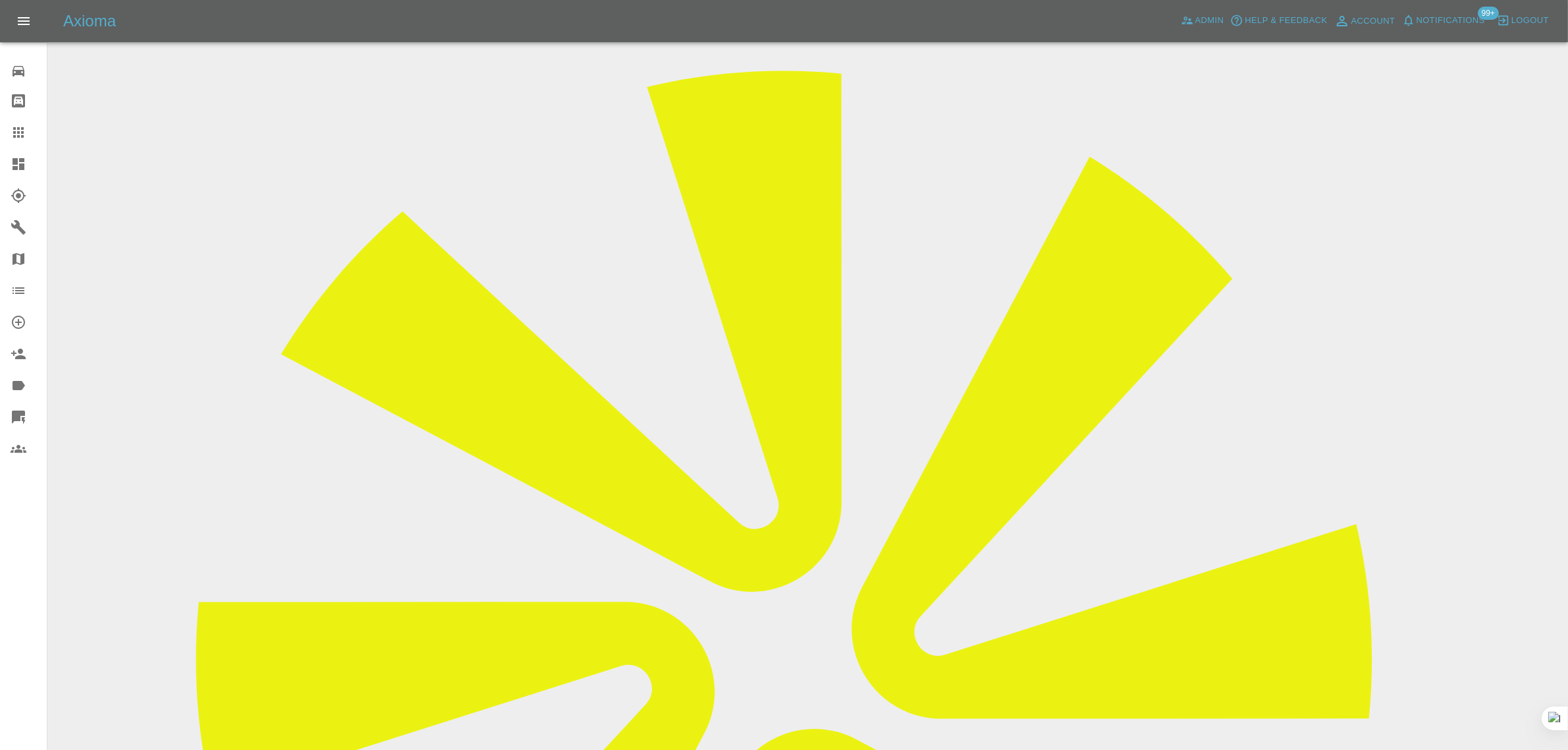
scroll to position [252, 0]
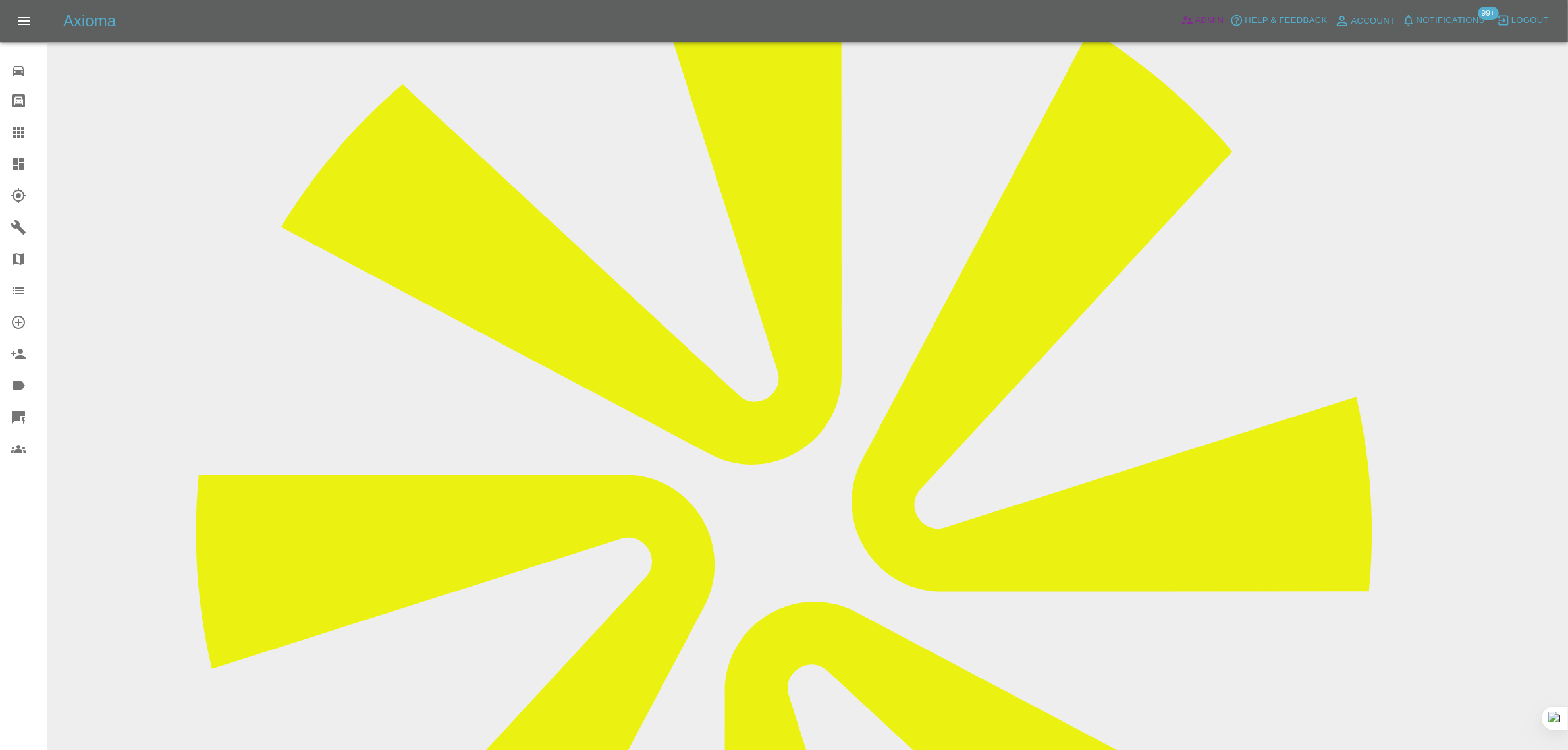
click at [1216, 21] on span "Admin" at bounding box center [1210, 21] width 29 height 15
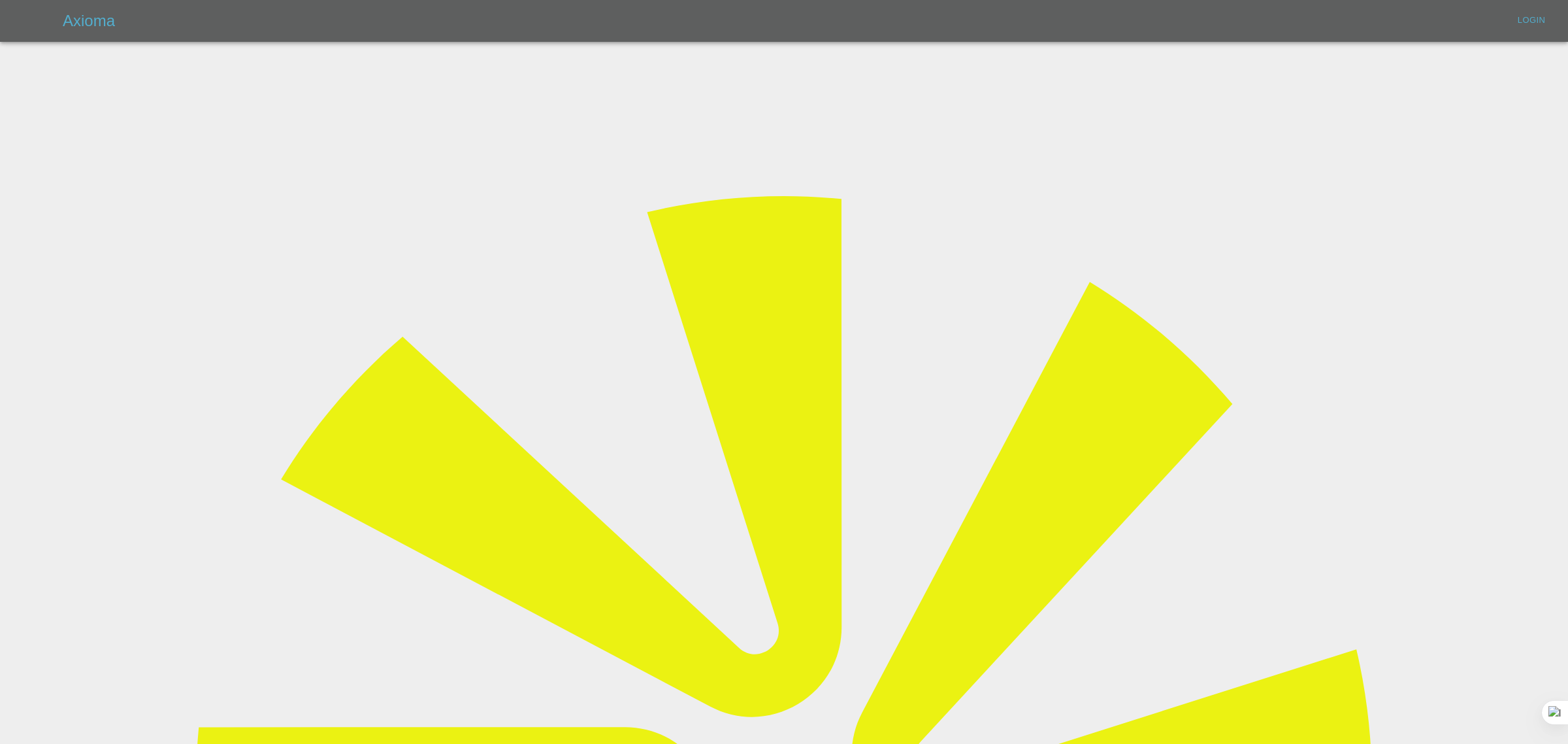
type input "[EMAIL_ADDRESS][DOMAIN_NAME]"
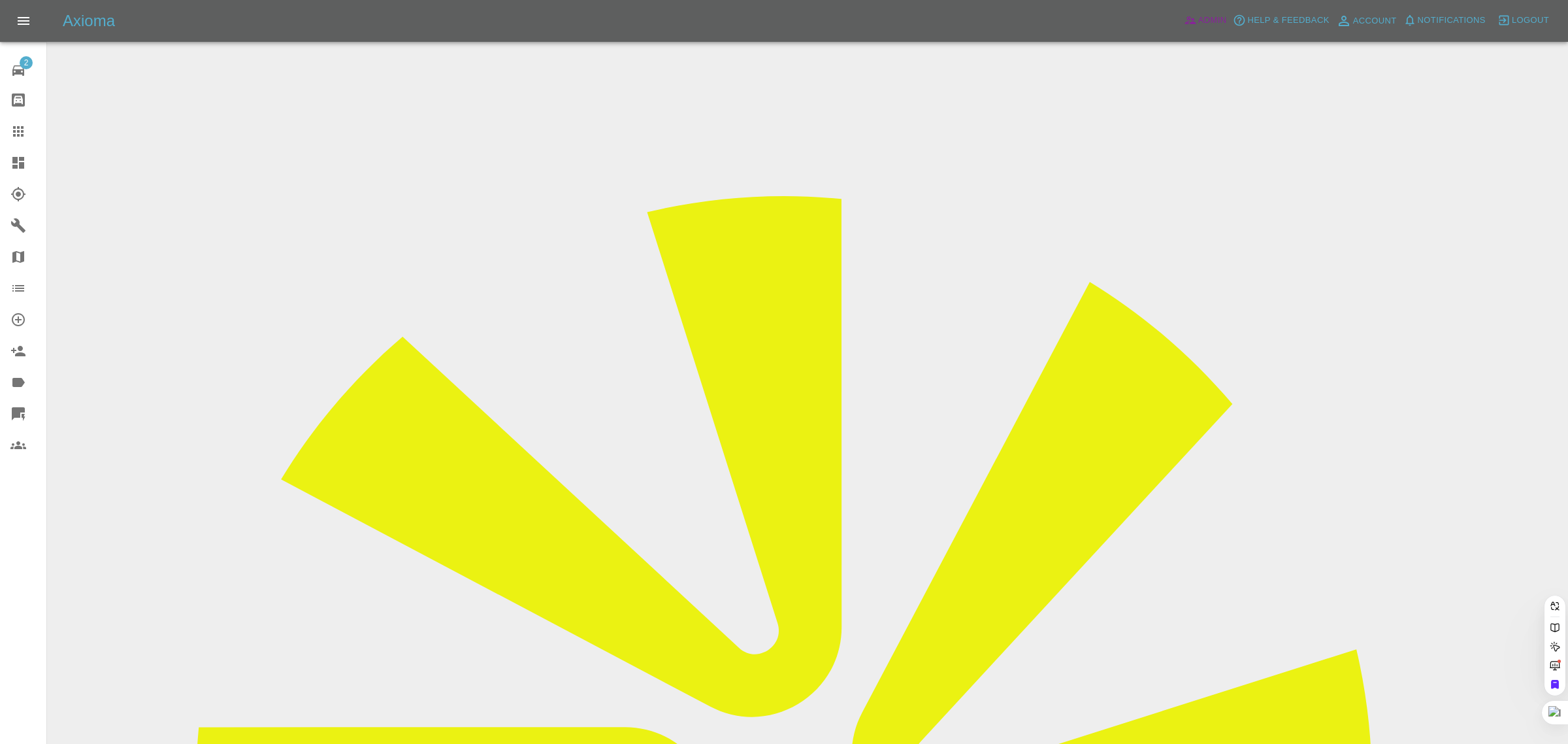
click at [1199, 27] on span "Admin" at bounding box center [1212, 21] width 29 height 15
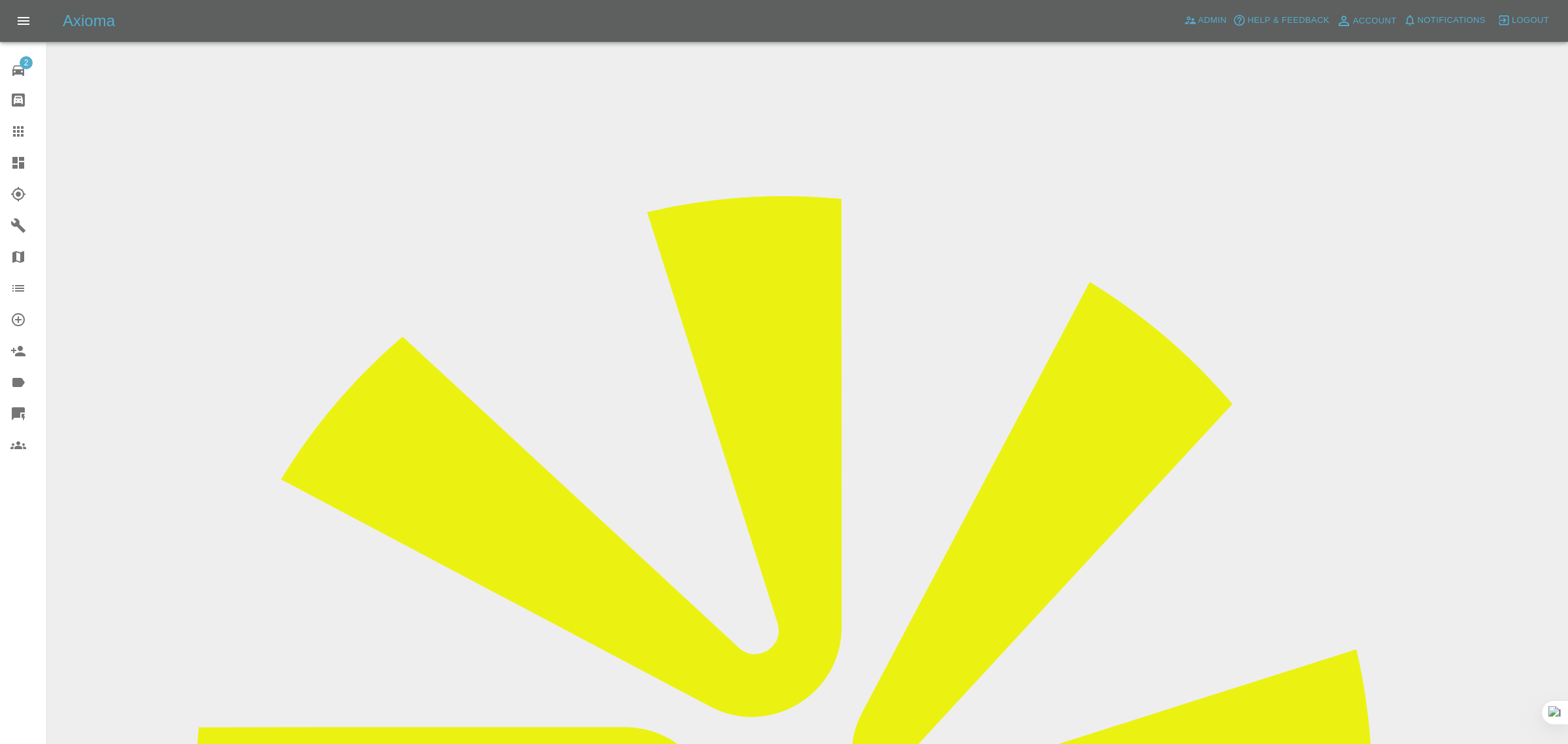
paste input "abifairburn31@gmail.com"
type input "abifairburn31@gmail.com"
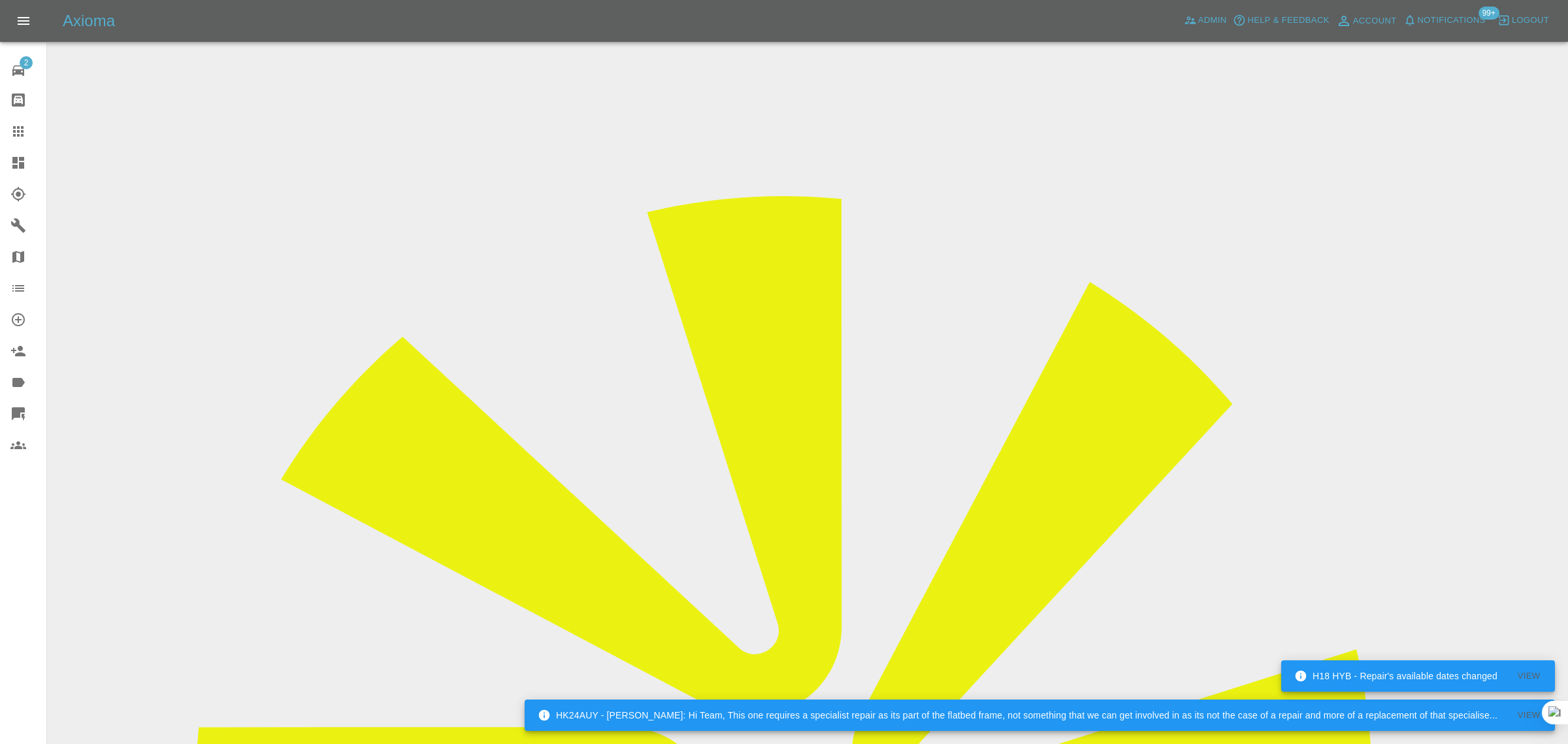
click at [27, 135] on div at bounding box center [29, 131] width 36 height 16
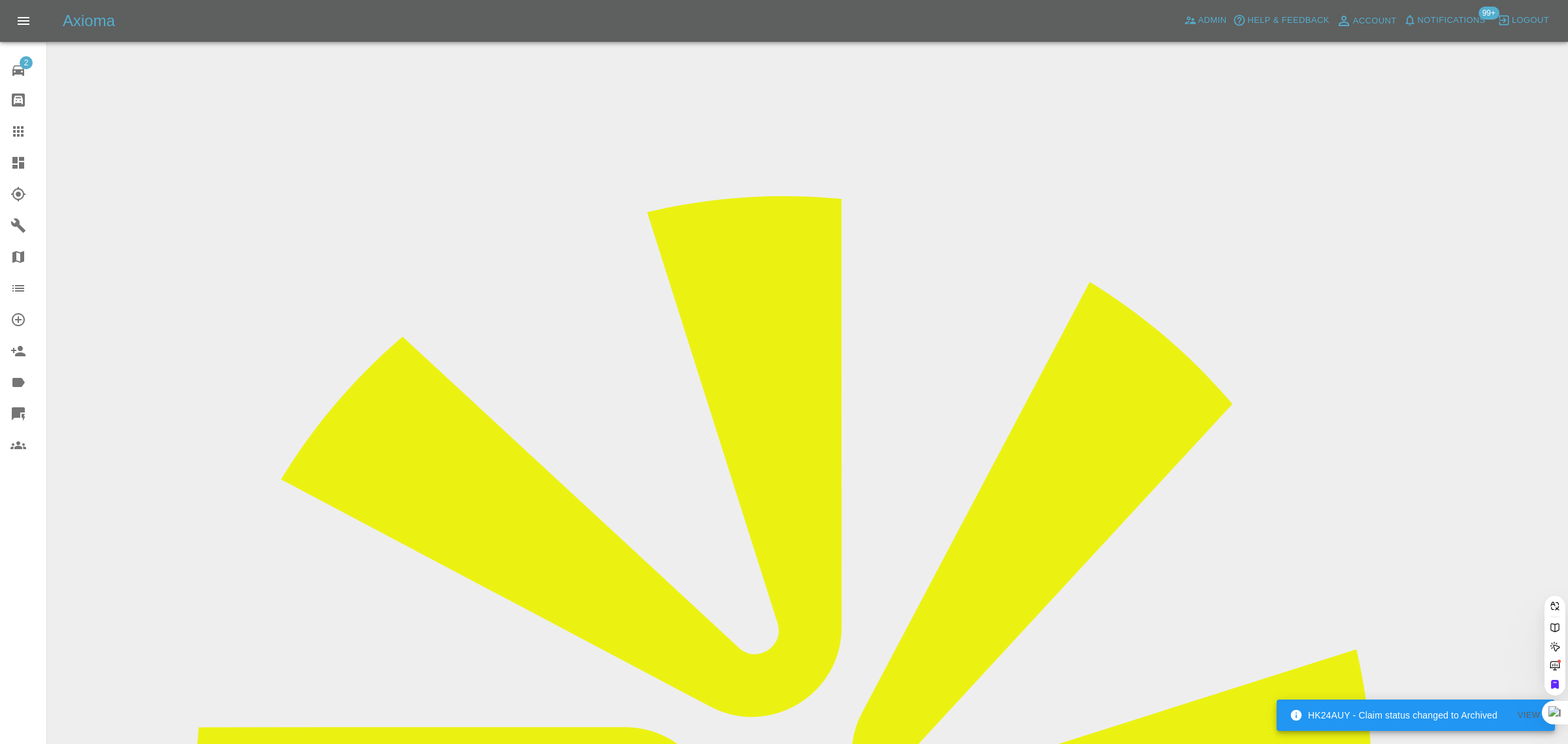
paste input "doyal@sky.com"
type input "doyal@sky.com"
drag, startPoint x: 756, startPoint y: 454, endPoint x: 478, endPoint y: 0, distance: 532.4
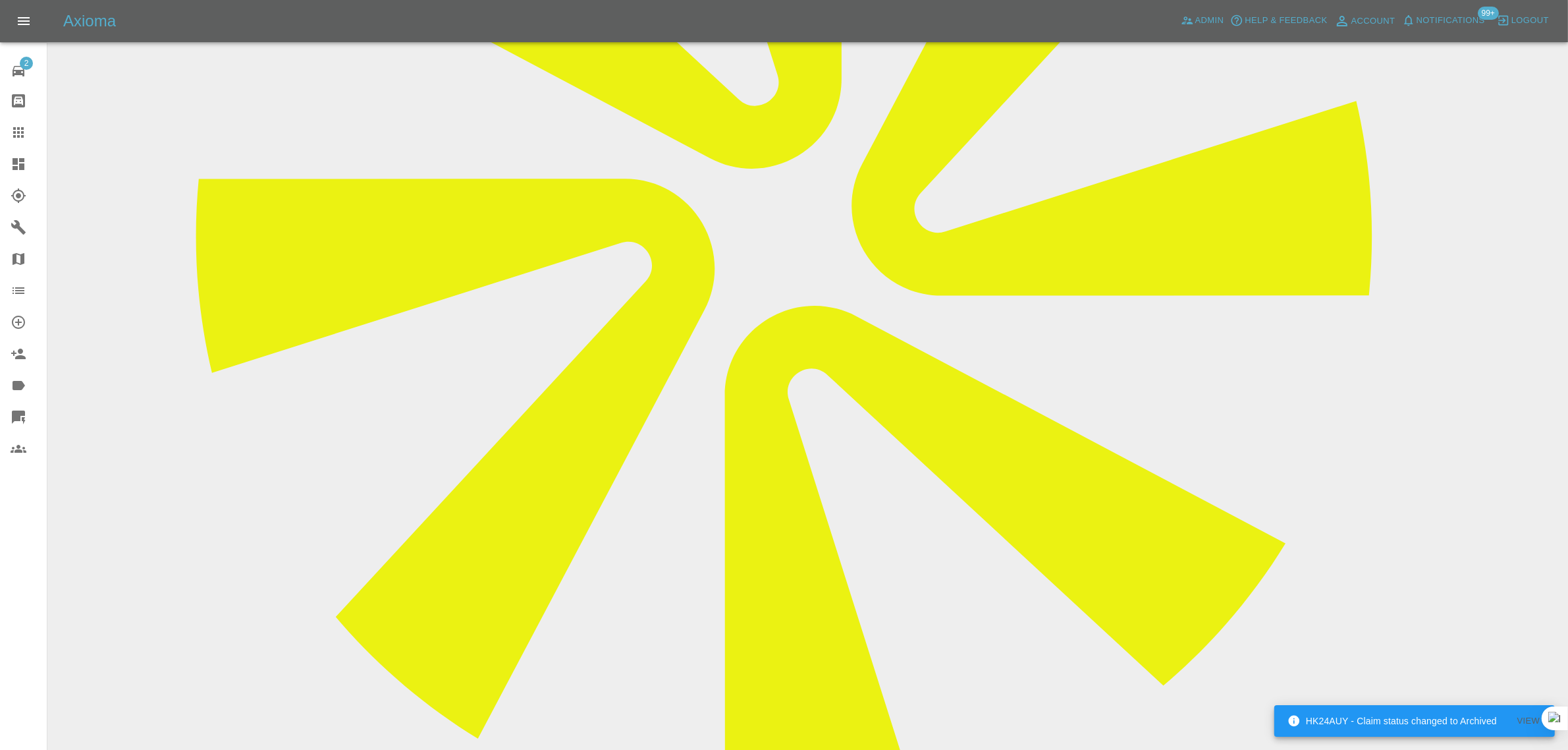
scroll to position [577, 0]
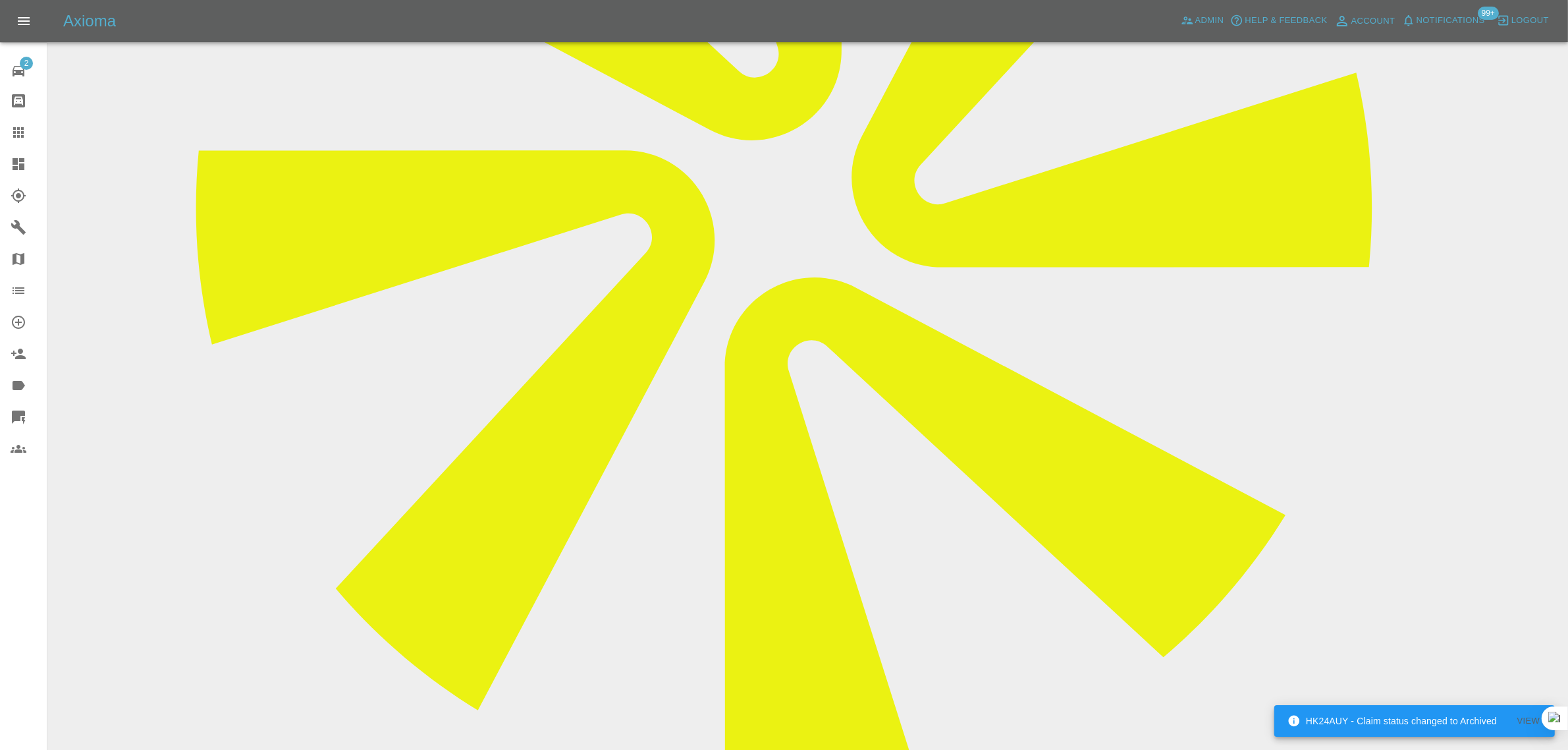
paste textarea "It’s been over a week and I haven’t heard anything from the repairer. Could you…"
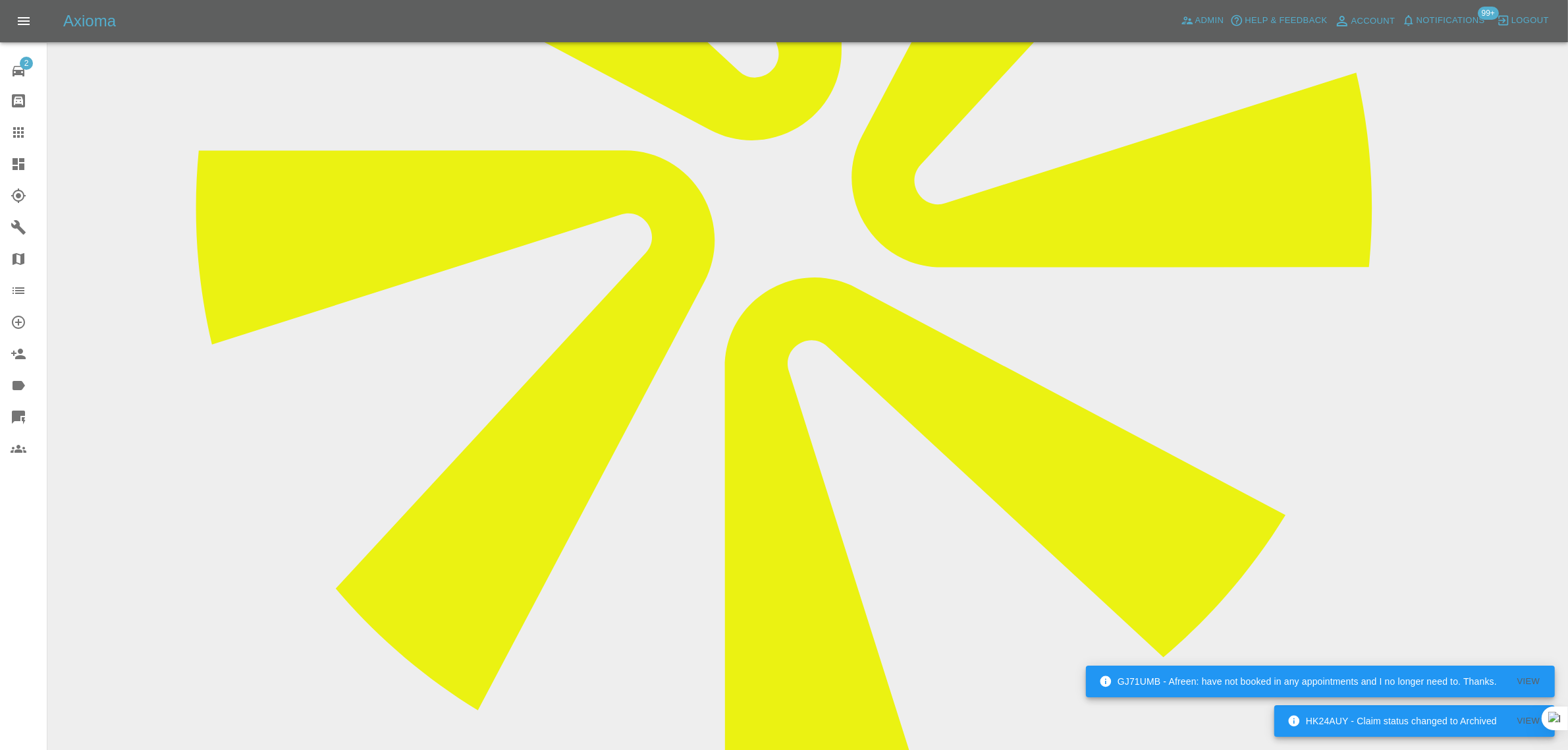
type textarea "It’s been over a week and I haven’t heard anything from the repairer. Could you…"
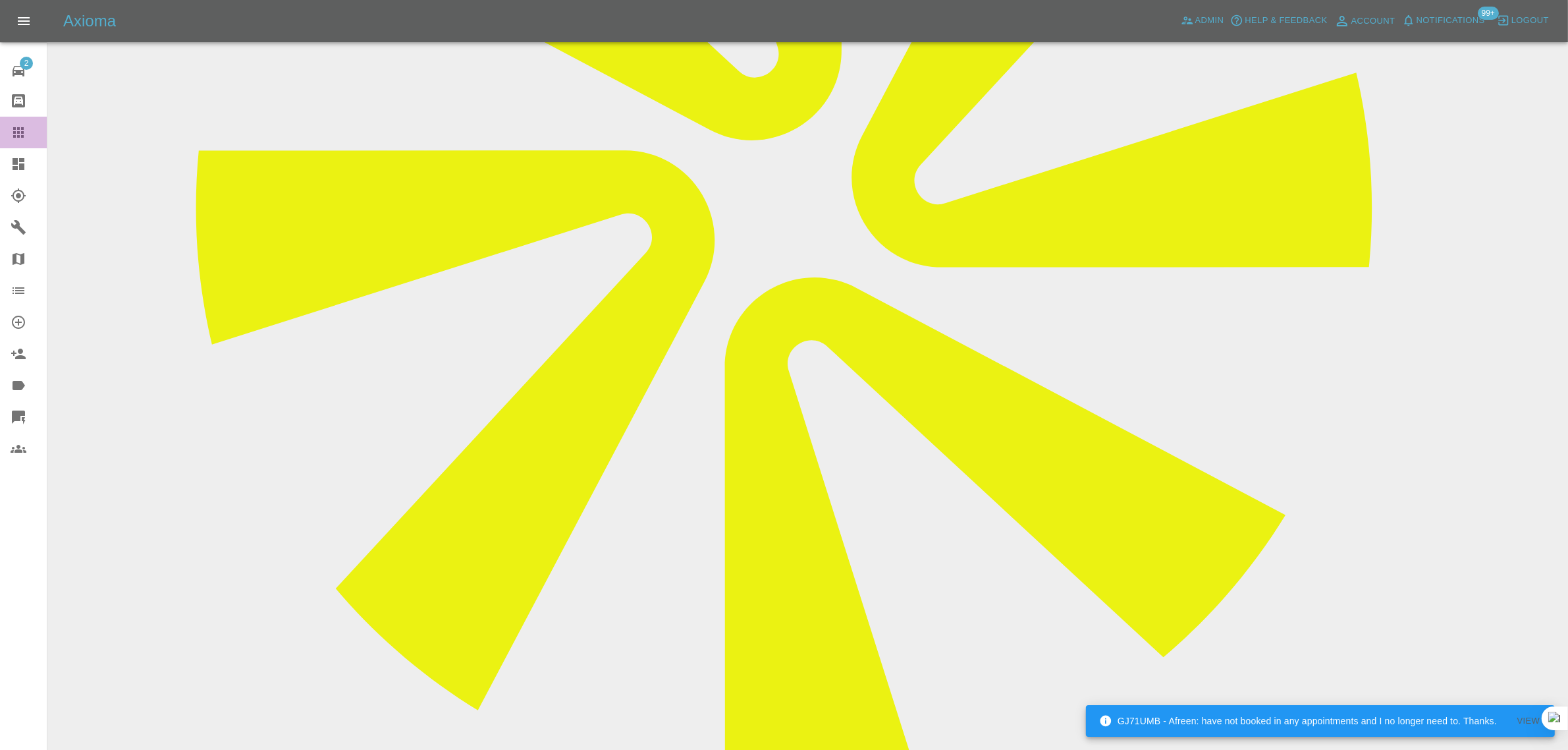
click at [24, 136] on icon at bounding box center [18, 132] width 16 height 16
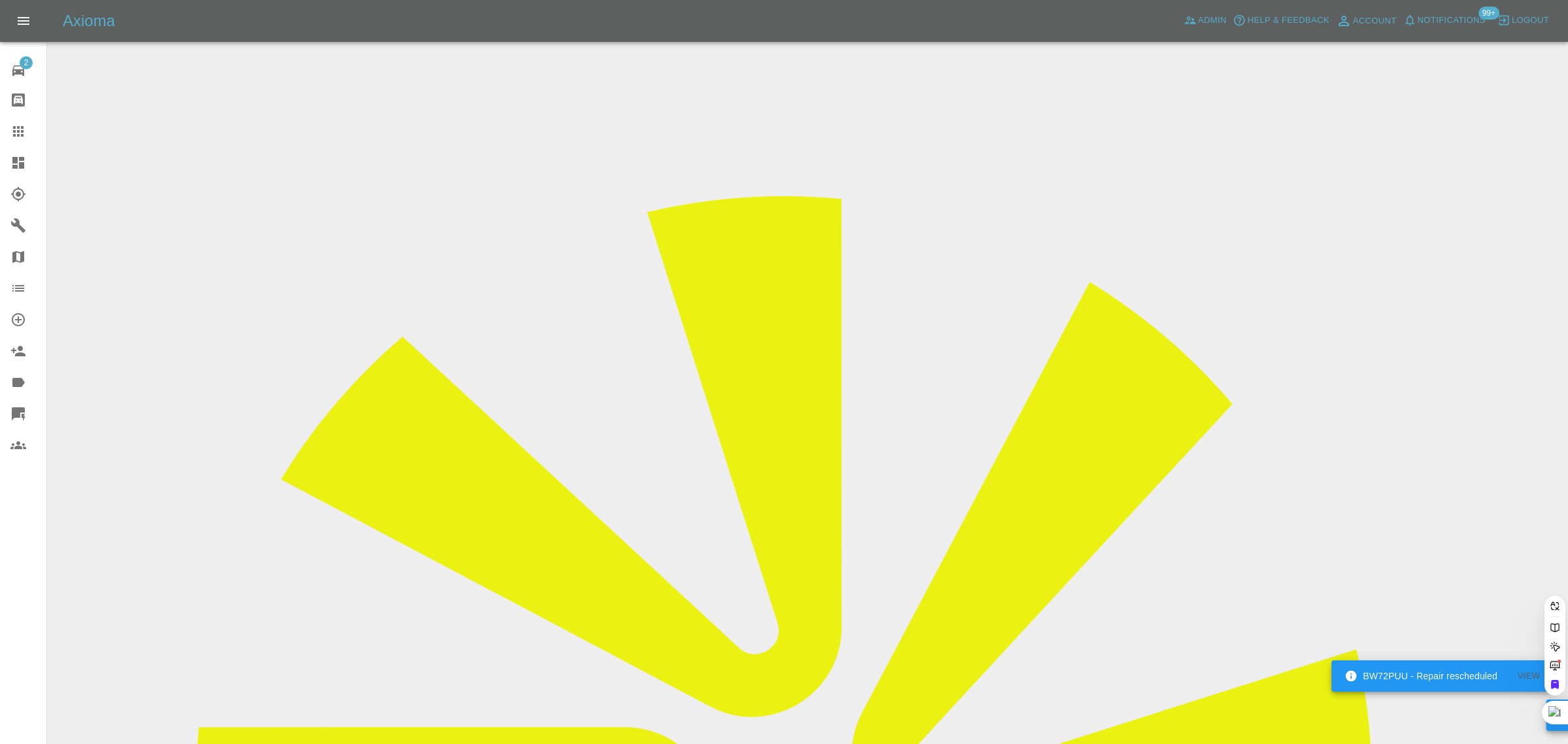
paste input "WN68 AOS"
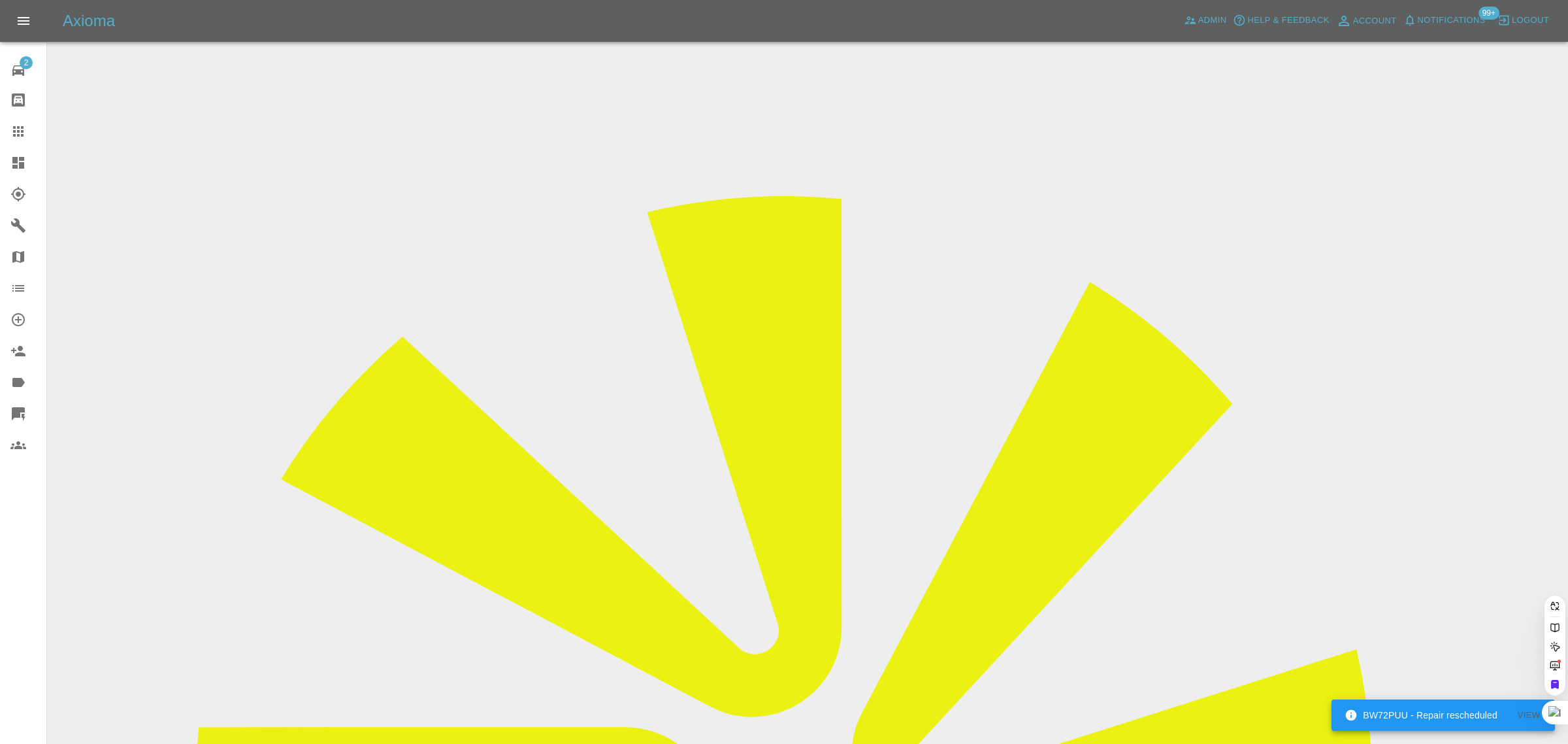
type input "WN68 AOS"
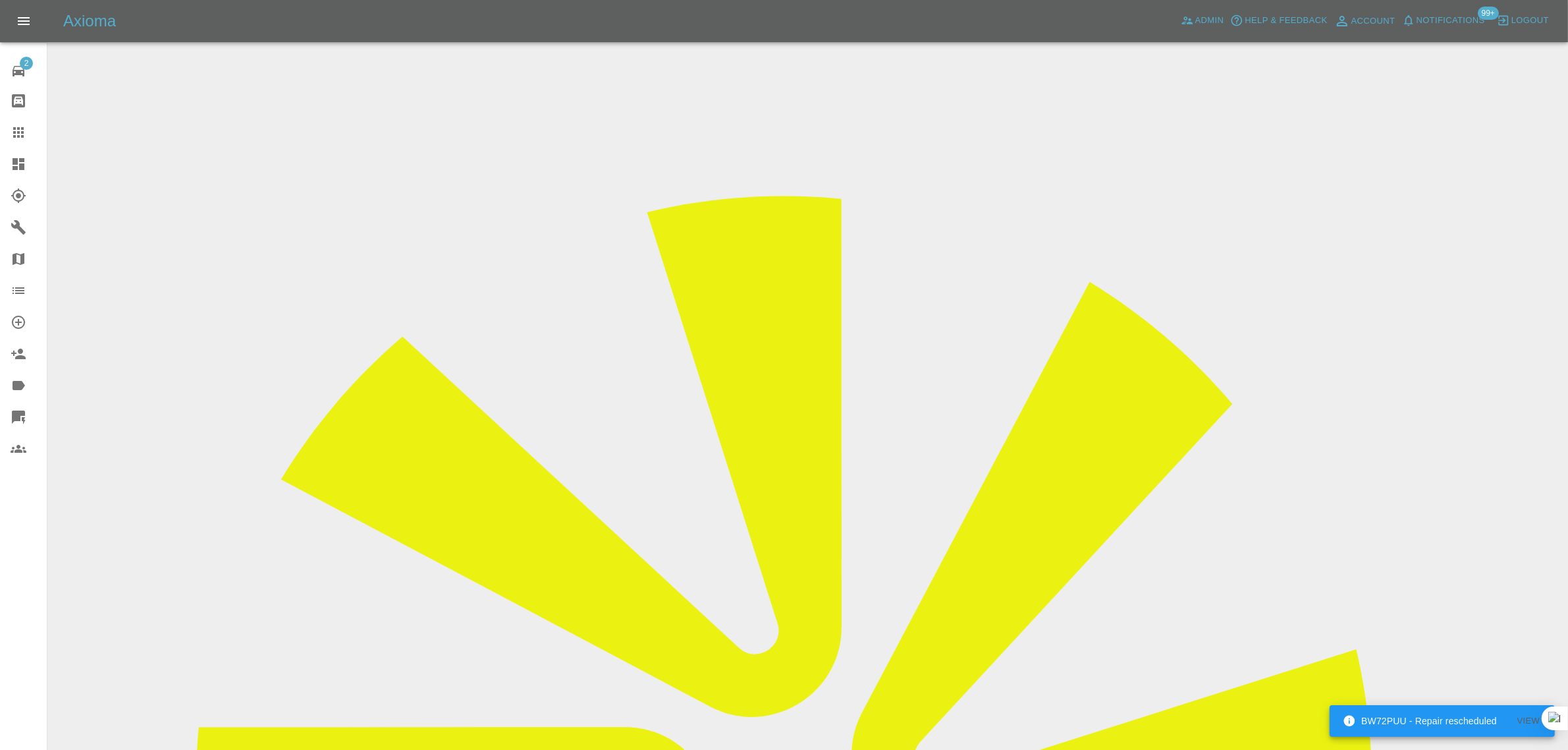
click at [23, 127] on icon at bounding box center [18, 132] width 11 height 11
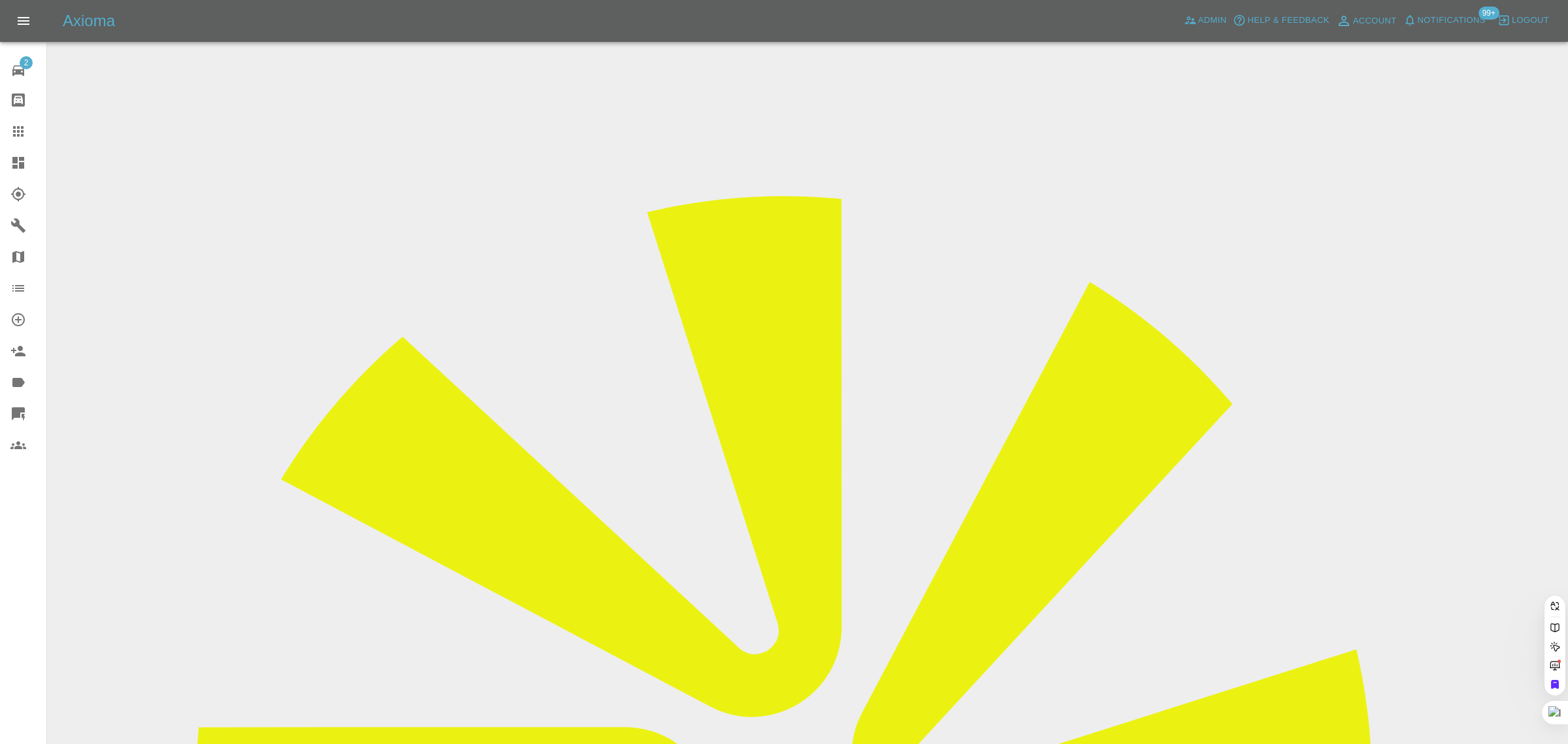
paste input "ellisvader@gmail.com"
type input "ellisvader@gmail.com"
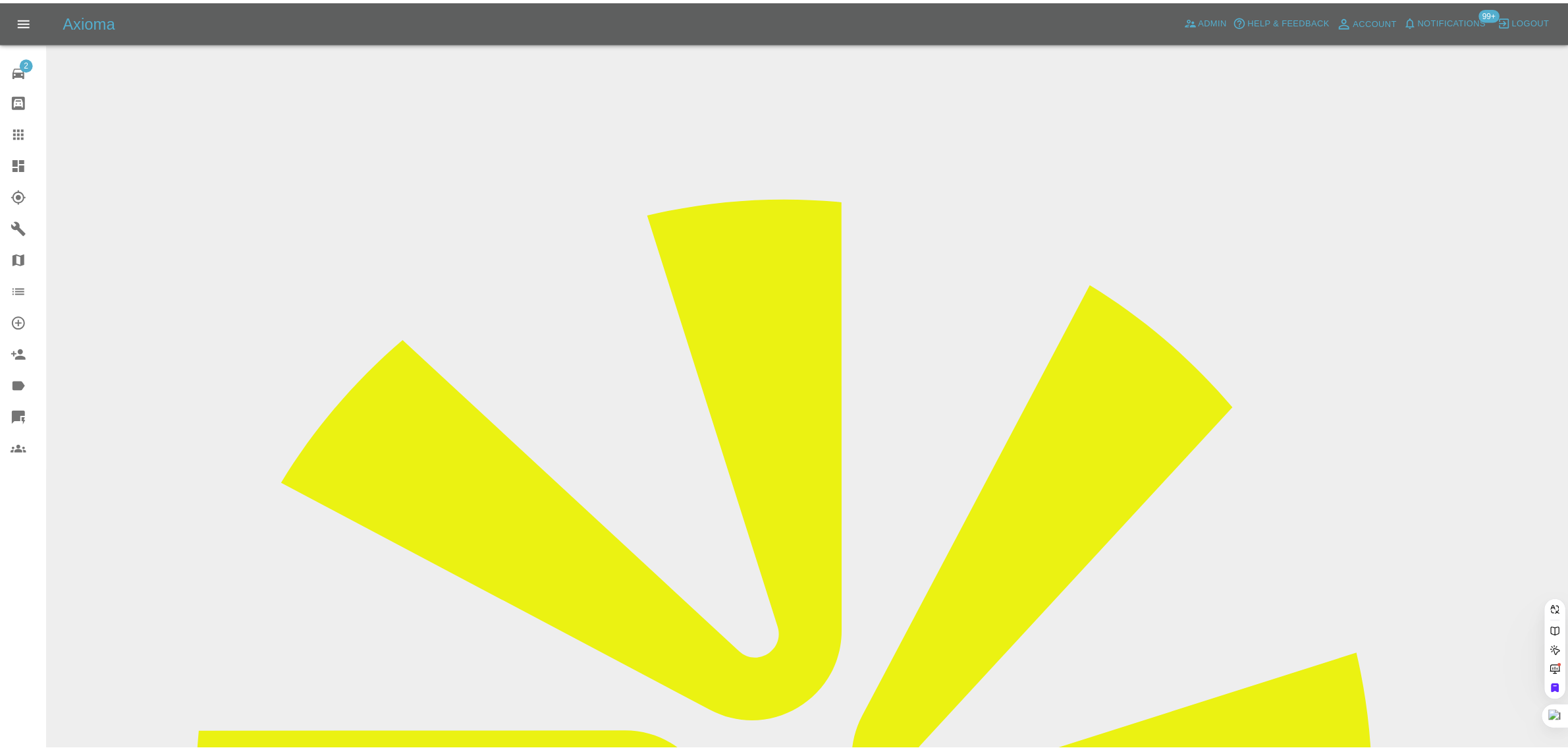
scroll to position [0, 0]
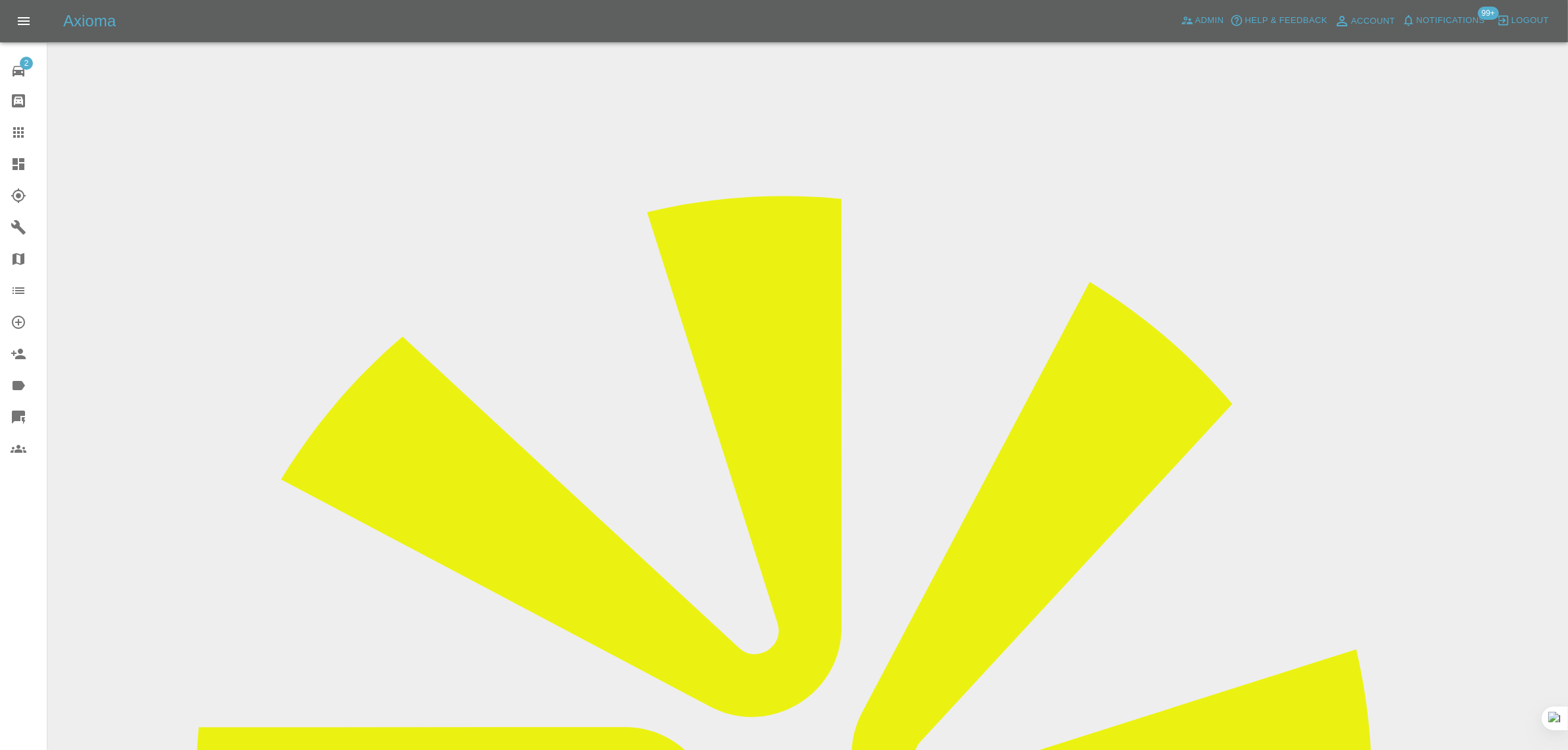
click at [0, 0] on input "Choose images" at bounding box center [0, 0] width 0 height 0
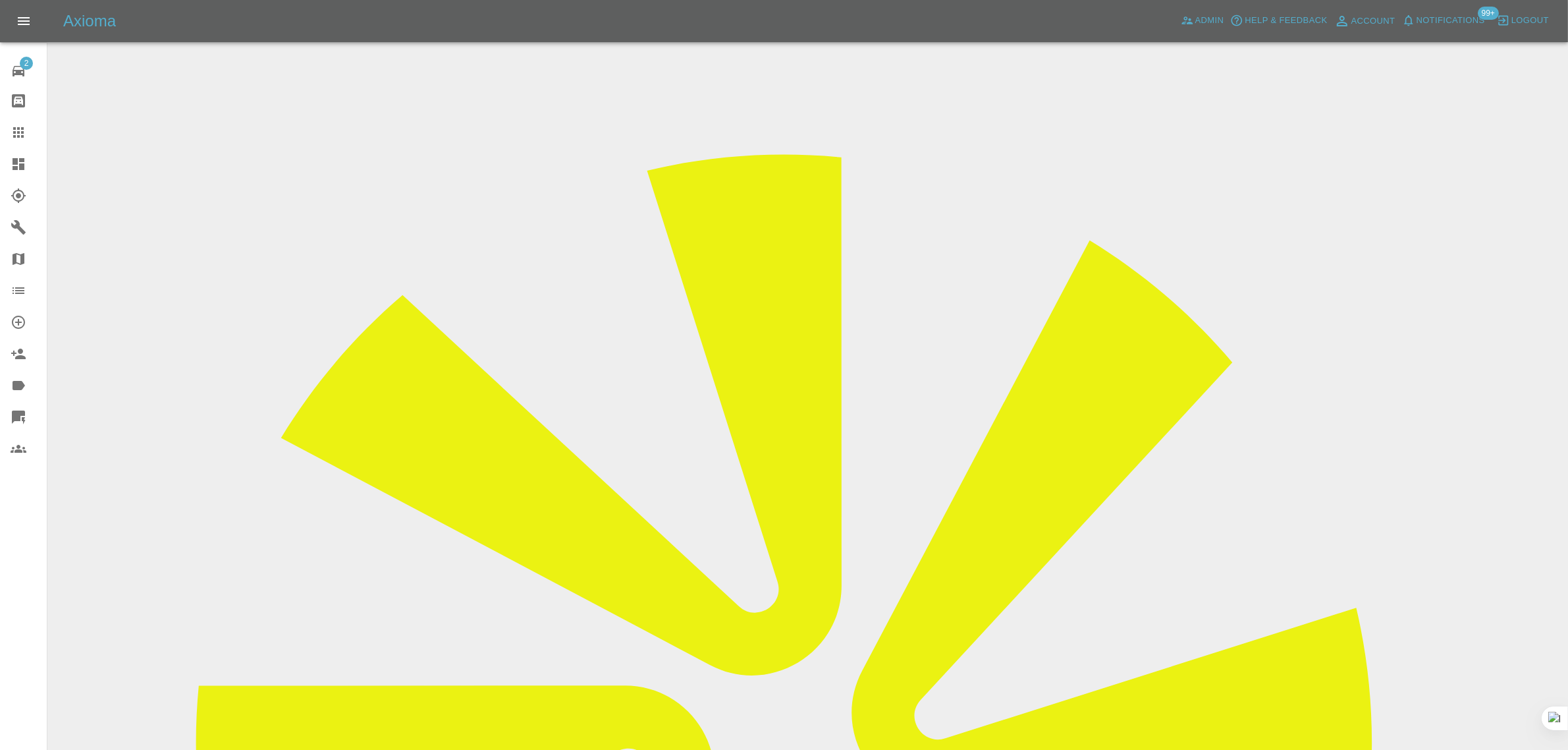
scroll to position [65, 0]
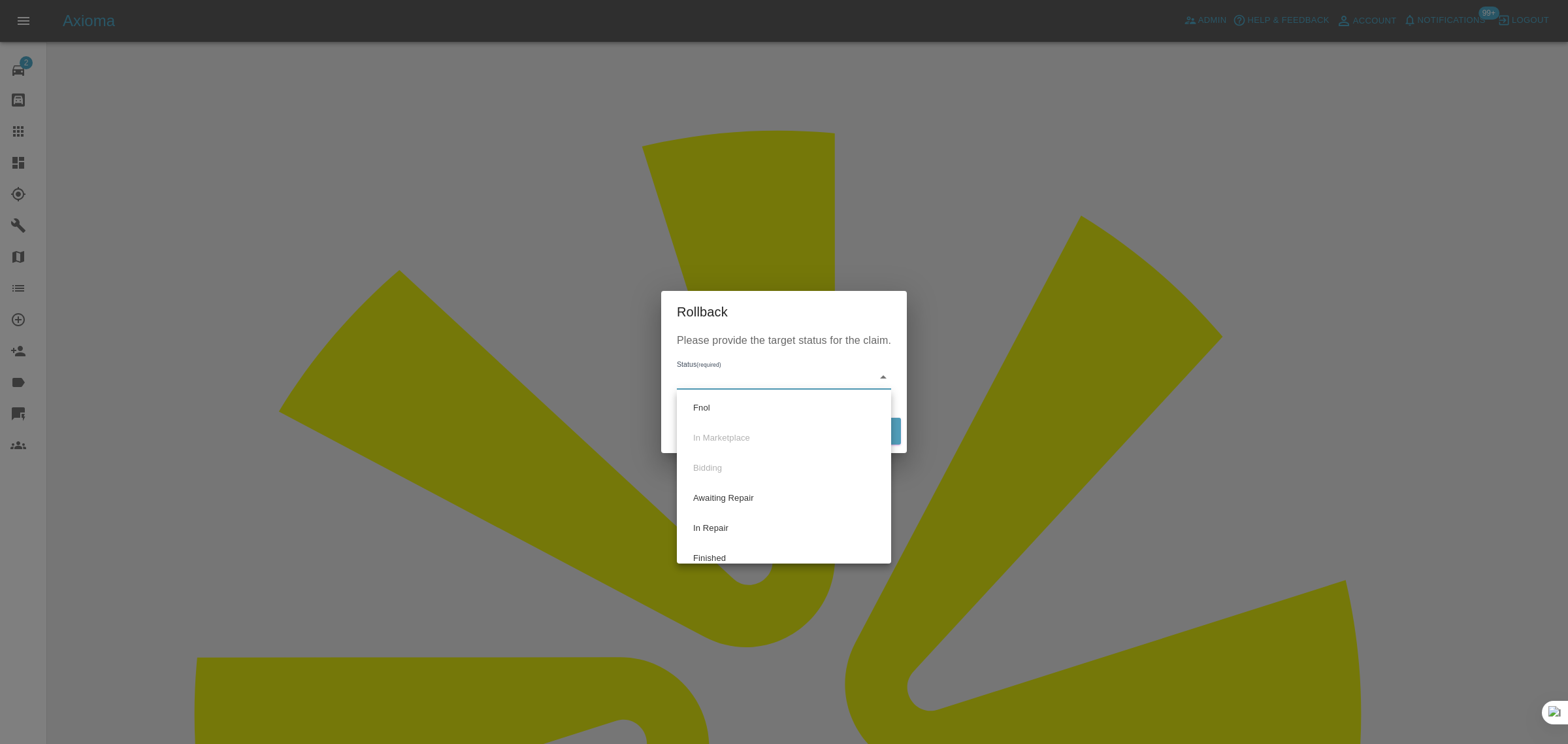
click at [709, 408] on li "Fnol" at bounding box center [784, 407] width 207 height 30
type input "fnol"
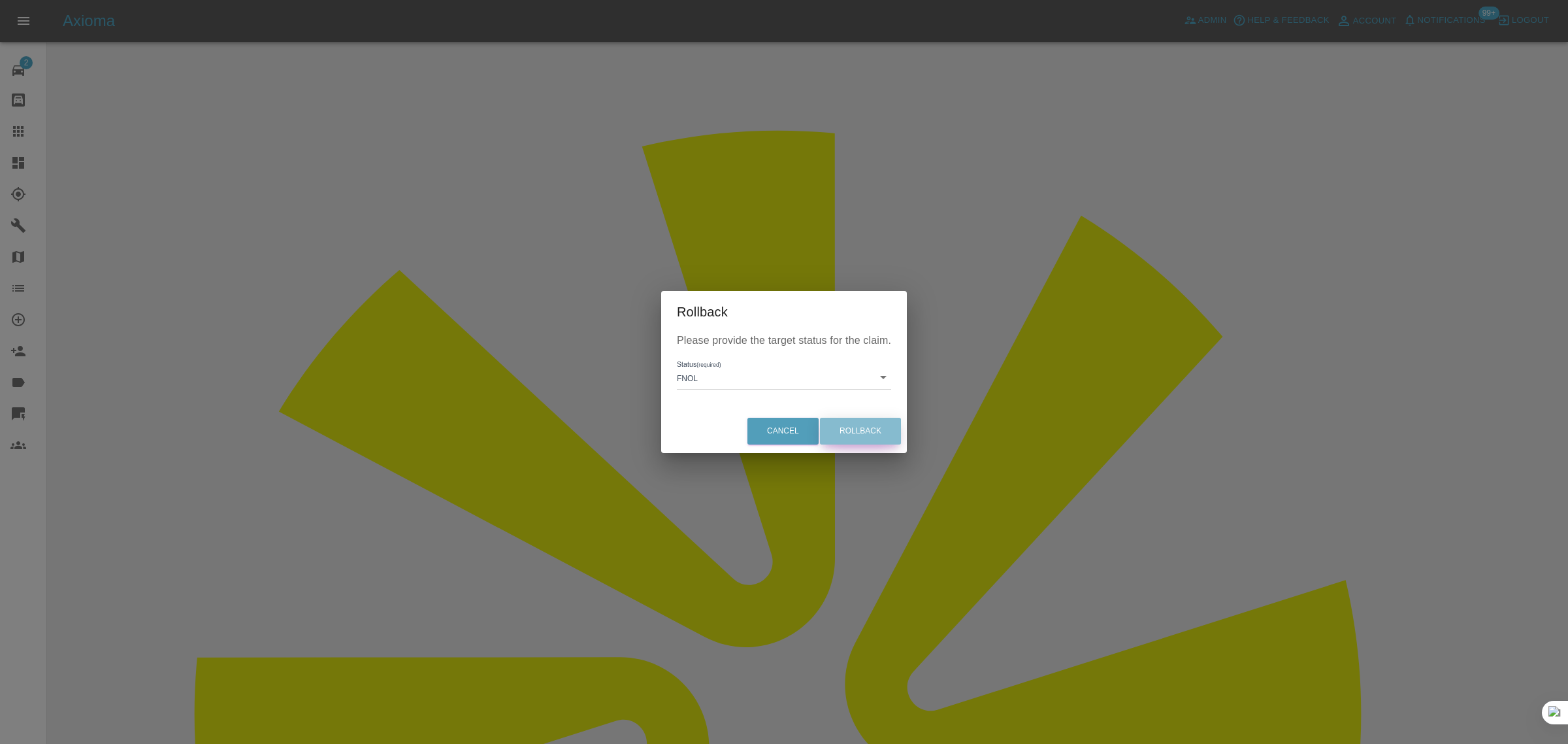
click at [867, 439] on button "Rollback" at bounding box center [860, 430] width 81 height 27
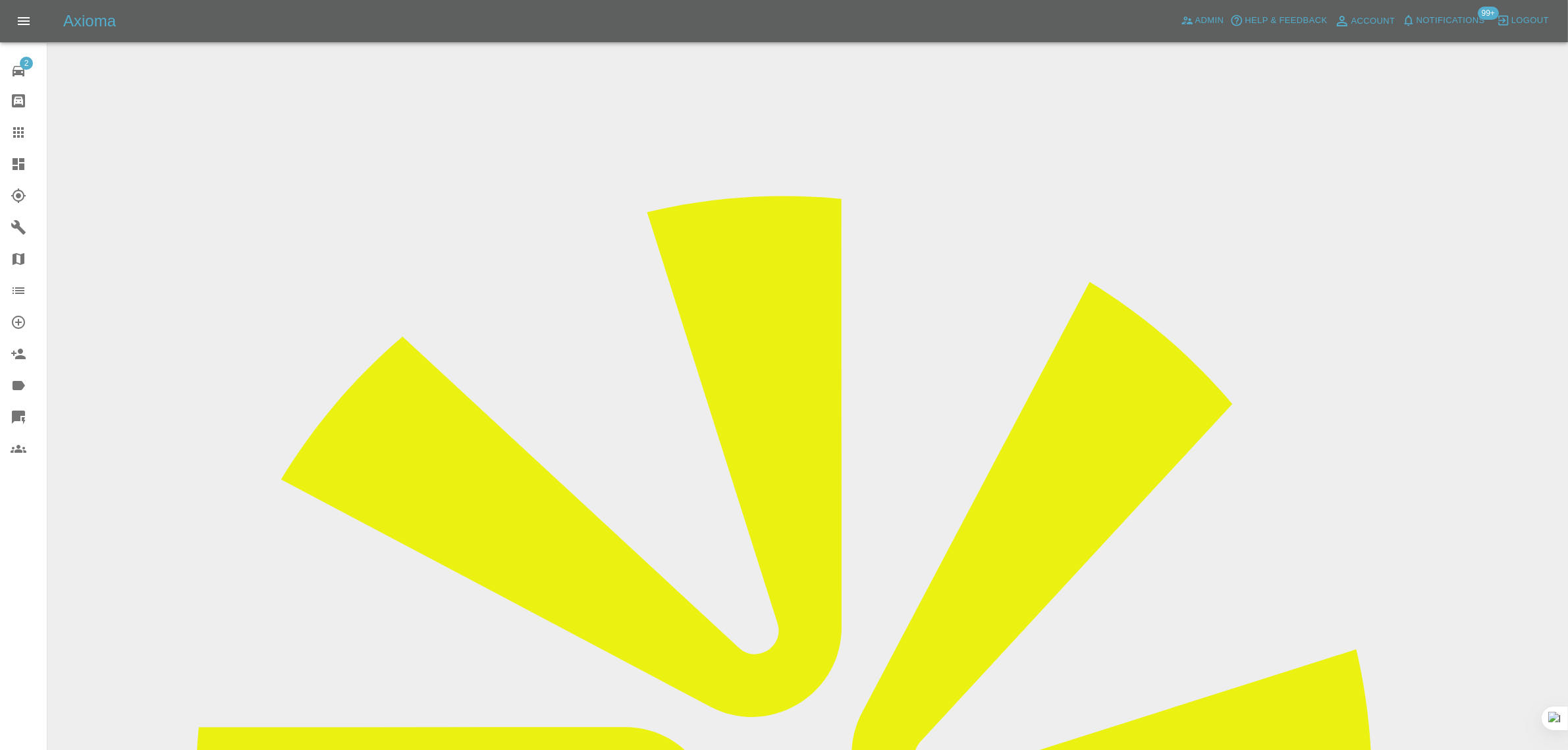
click at [17, 135] on icon at bounding box center [18, 132] width 16 height 16
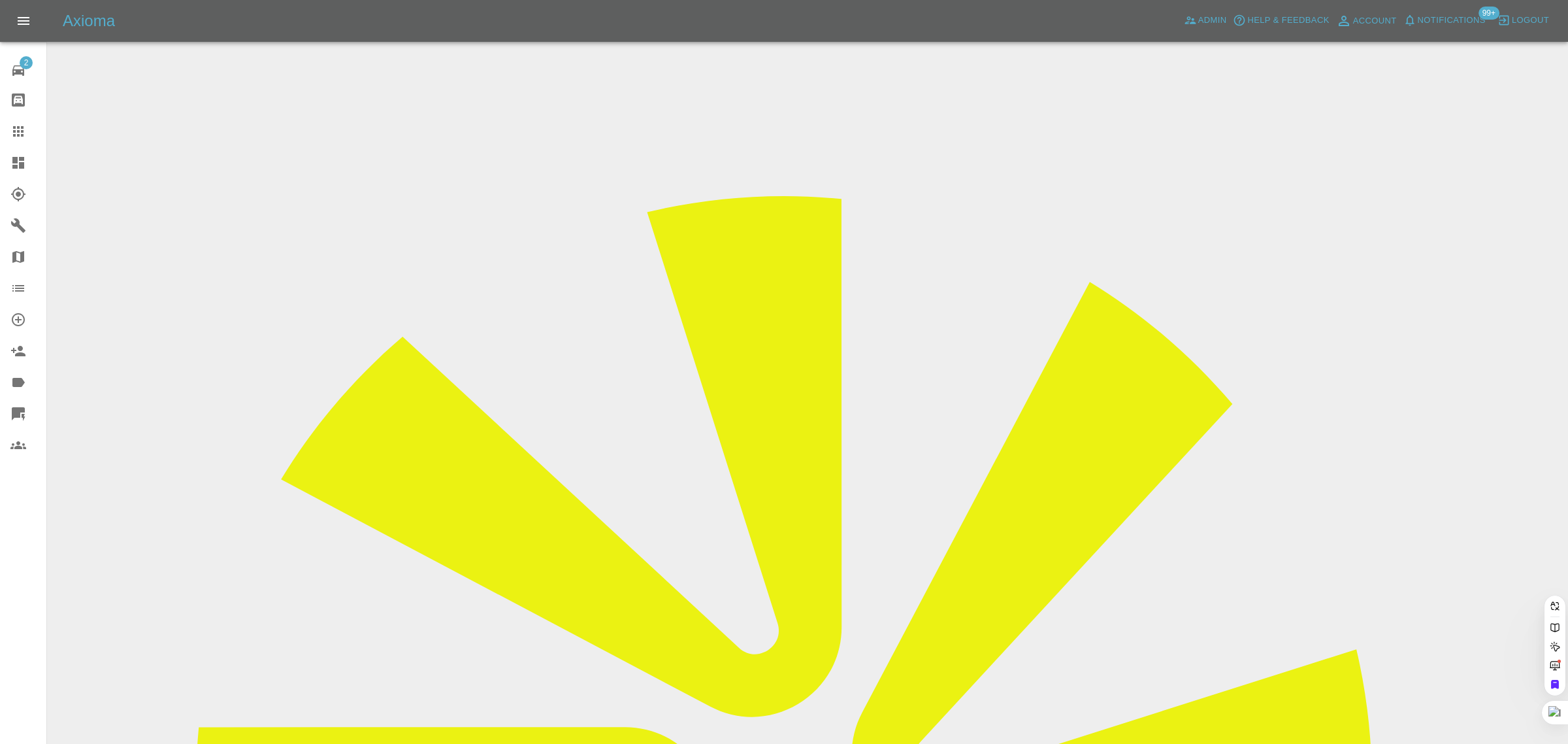
paste input "kumarathasan@hotmail.co.uk"
type input "kumarathasan@hotmail.co.uk"
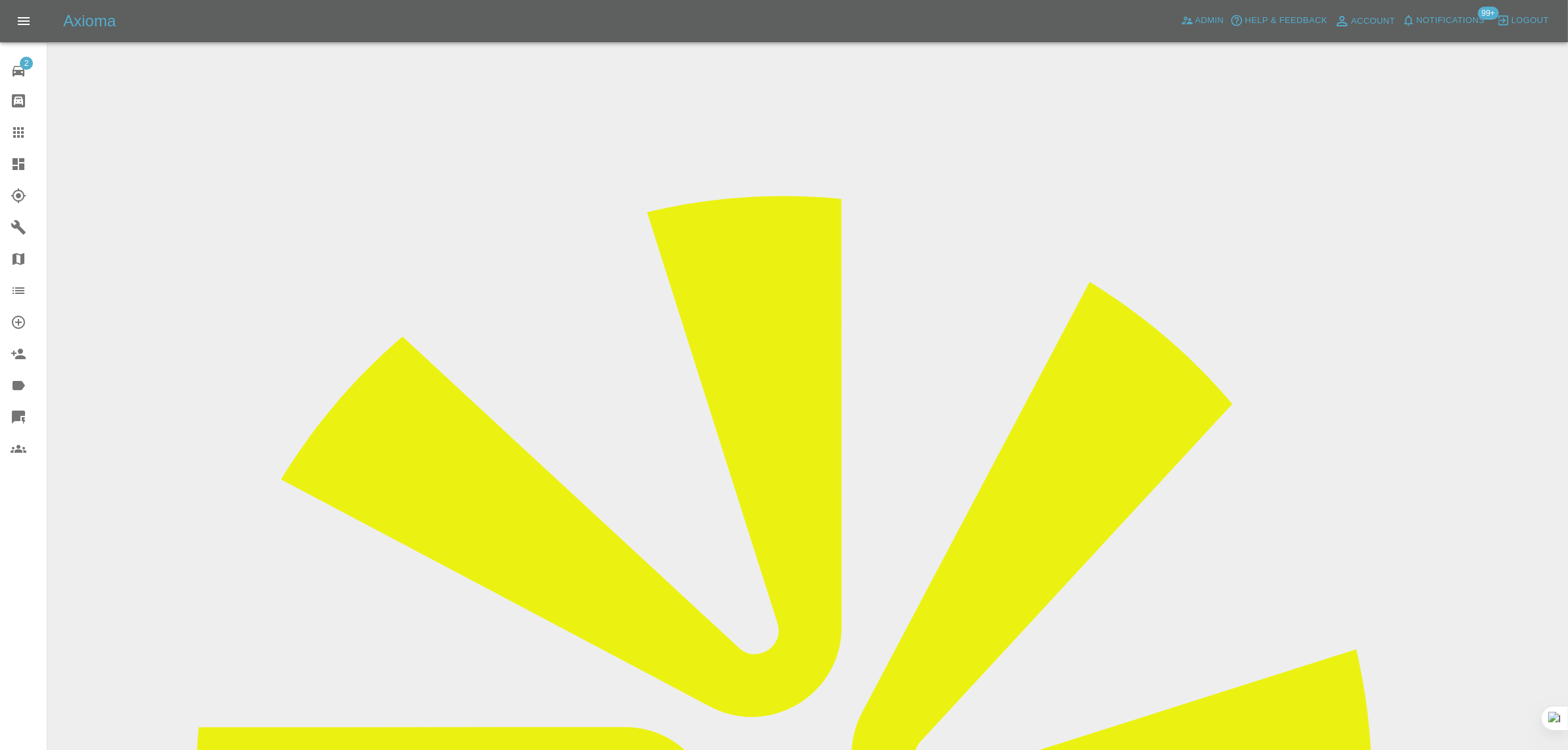
click at [0, 0] on input "Choose images" at bounding box center [0, 0] width 0 height 0
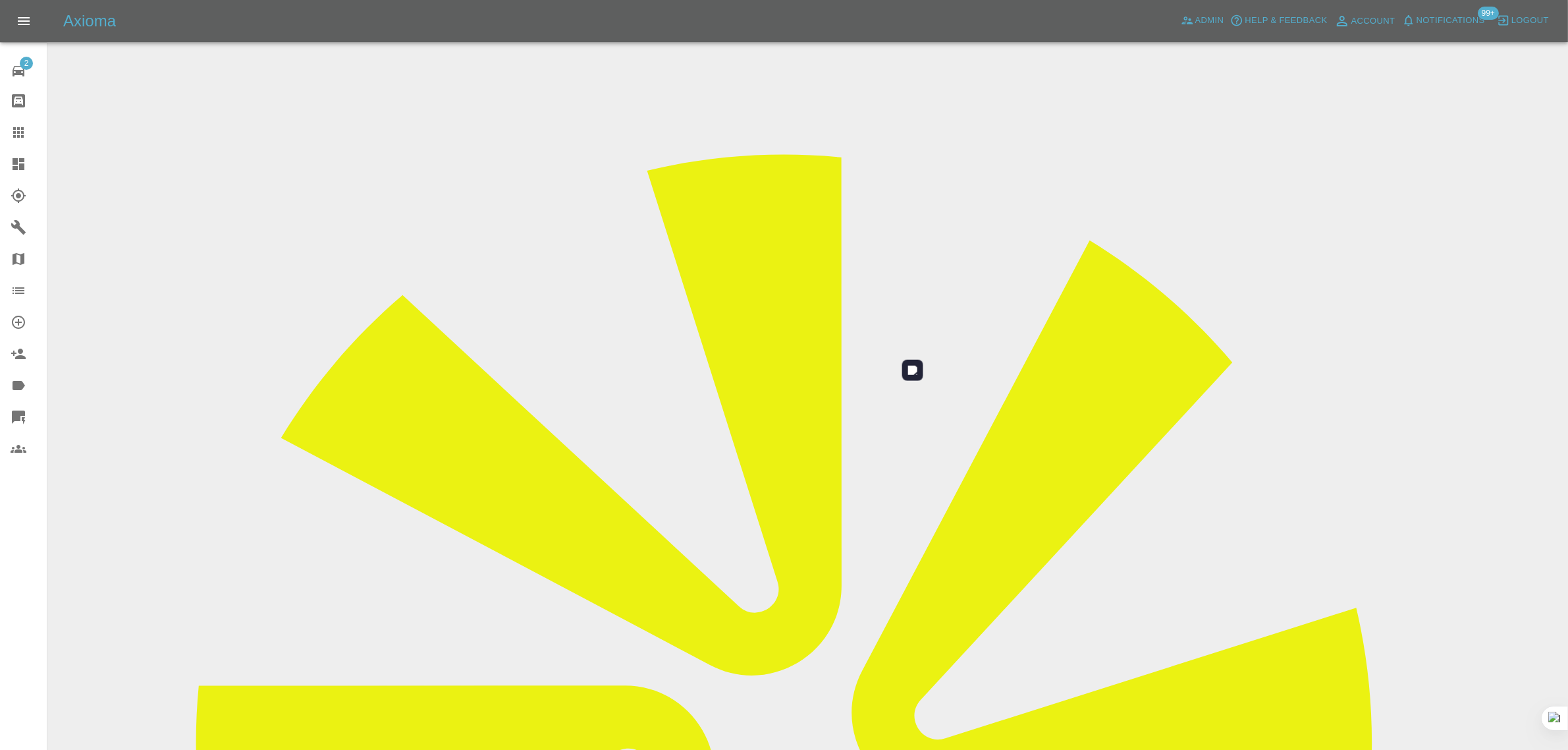
scroll to position [65, 0]
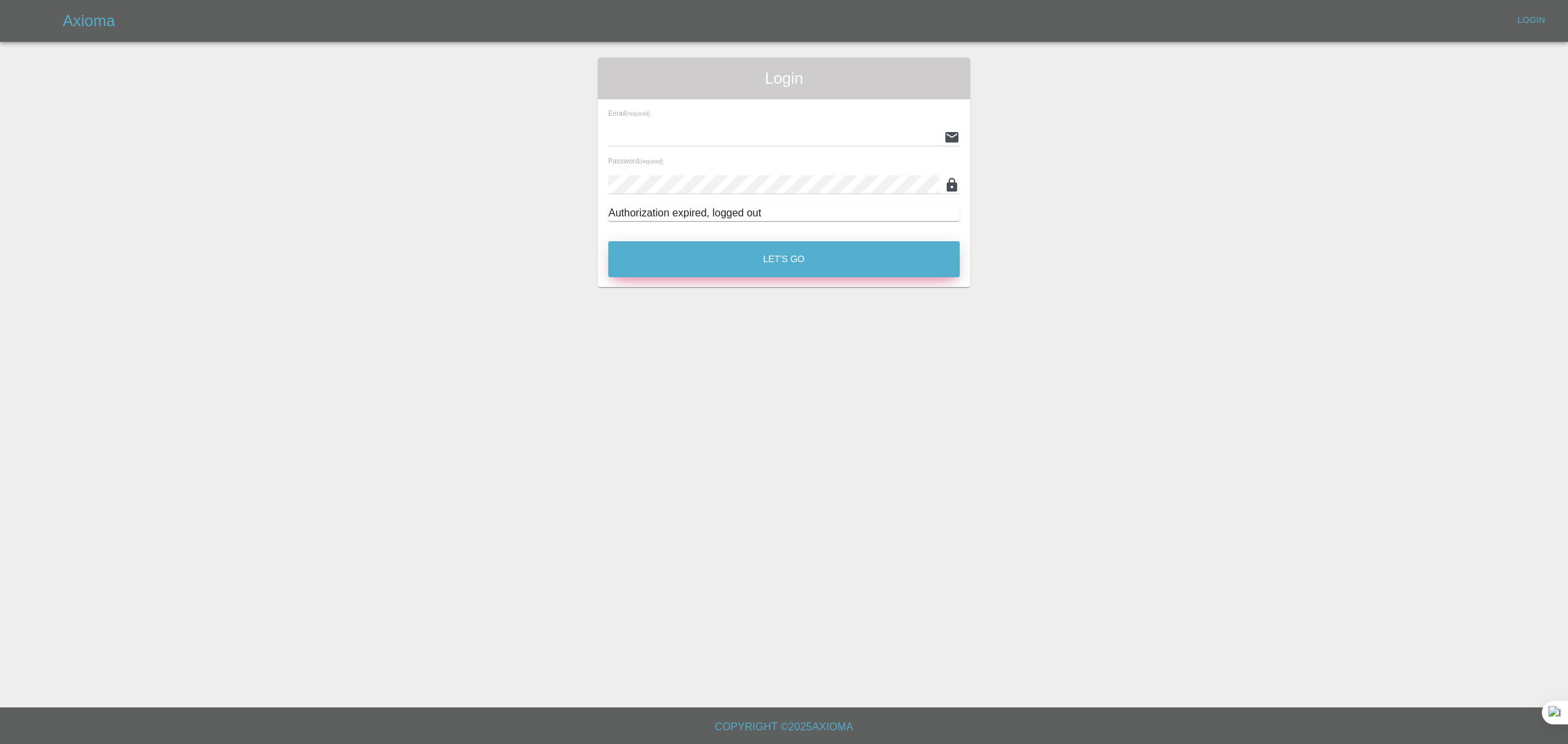
type input "[EMAIL_ADDRESS][DOMAIN_NAME]"
click at [737, 262] on button "Let's Go" at bounding box center [783, 259] width 351 height 36
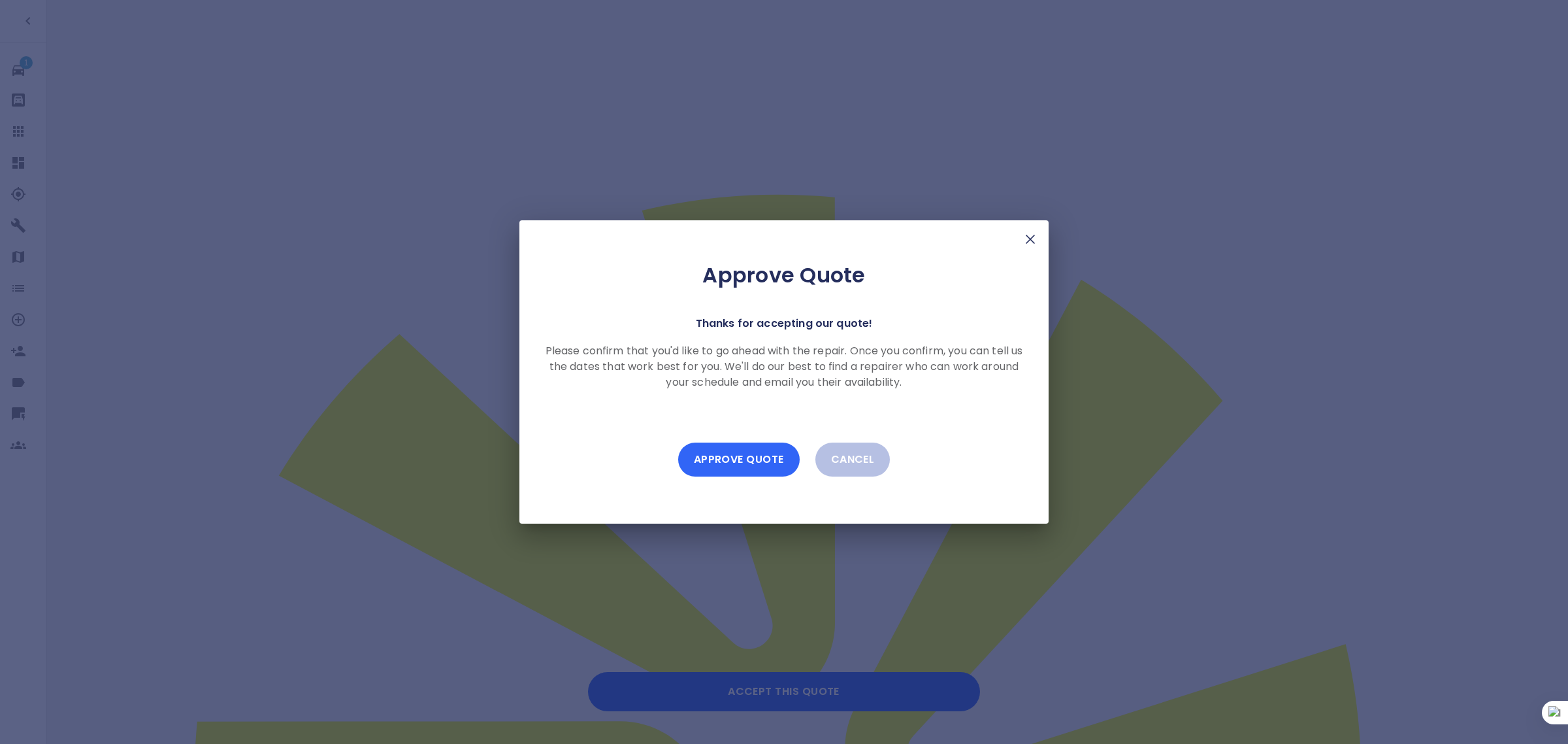
click at [758, 459] on button "Approve Quote" at bounding box center [739, 459] width 122 height 34
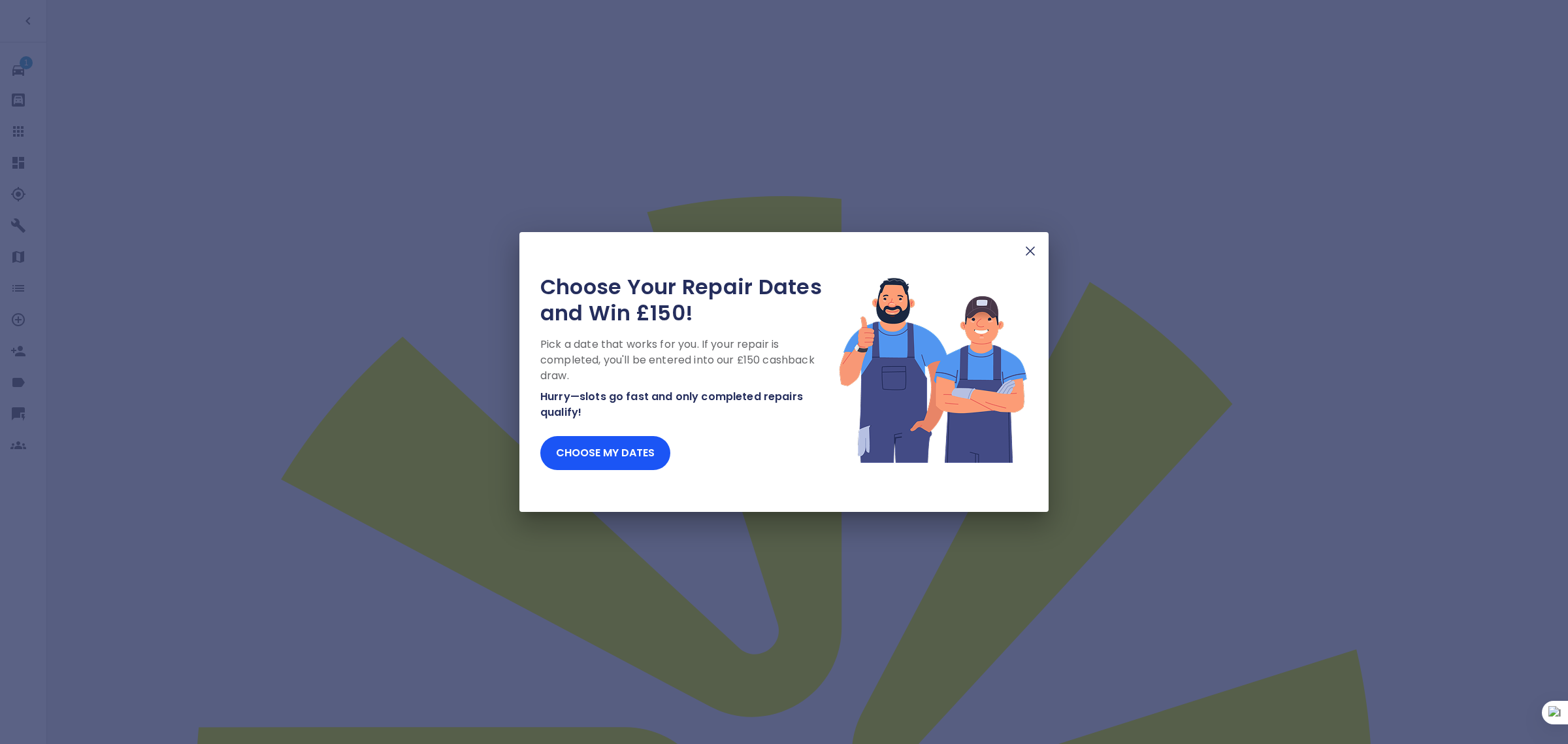
click at [1026, 255] on img at bounding box center [1030, 250] width 16 height 16
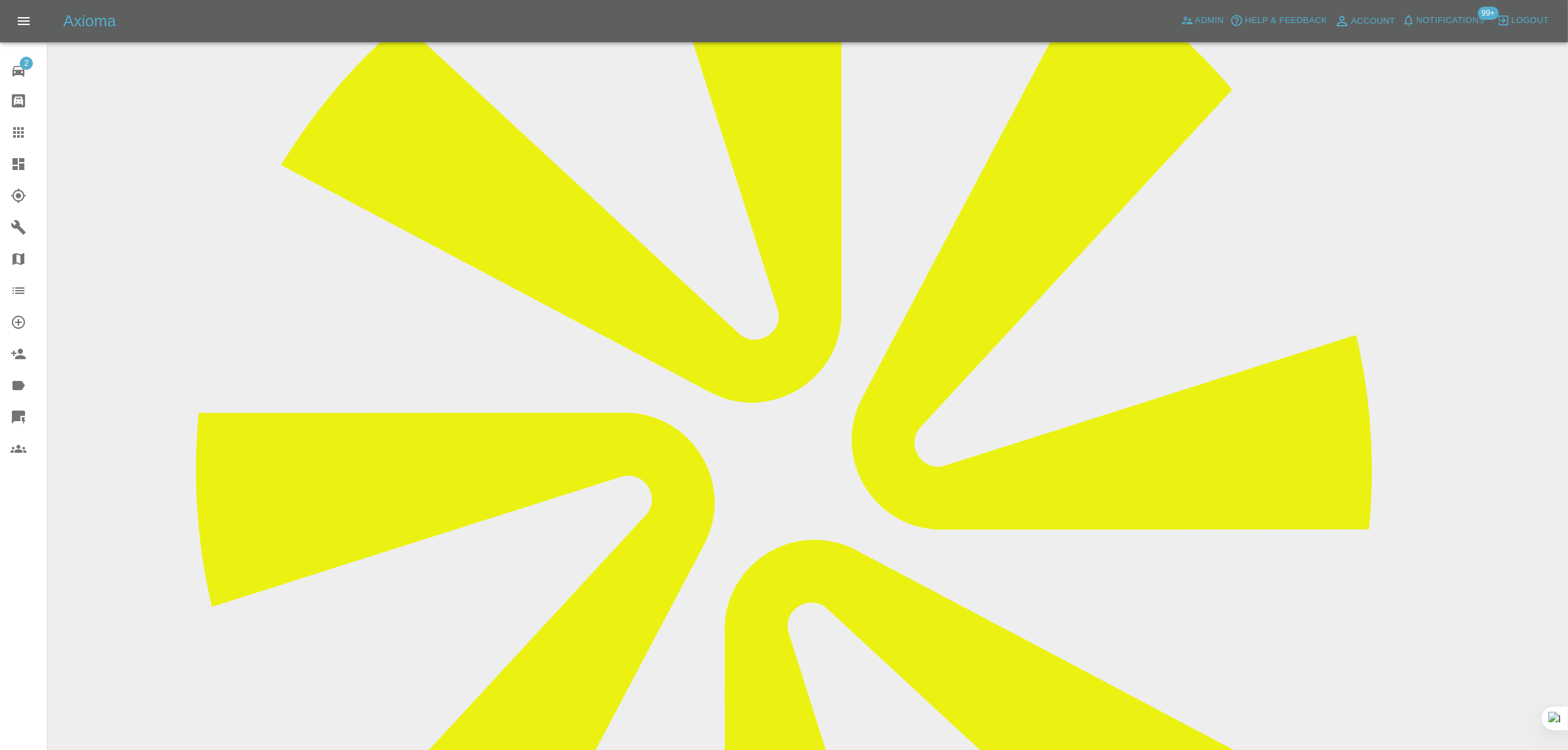
scroll to position [412, 0]
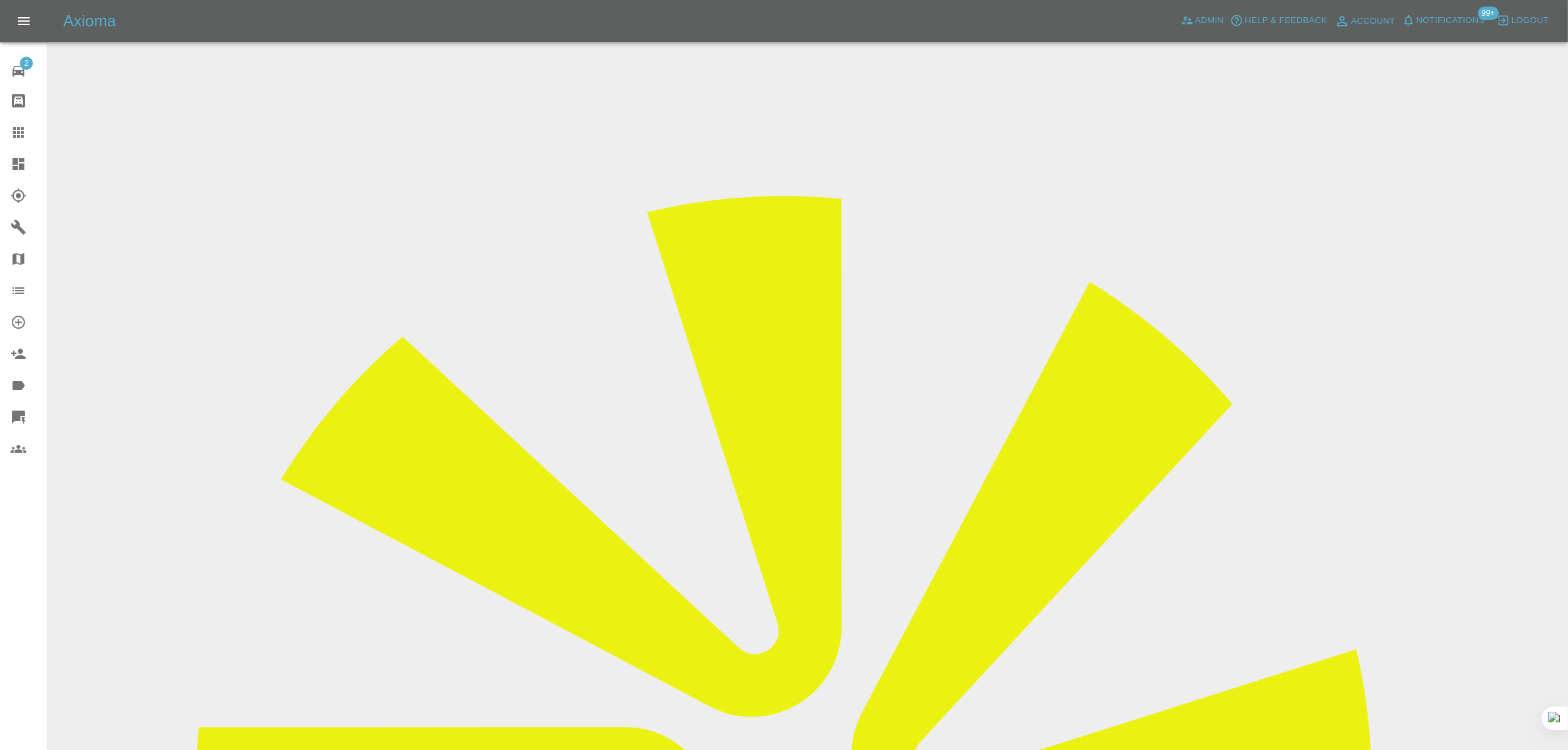
click at [18, 142] on link "Claims" at bounding box center [23, 133] width 46 height 32
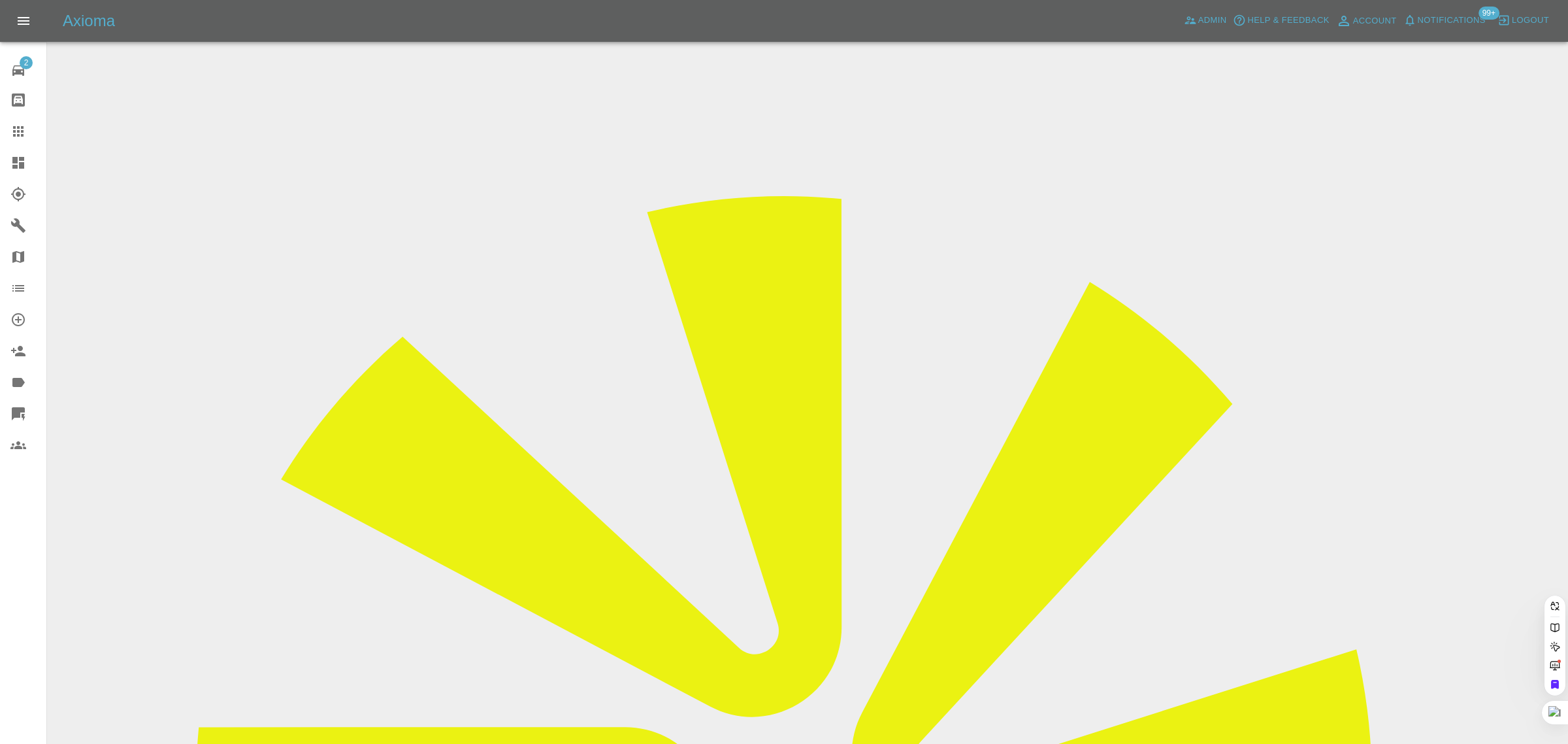
paste input "[EMAIL_ADDRESS][DOMAIN_NAME]"
type input "[EMAIL_ADDRESS][DOMAIN_NAME]"
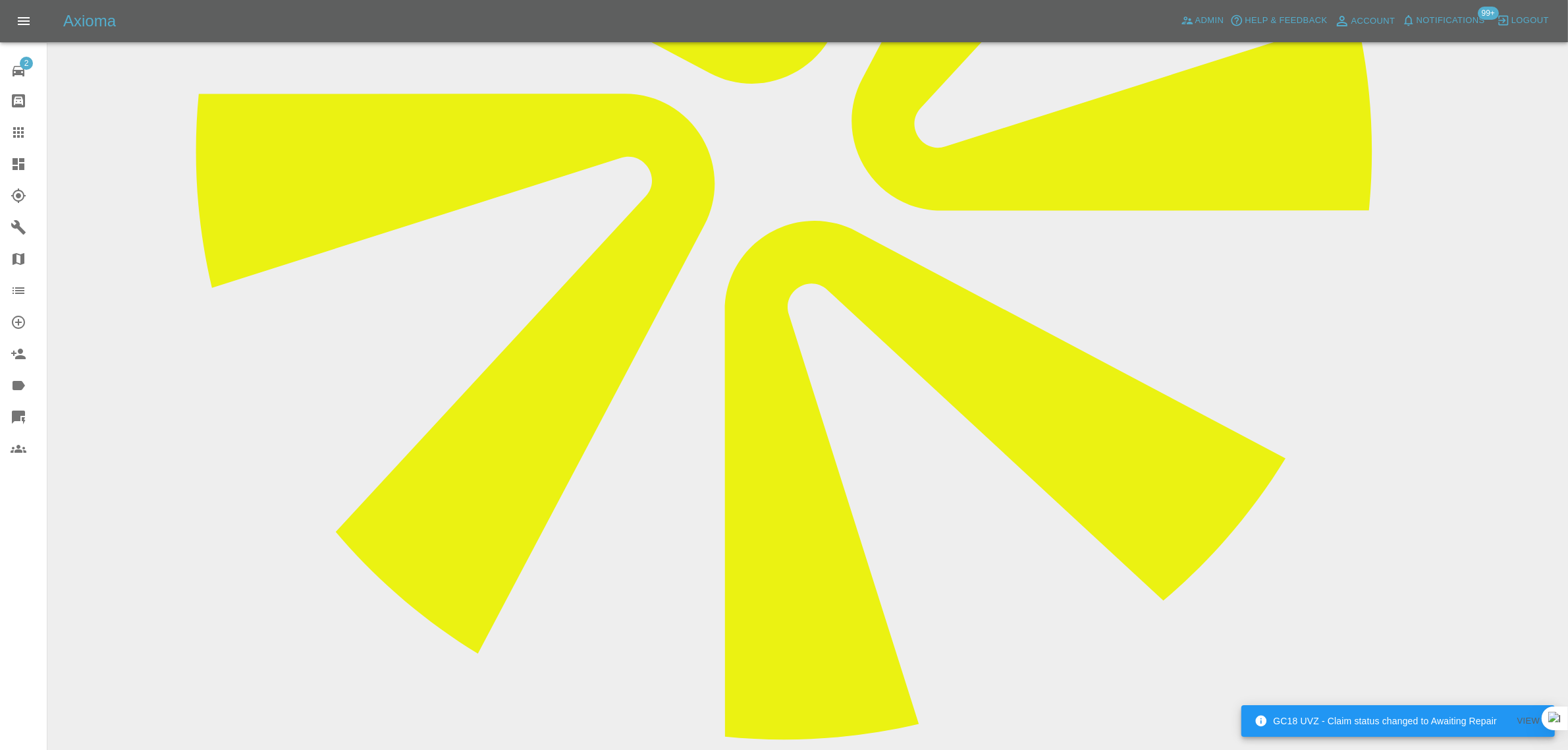
scroll to position [741, 0]
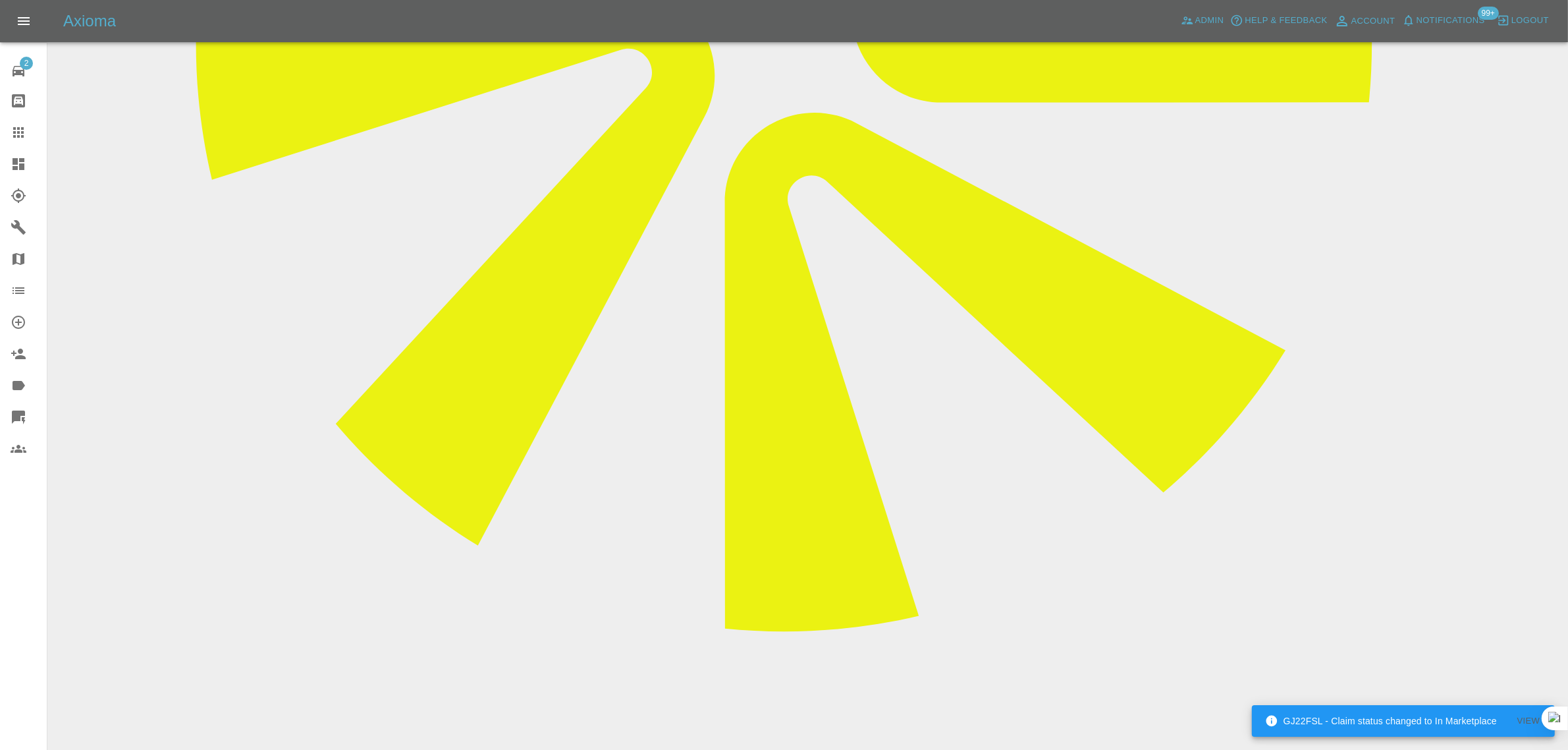
click at [27, 129] on div at bounding box center [29, 132] width 37 height 16
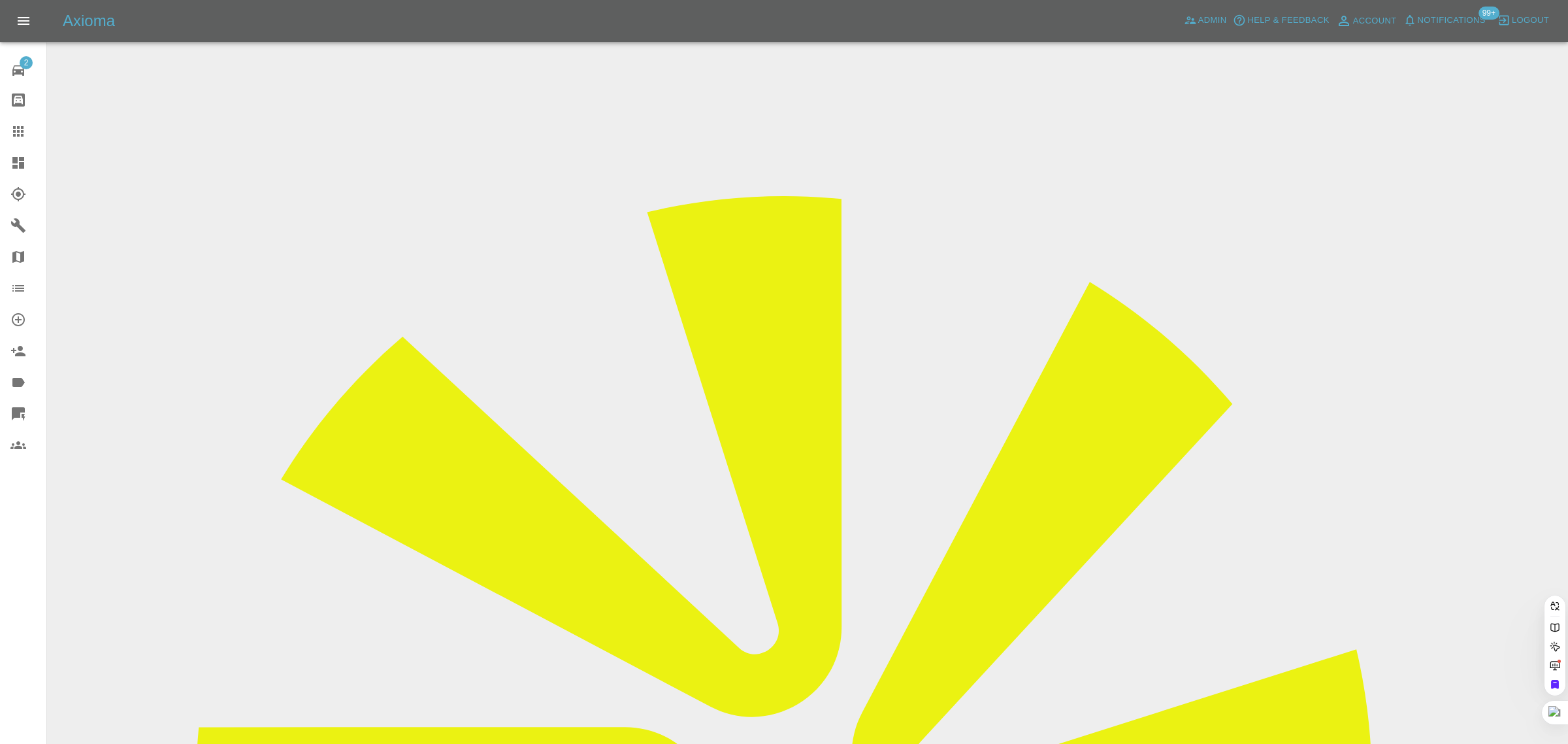
paste input "[EMAIL_ADDRESS][DOMAIN_NAME]"
type input "[EMAIL_ADDRESS][DOMAIN_NAME]"
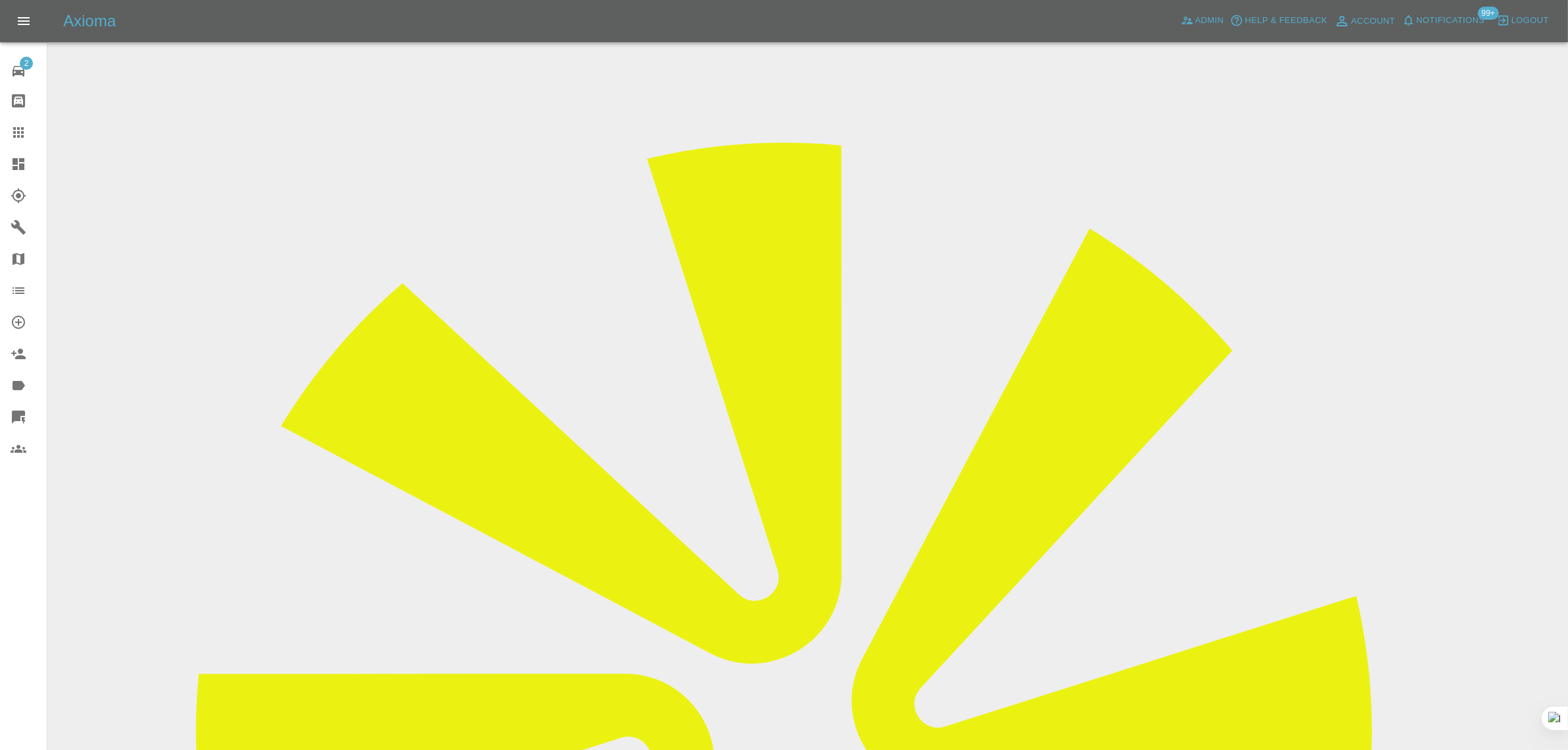
scroll to position [82, 0]
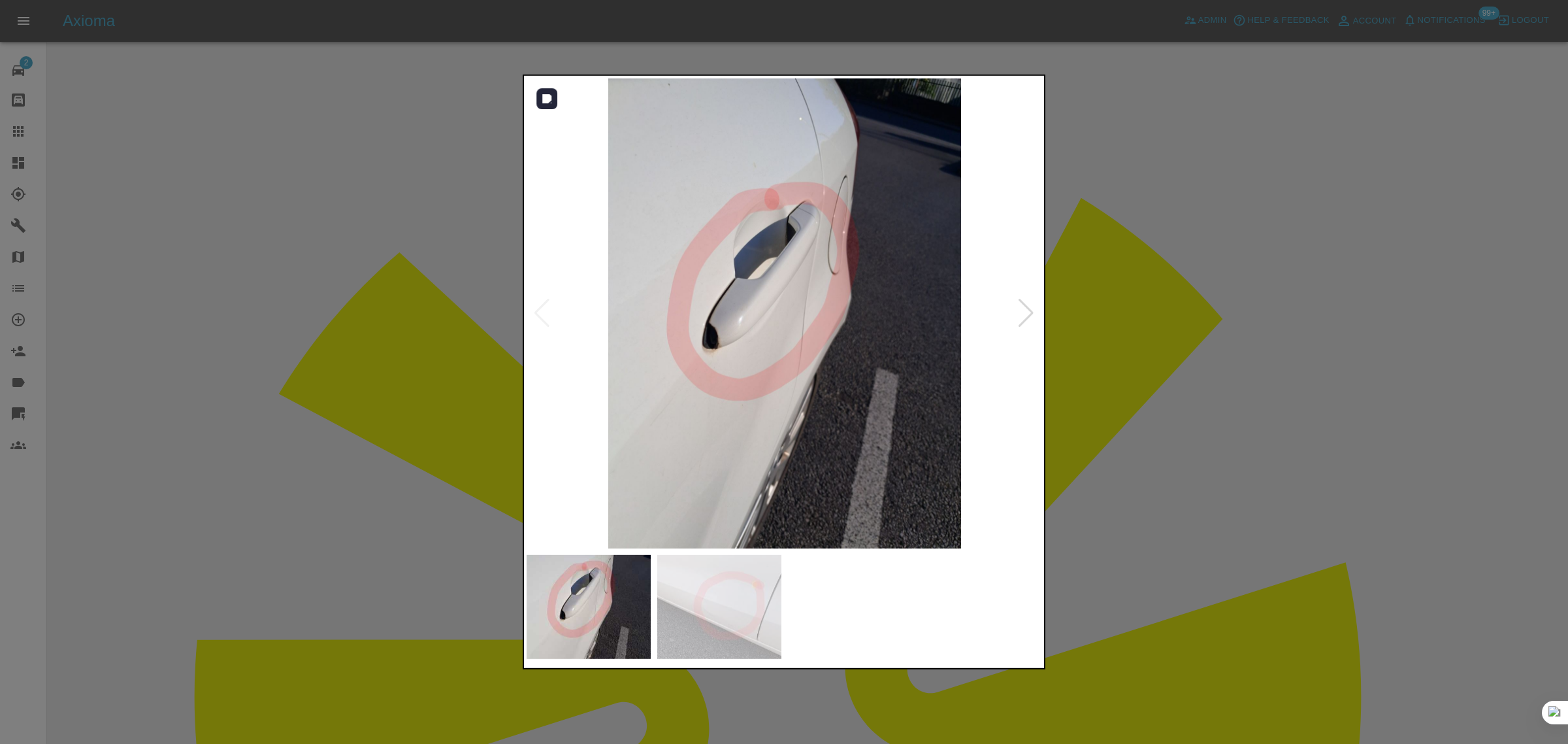
click at [1030, 311] on div at bounding box center [1025, 313] width 17 height 29
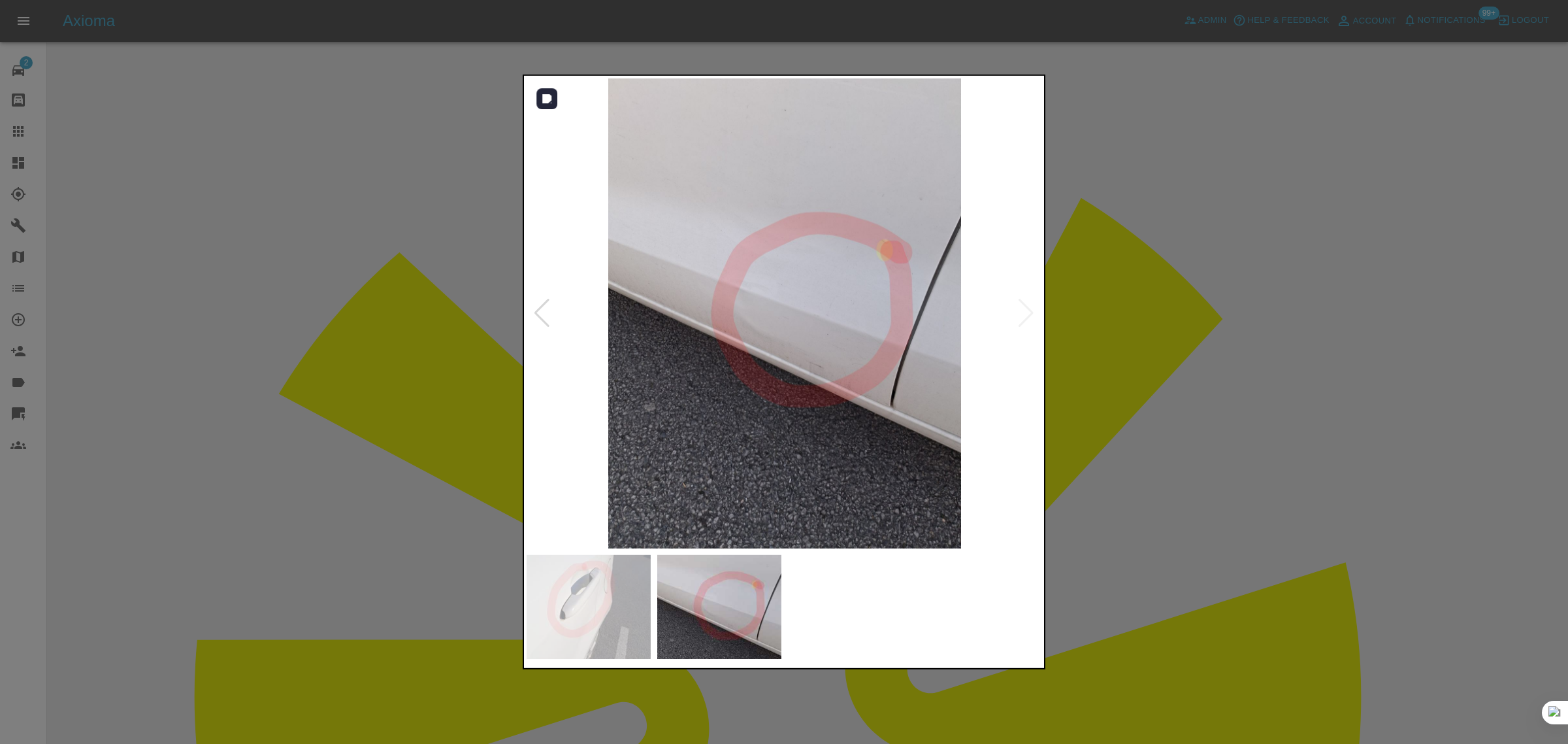
click at [1030, 311] on img at bounding box center [784, 313] width 516 height 470
click at [1078, 351] on div at bounding box center [784, 372] width 1568 height 744
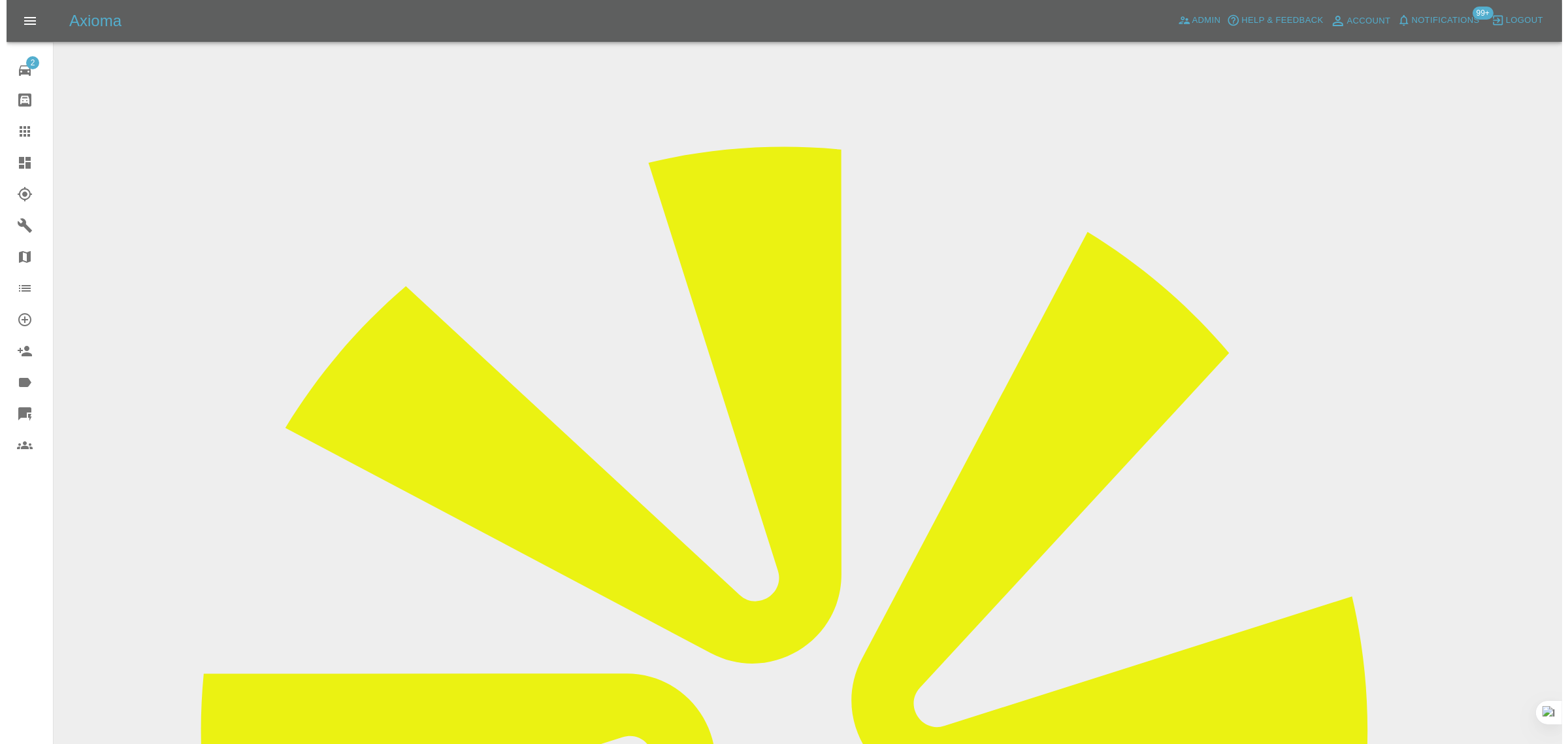
scroll to position [0, 0]
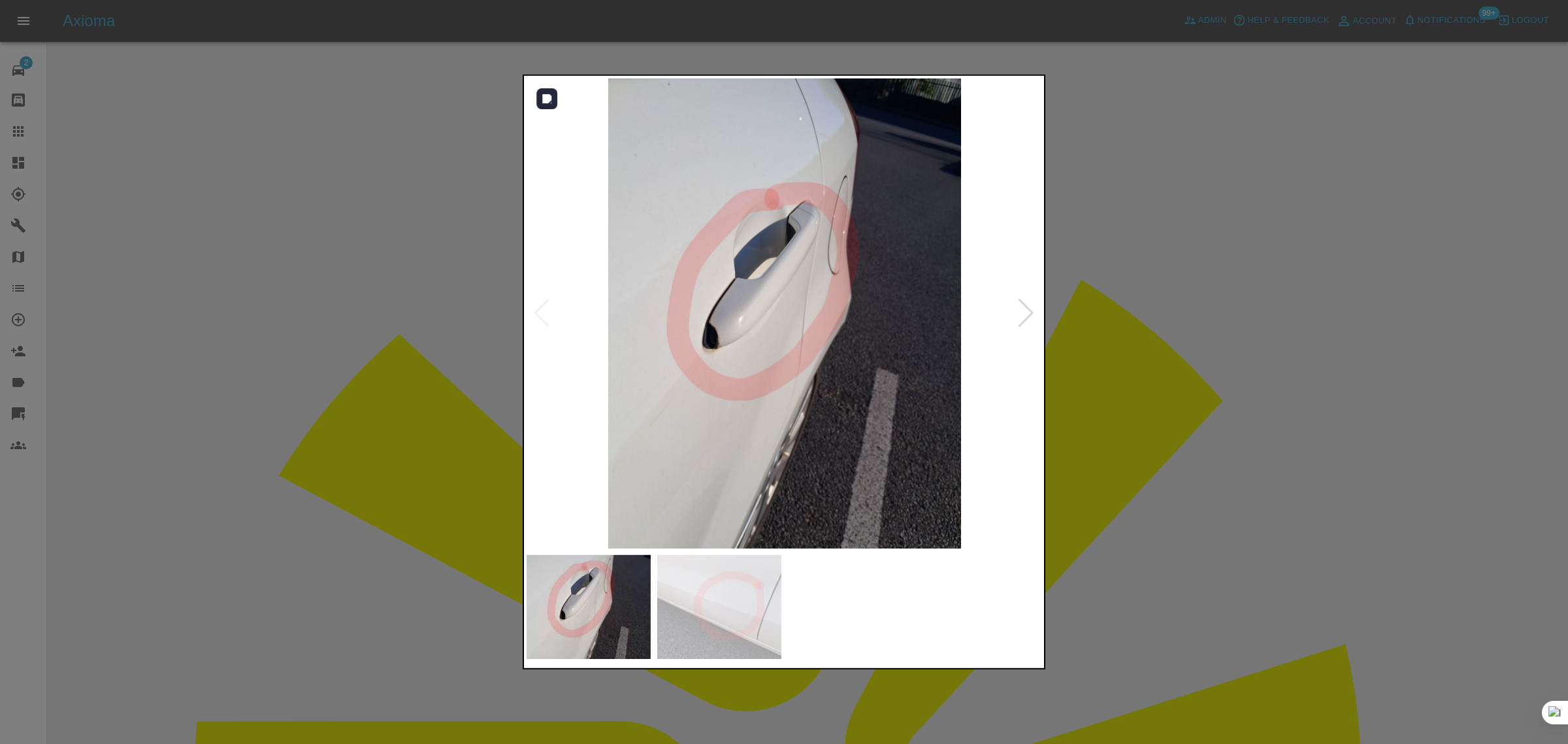
click at [1021, 303] on div at bounding box center [1025, 313] width 17 height 29
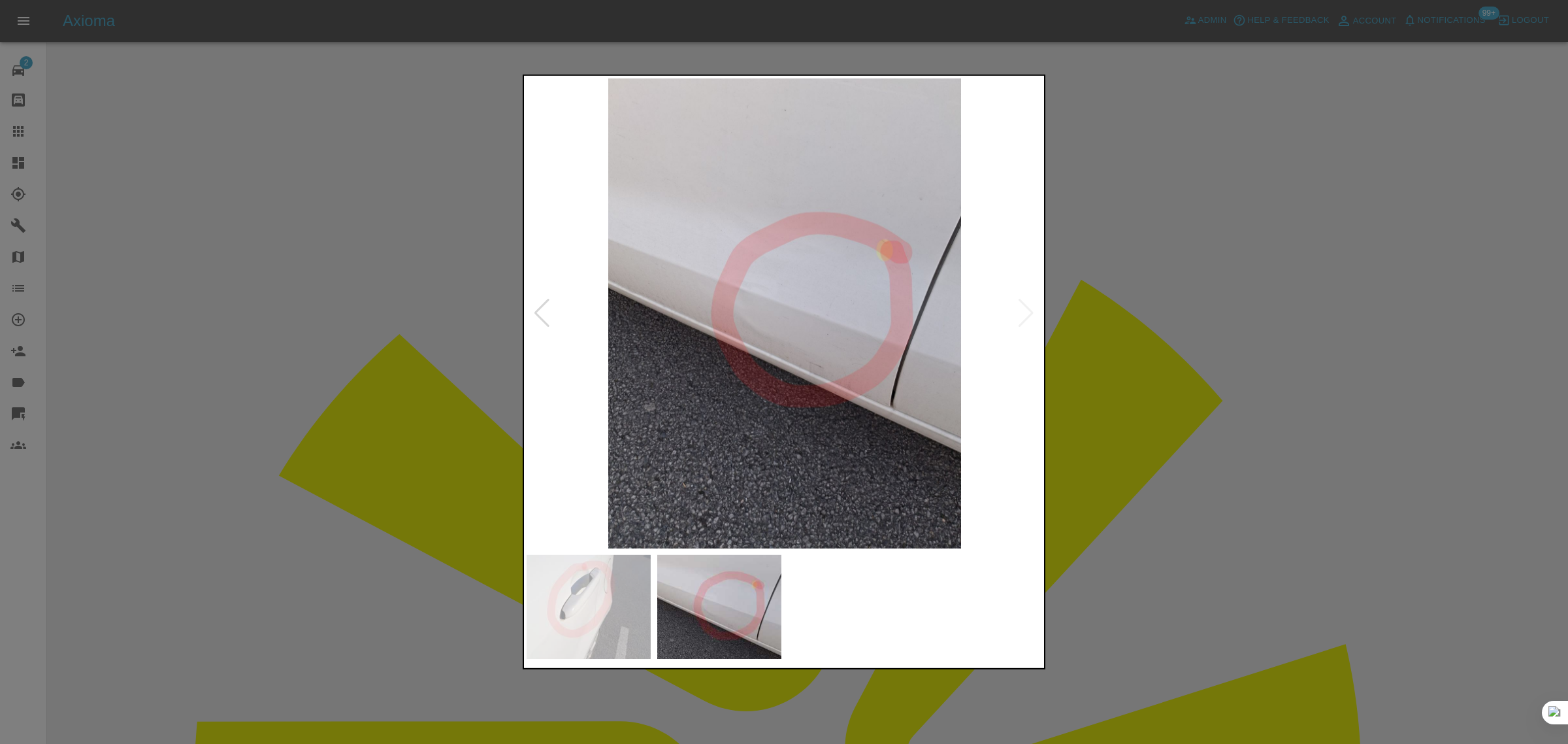
click at [1135, 290] on div at bounding box center [784, 372] width 1568 height 744
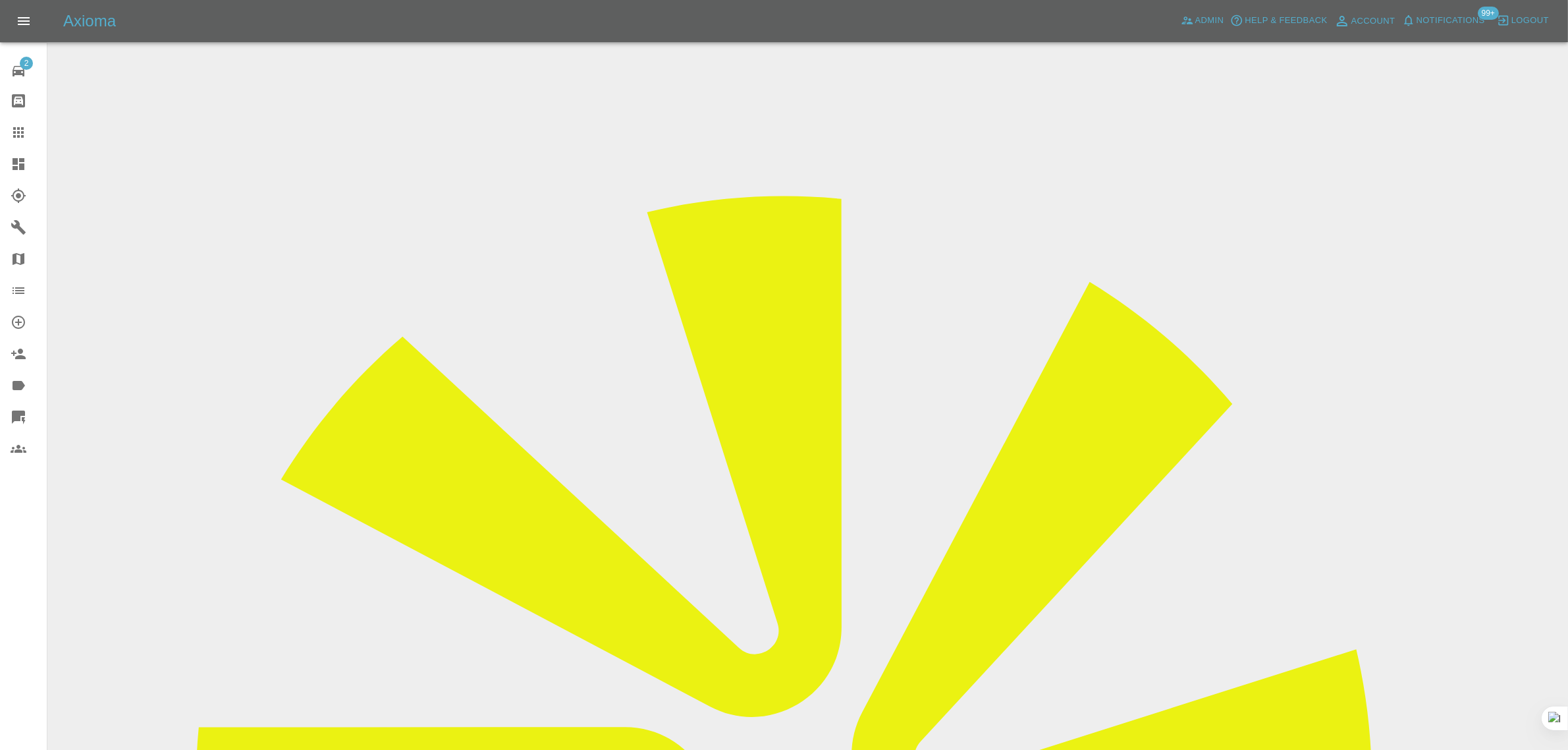
click at [18, 127] on icon at bounding box center [18, 132] width 11 height 11
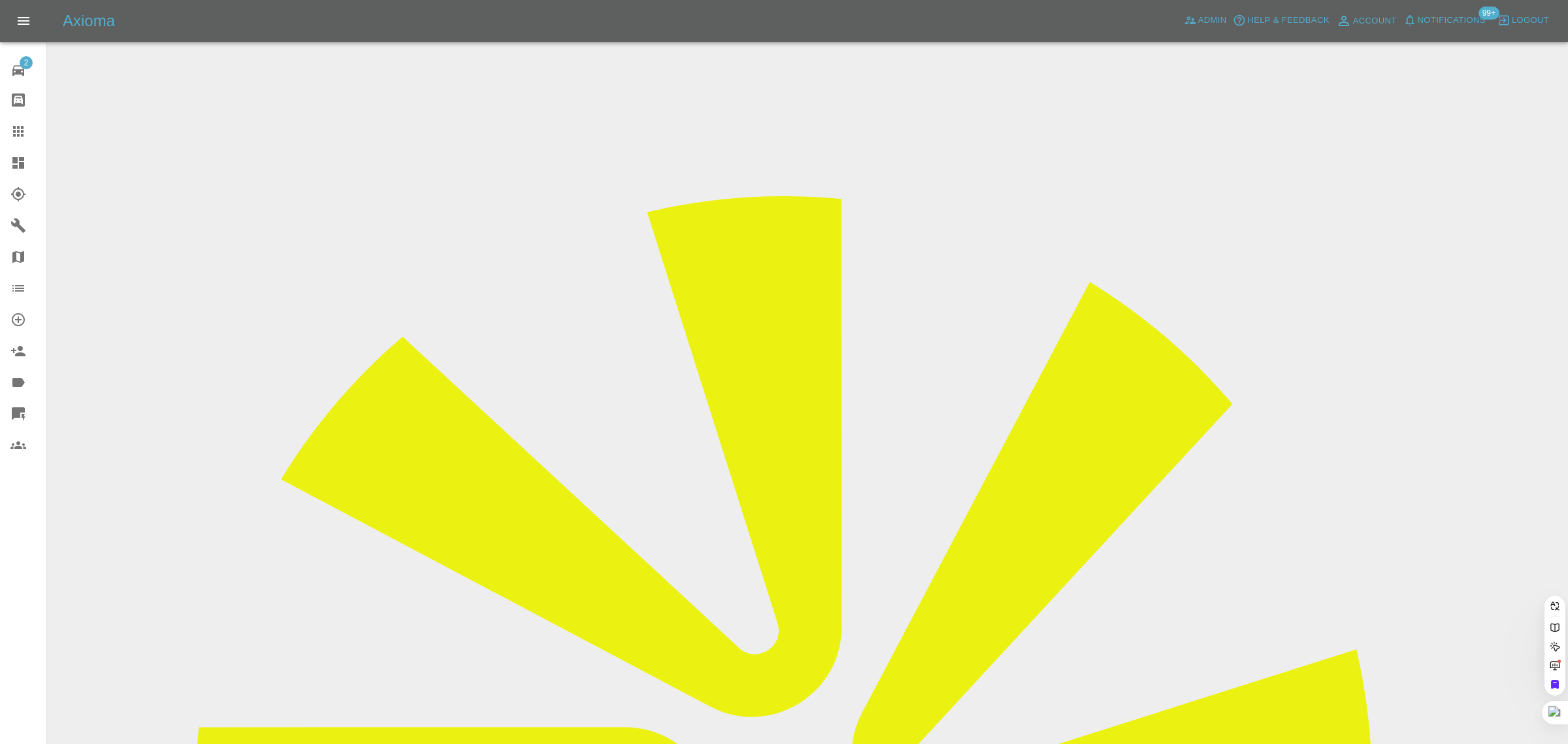
paste input "shaneconlon@chartersgroup.com"
type input "shaneconlon@chartersgroup.co"
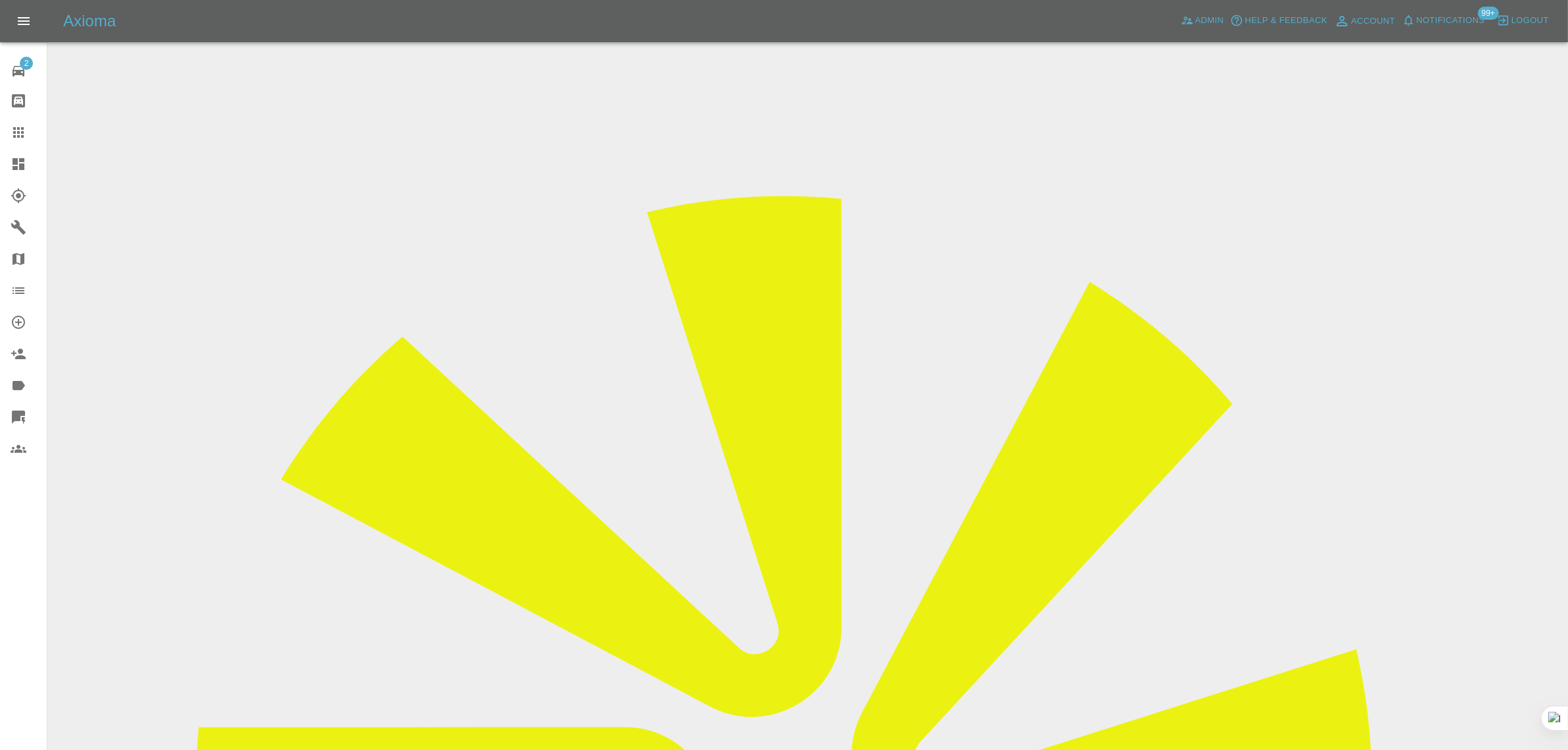
click at [20, 124] on icon at bounding box center [18, 132] width 16 height 16
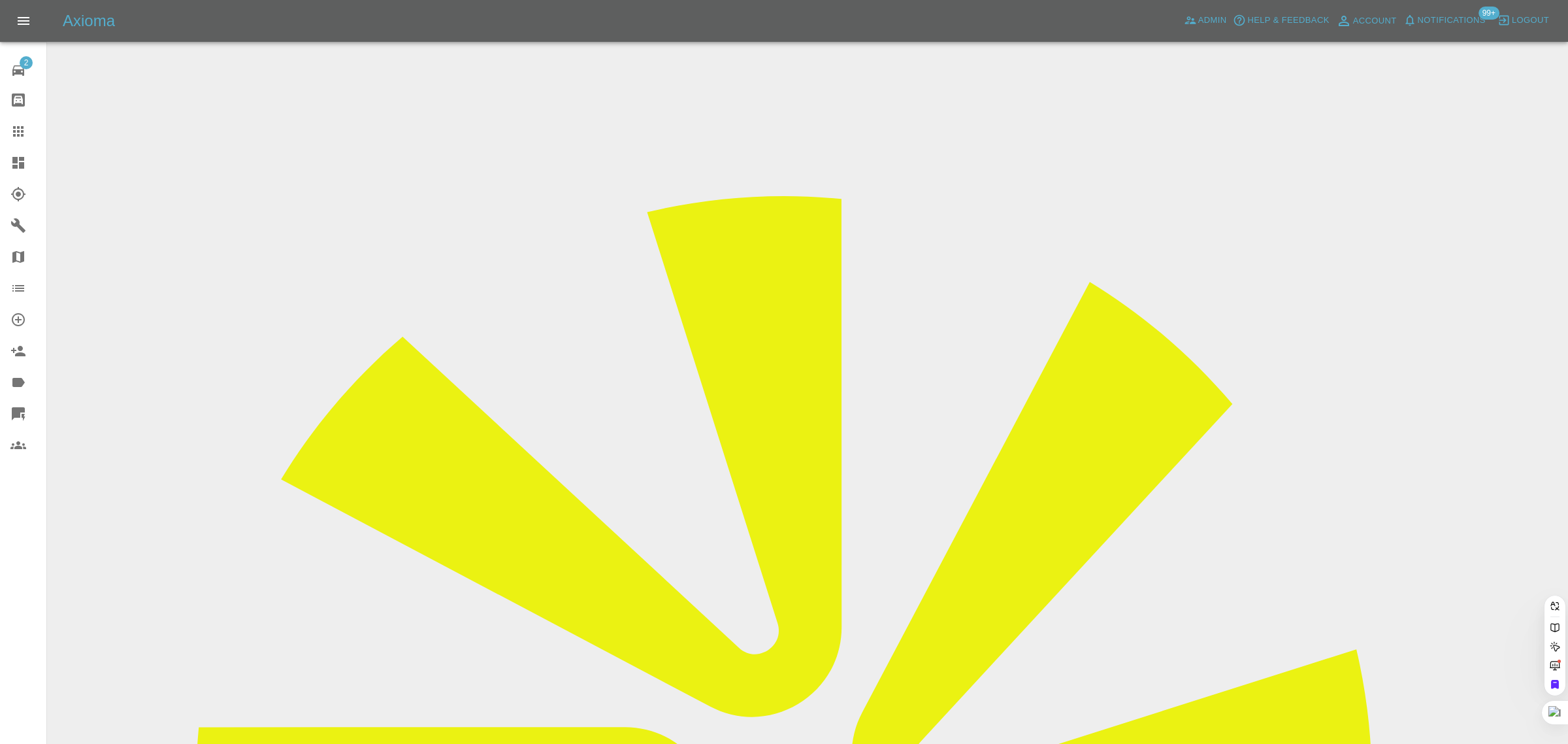
paste input "michelle.cook1981@yahoo.co.uk"
type input "michelle.cook1981@yahoo.co.uk"
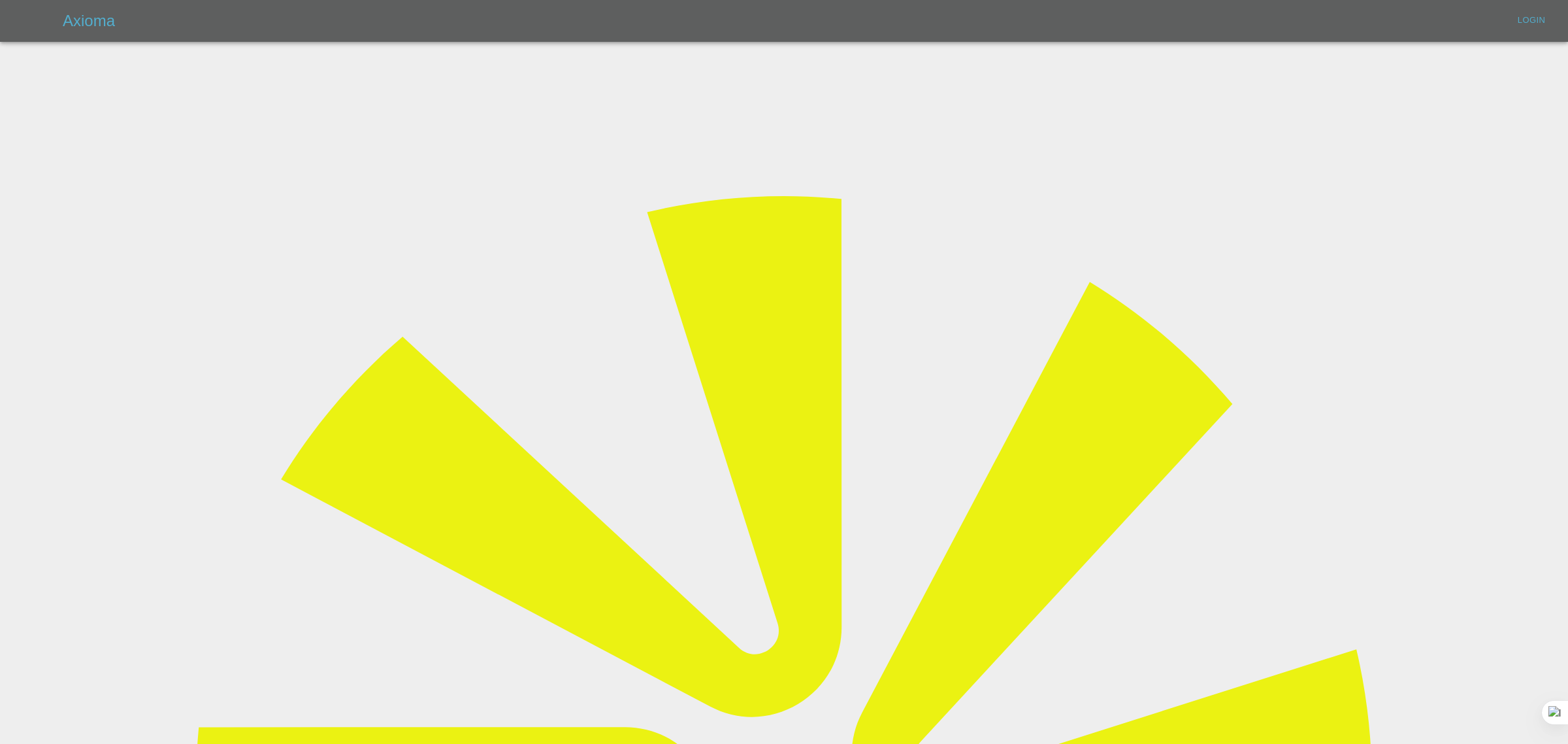
type input "bookkeeping@fifoaccounting.com"
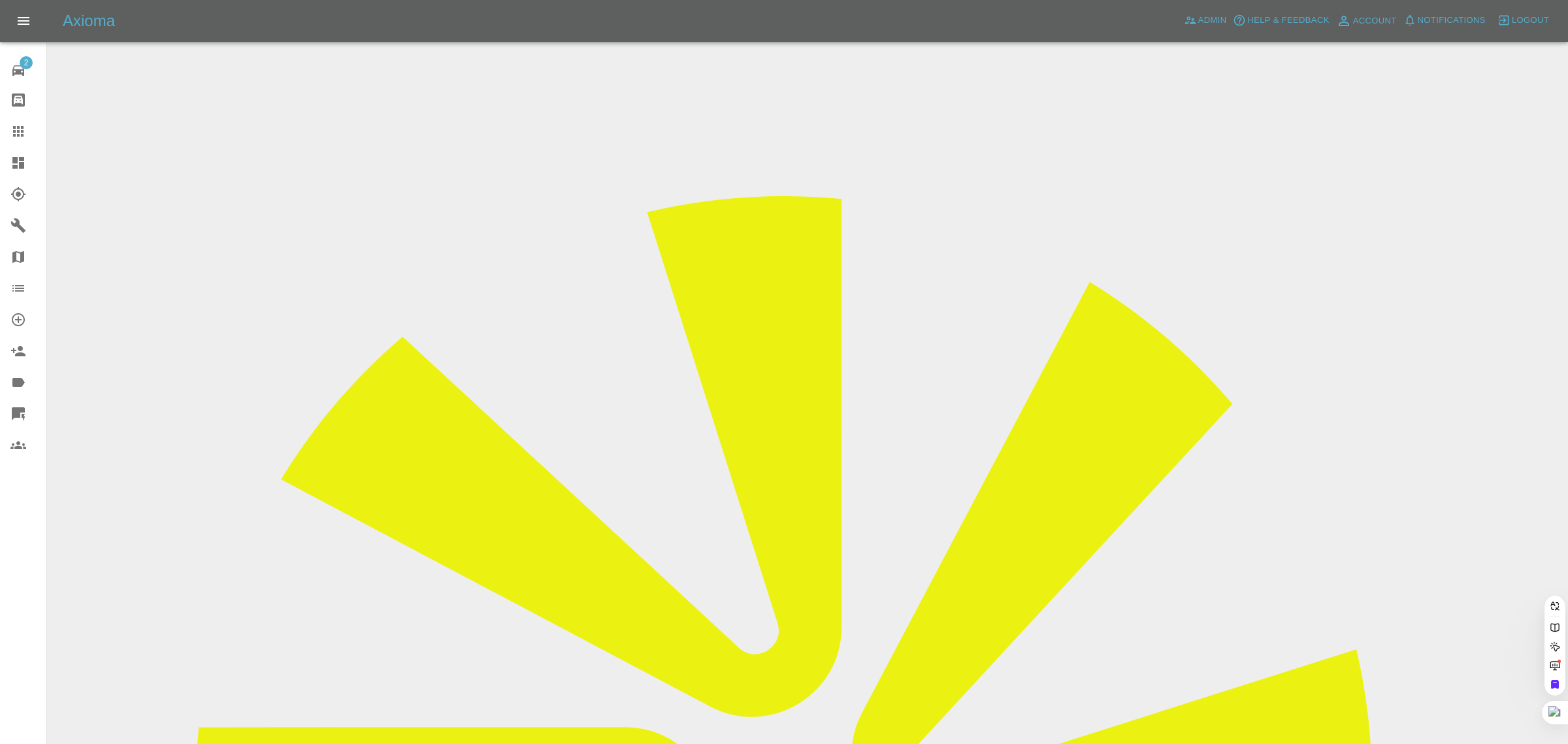
paste input "michelle.cook1981@yahoo.co.uk"
type input "michelle.cook1981@yahoo.co.uk"
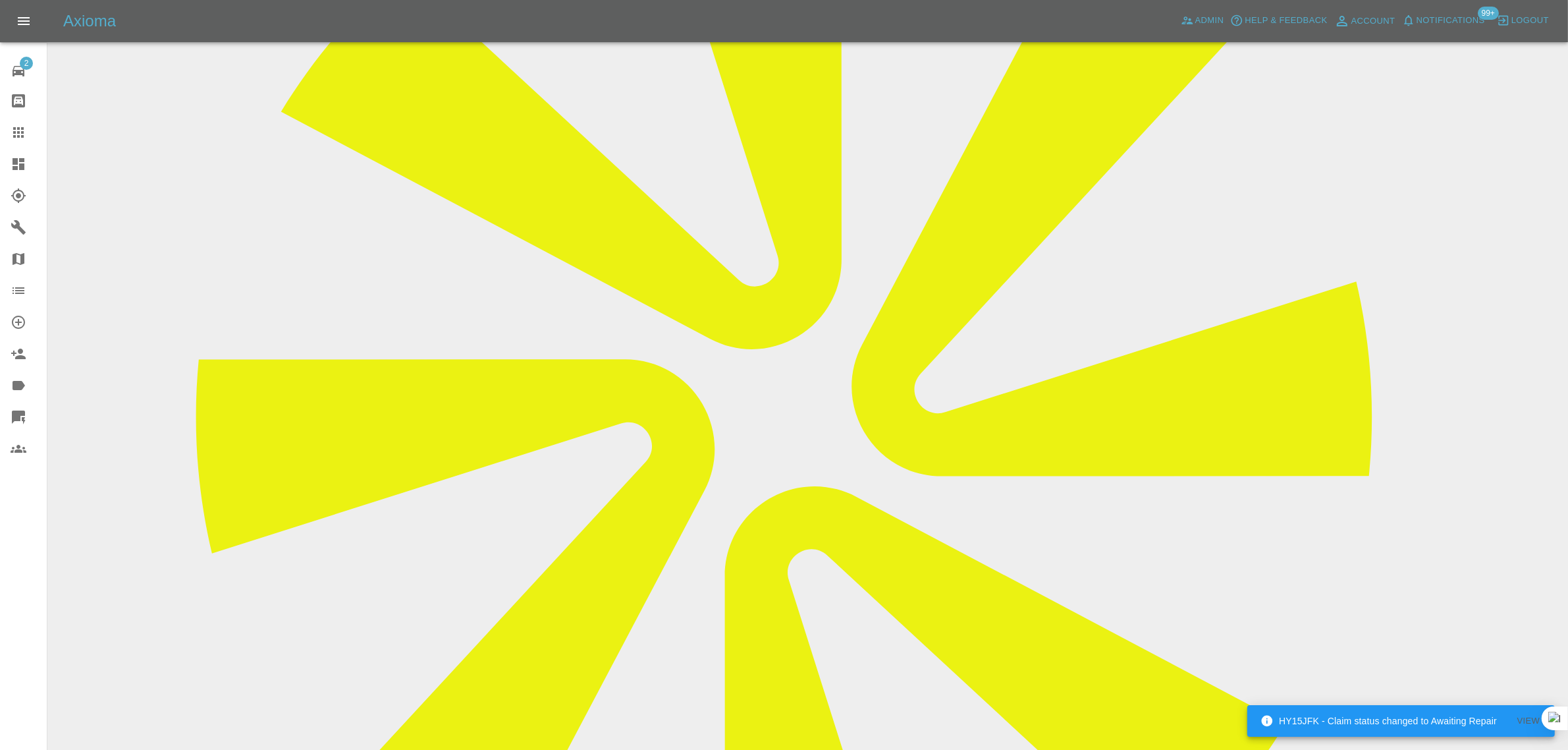
scroll to position [577, 0]
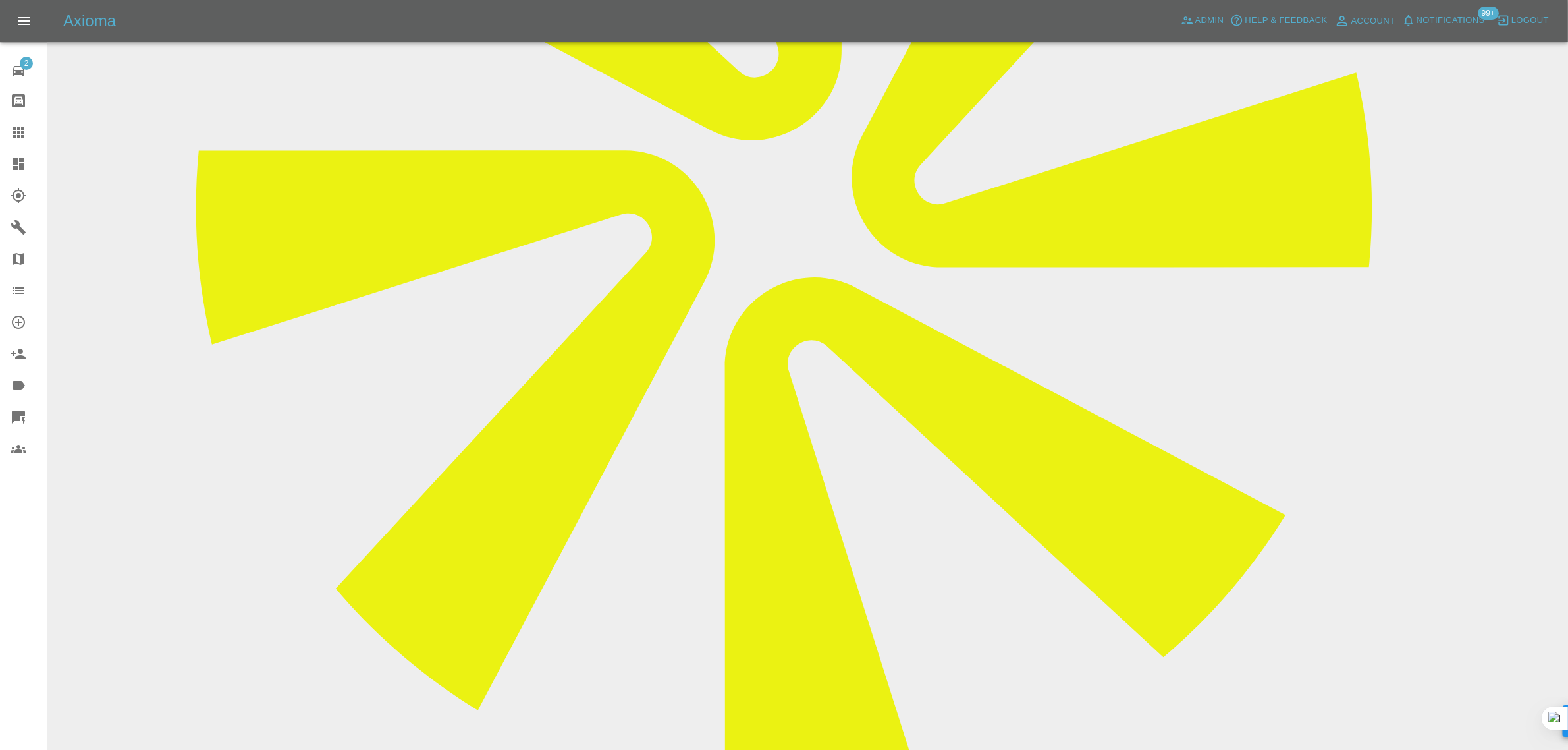
paste textarea "Do you provide a weekend service to repair scratched bumper in crayford/ dartfo…"
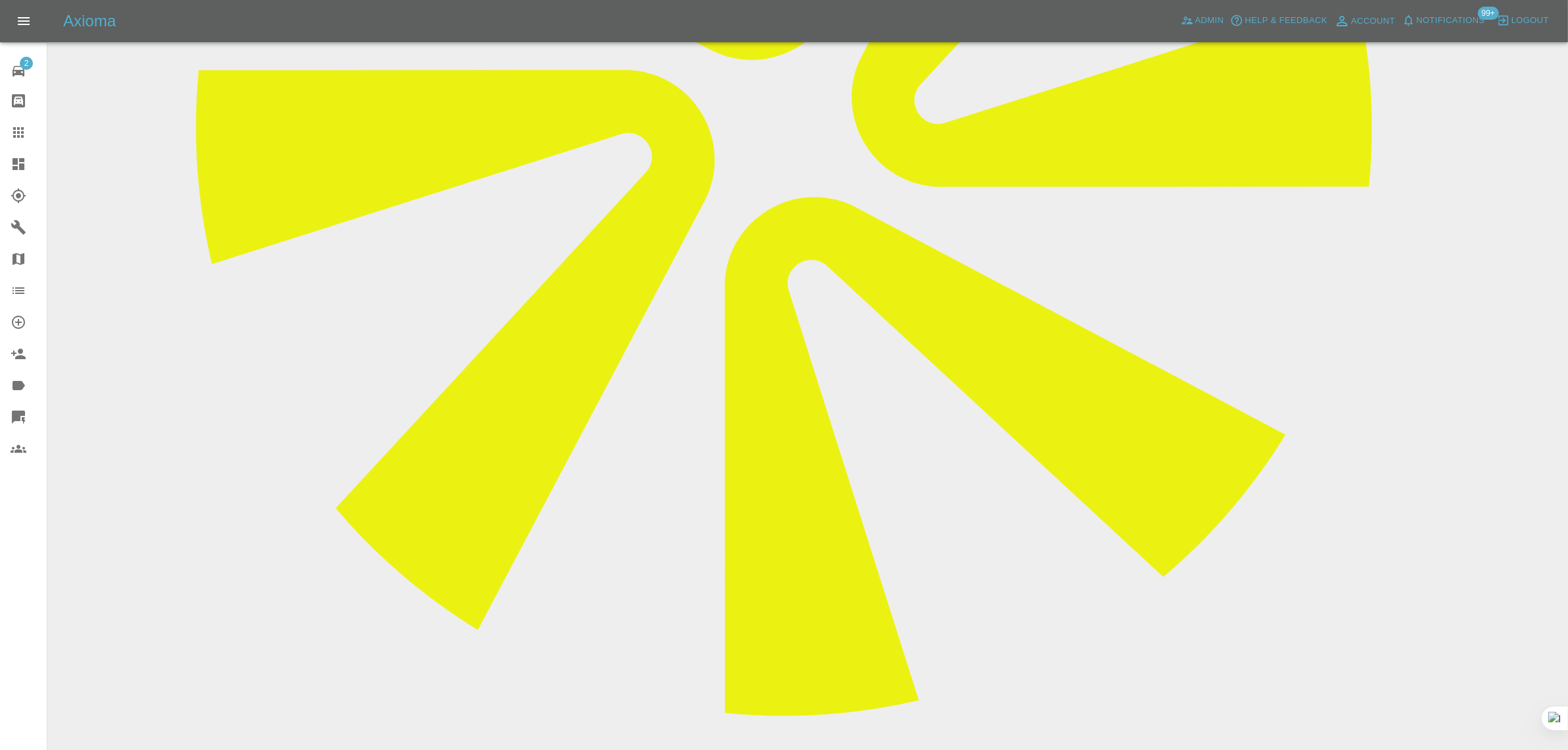
scroll to position [756, 0]
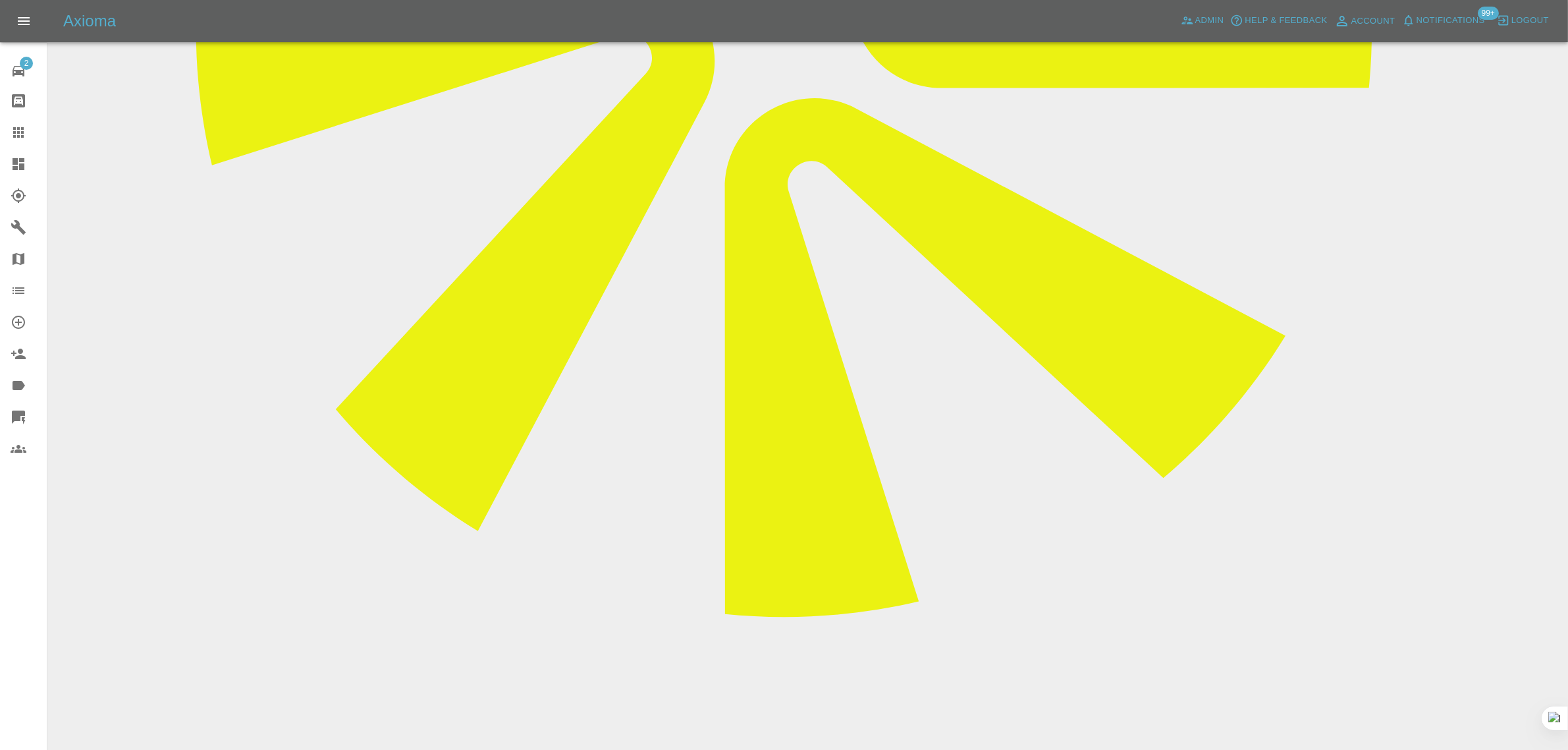
type textarea "Do you provide a weekend service to repair scratched bumper in crayford/ dartfo…"
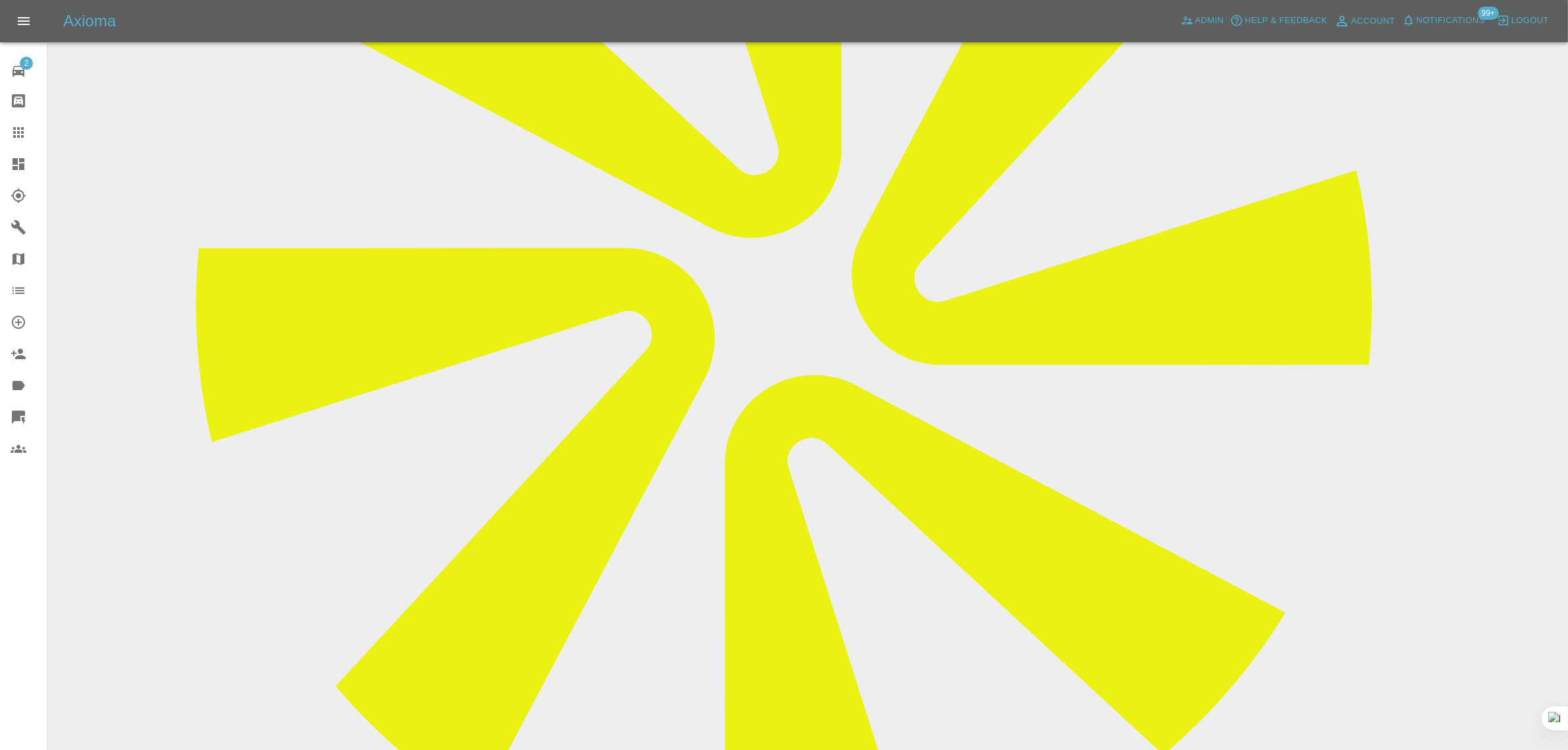
scroll to position [97, 0]
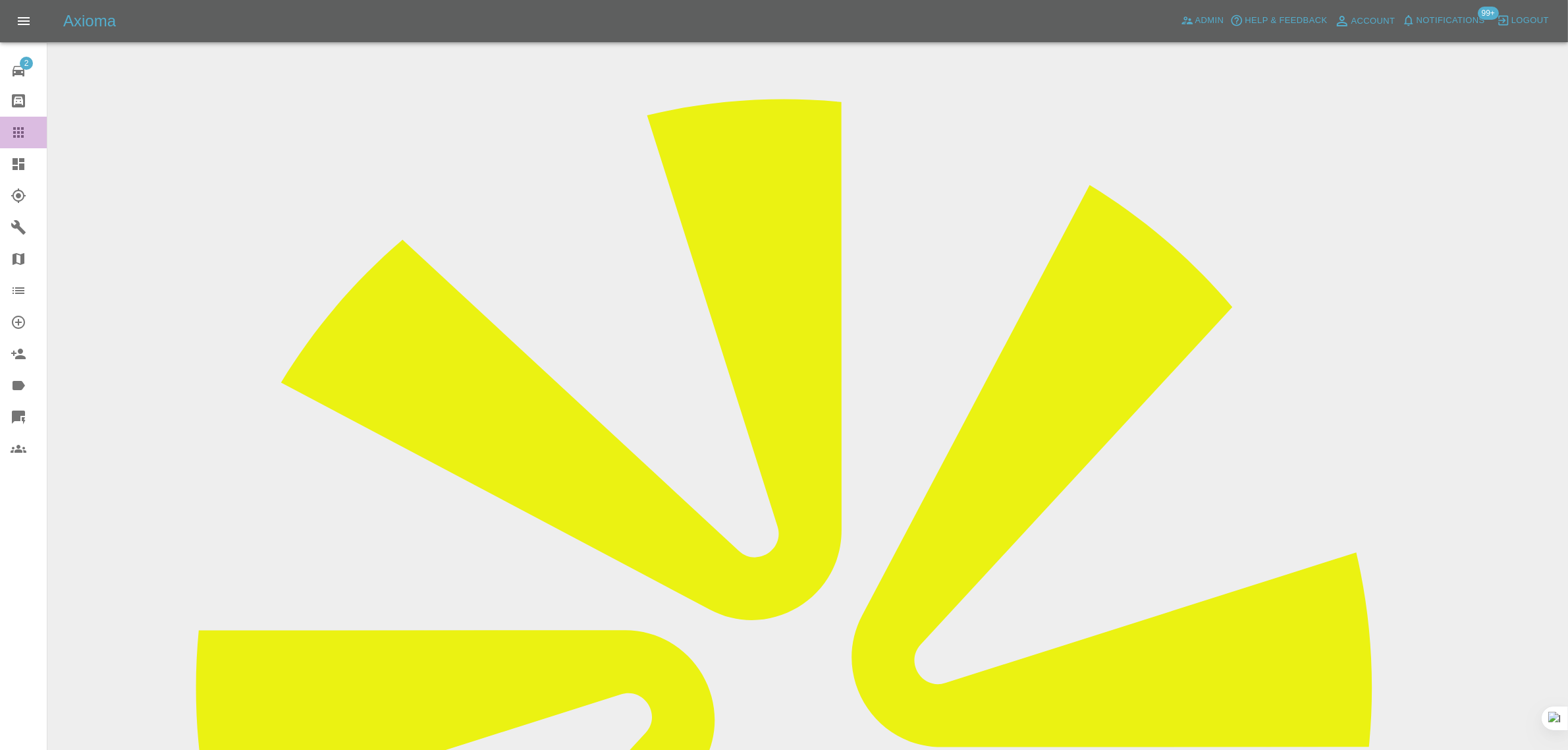
click at [17, 132] on icon at bounding box center [18, 132] width 16 height 16
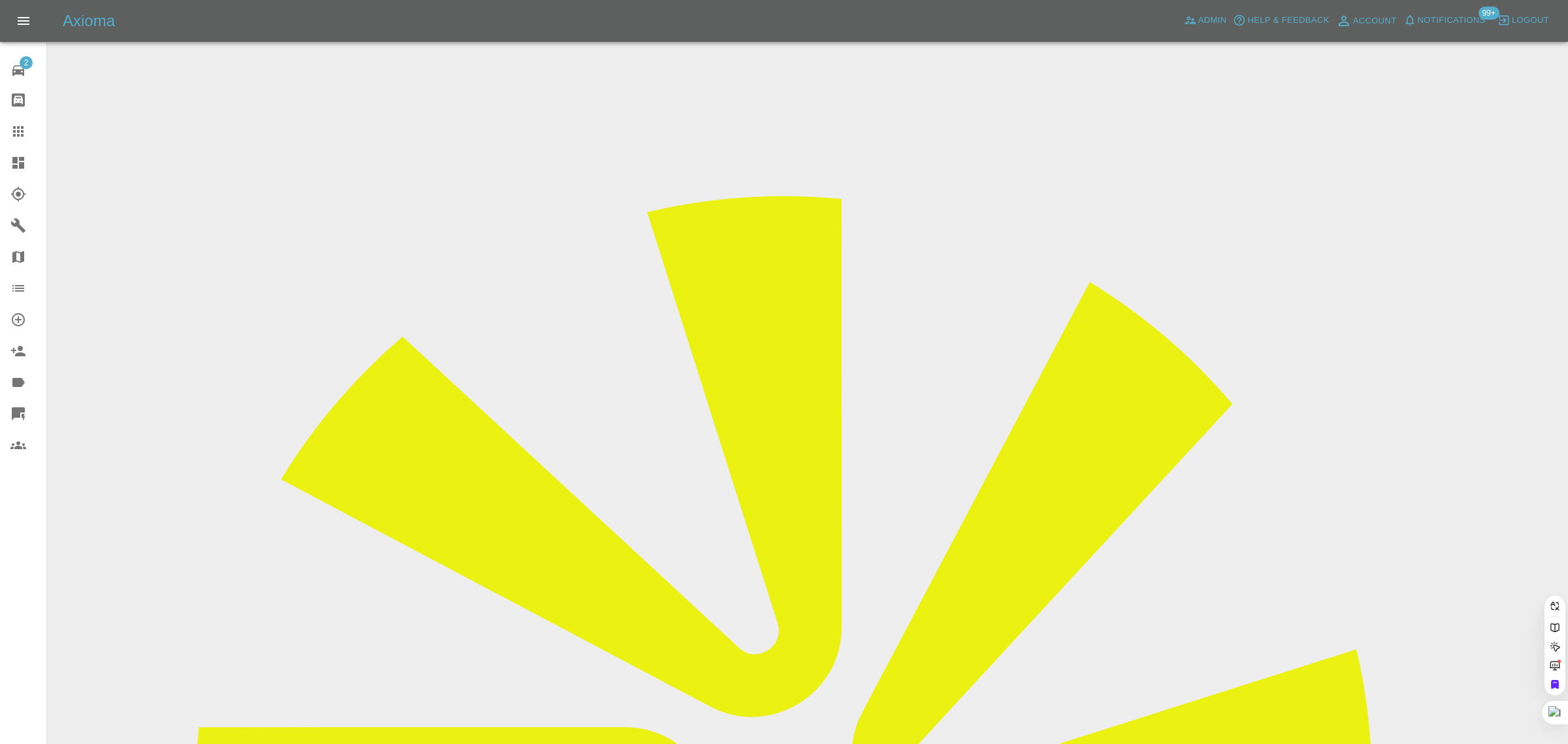
paste input "zleo15336@gmail.com"
type input "zleo15336@gmail.com"
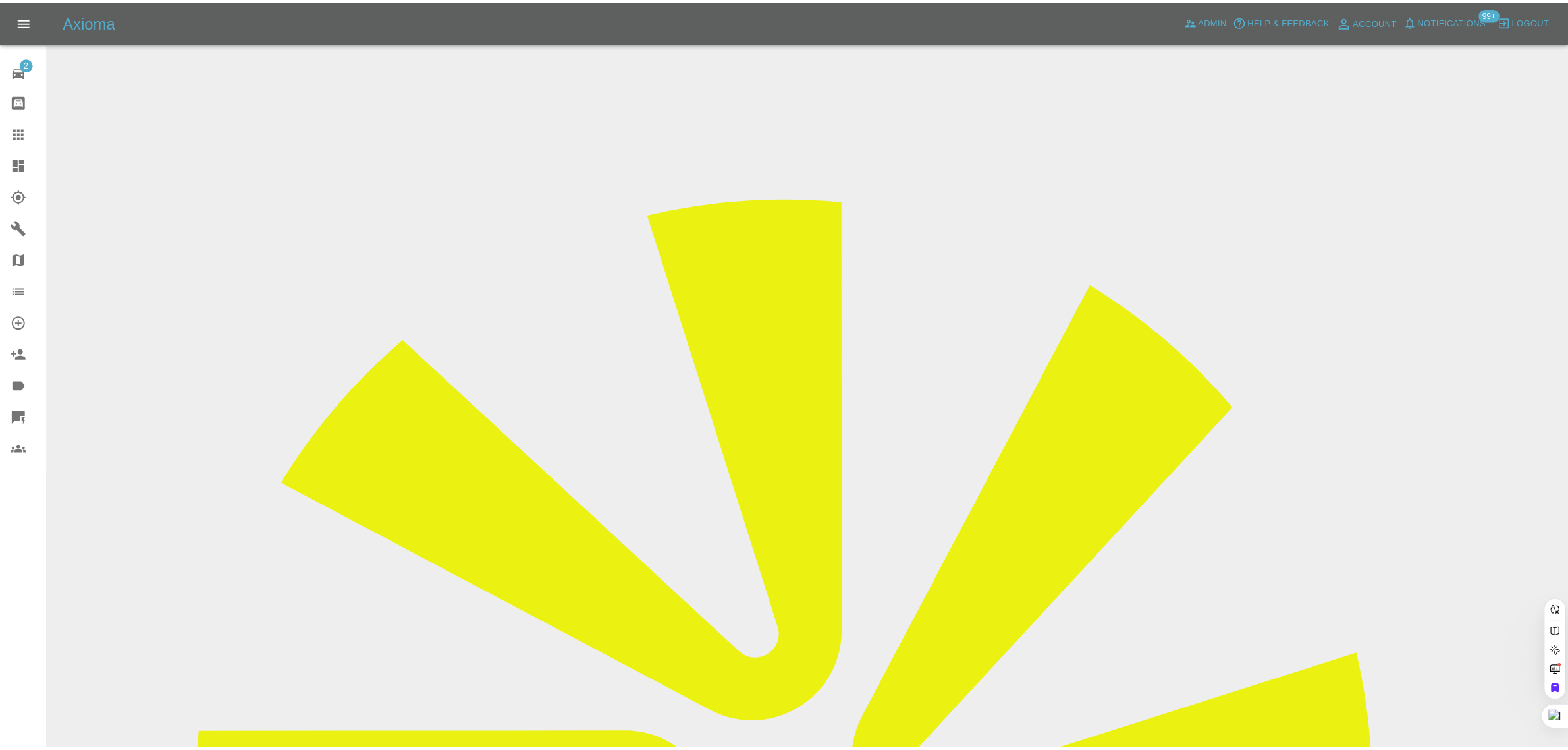
scroll to position [0, 0]
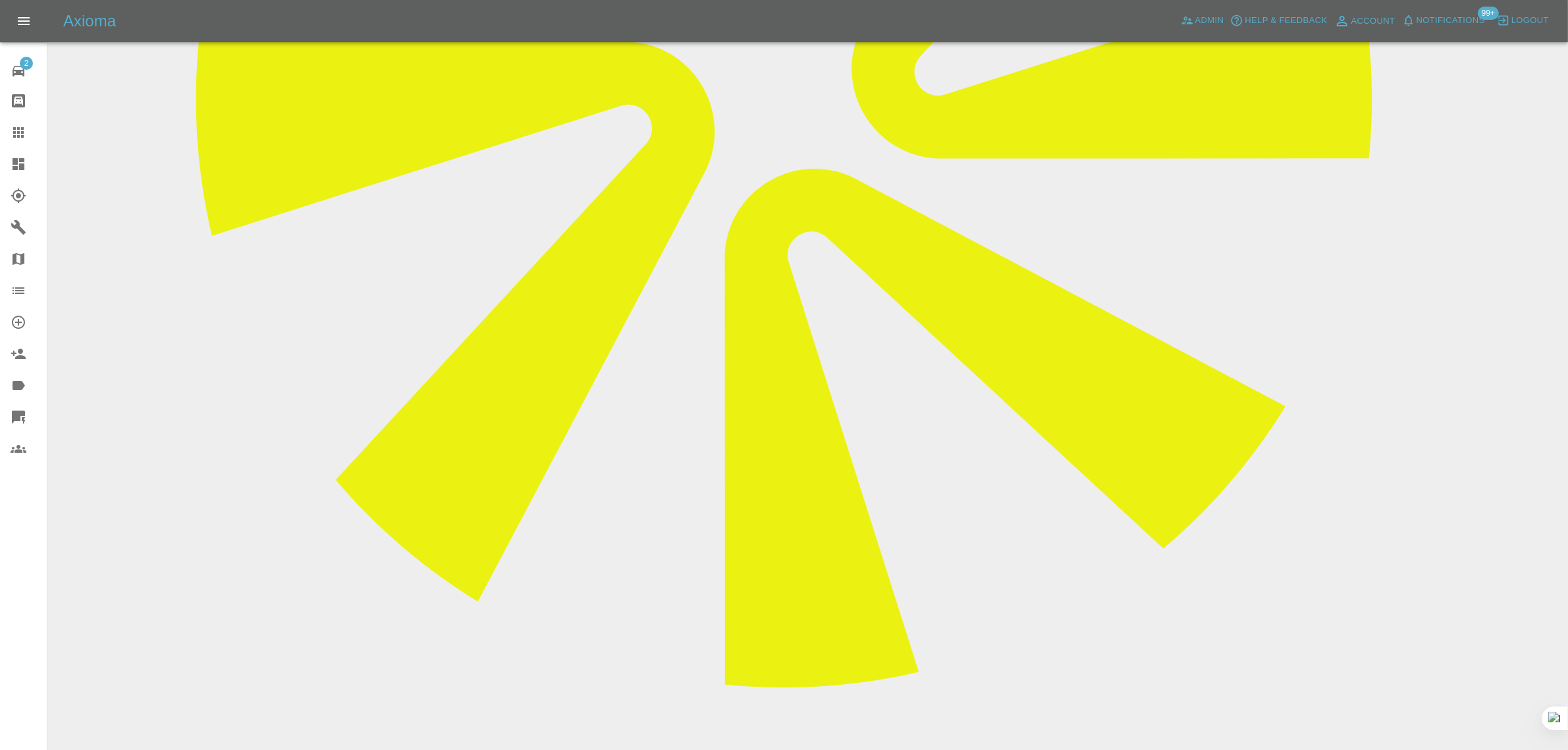
scroll to position [109, 0]
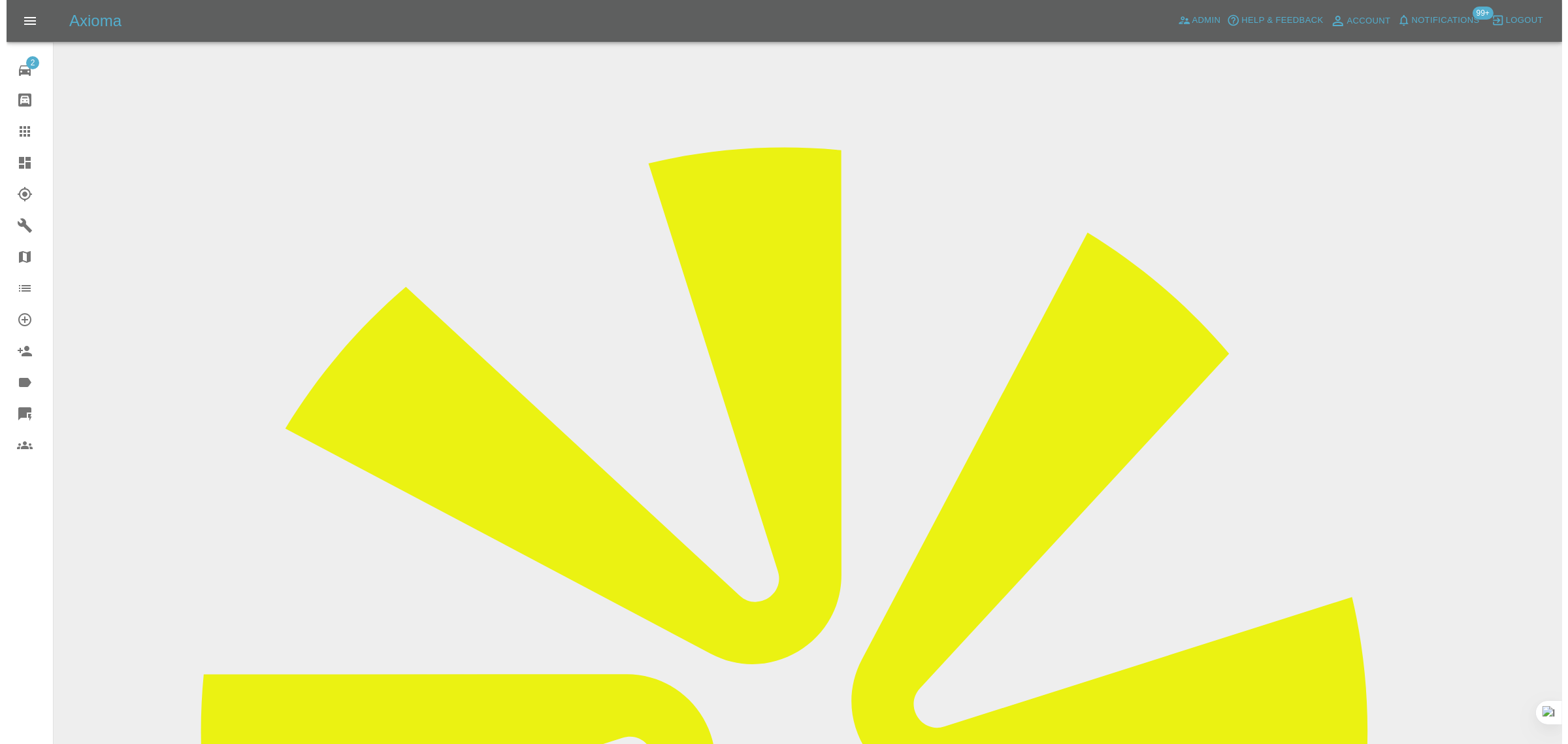
scroll to position [0, 0]
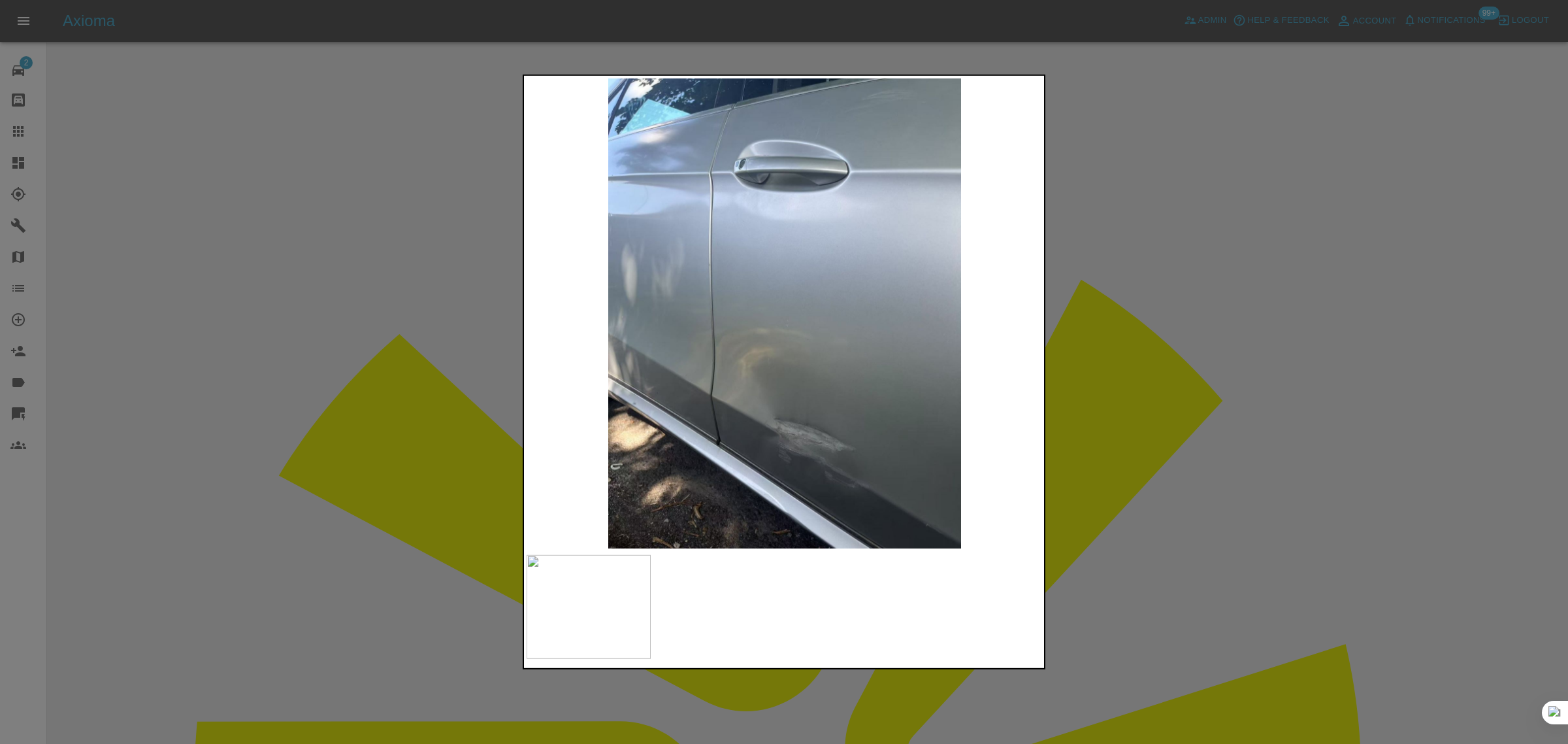
click at [1162, 319] on div at bounding box center [784, 372] width 1568 height 744
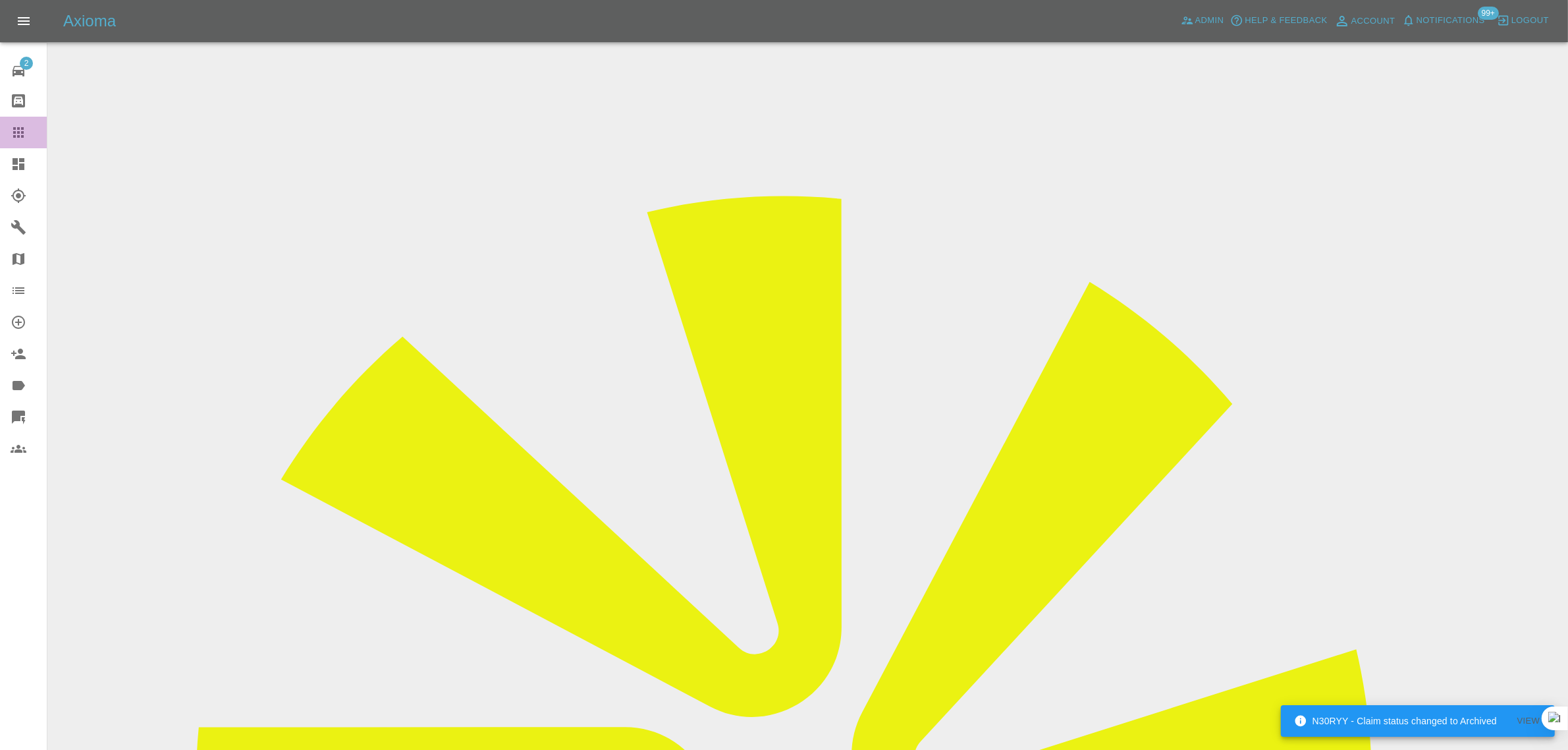
click at [14, 125] on icon at bounding box center [18, 132] width 16 height 16
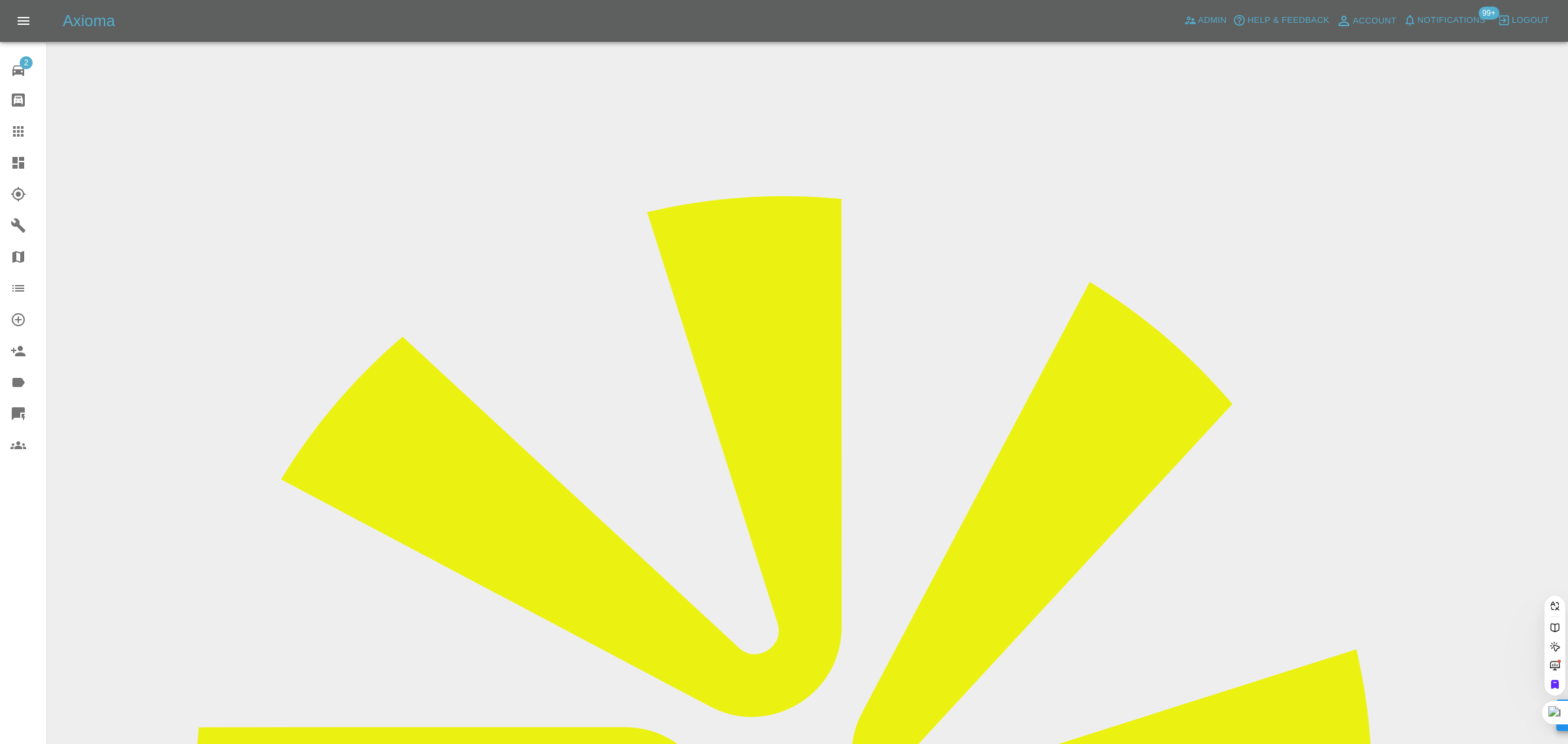
paste input "mike.gibbard@me.com"
type input "mike.gibbard@me.co"
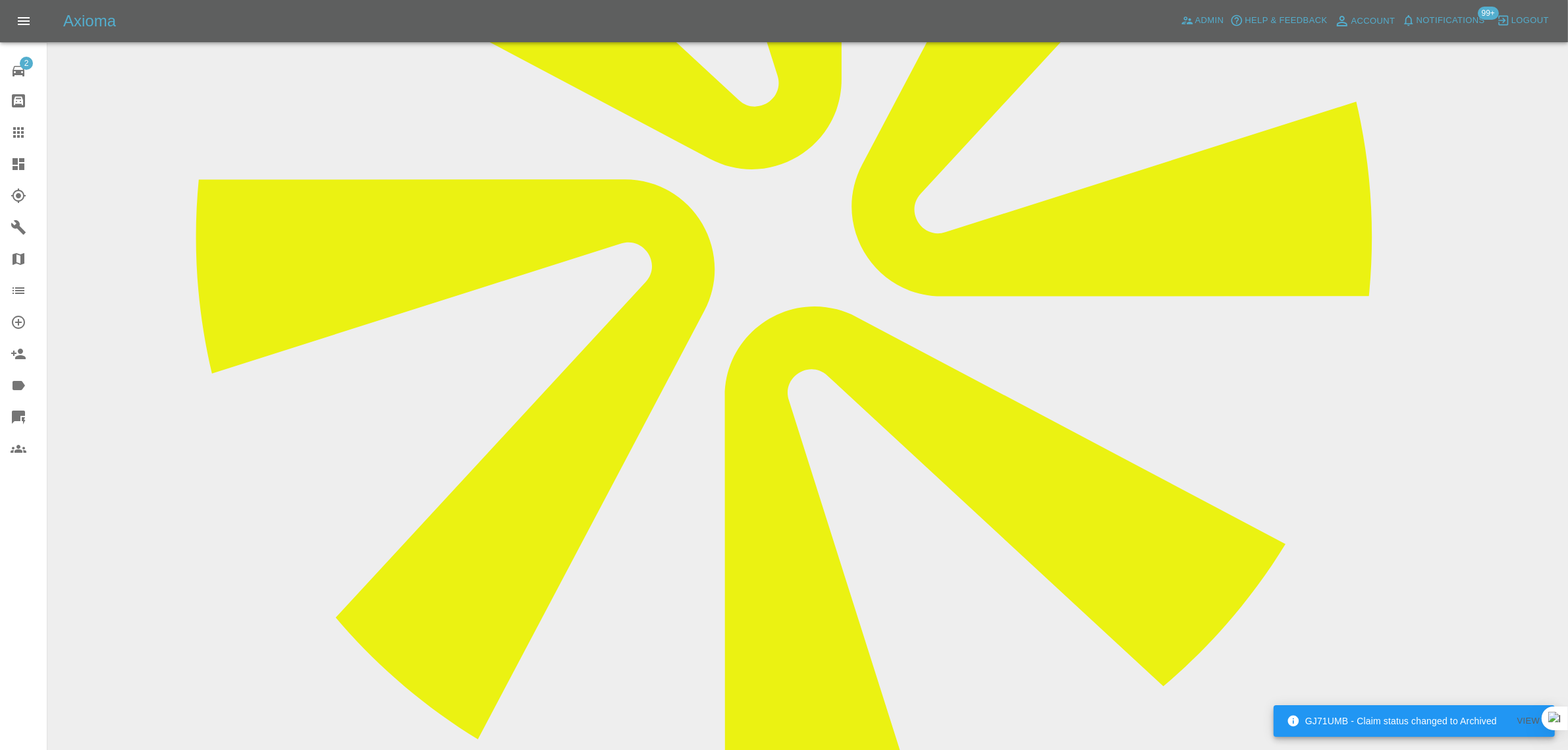
scroll to position [577, 0]
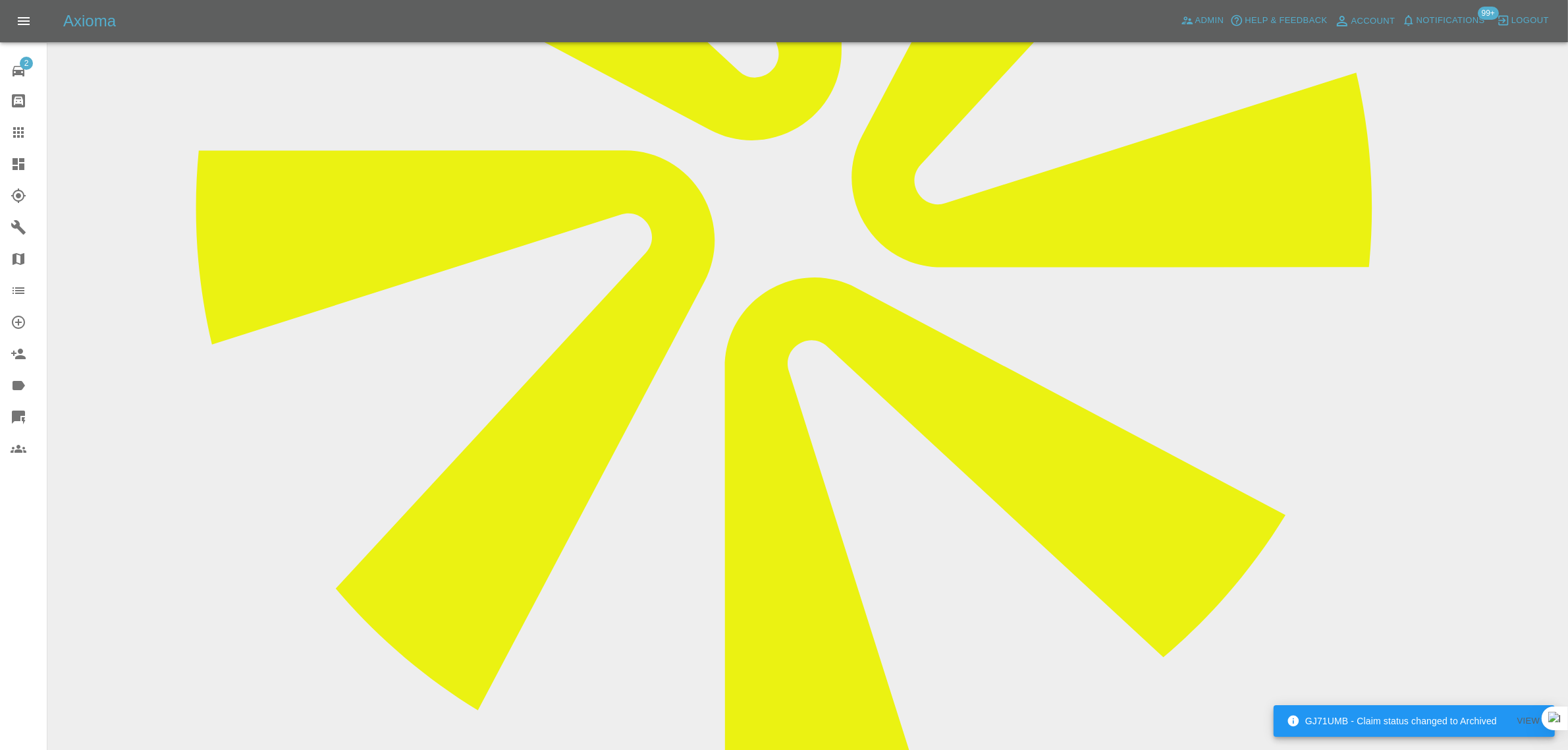
click at [17, 123] on link "Claims" at bounding box center [23, 133] width 46 height 32
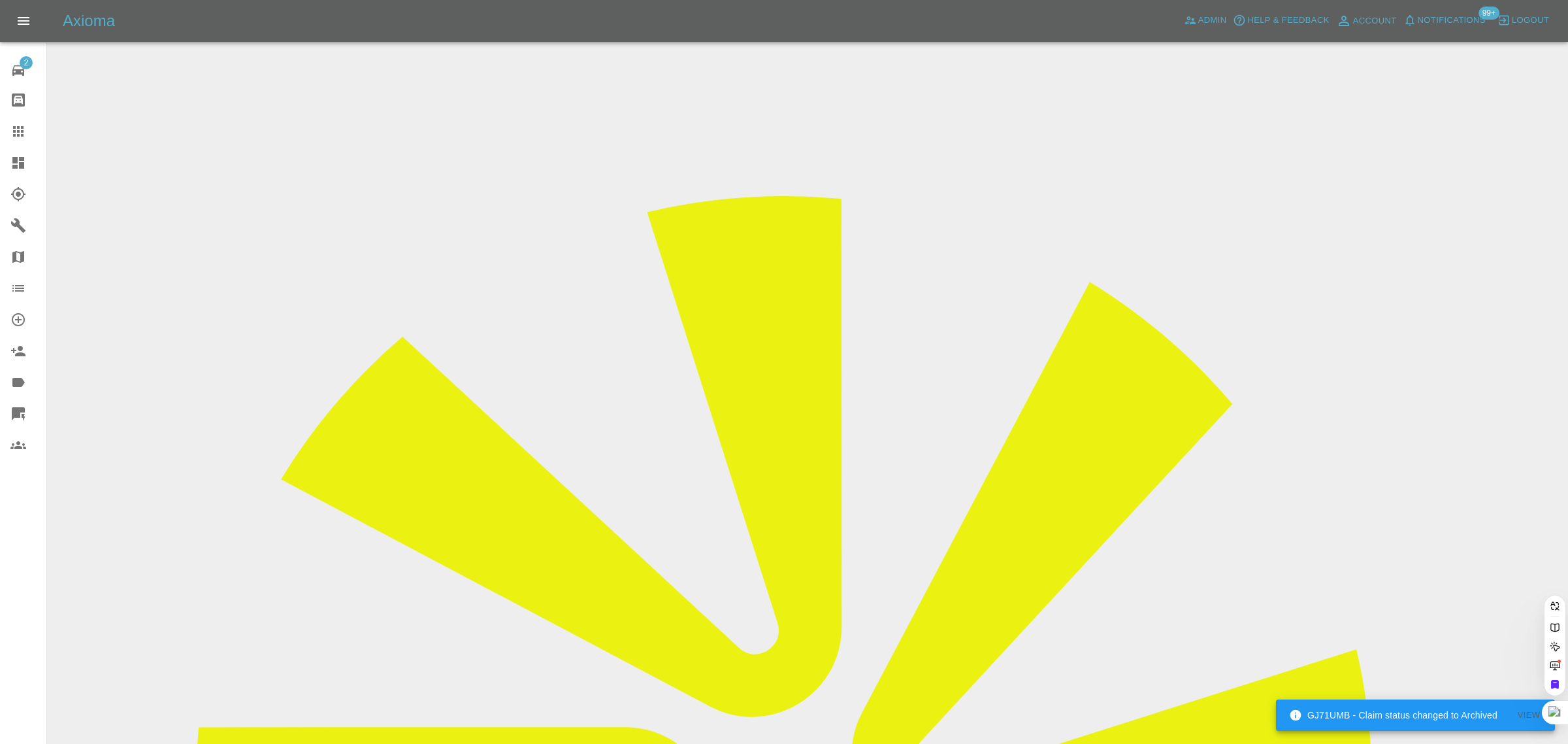
paste input "glads72@aol.co.uk"
type input "glads72@aol.co.uk"
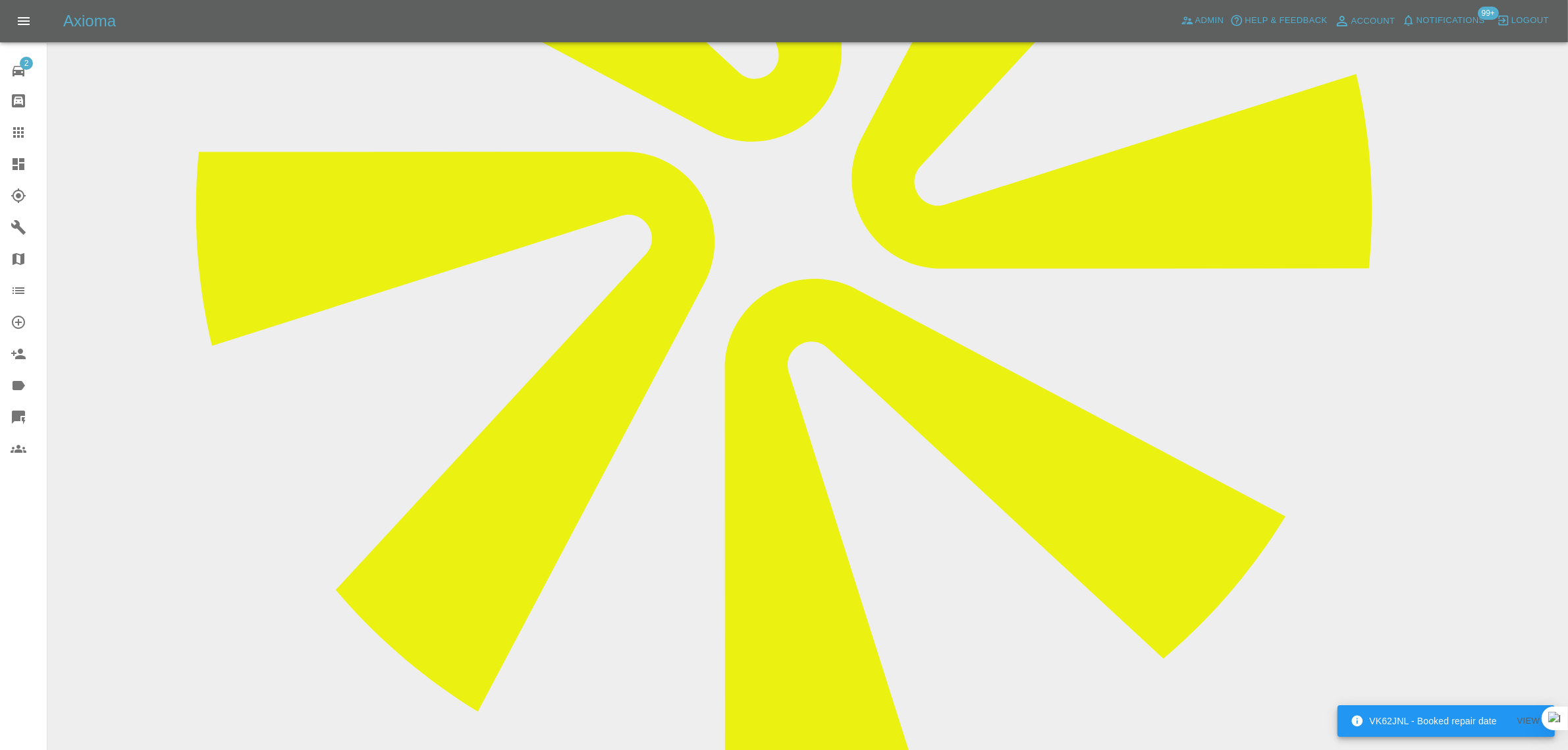
scroll to position [577, 0]
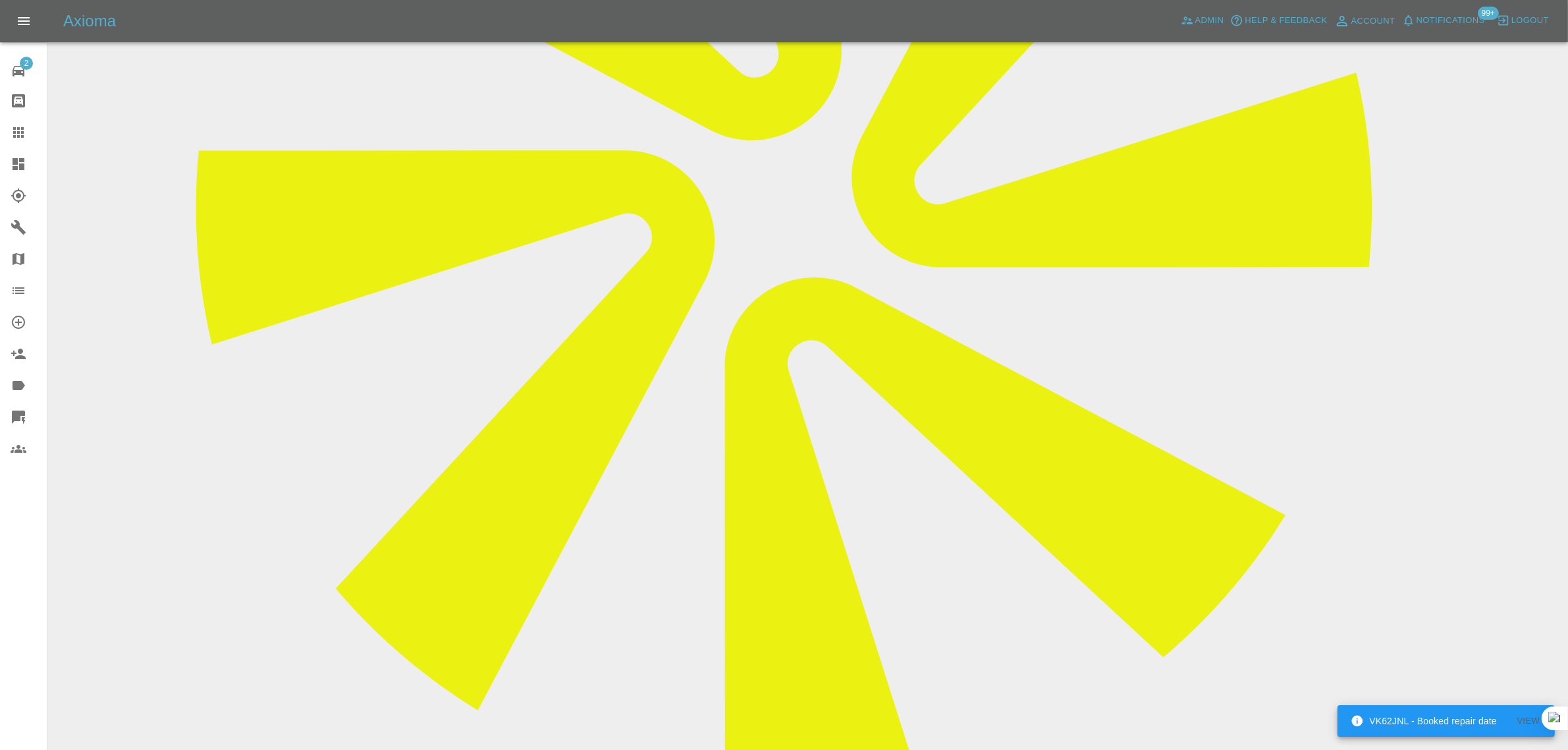
paste textarea "I contacted the repairer , Tim, last week requesting we postpone as my car is i…"
type textarea "I contacted the repairer , Tim, last week requesting we postpone as my car is i…"
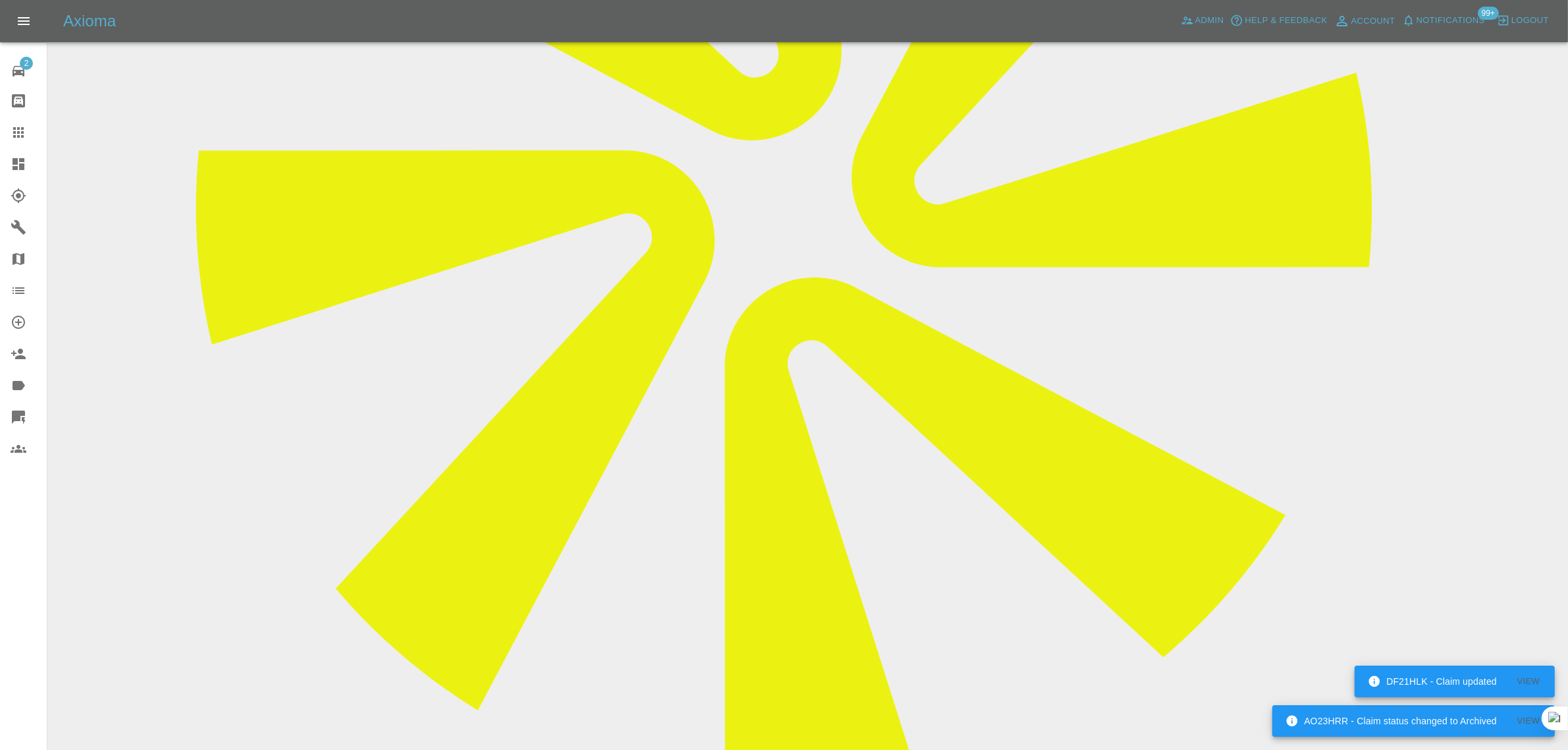
click at [30, 143] on link "Claims" at bounding box center [23, 133] width 46 height 32
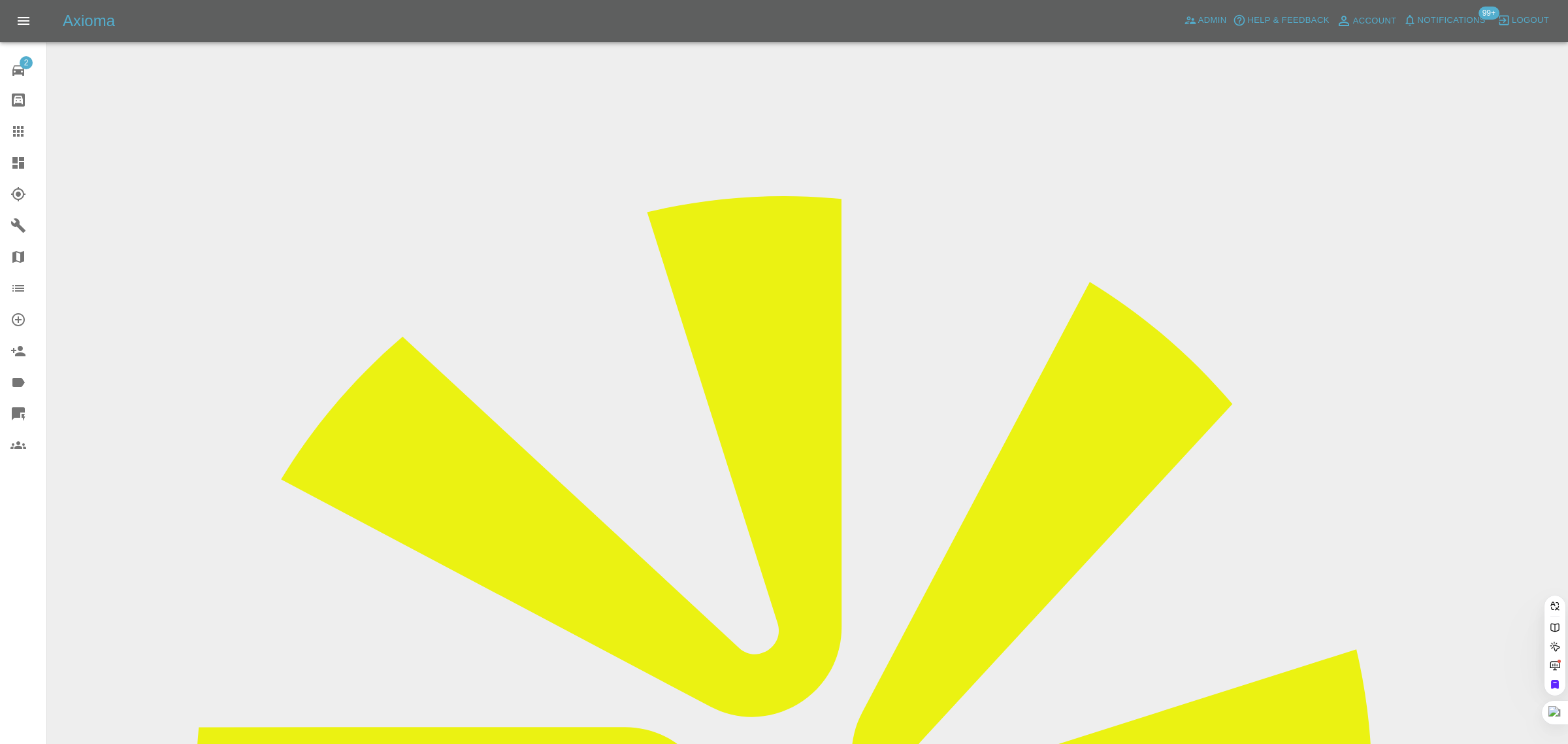
paste input "[EMAIL_ADDRESS][DOMAIN_NAME]"
type input "toteng73@hotmail.co.u"
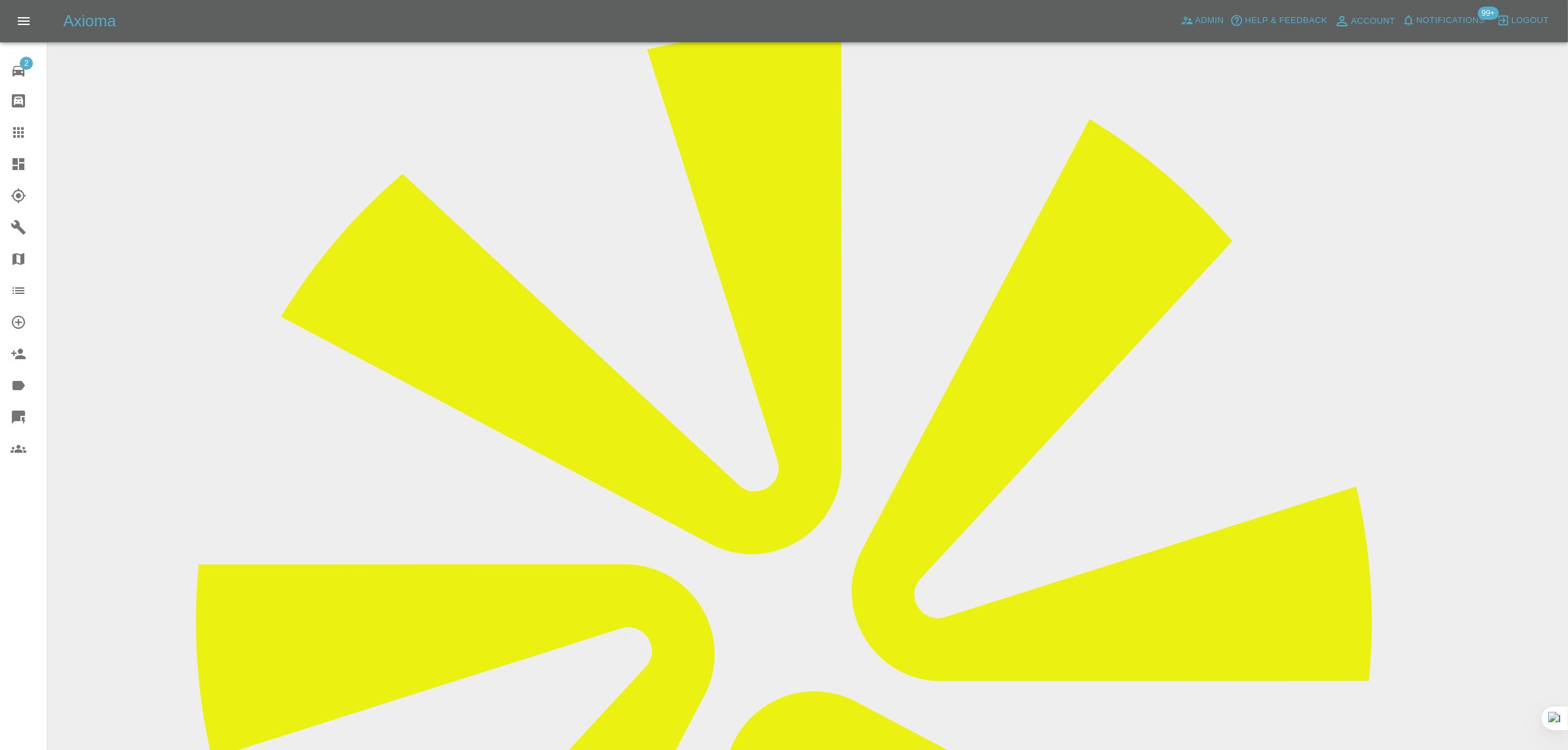
scroll to position [494, 0]
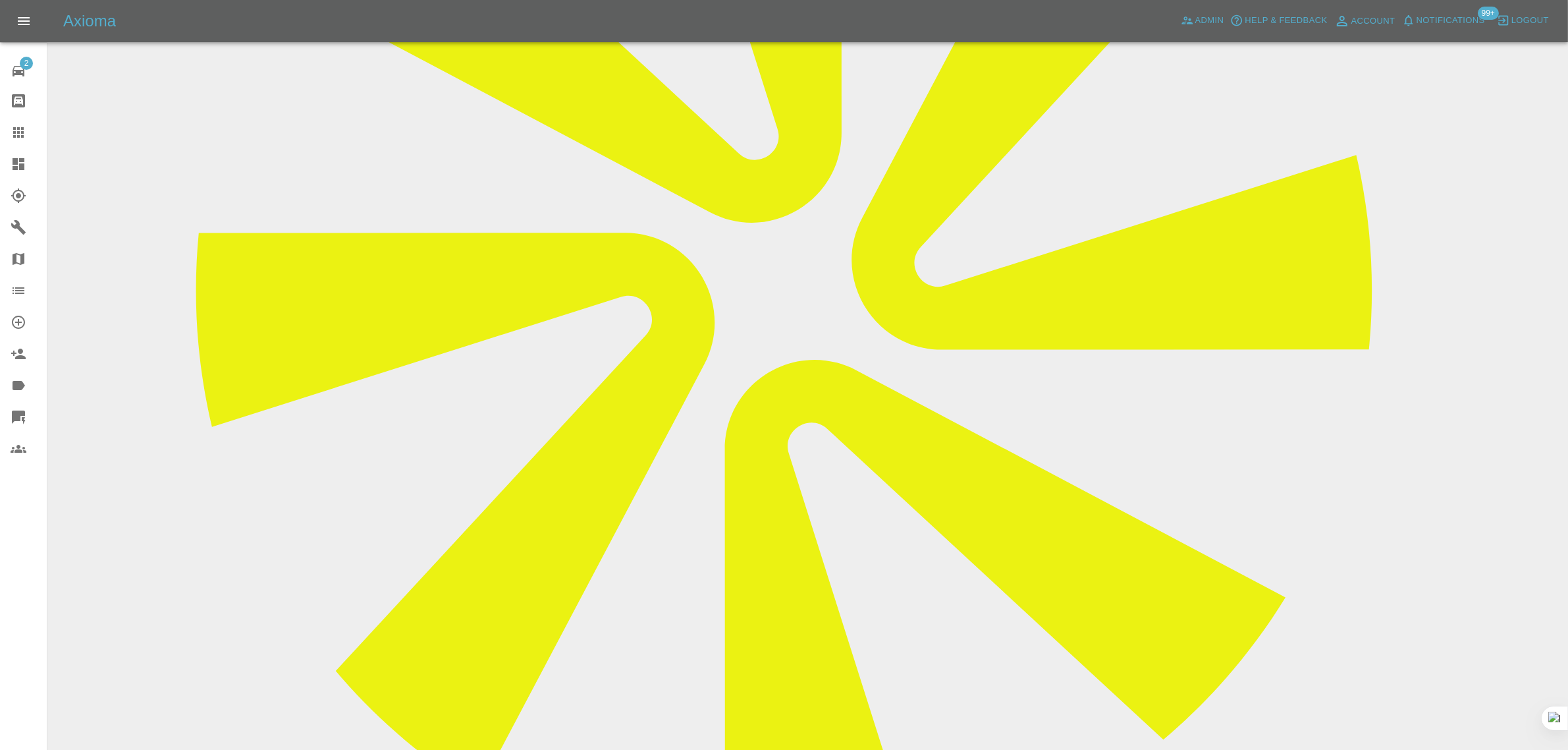
paste textarea "I have an appointment scheduled for [DATE] - my name is [PERSON_NAME] in [GEOGR…"
type textarea "I have an appointment scheduled for [DATE] - my name is [PERSON_NAME] in [GEOGR…"
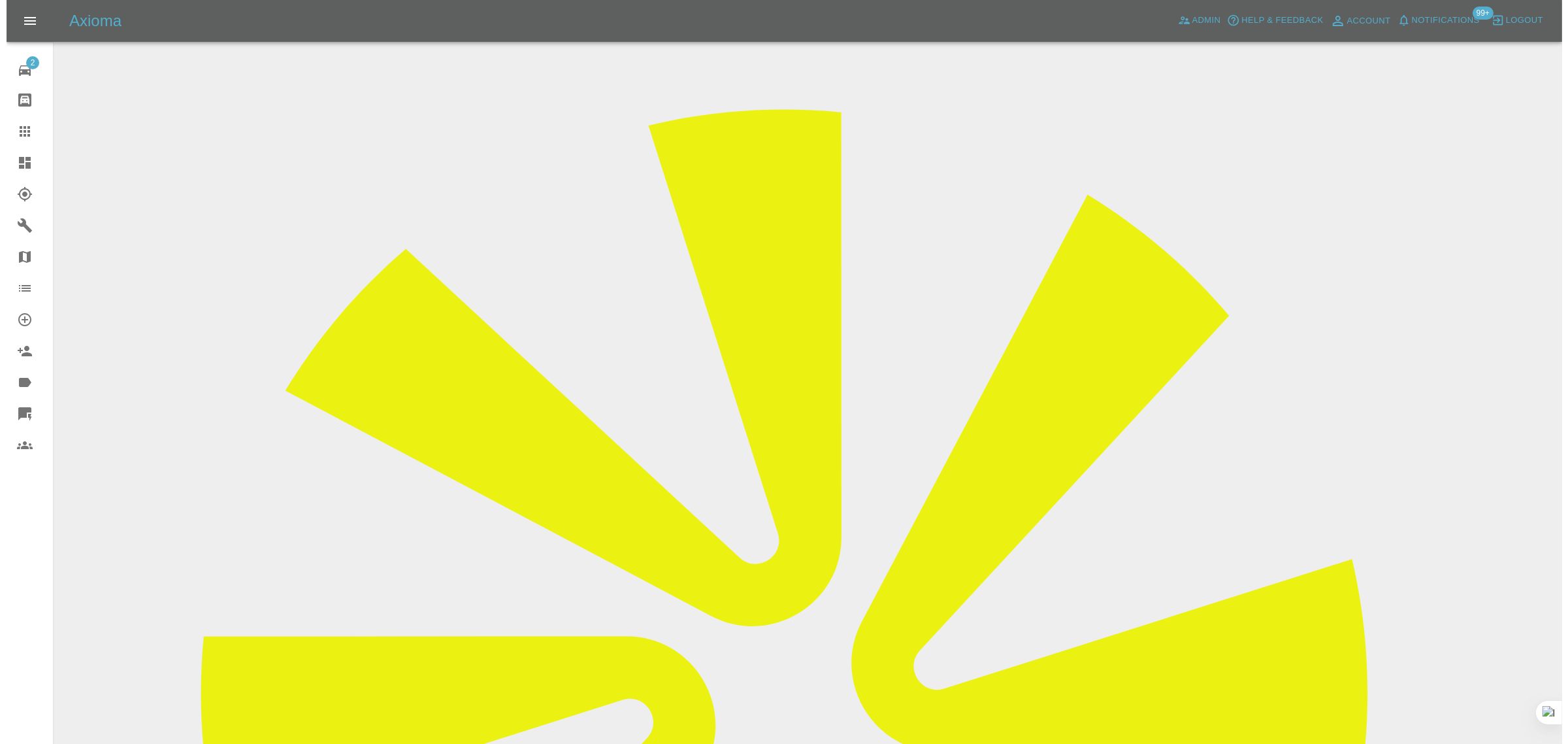
scroll to position [0, 0]
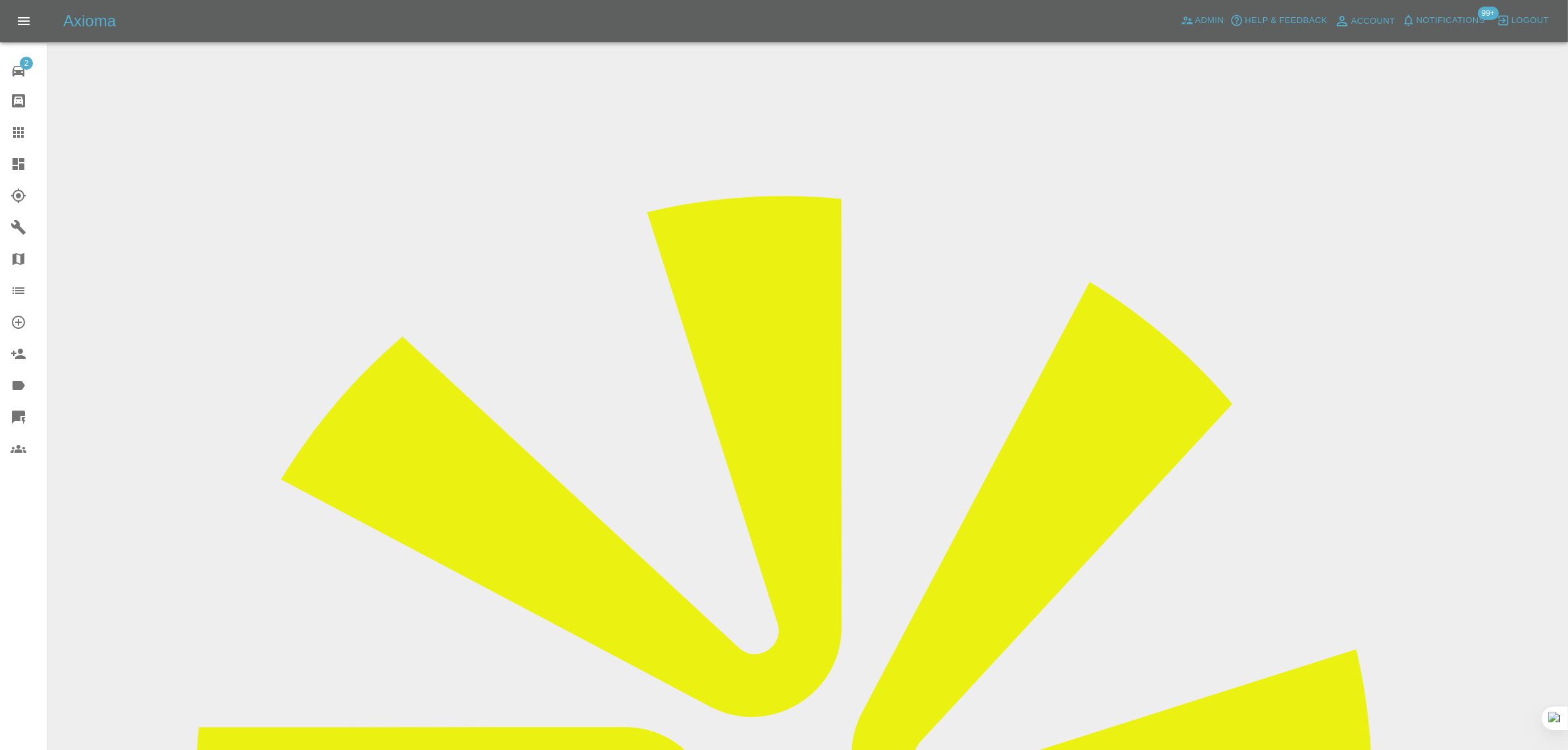
drag, startPoint x: 1312, startPoint y: 202, endPoint x: 1326, endPoint y: 198, distance: 14.6
copy tr "Perfection Bodyw"
click at [11, 136] on icon at bounding box center [18, 132] width 16 height 16
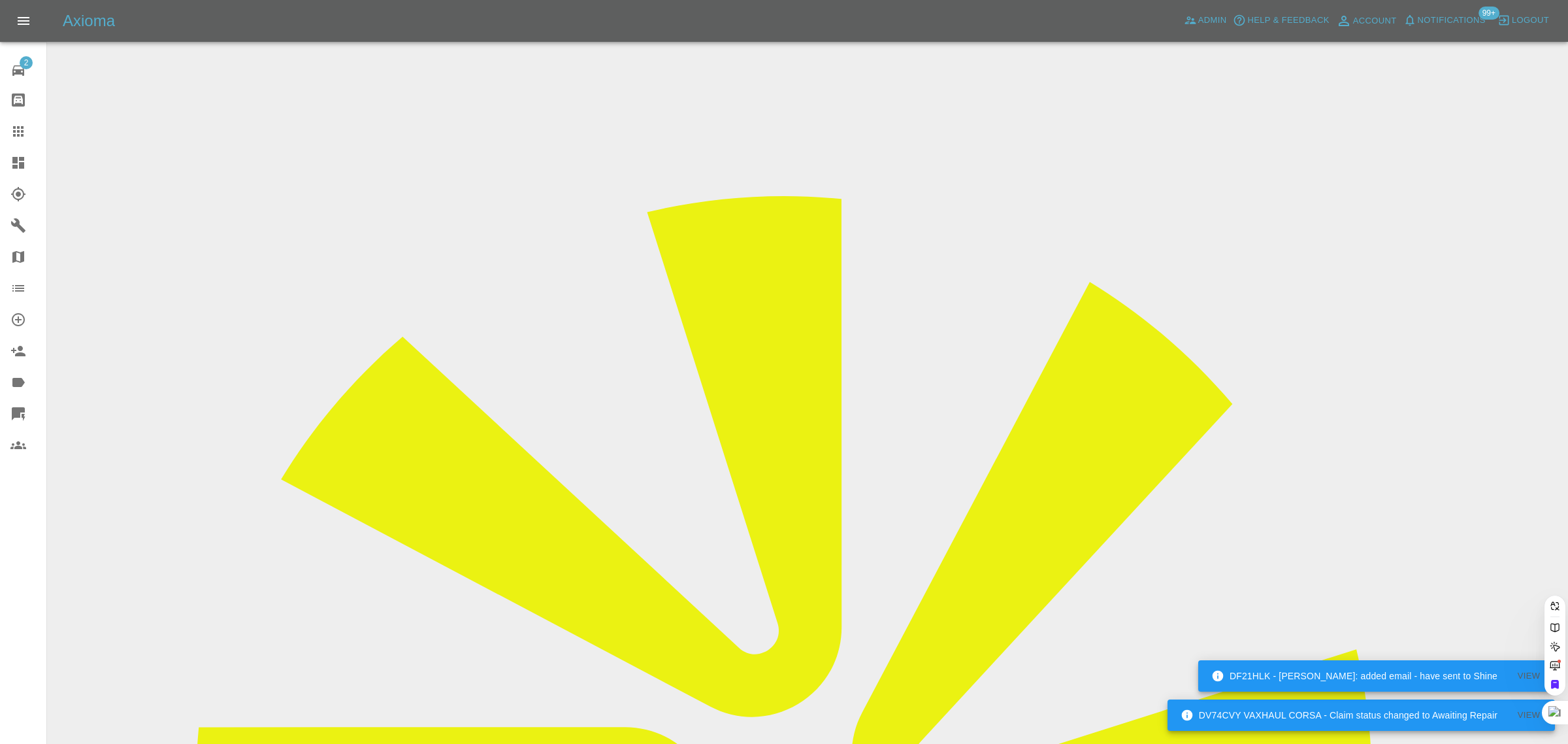
paste input "hamidaasmat@yahoo.co.uk"
type input "hamidaasmat@yahoo.co.uk"
click at [20, 585] on div "2 Repair home Bodyshop home Claims Dashboard Explorer Garages Map Organization …" at bounding box center [23, 372] width 47 height 744
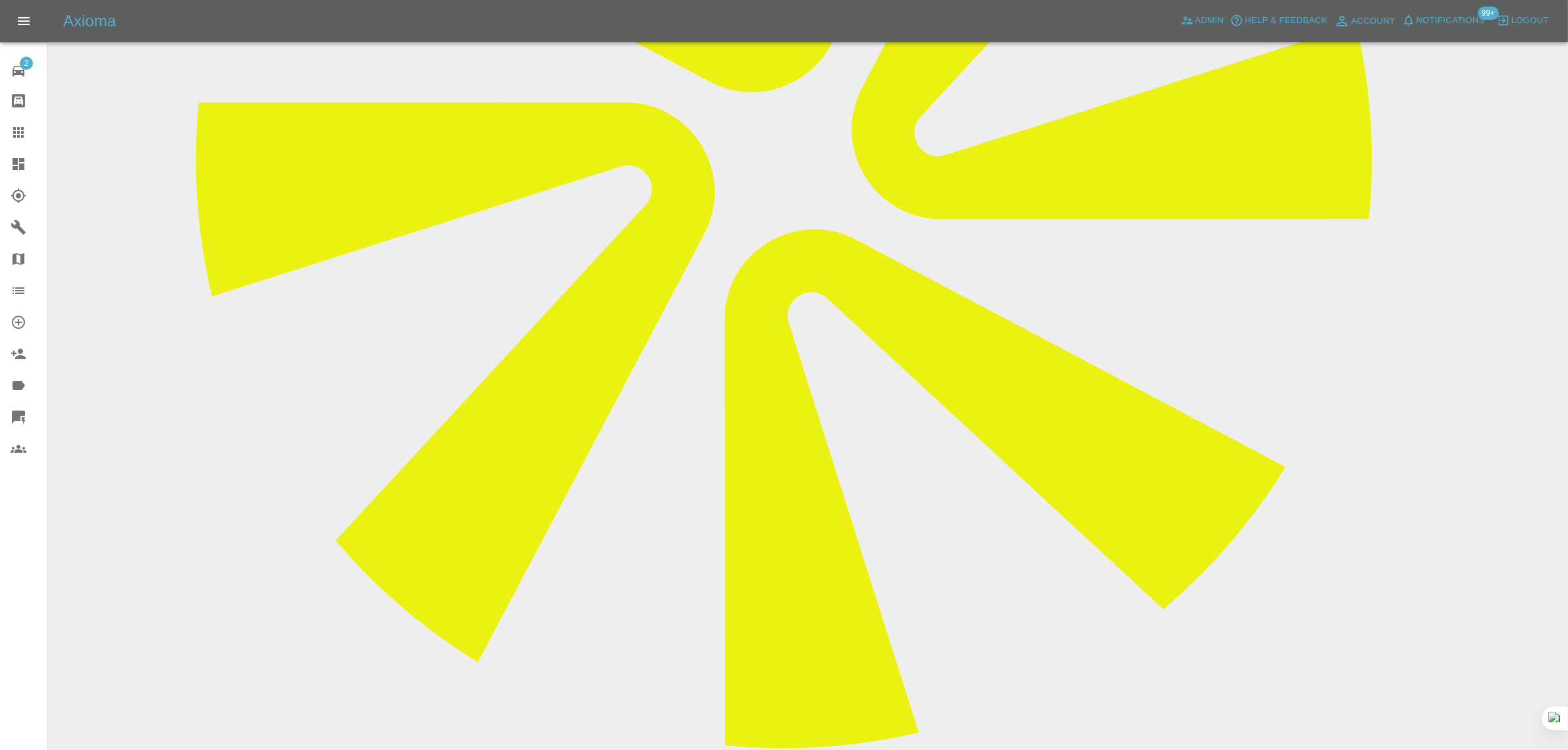
scroll to position [709, 0]
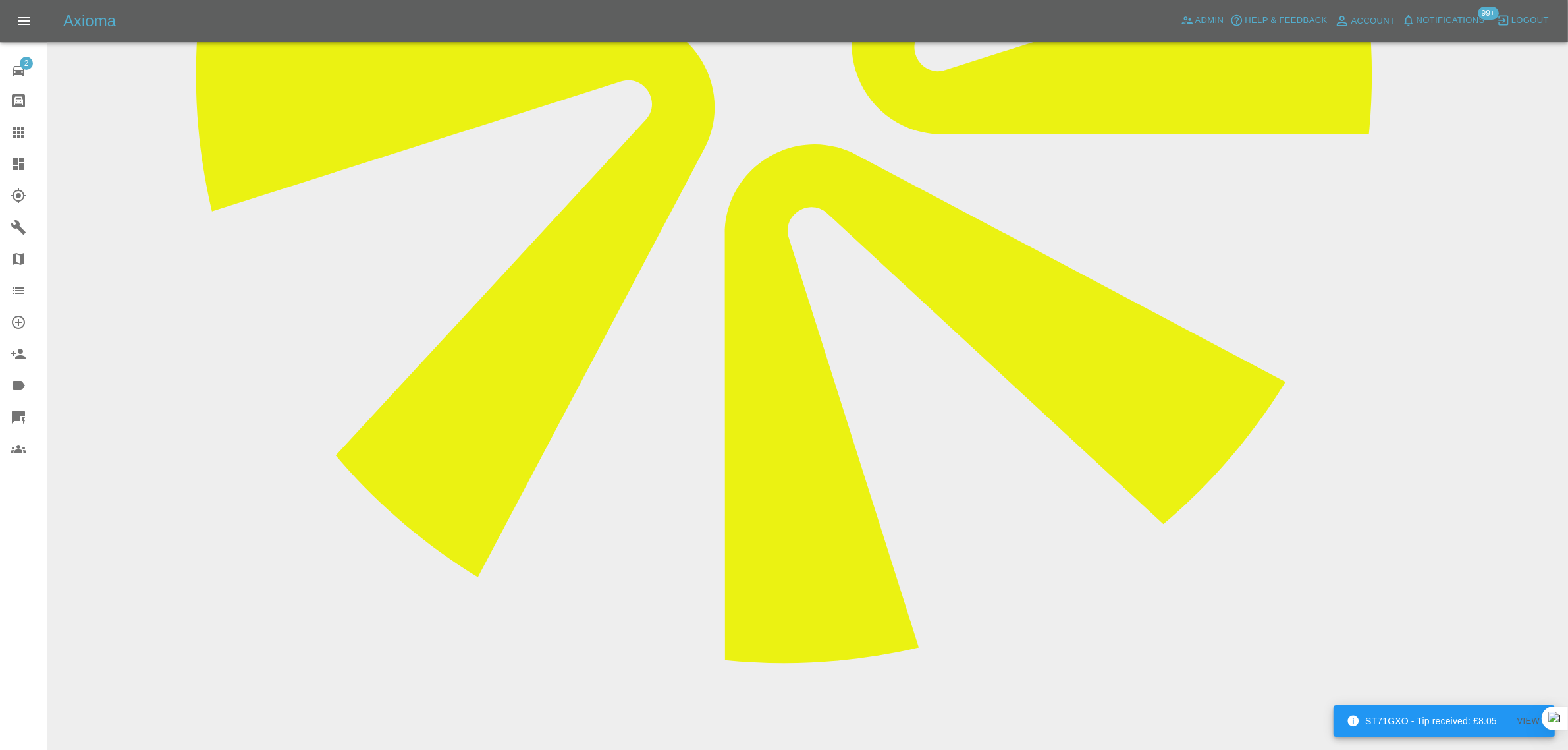
click at [31, 136] on div at bounding box center [29, 132] width 37 height 16
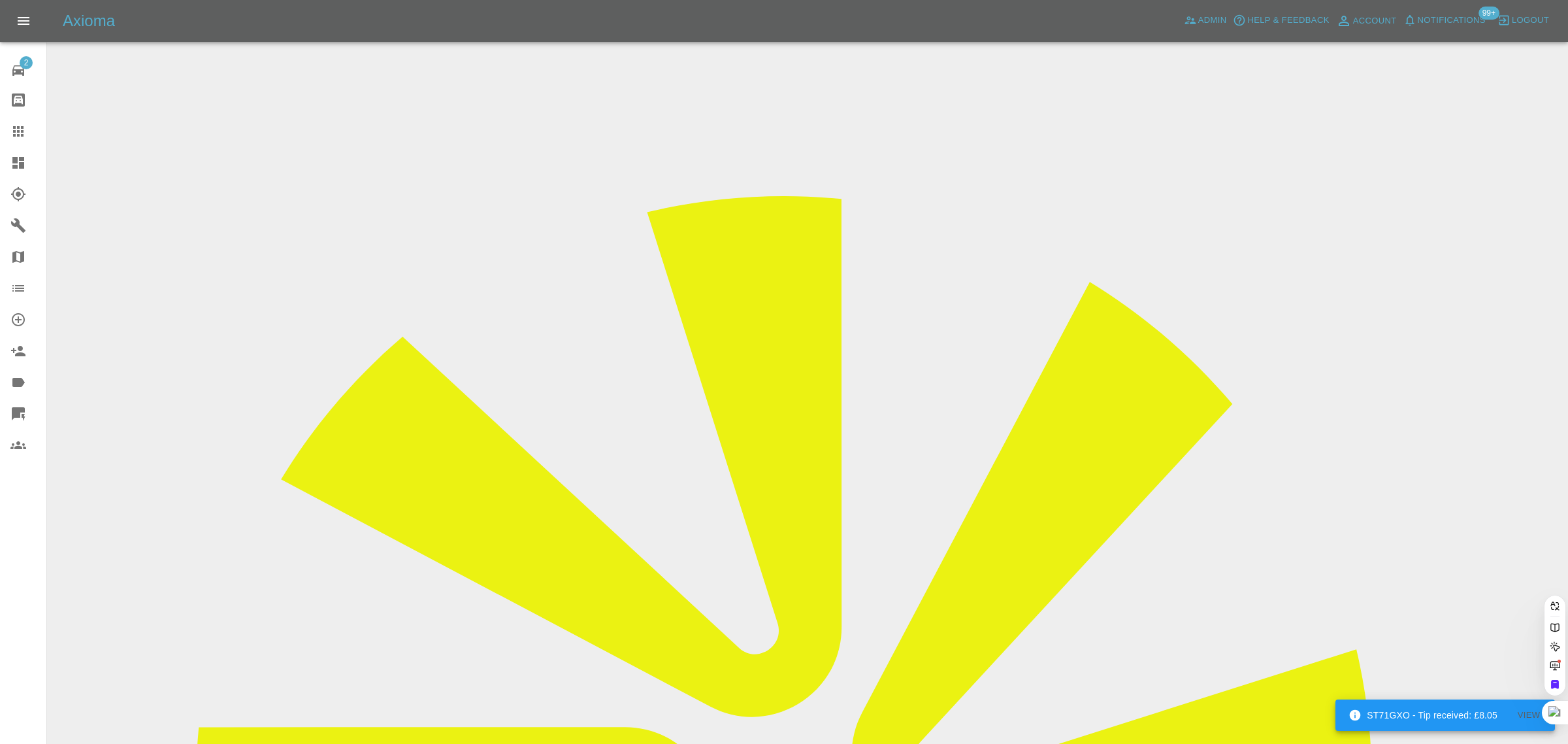
paste input "ann.okeeffe@btinternet.com"
type input "ann.okeeffe@btinternet.co"
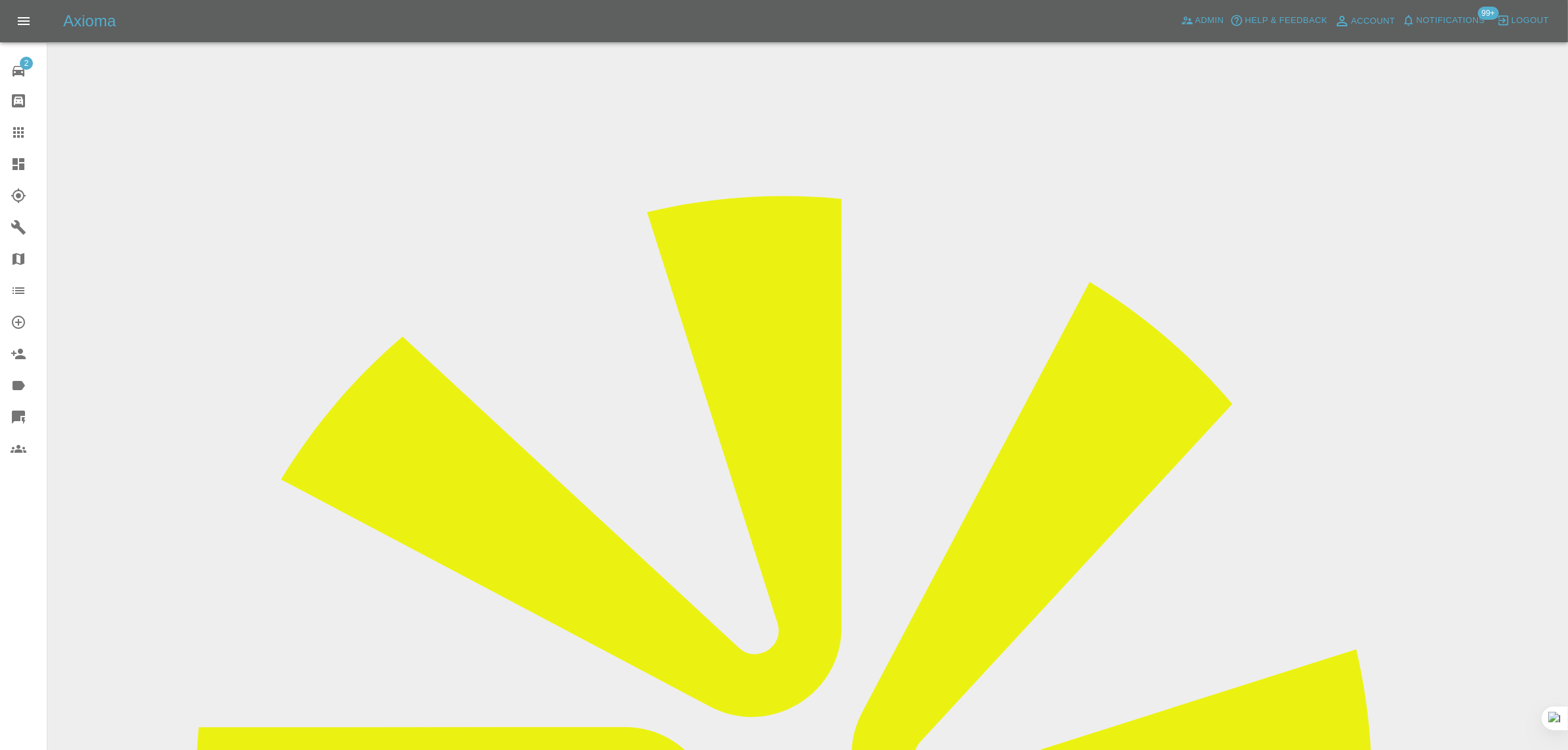
scroll to position [494, 0]
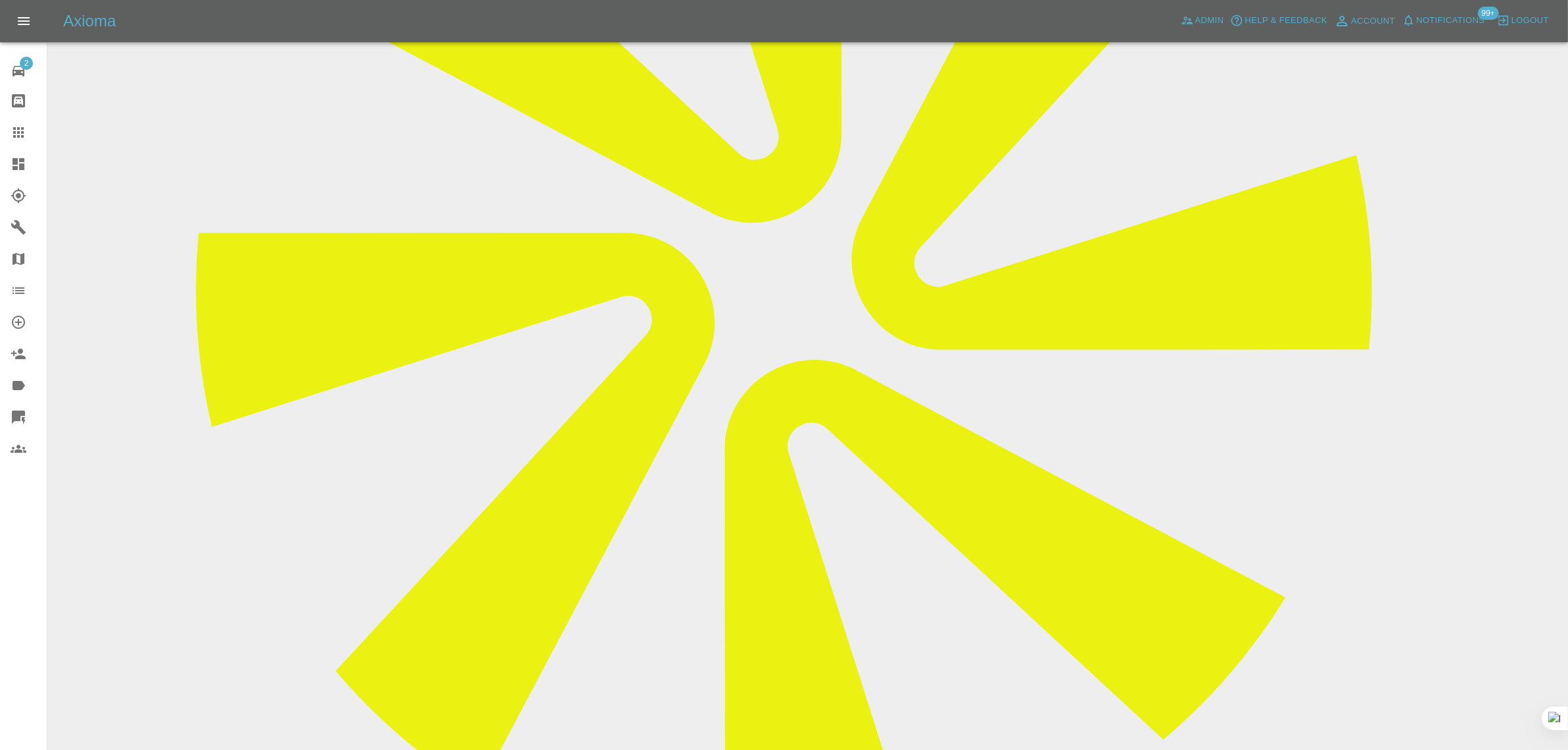
click at [24, 126] on icon at bounding box center [18, 132] width 16 height 16
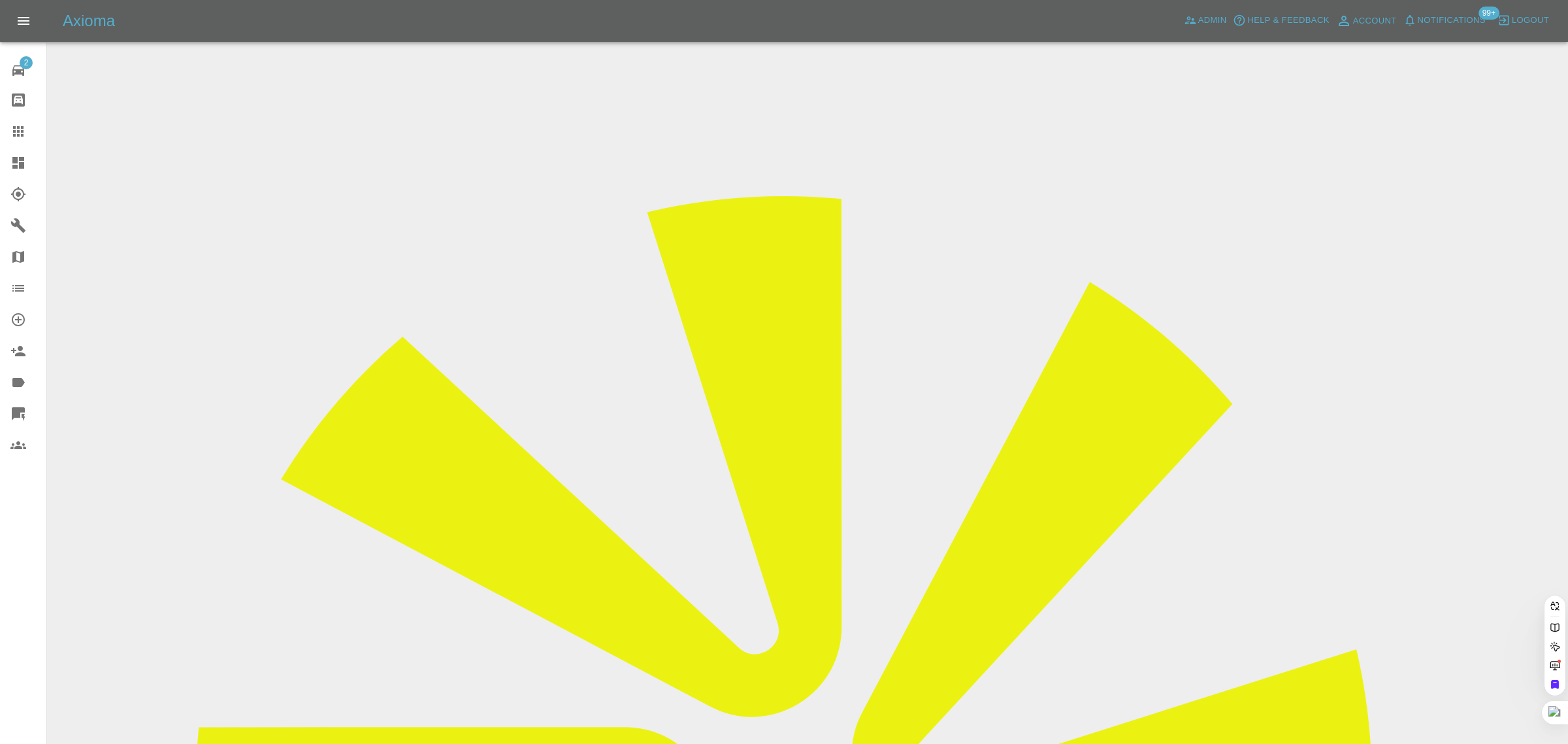
paste input "milamiya2023@gmail.com"
type input "milamiya2023@gmail.com"
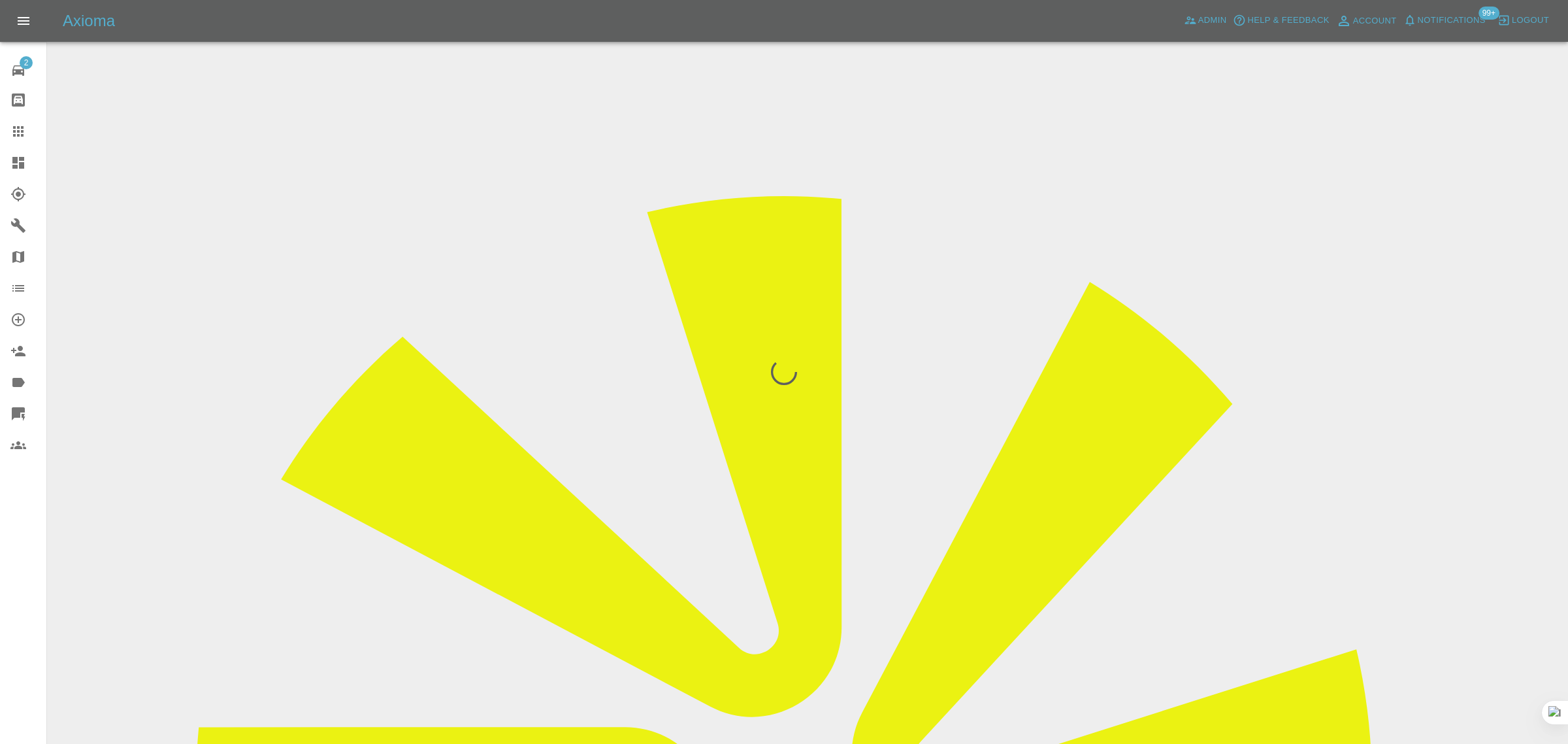
click at [37, 588] on div "2 Repair home Bodyshop home Claims Dashboard Explorer Garages Map Organization …" at bounding box center [23, 372] width 47 height 744
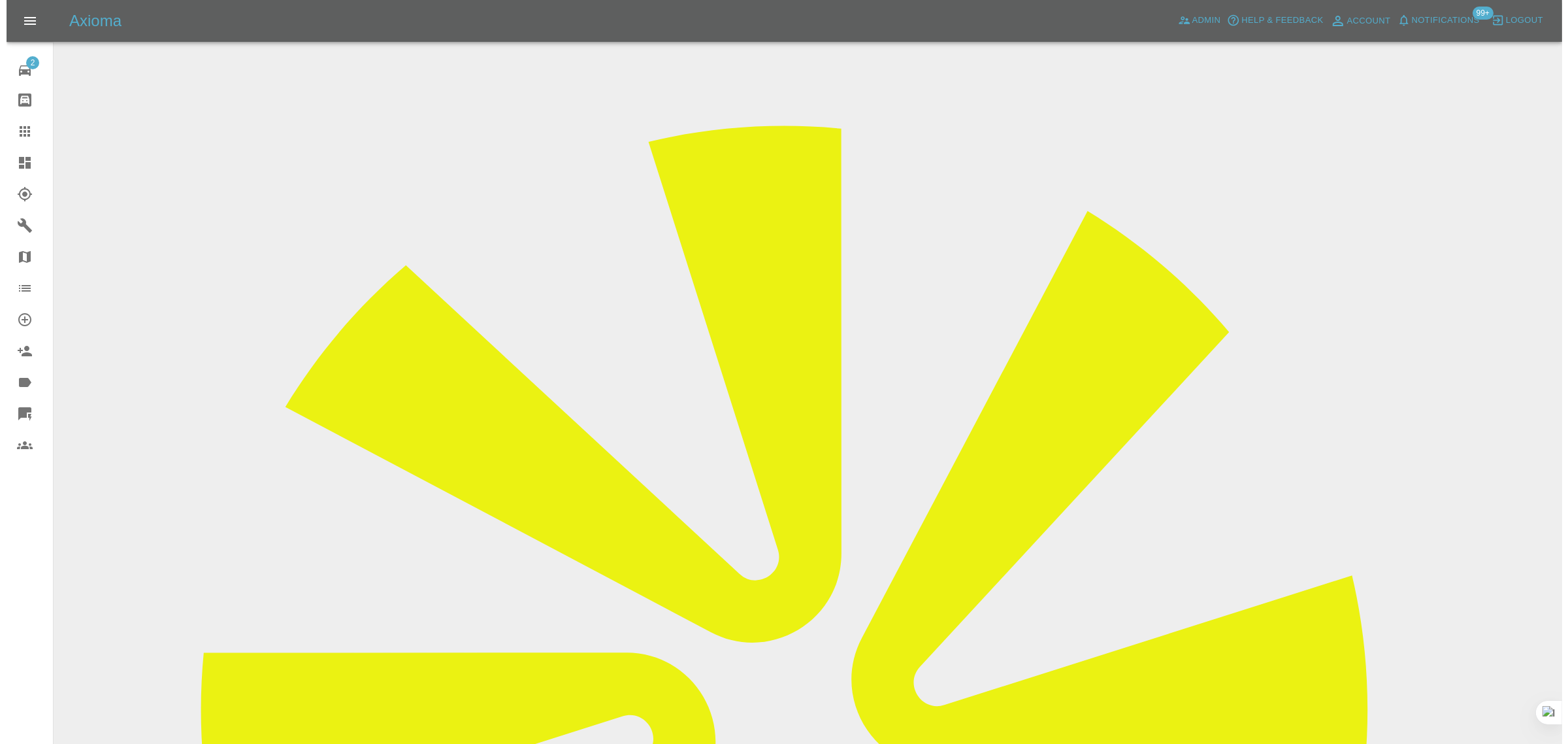
scroll to position [163, 0]
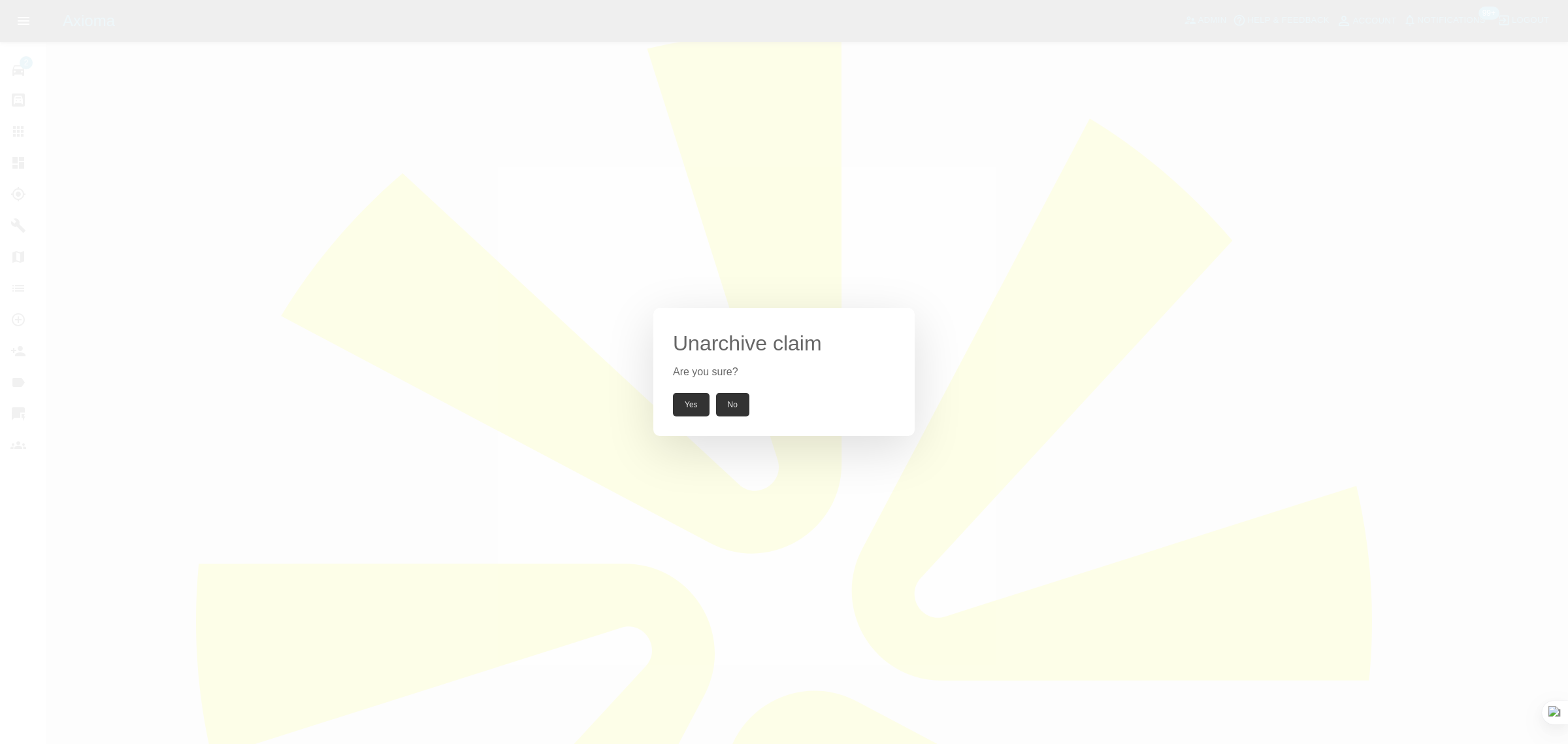
click at [696, 396] on button "Yes" at bounding box center [691, 404] width 36 height 24
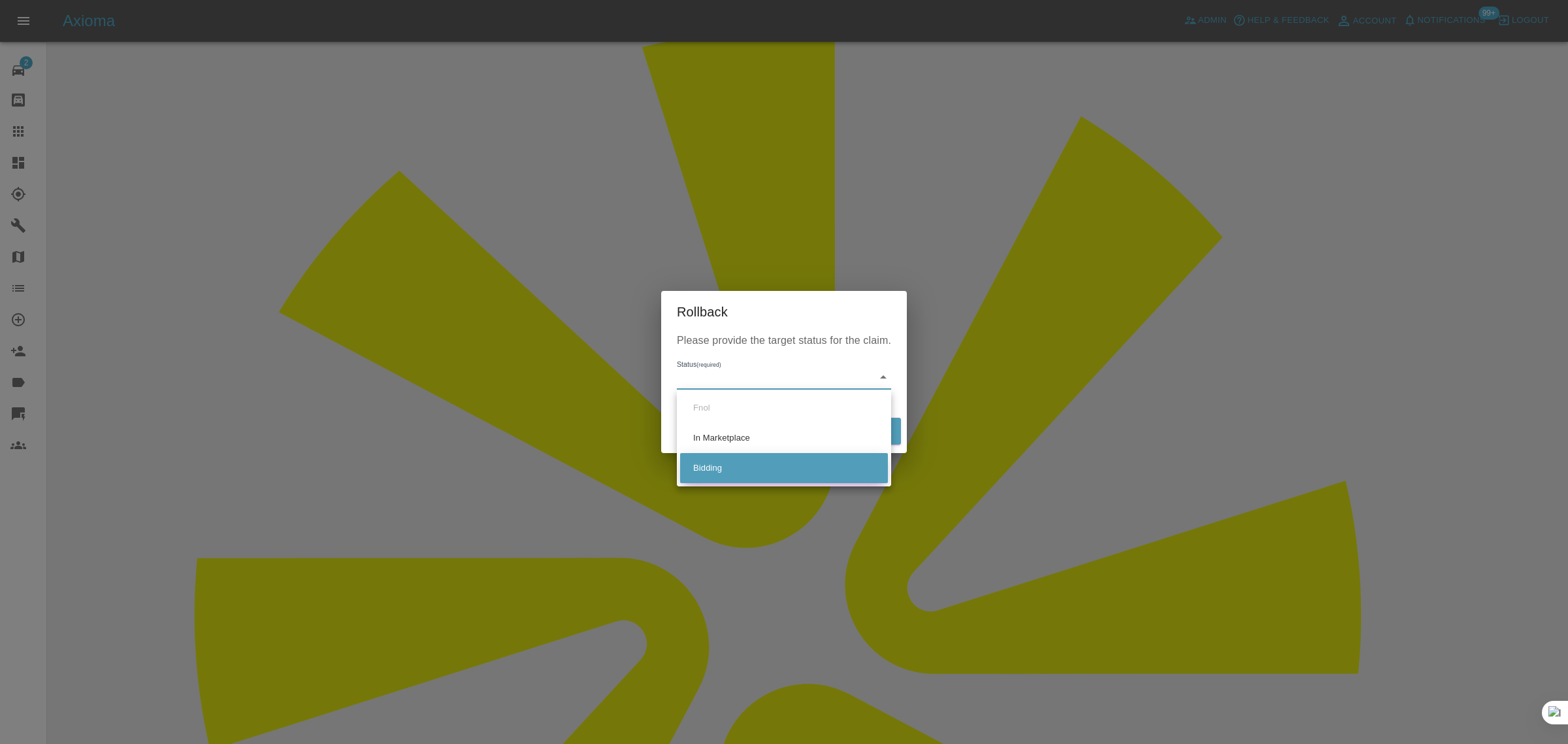
click at [723, 464] on li "Bidding" at bounding box center [784, 467] width 207 height 30
type input "bidding"
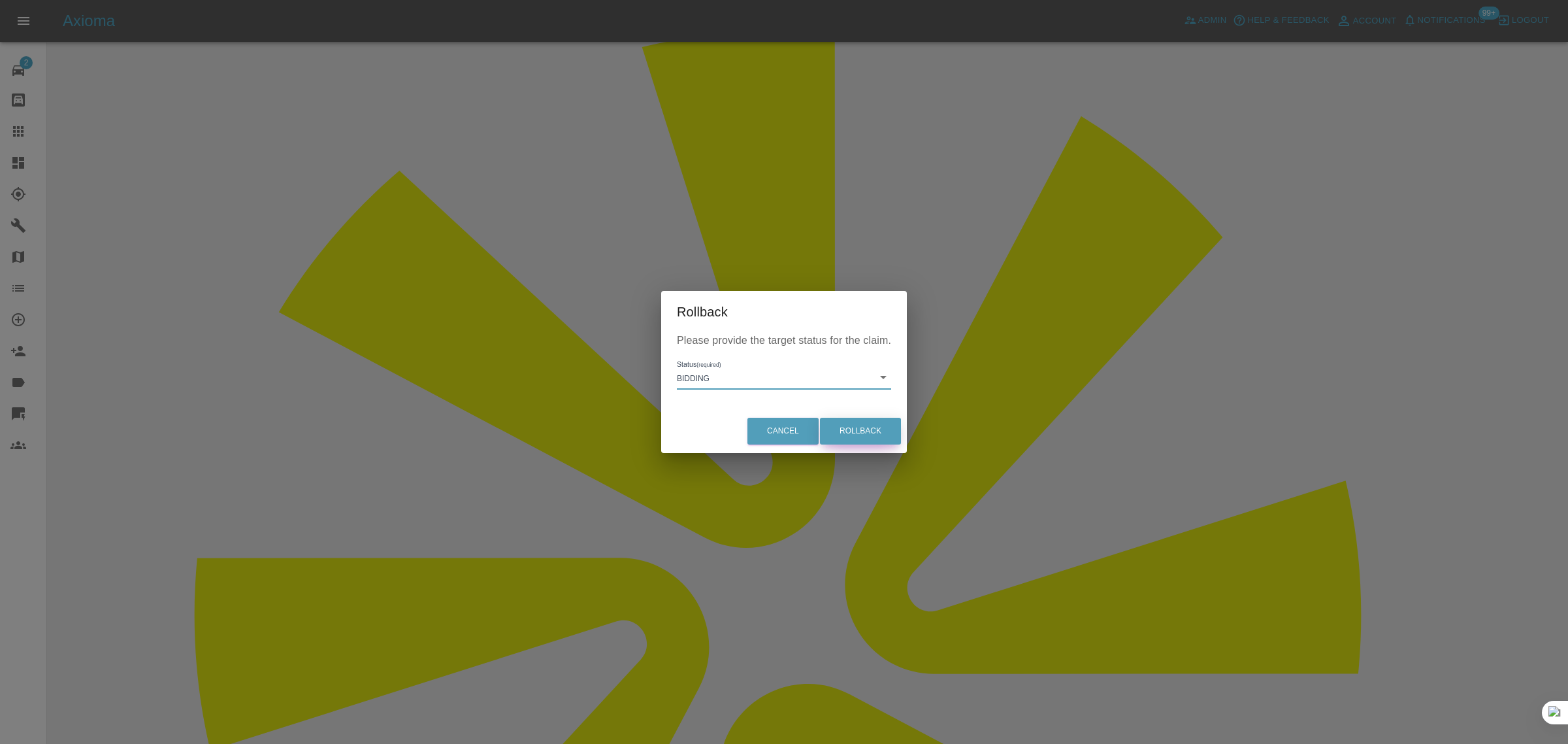
click at [839, 425] on button "Rollback" at bounding box center [860, 430] width 81 height 27
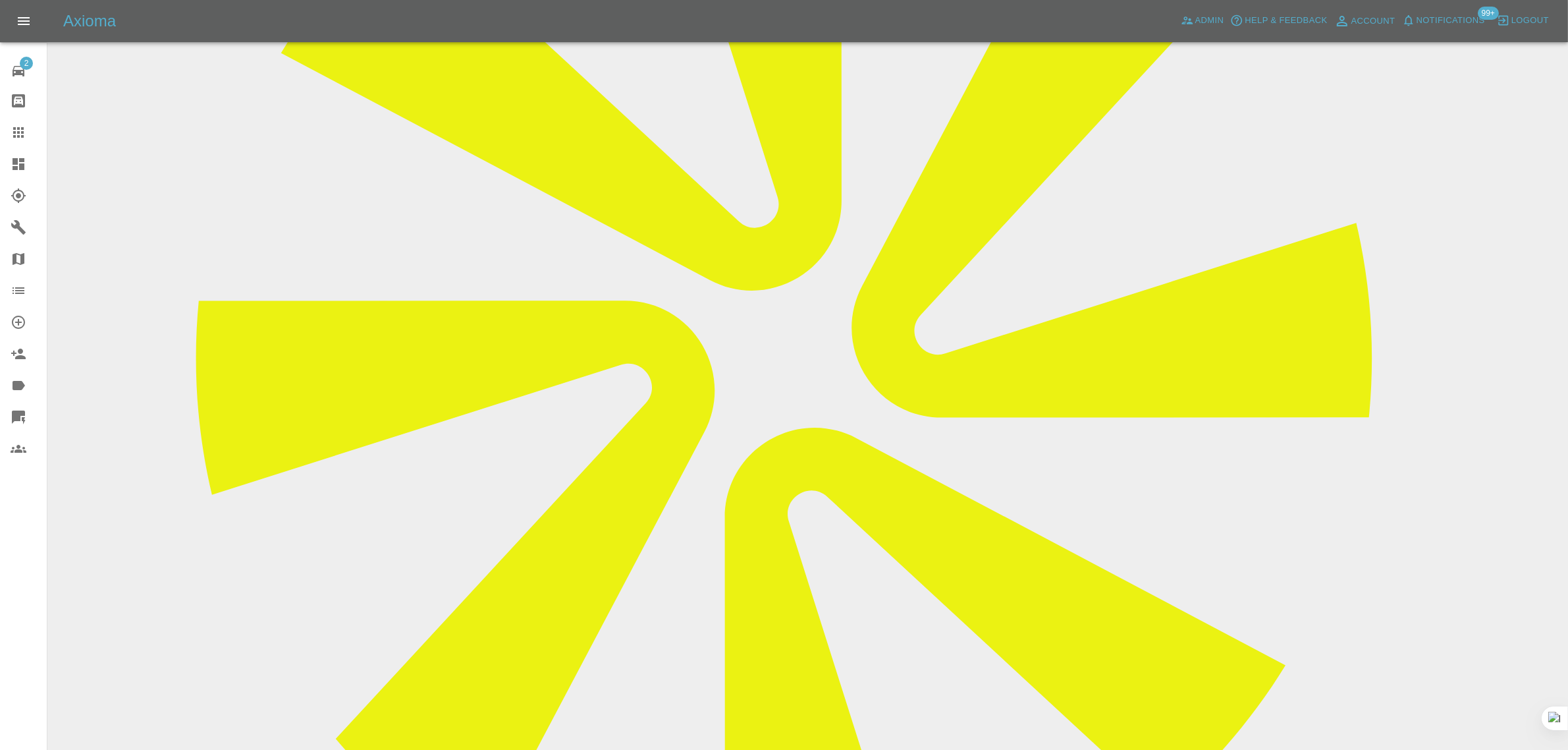
scroll to position [494, 0]
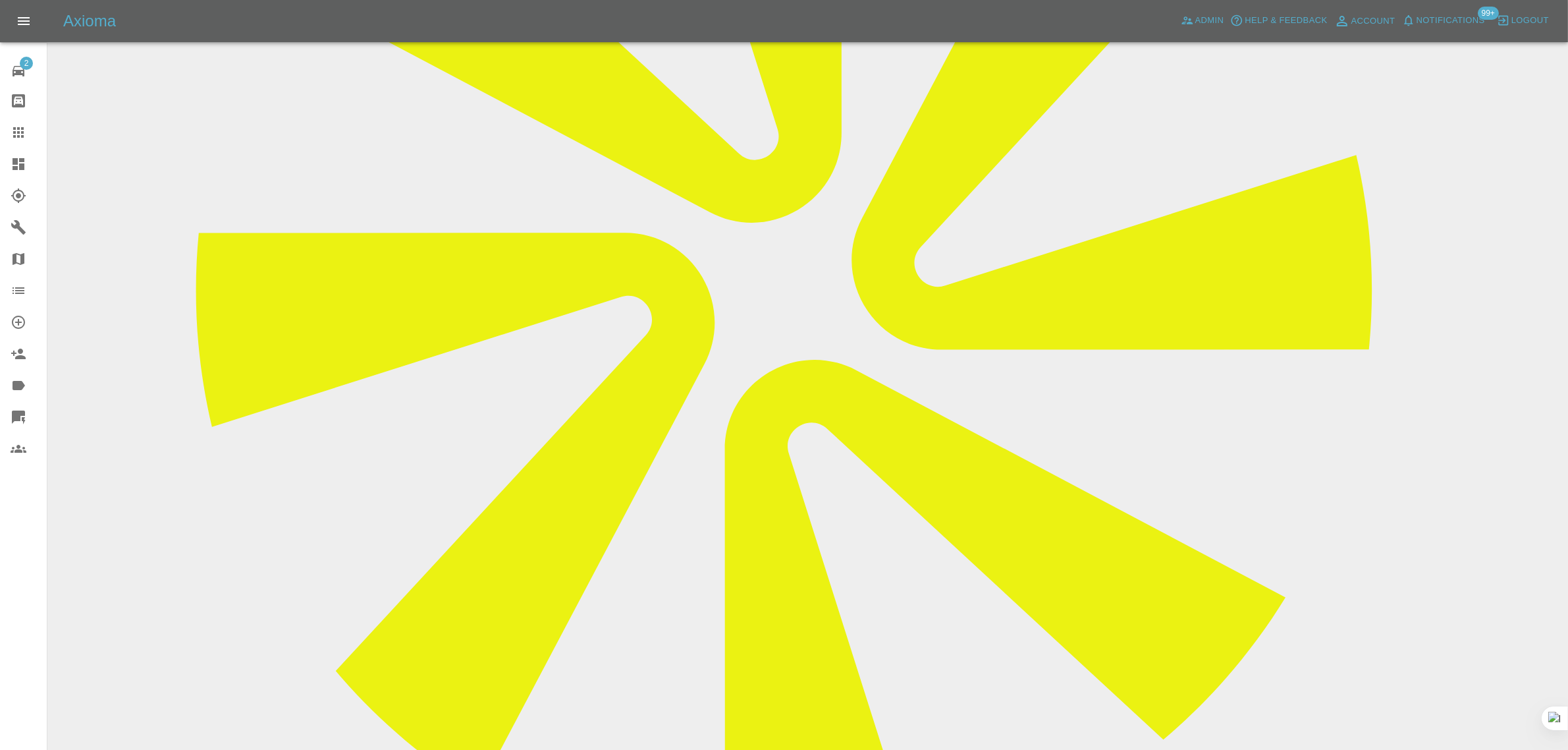
paste textarea "Hi Axioma, I am ready to book in, sorry I had a lot to do and I went on holiday…"
type textarea "Hi Axioma, I am ready to book in, sorry I had a lot to do and I went on holiday…"
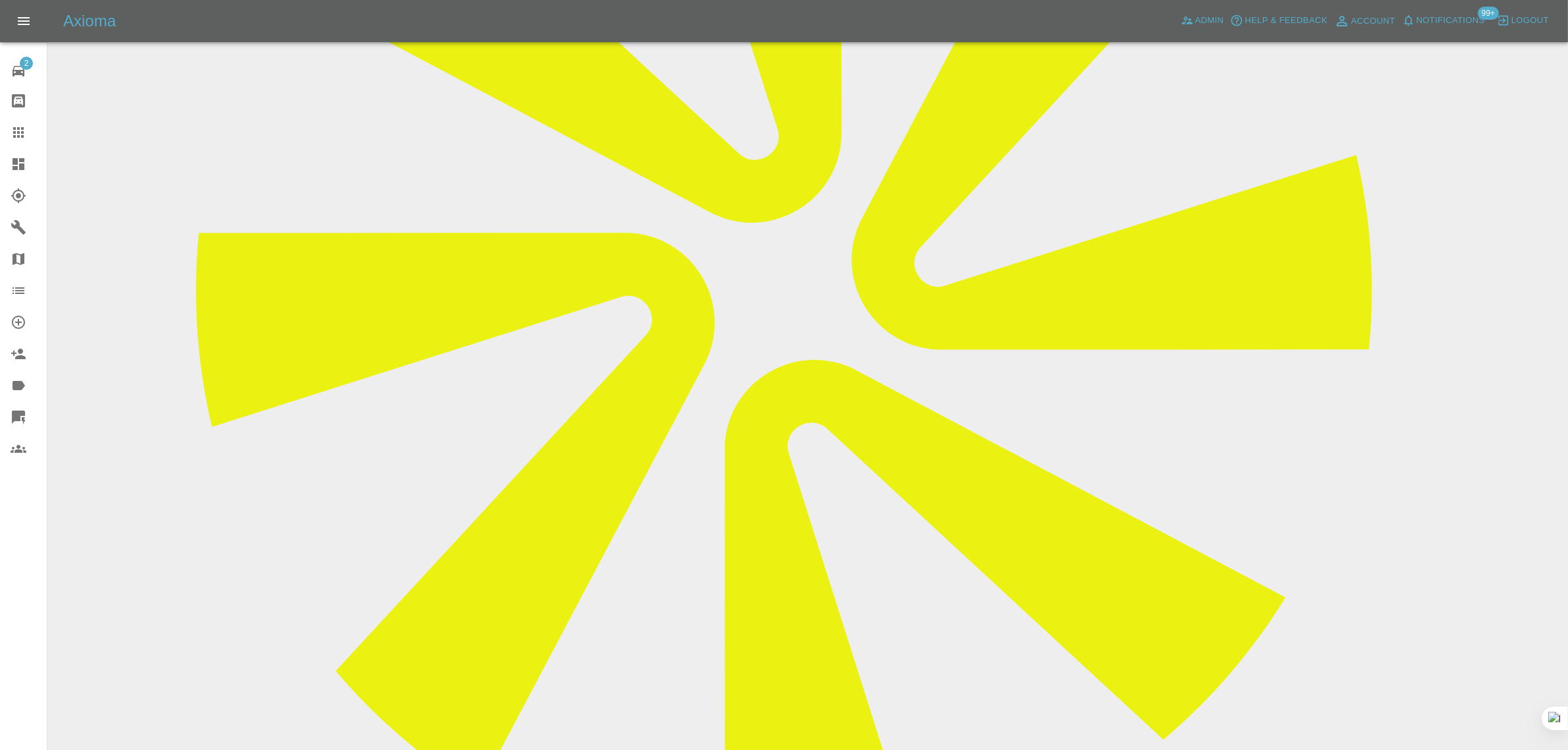
click at [17, 127] on icon at bounding box center [18, 132] width 16 height 16
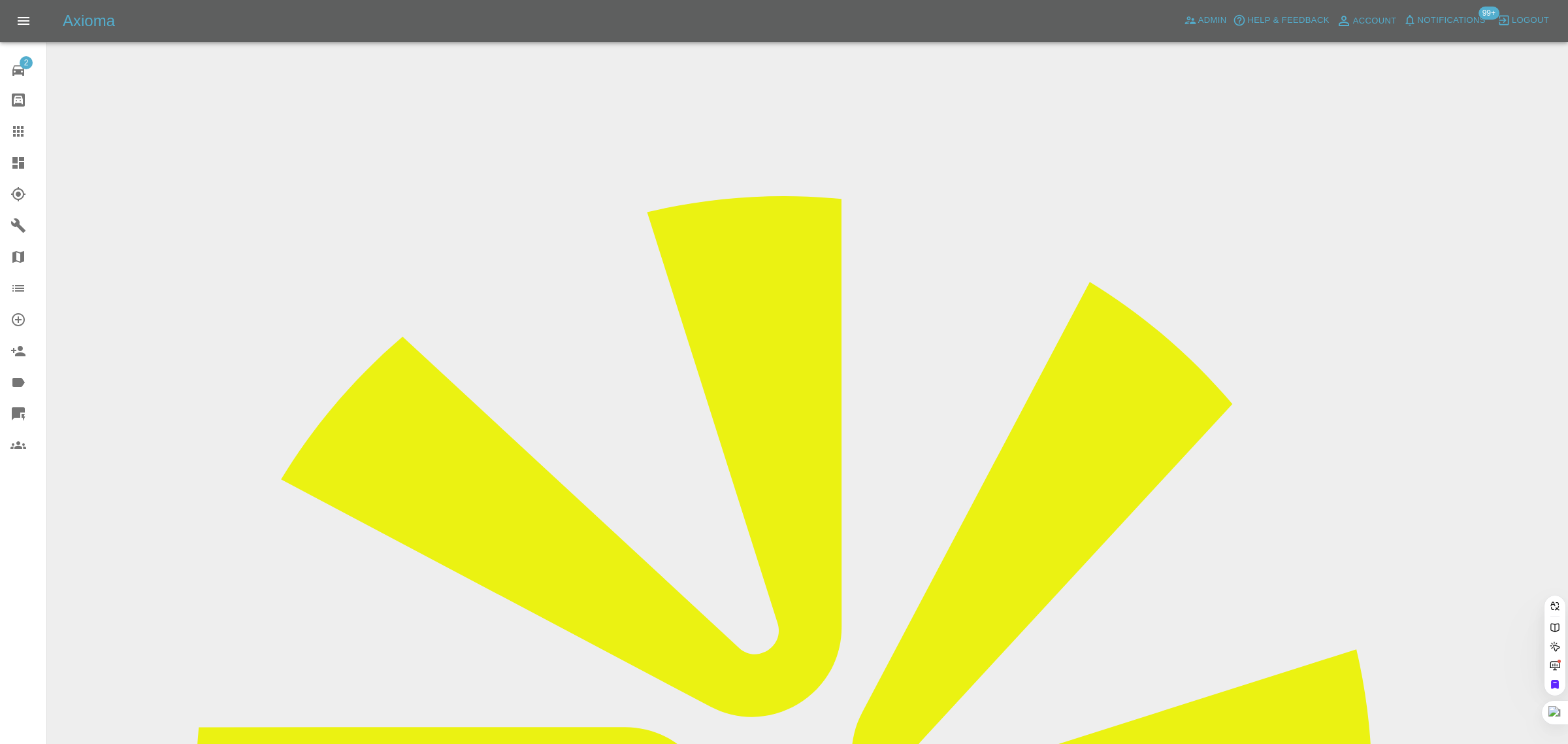
paste input "jamesmoldon@yahoo.co.uk"
type input "jamesmoldon@yahoo.co.uk"
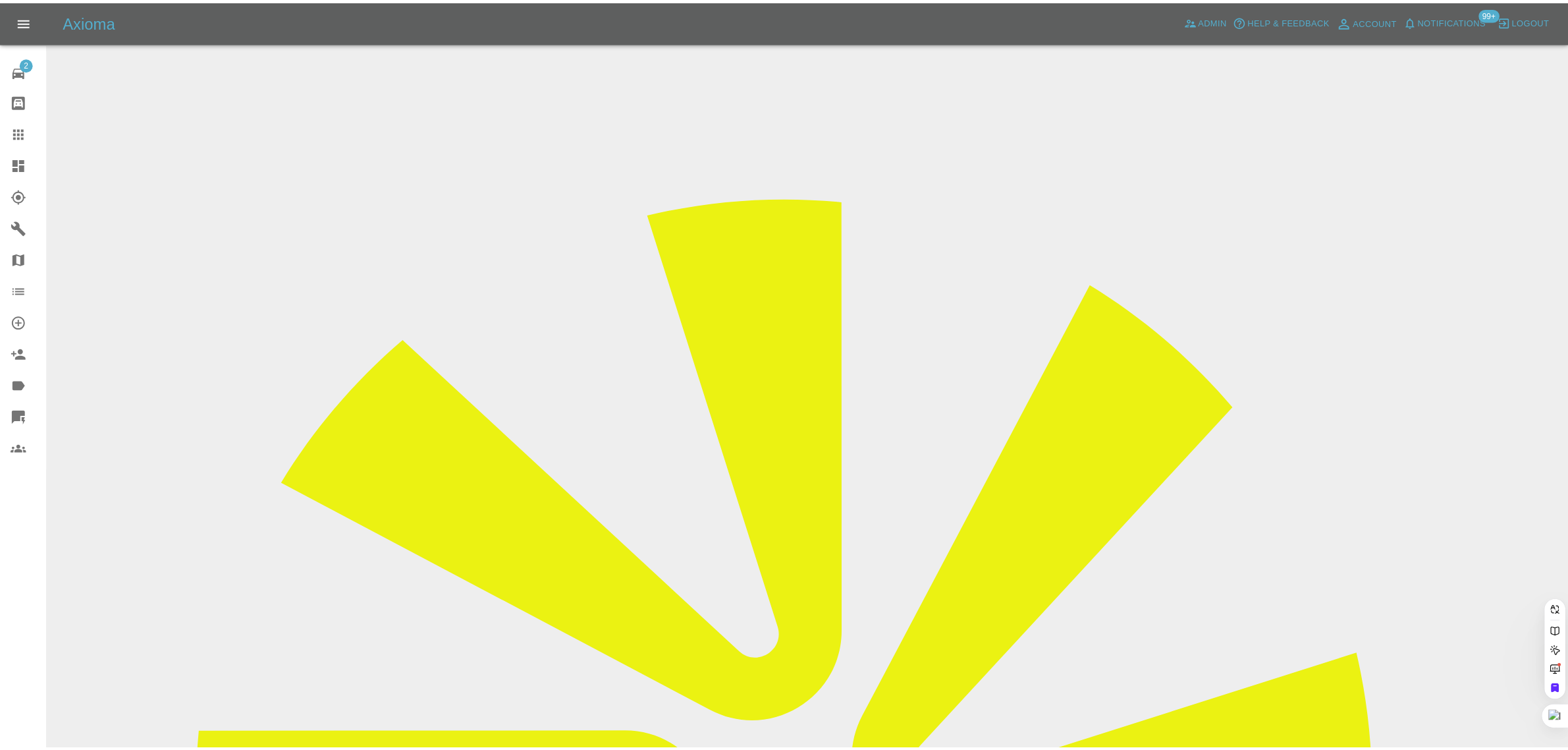
scroll to position [0, 25]
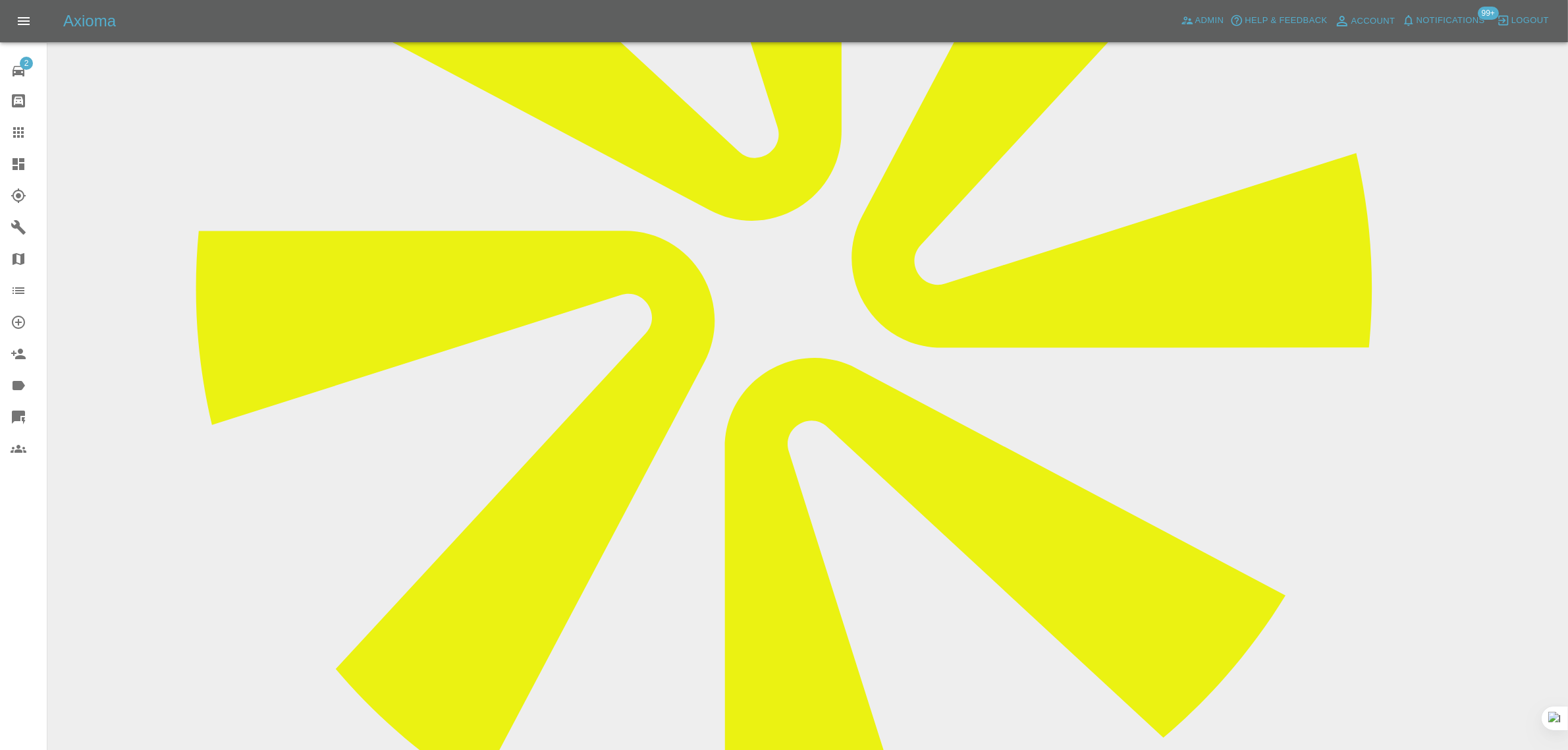
scroll to position [577, 0]
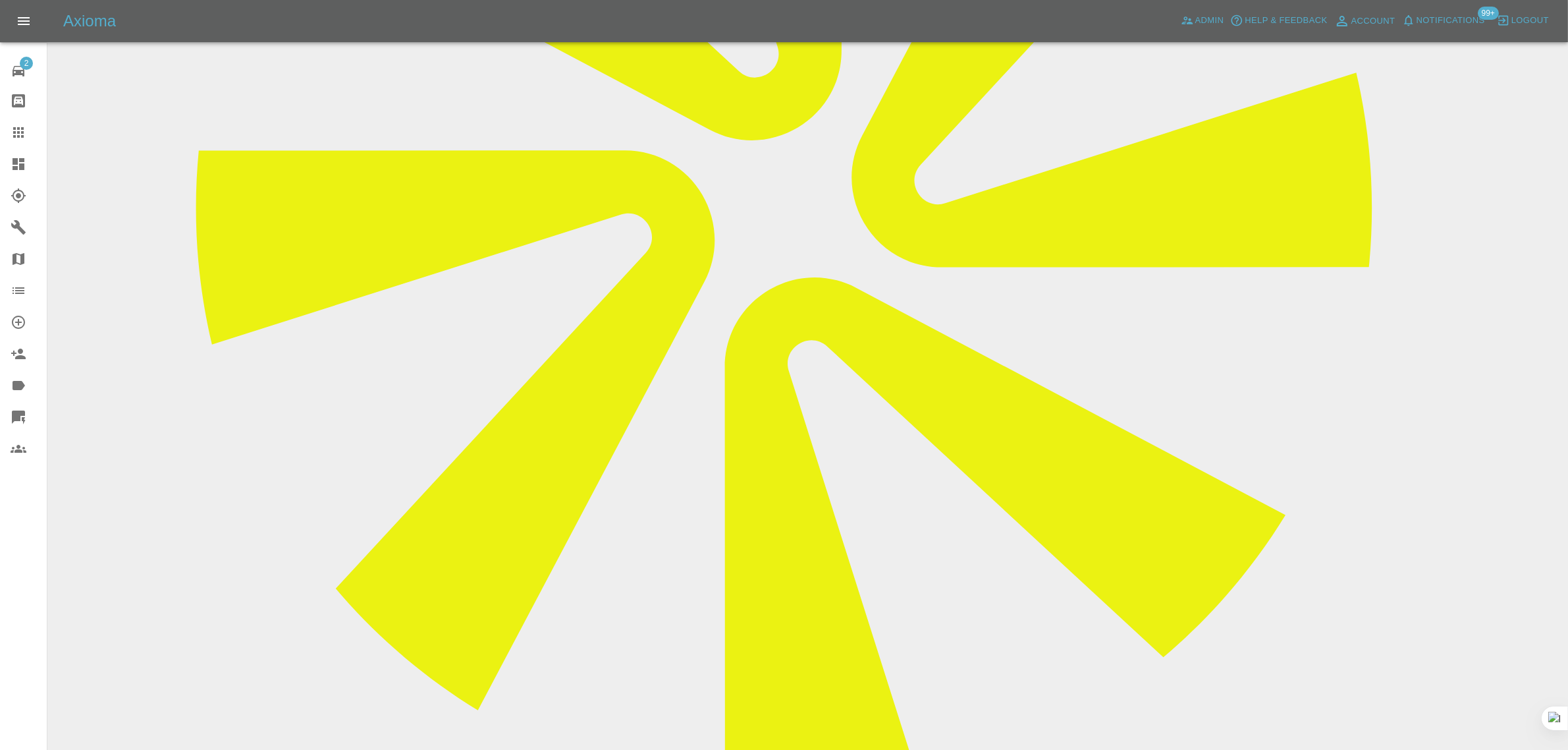
paste textarea "Yes didn’t happen, got hold of Freddie at the end of the day, he is coming on W…"
type textarea "Yes didn’t happen, got hold of Freddie at the end of the day, he is coming on W…"
click at [25, 124] on icon at bounding box center [18, 132] width 16 height 16
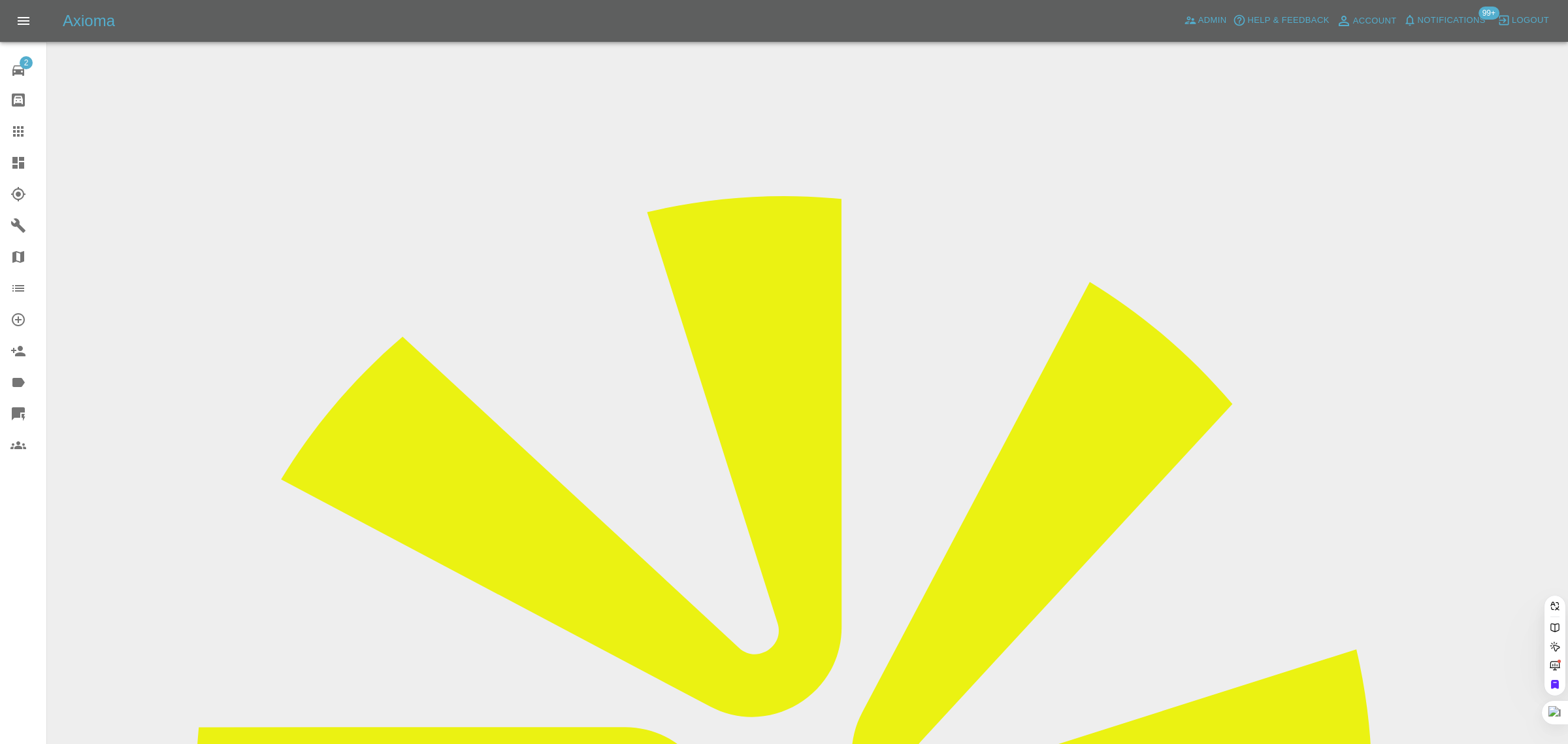
paste input "karenols@hotmail.co.uk"
type input "karenols@hotmail.co.uk"
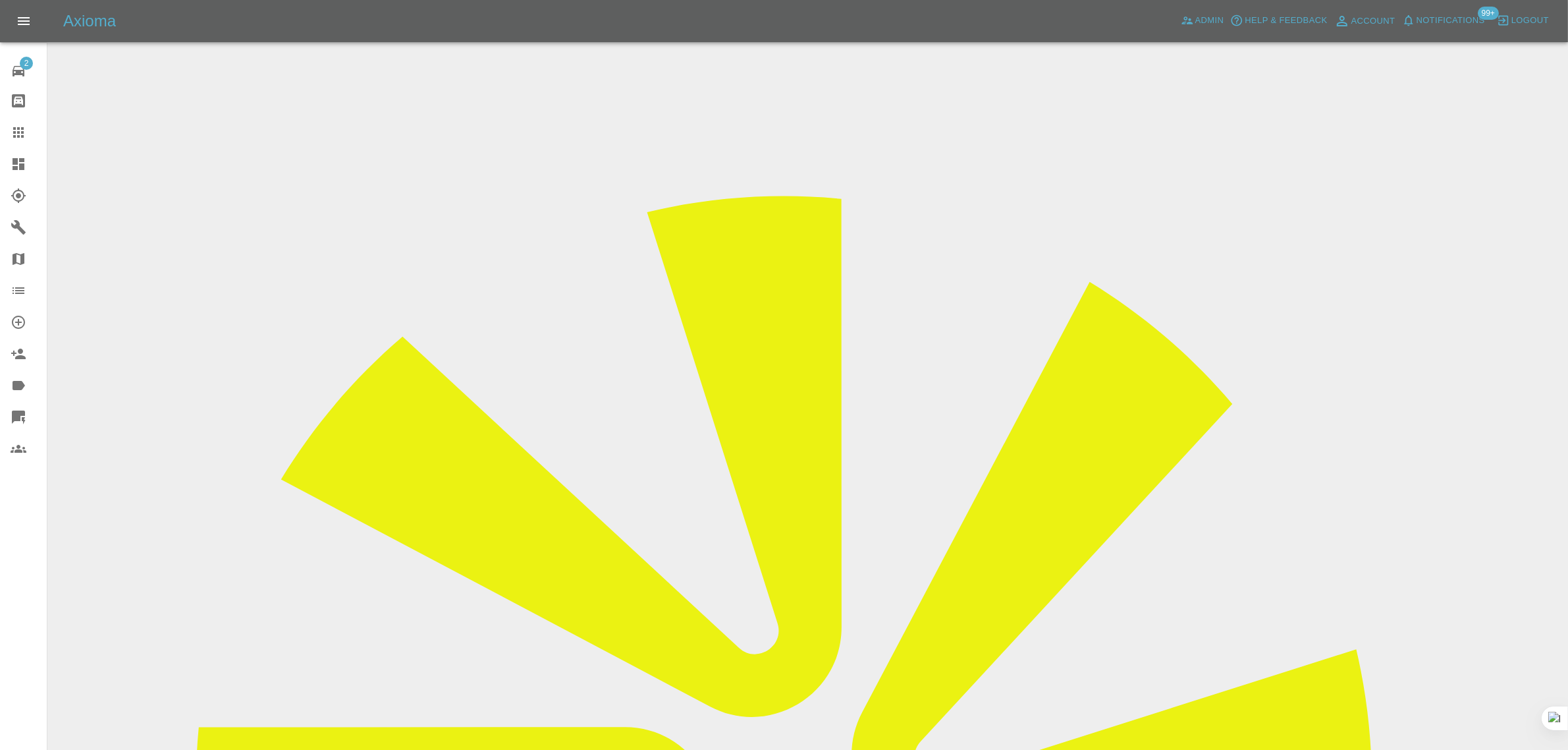
click at [14, 591] on div "2 Repair home Bodyshop home Claims Dashboard Explorer Garages Map Organization …" at bounding box center [23, 375] width 47 height 750
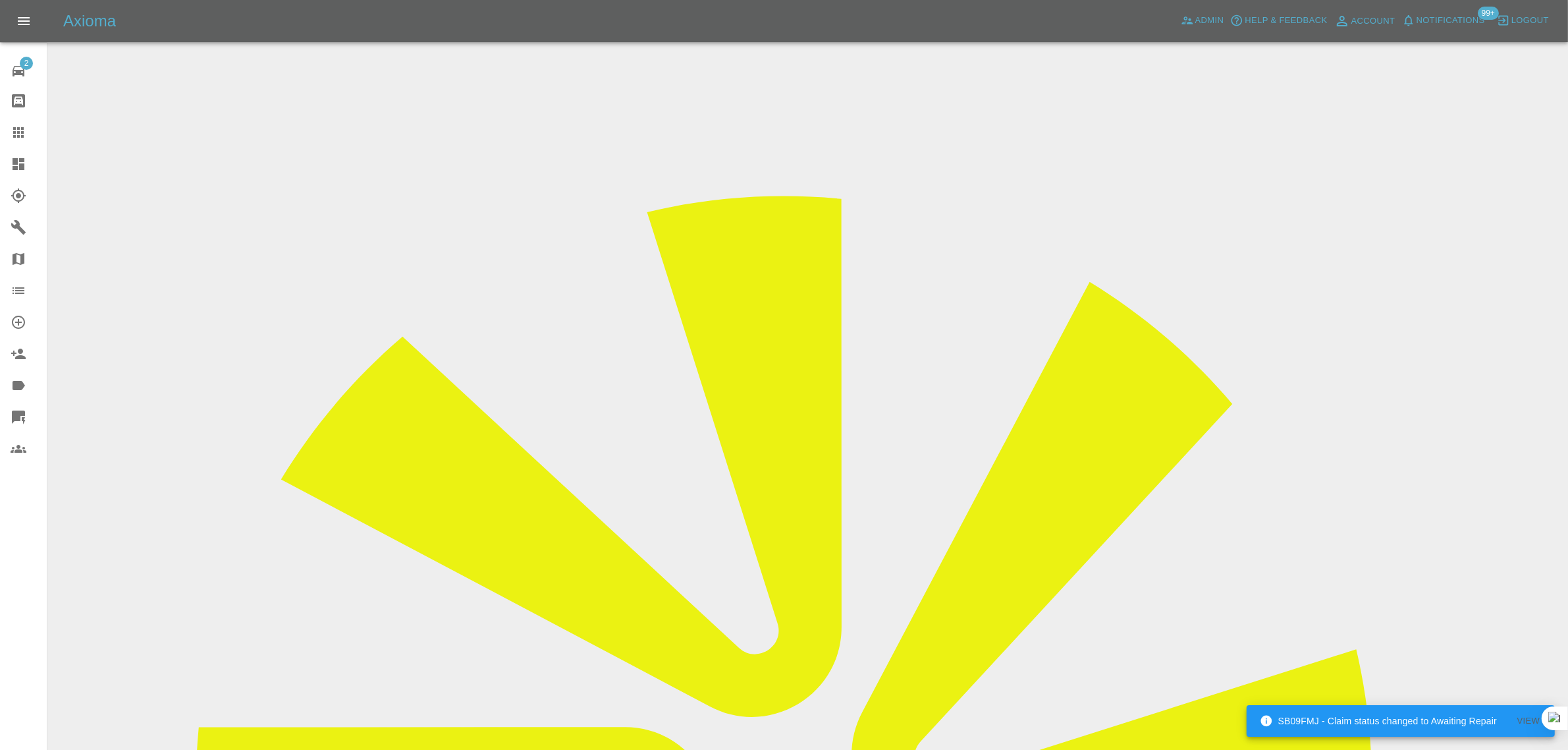
click at [0, 0] on input "Choose images" at bounding box center [0, 0] width 0 height 0
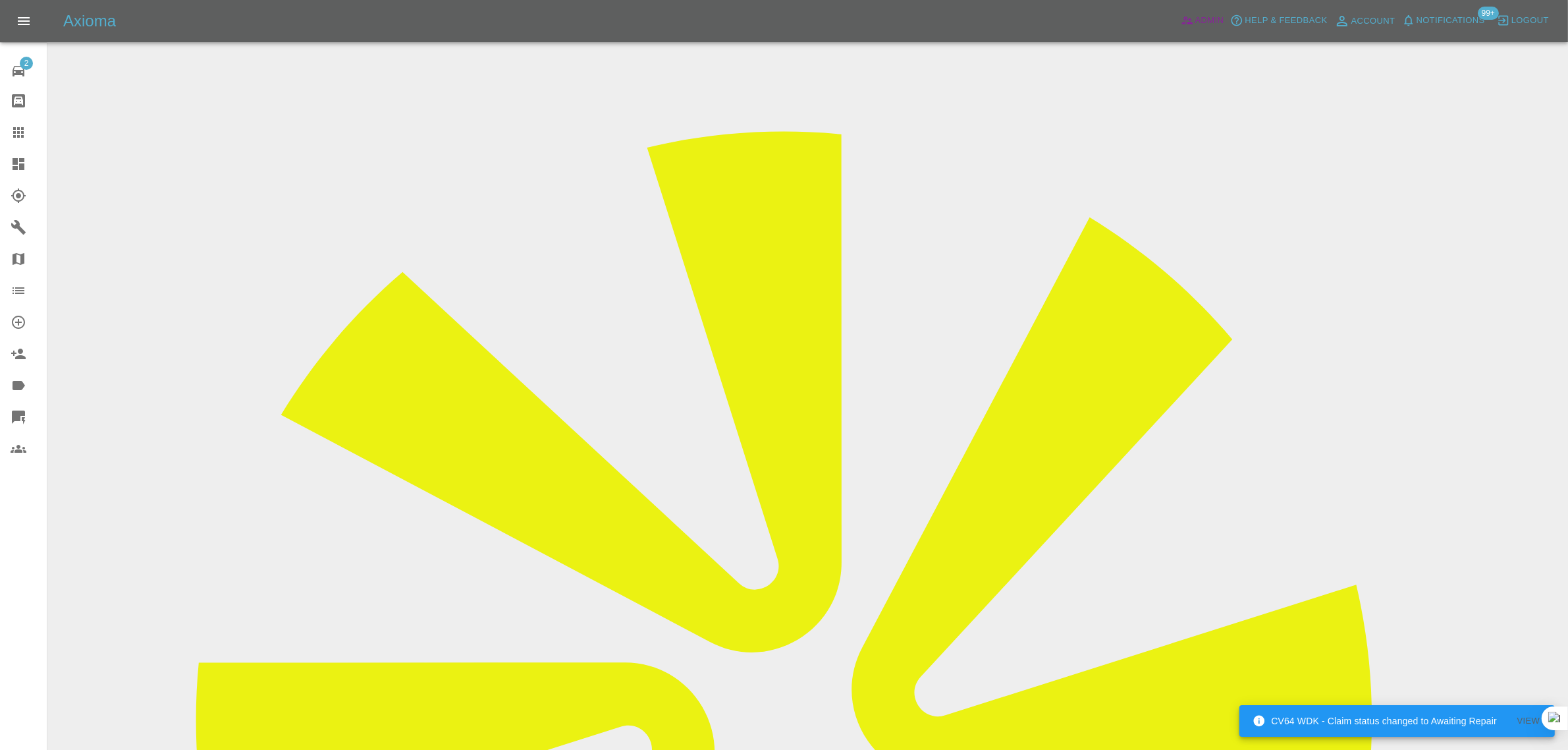
click at [1195, 21] on link "Admin" at bounding box center [1203, 21] width 50 height 21
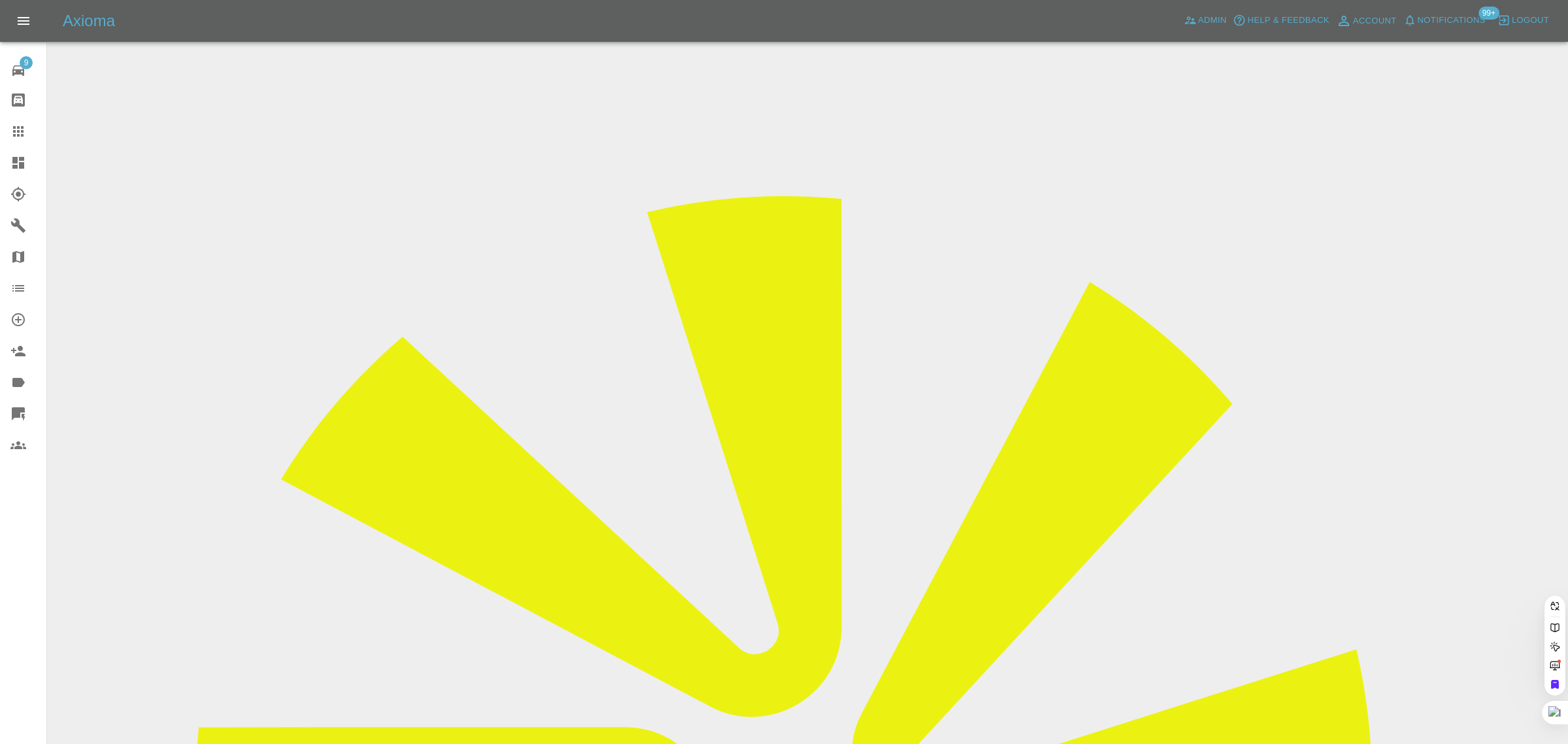
paste input "[EMAIL_ADDRESS][DOMAIN_NAME]"
type input "[EMAIL_ADDRESS][DOMAIN_NAME]"
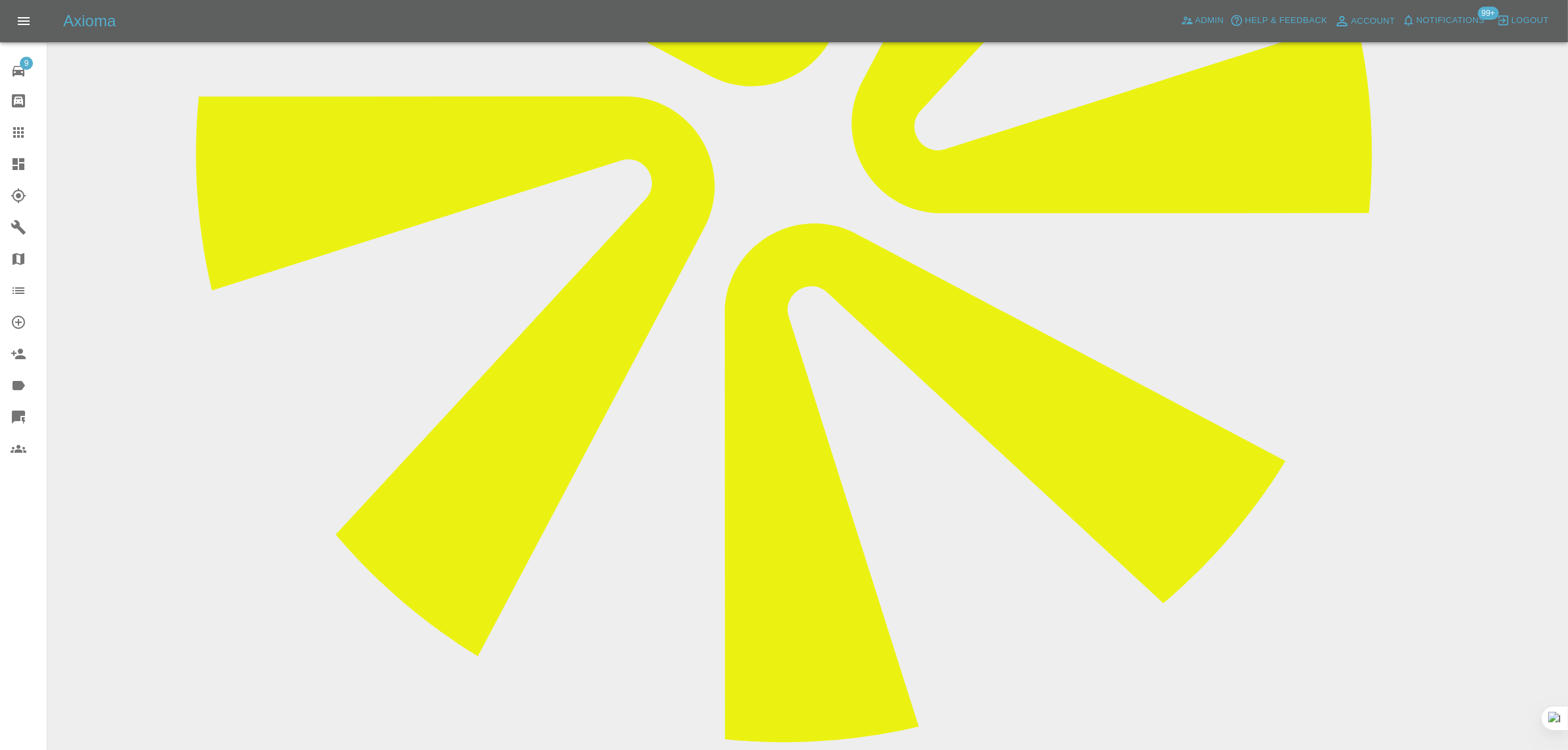
scroll to position [725, 0]
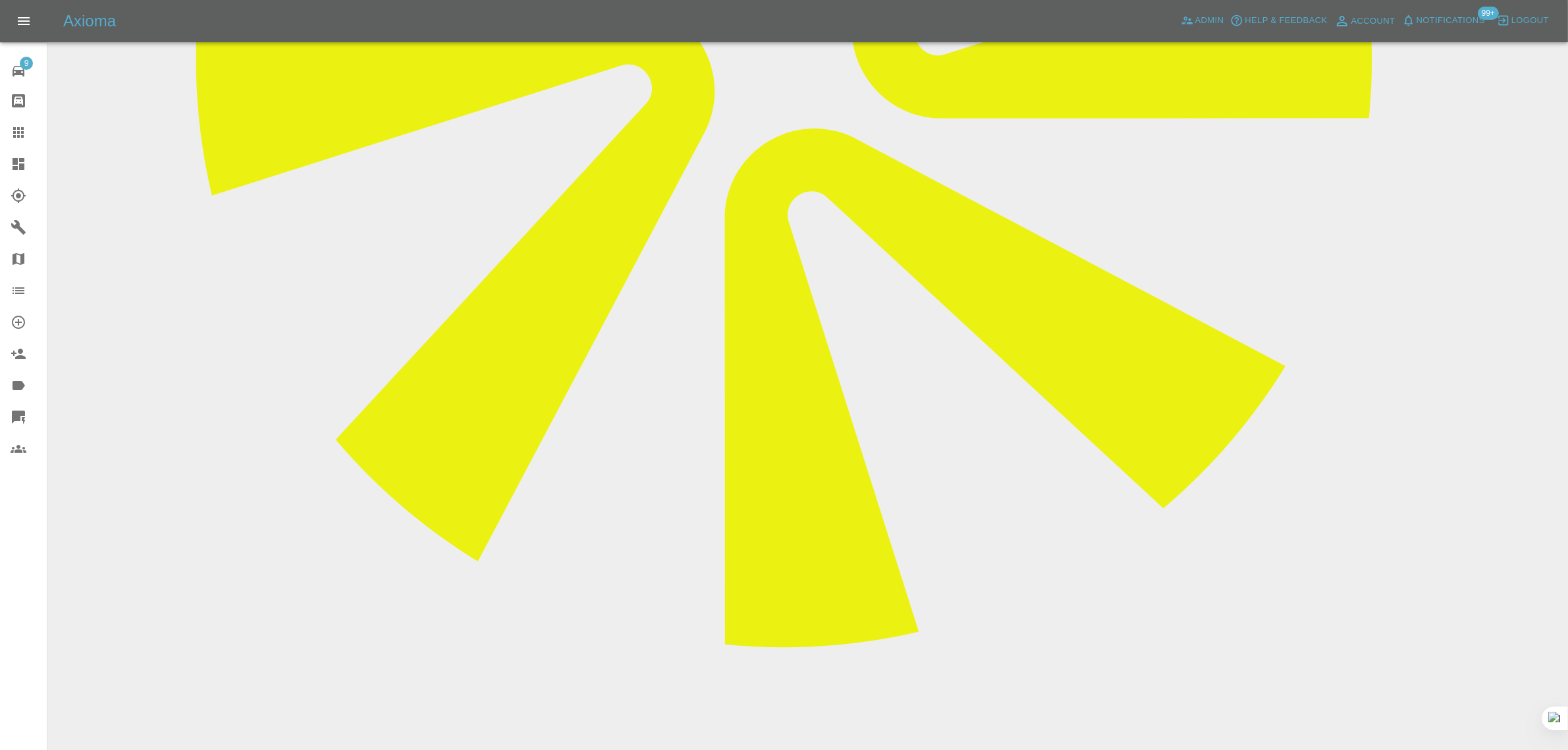
type textarea "dup"
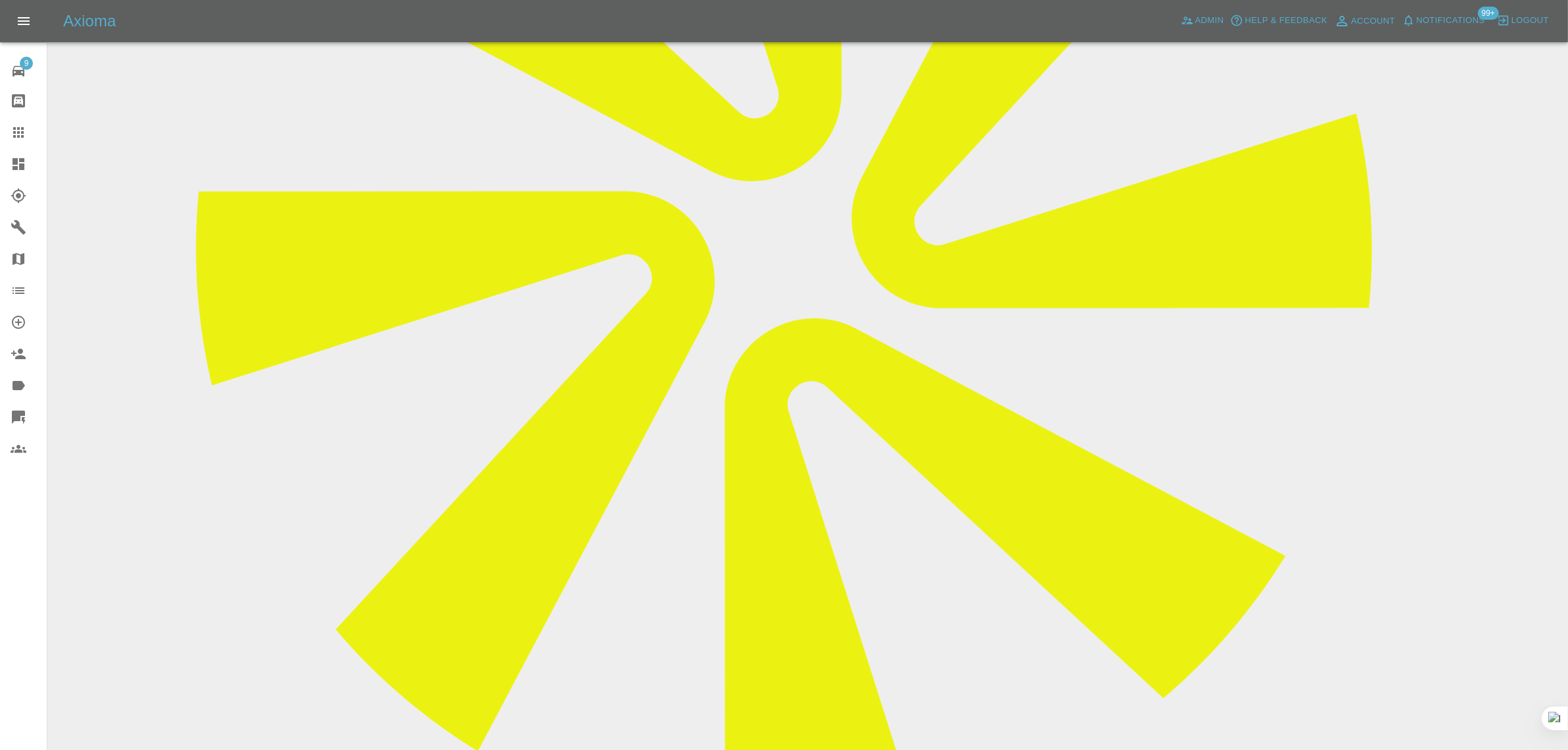
scroll to position [396, 0]
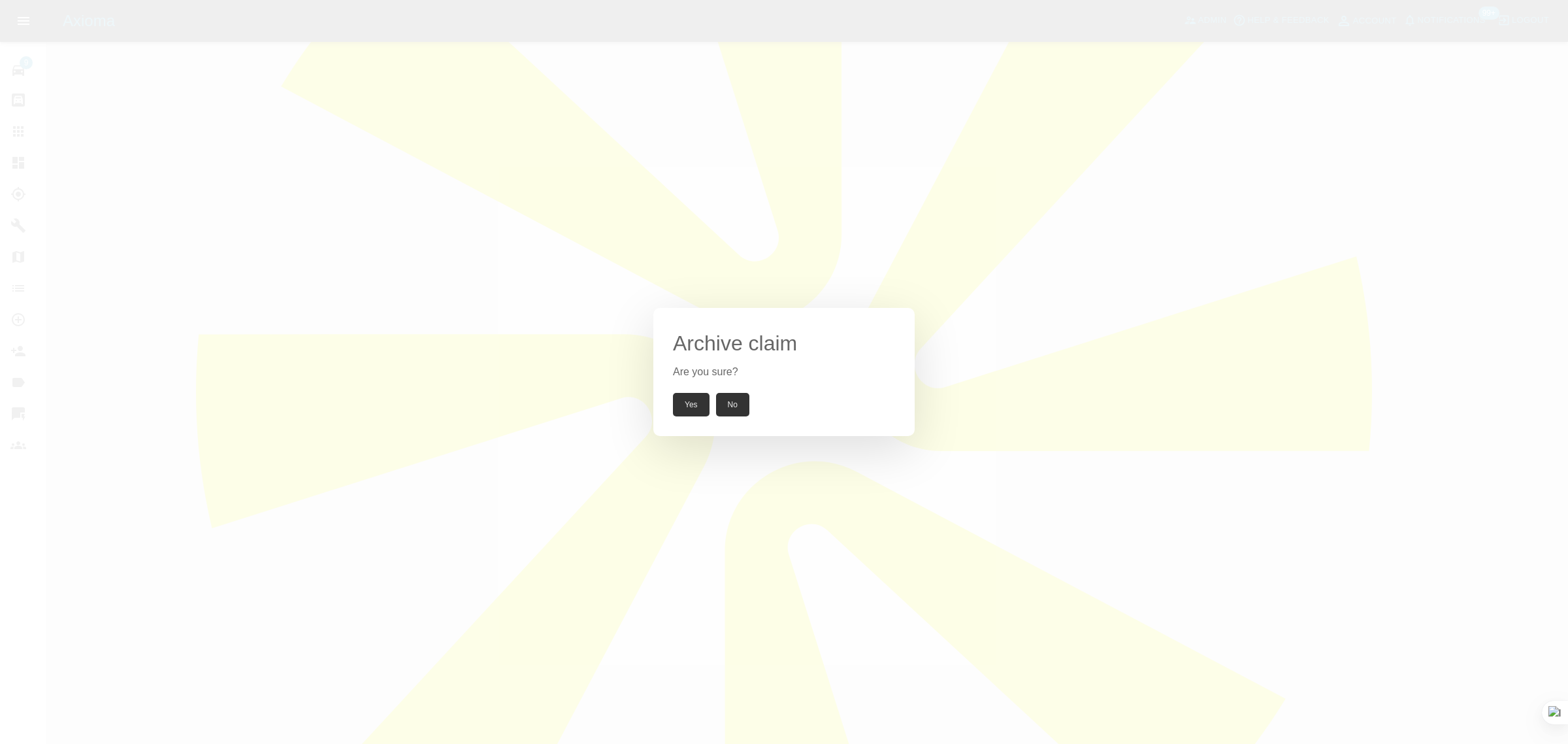
click at [699, 399] on button "Yes" at bounding box center [691, 404] width 36 height 24
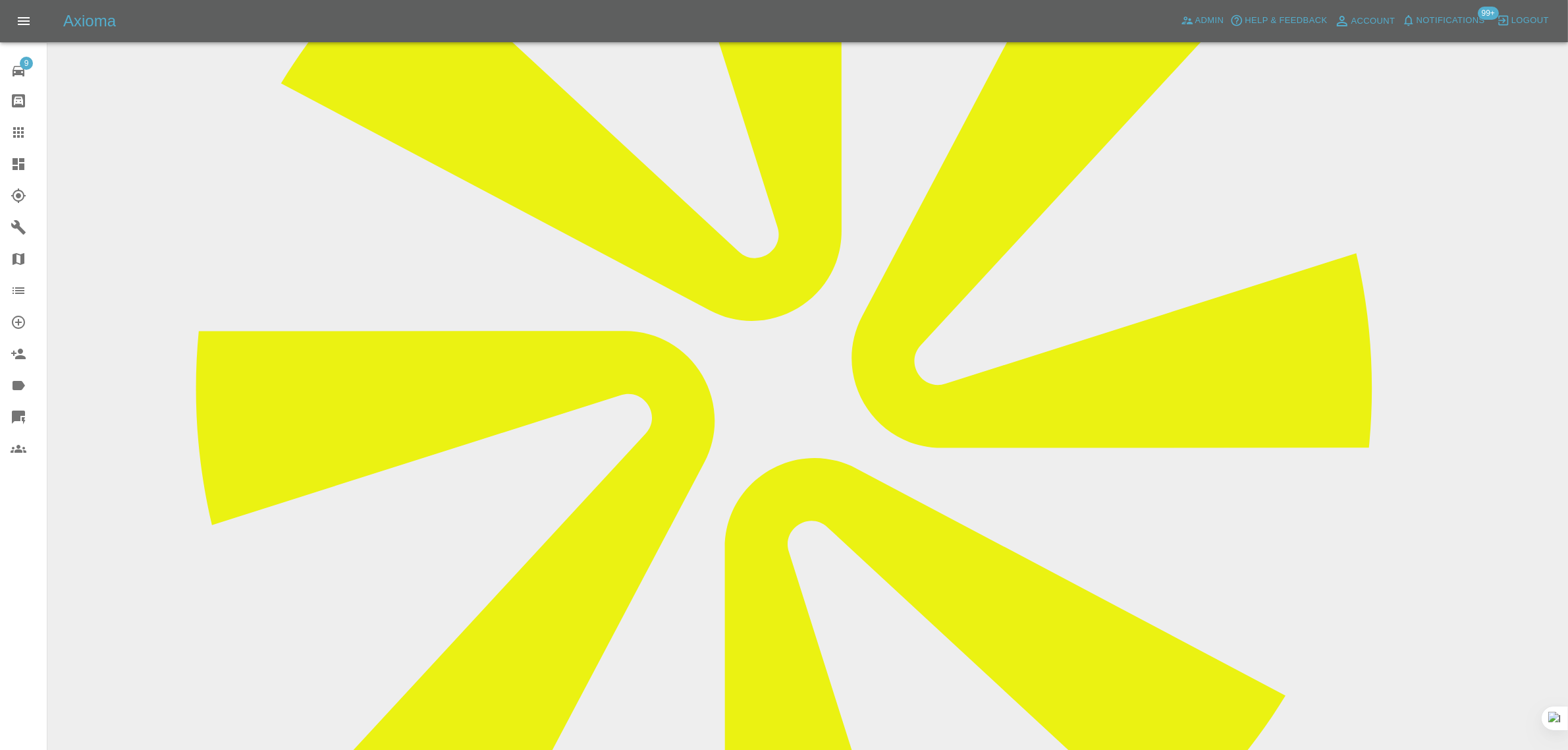
scroll to position [432, 0]
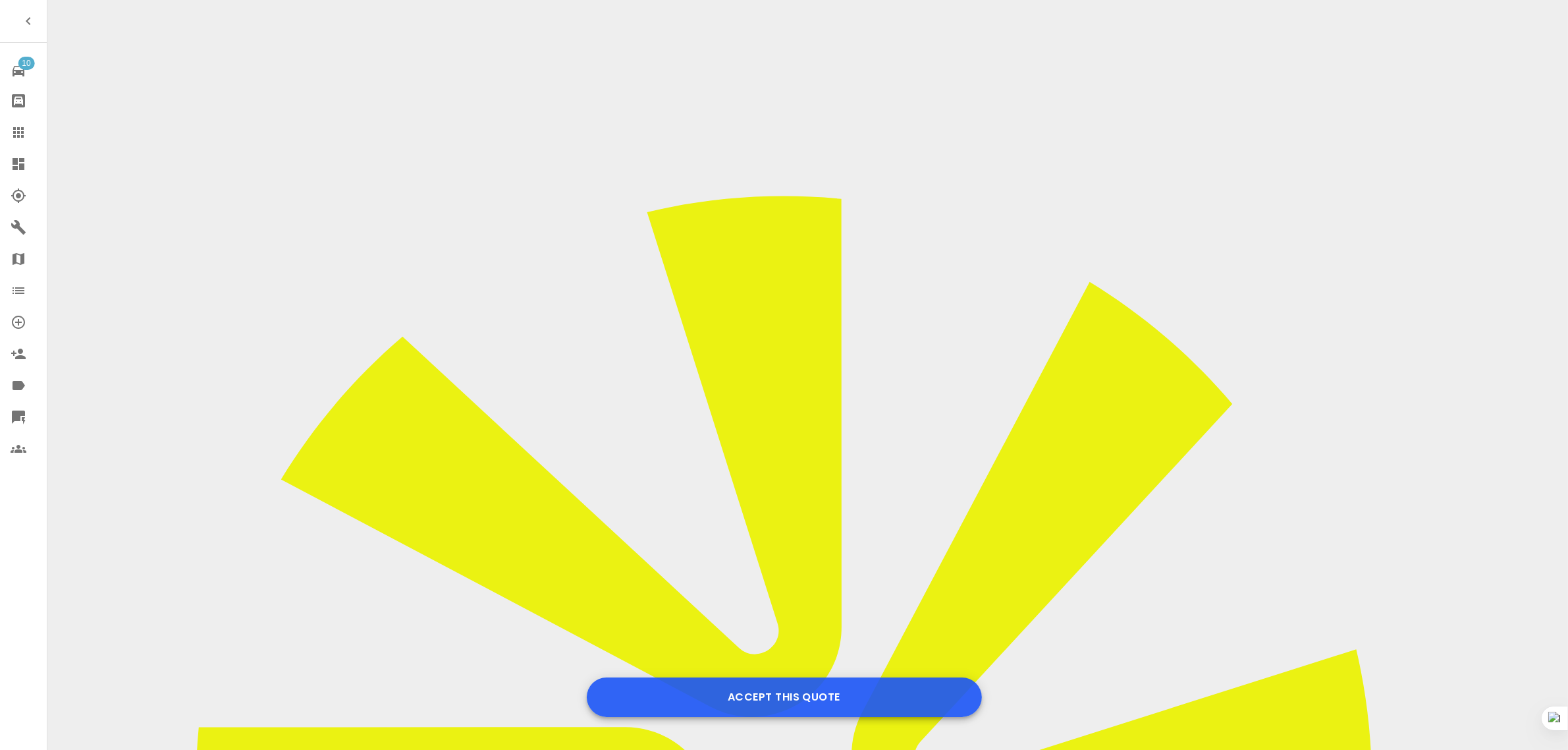
click at [805, 699] on button "Accept this Quote" at bounding box center [784, 697] width 395 height 40
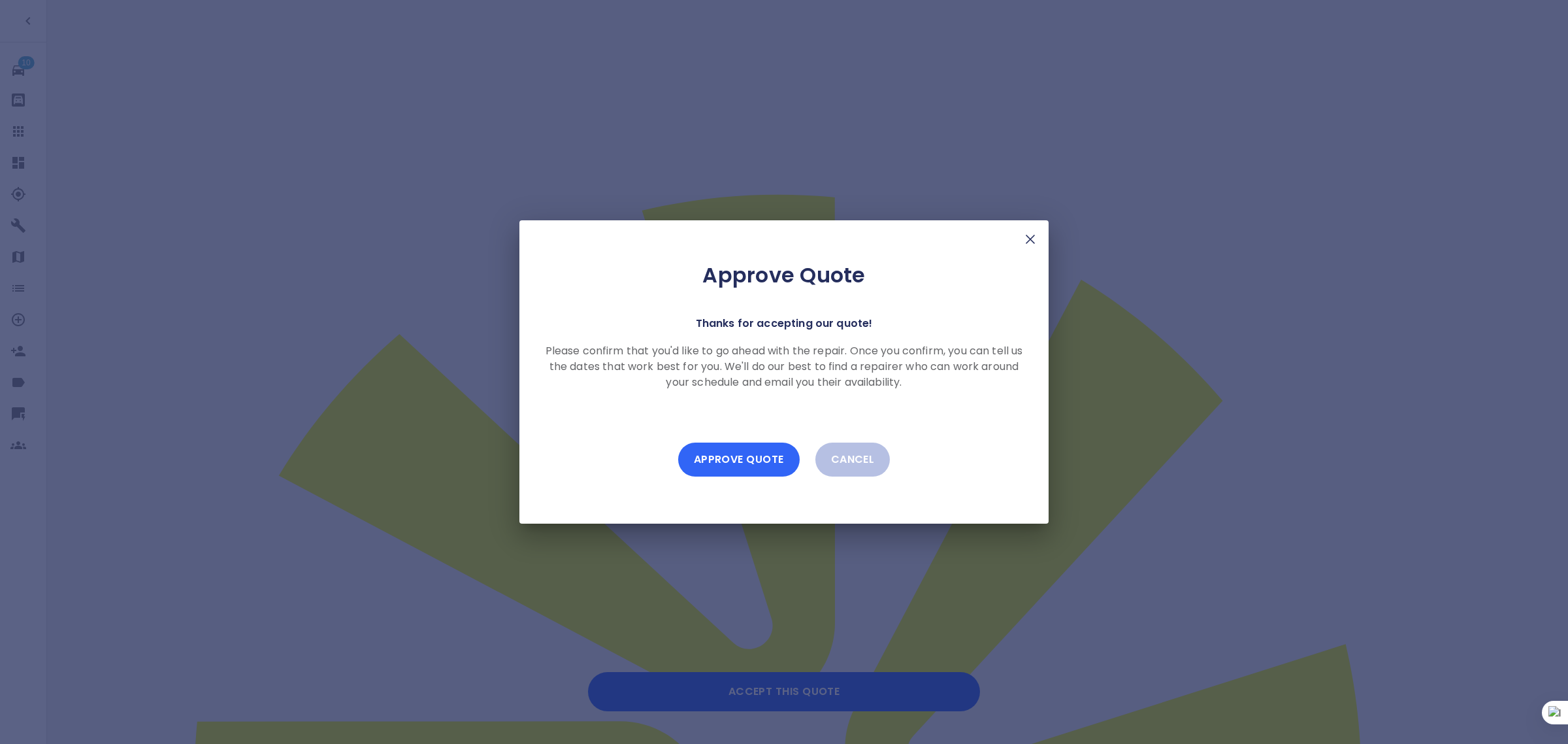
click at [749, 455] on button "Approve Quote" at bounding box center [739, 459] width 122 height 34
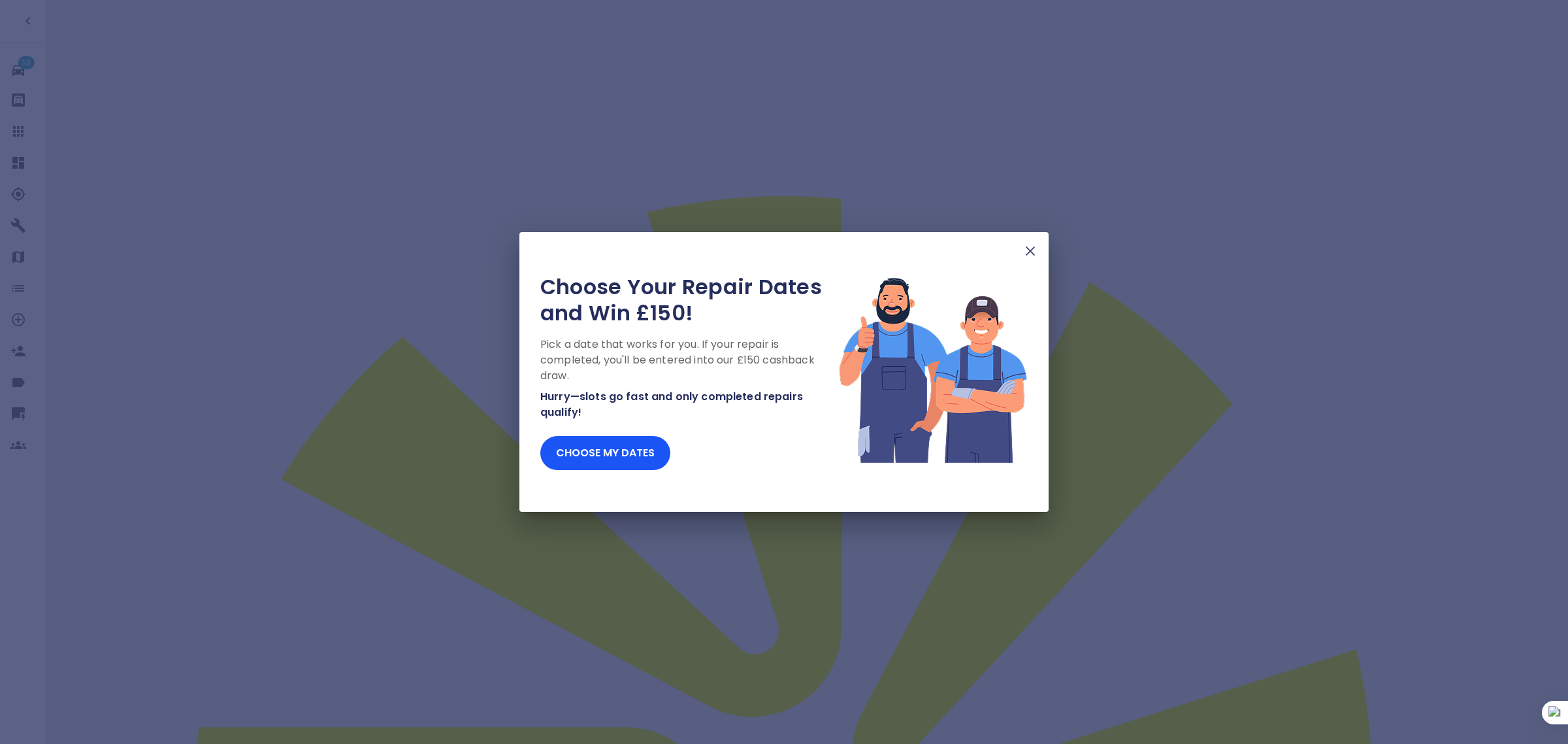
click at [1030, 249] on img at bounding box center [1030, 250] width 16 height 16
